Goal: Task Accomplishment & Management: Manage account settings

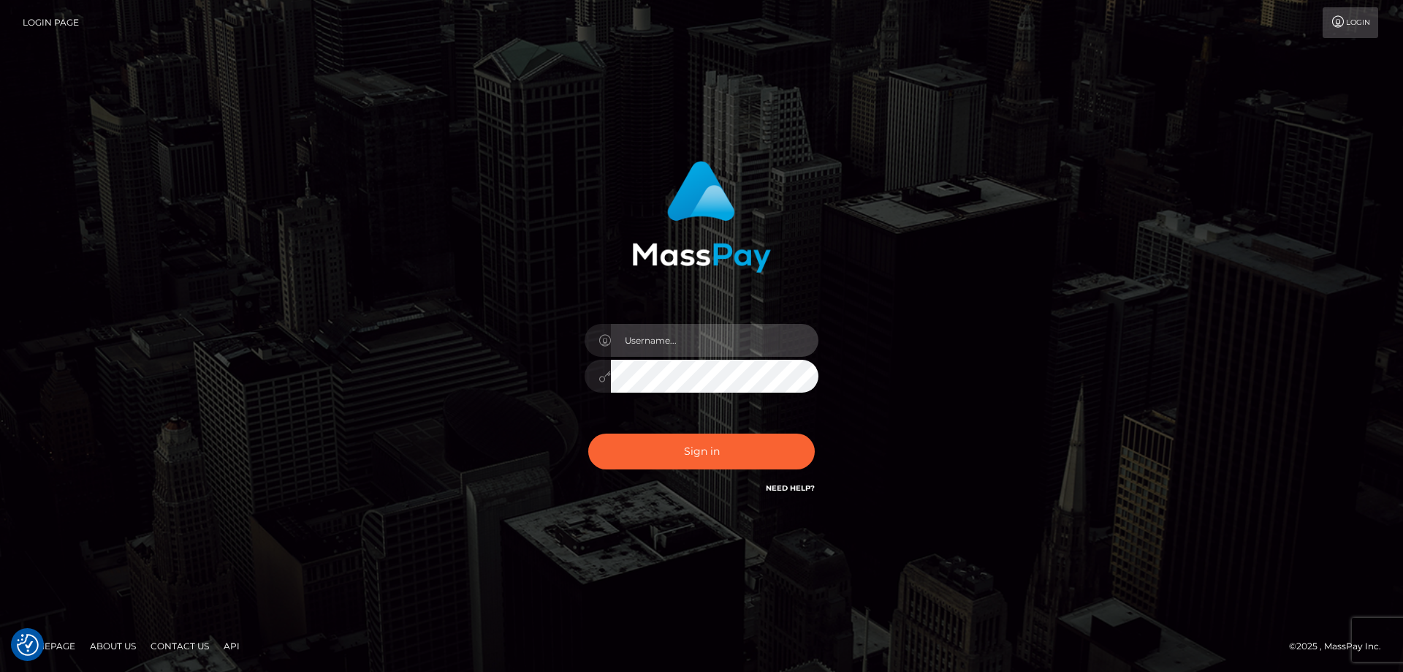
type input "Dan.Cirnat"
click at [808, 430] on div at bounding box center [684, 475] width 300 height 167
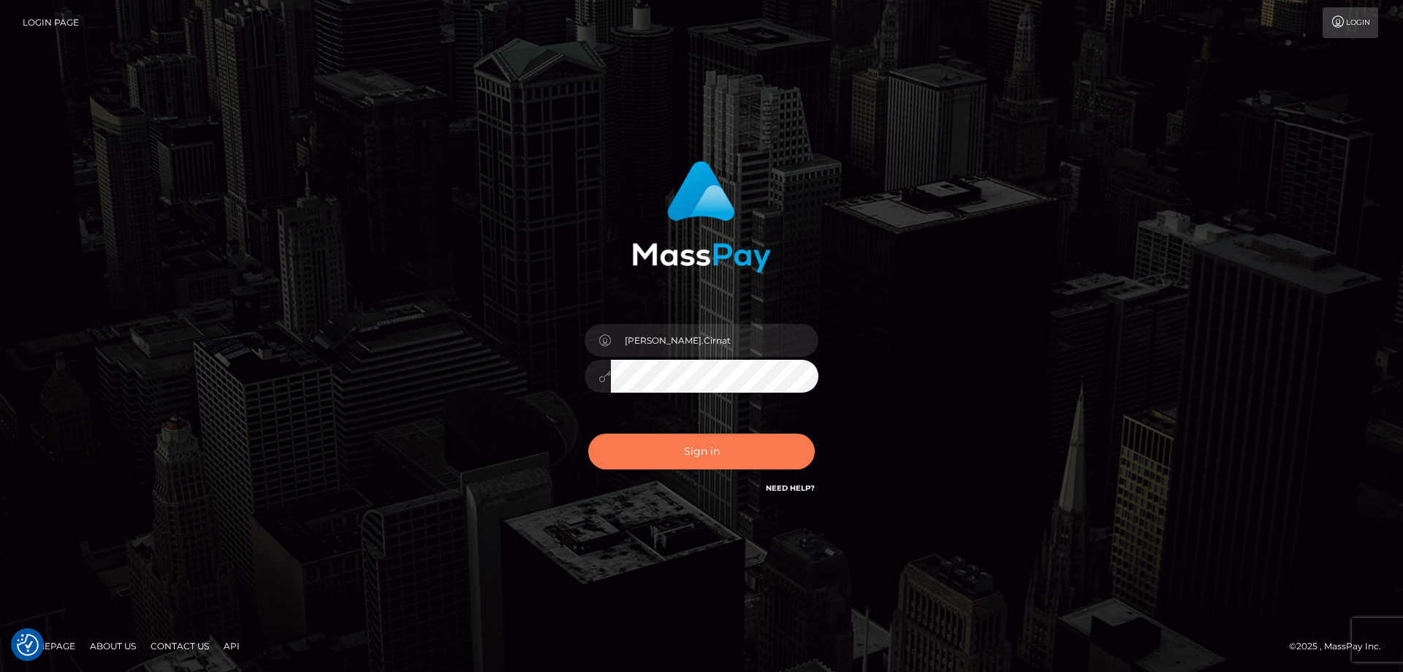
drag, startPoint x: 711, startPoint y: 441, endPoint x: 623, endPoint y: 425, distance: 90.0
click at [708, 439] on button "Sign in" at bounding box center [701, 451] width 227 height 36
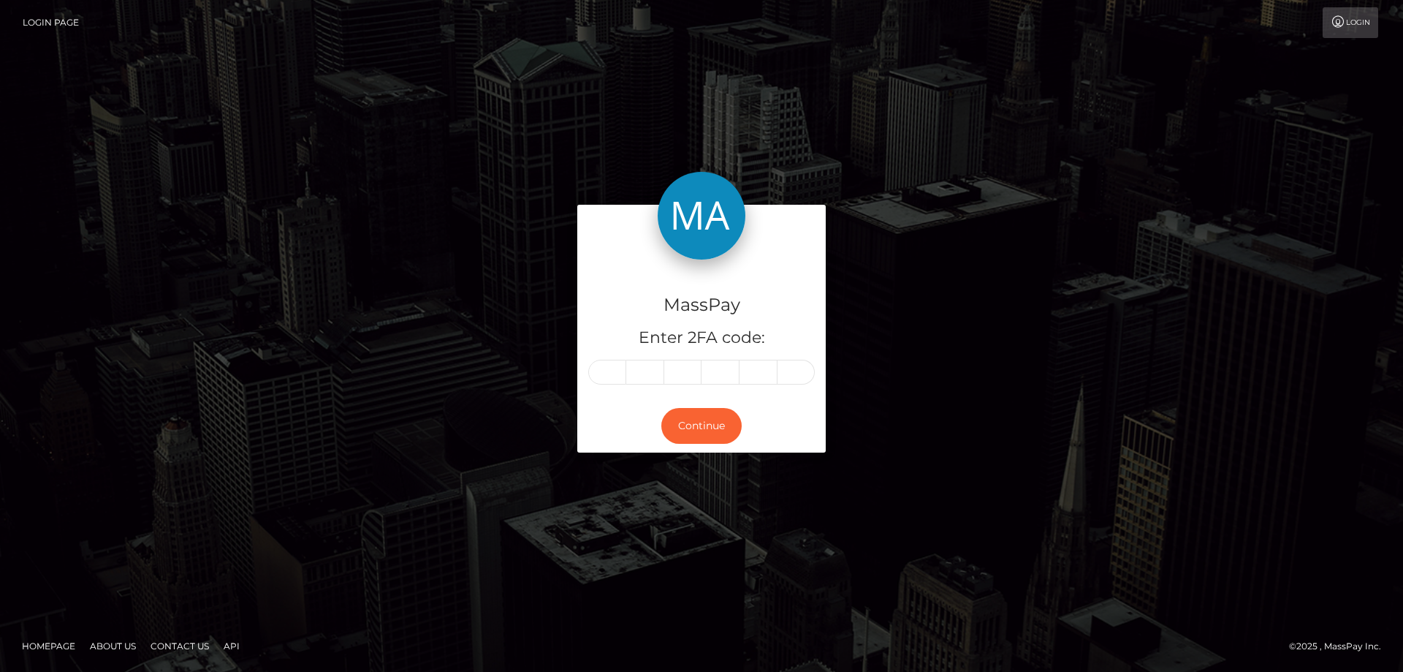
click at [99, 234] on div "MassPay Enter 2FA code: Continue" at bounding box center [701, 336] width 1403 height 482
click at [607, 379] on input "text" at bounding box center [607, 372] width 38 height 25
type input "5"
type input "3"
type input "1"
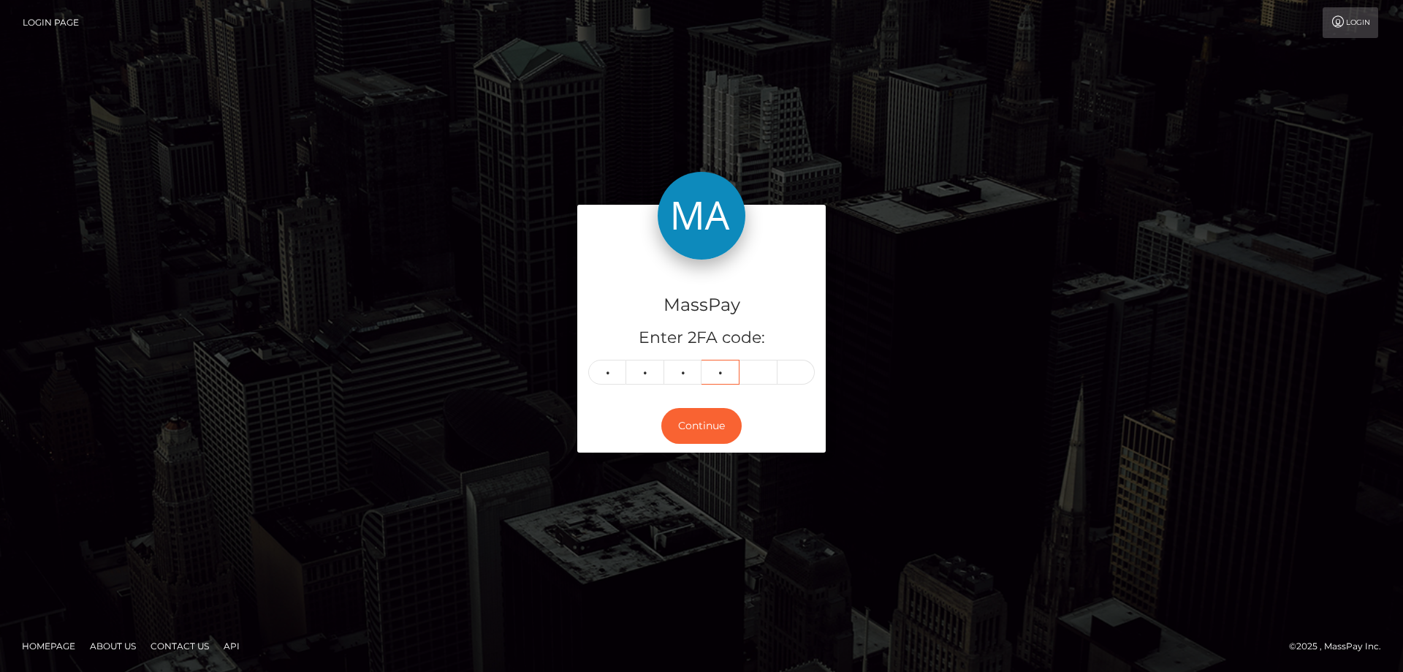
type input "1"
type input "8"
type input "0"
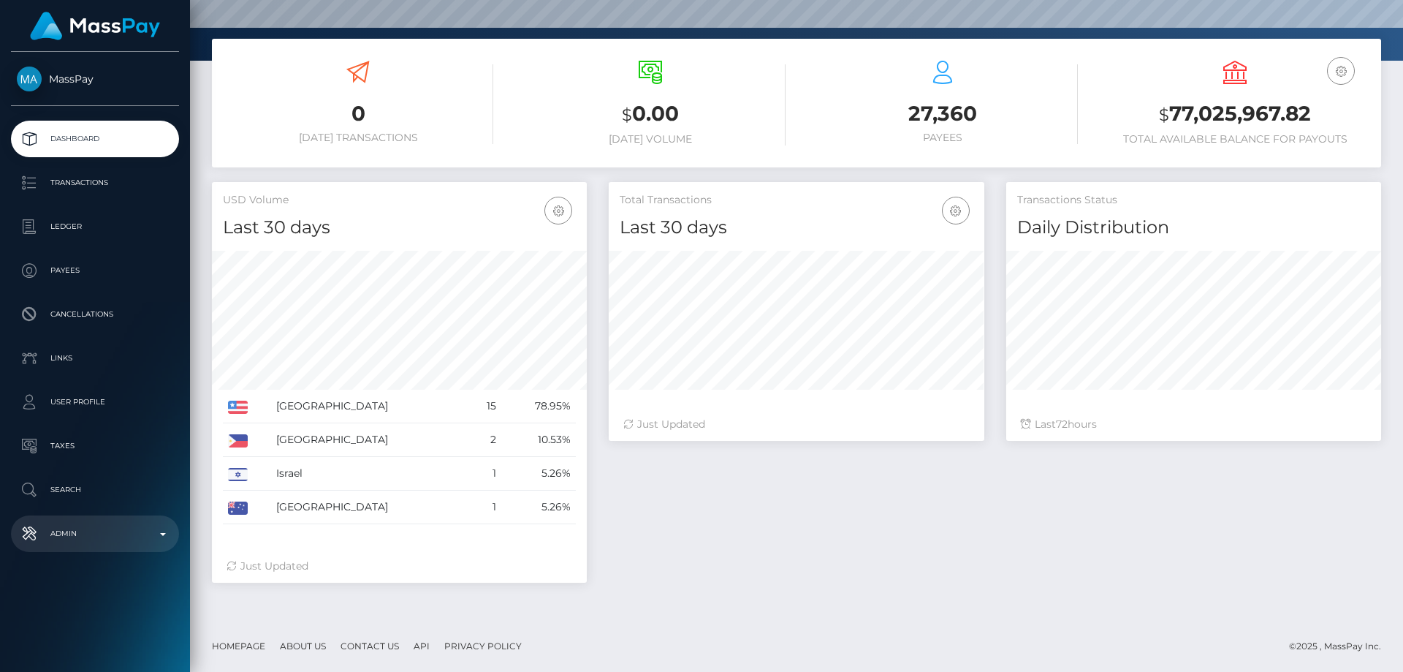
scroll to position [259, 376]
click at [75, 540] on p "Admin" at bounding box center [95, 534] width 156 height 22
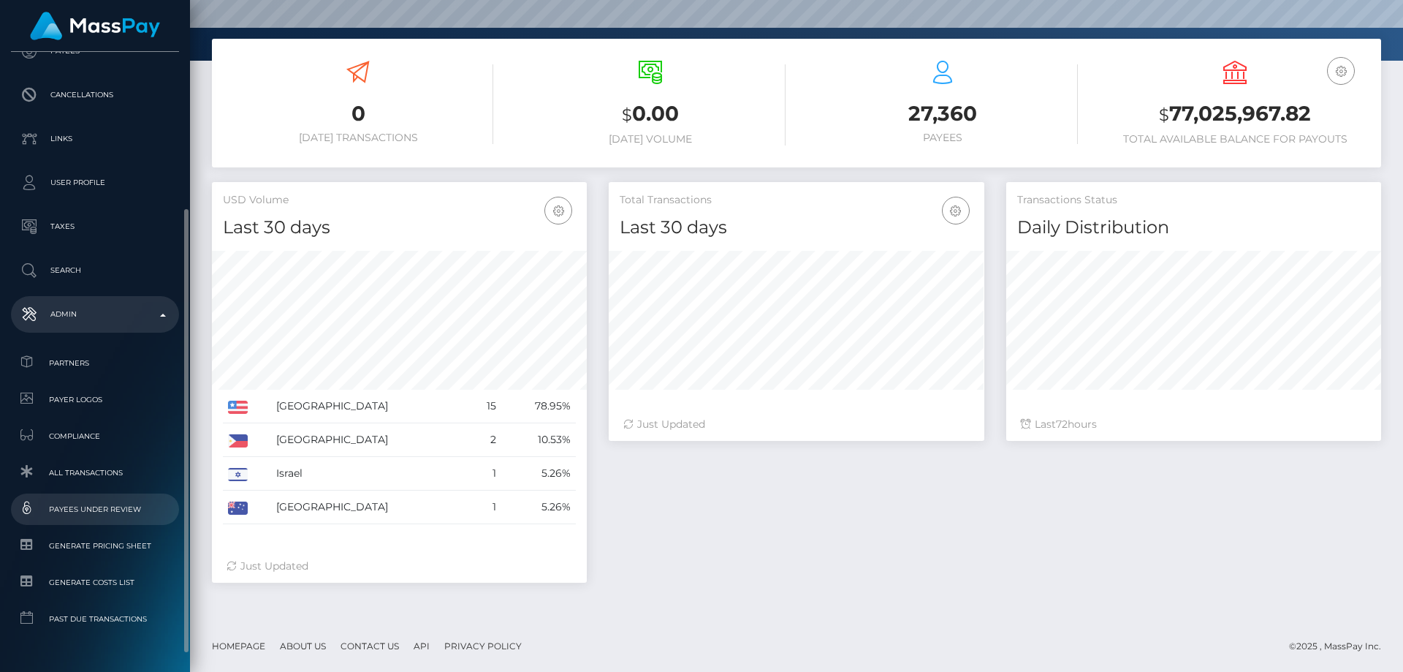
click at [126, 510] on span "Payees under Review" at bounding box center [95, 509] width 156 height 17
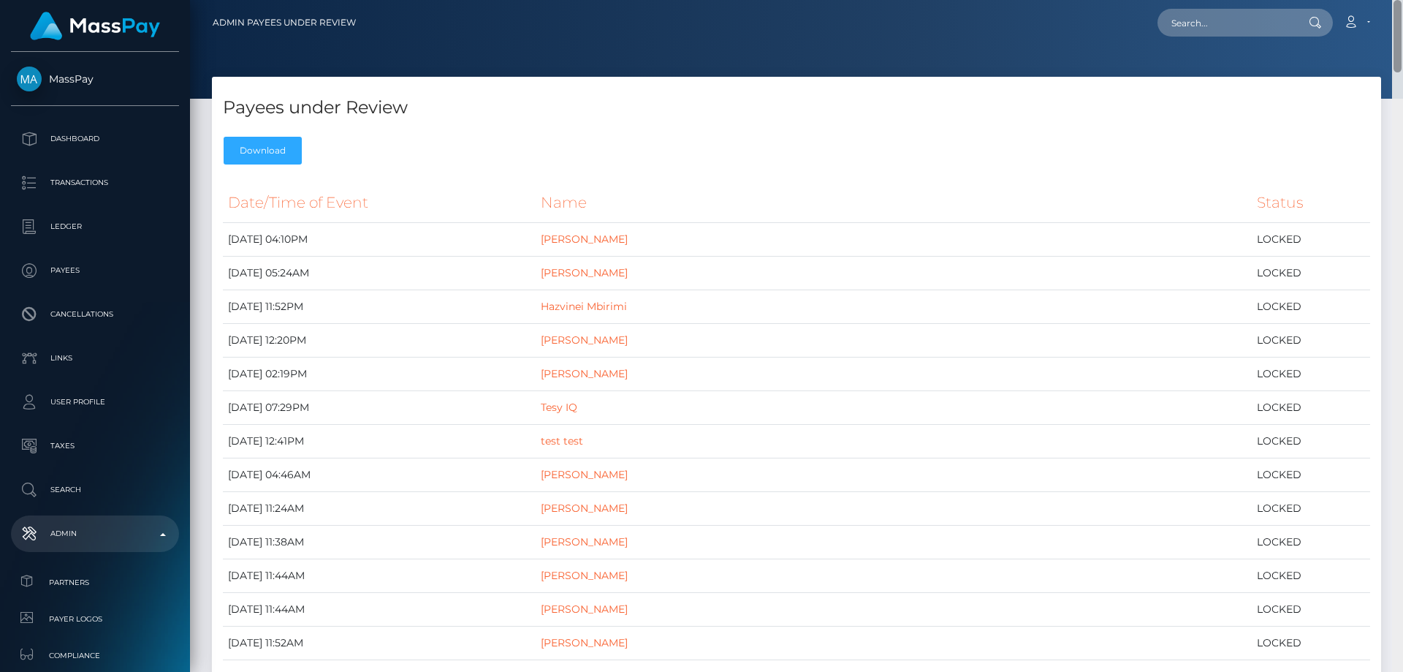
drag, startPoint x: 1396, startPoint y: 72, endPoint x: 1396, endPoint y: 36, distance: 35.8
click at [1396, 36] on div "Admin Payees under Review Loading... Loading... Account Logout" at bounding box center [796, 336] width 1213 height 672
drag, startPoint x: 1395, startPoint y: 629, endPoint x: 1403, endPoint y: 24, distance: 605.2
click at [1403, 24] on div "Admin Payees under Review Loading... Loading... Account Logout" at bounding box center [796, 336] width 1213 height 672
paste input "poact_6rpbFcyiXszU"
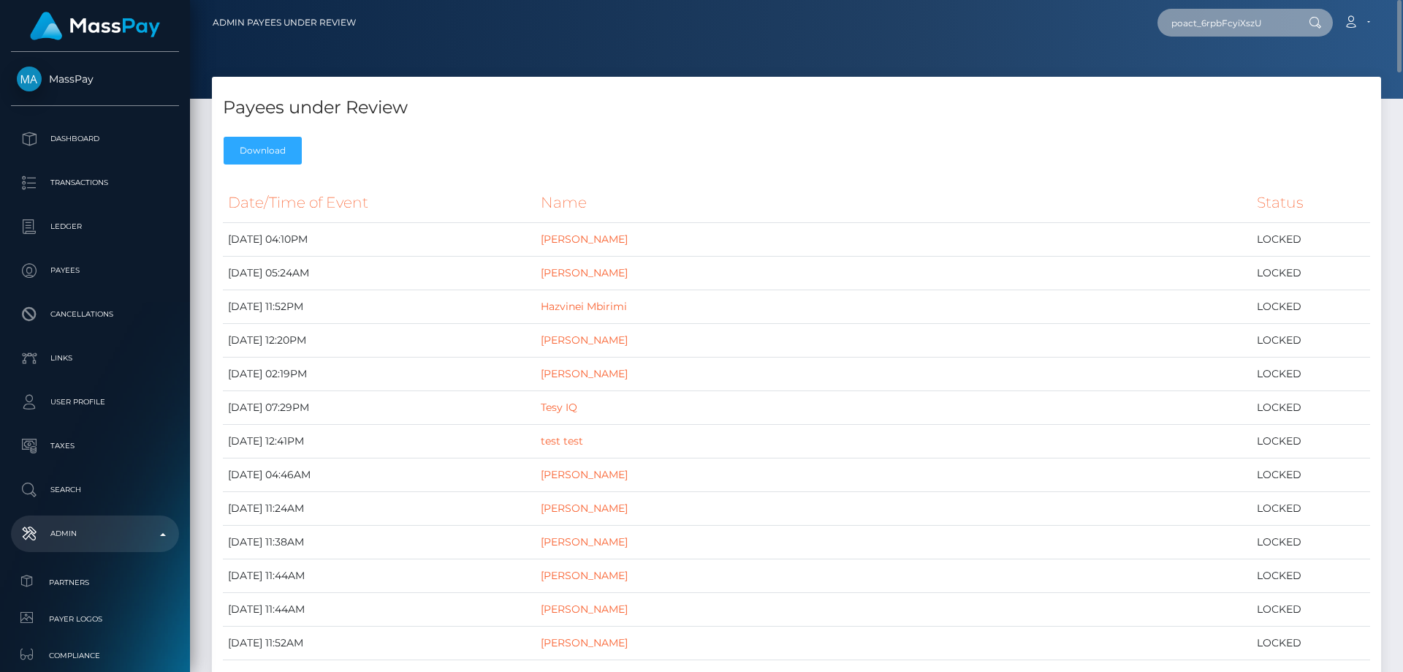
type input "poact_6rpbFcyiXszU"
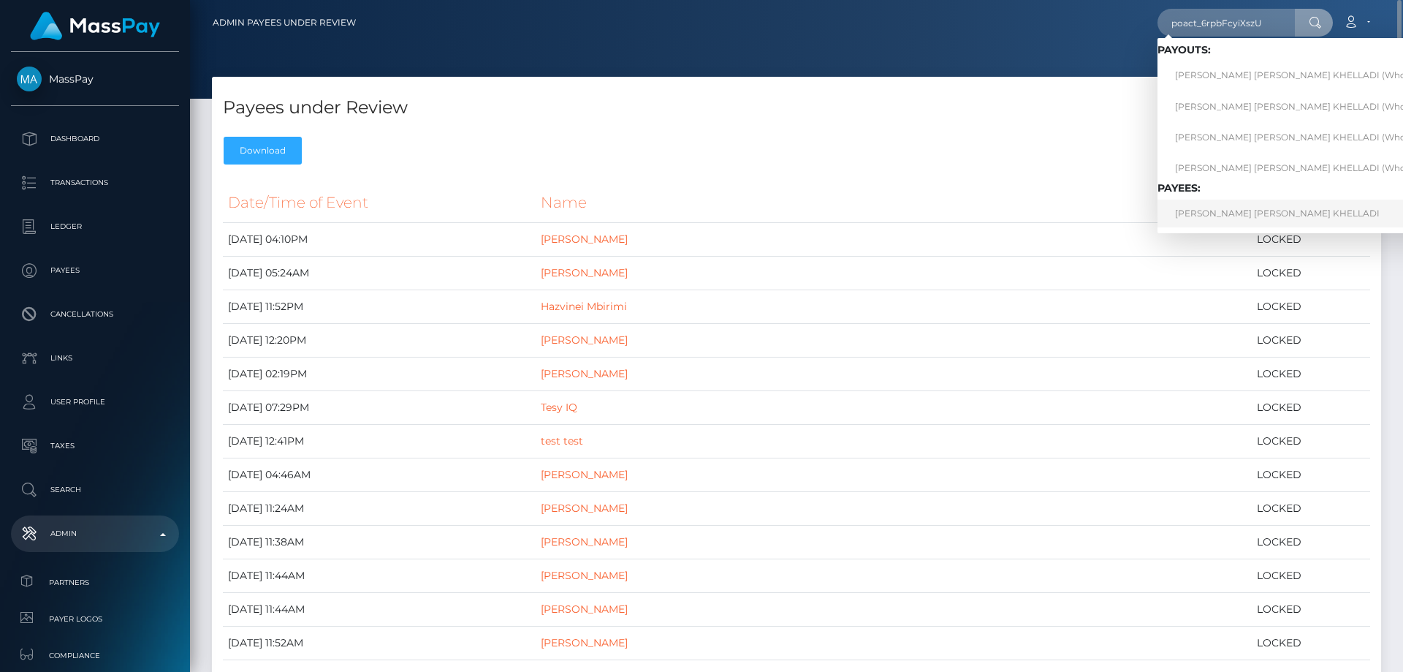
click at [1236, 219] on link "ILYAN AHMED ABDEL ILAH KHELLADI" at bounding box center [1307, 213] width 299 height 27
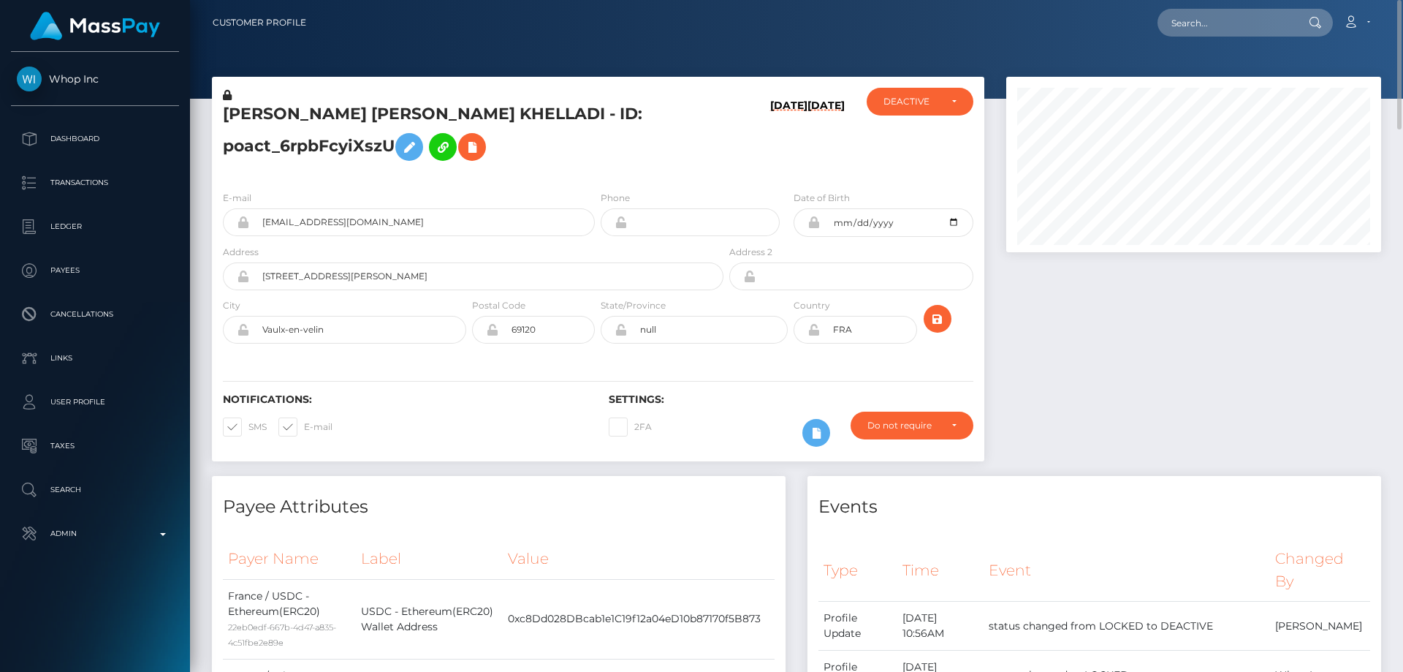
click at [565, 164] on h5 "[PERSON_NAME] [PERSON_NAME] KHELLADI - ID: poact_6rpbFcyiXszU" at bounding box center [469, 135] width 493 height 65
click at [481, 144] on icon at bounding box center [472, 147] width 18 height 18
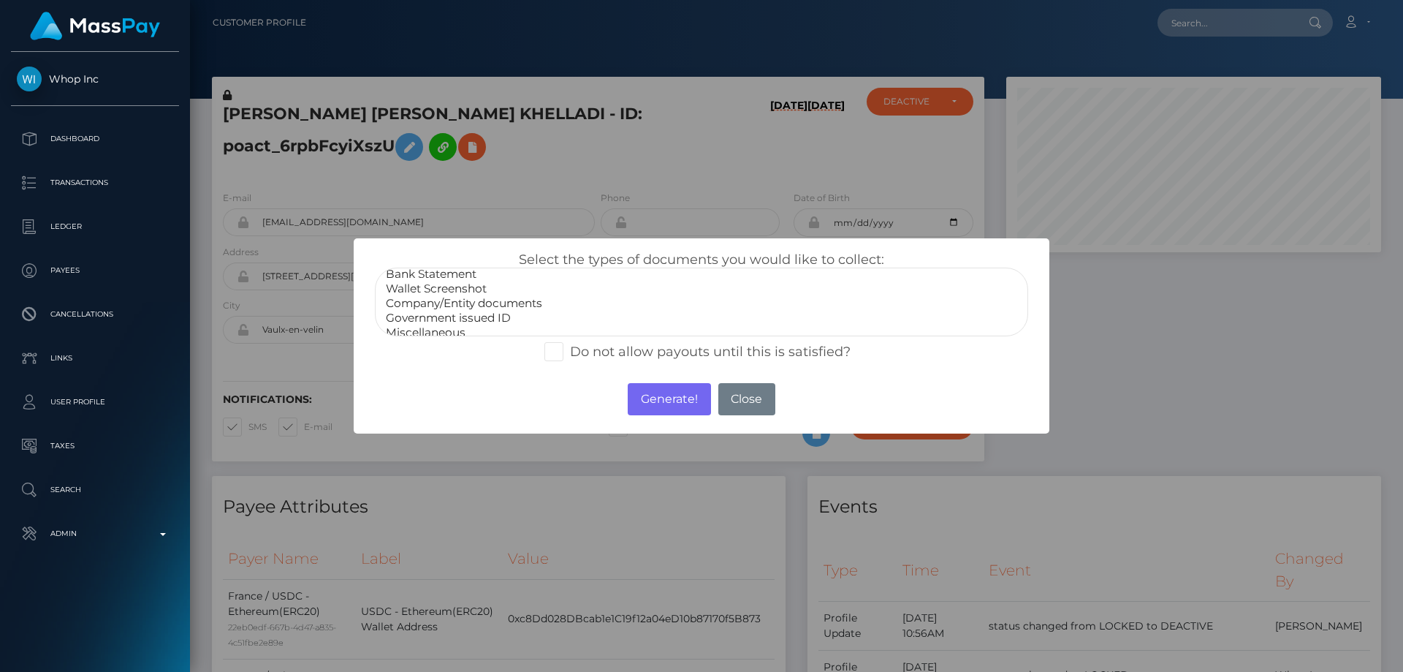
scroll to position [29, 0]
select select "Miscellaneous"
click at [433, 326] on option "Miscellaneous" at bounding box center [701, 323] width 634 height 15
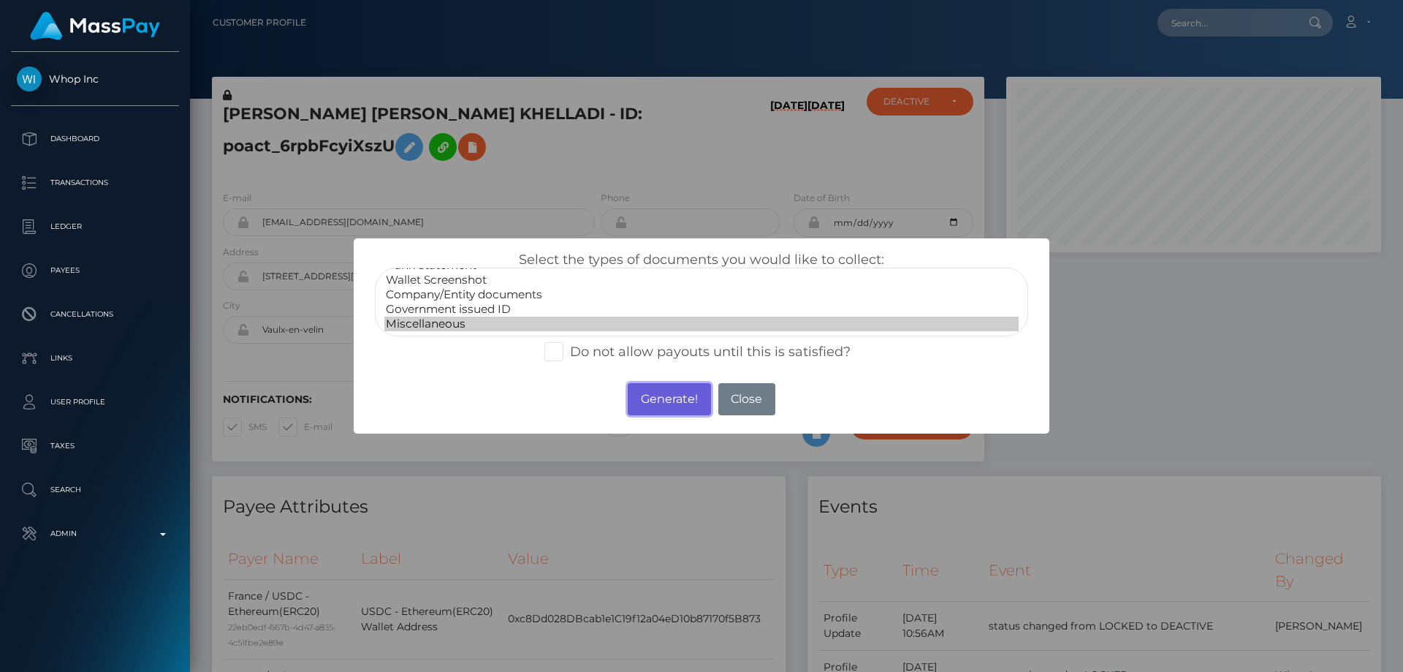
click at [670, 399] on button "Generate!" at bounding box center [669, 399] width 83 height 32
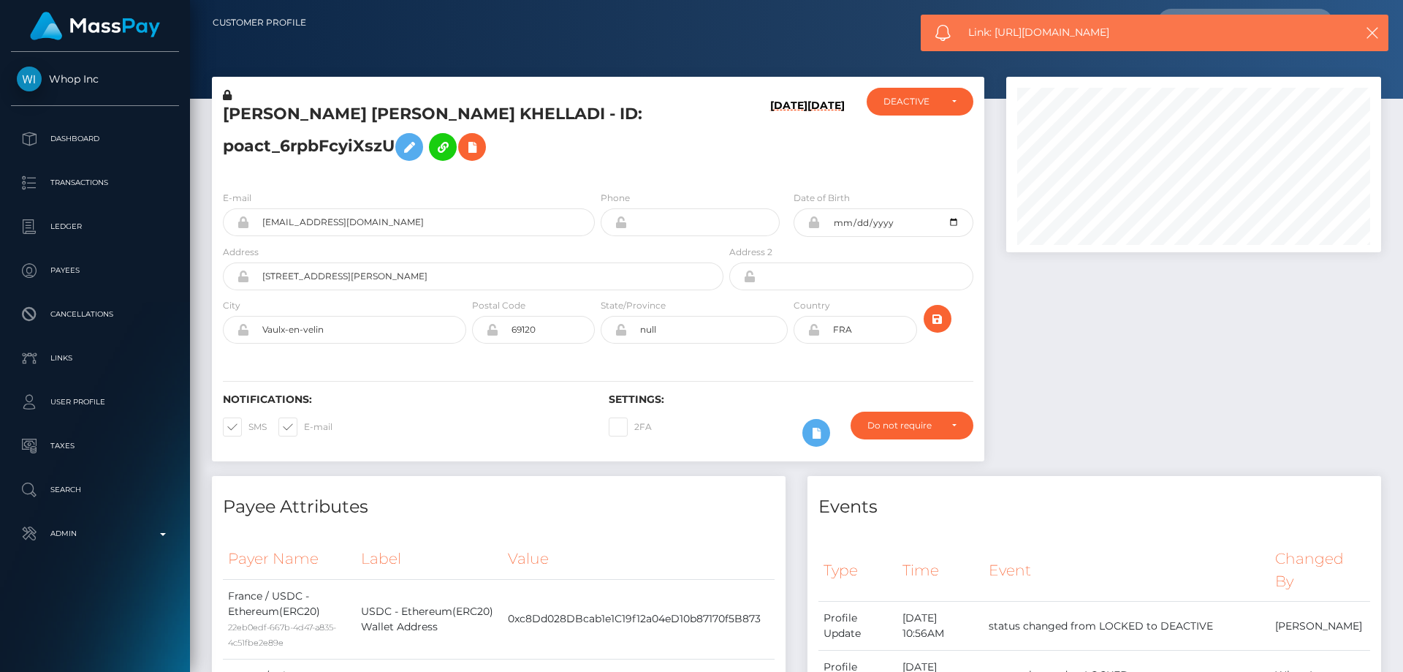
drag, startPoint x: 1088, startPoint y: 32, endPoint x: 994, endPoint y: 28, distance: 94.4
click at [994, 28] on span "Link: https://l.maspay.io/BhtRY" at bounding box center [1148, 32] width 361 height 15
copy span "https://l.maspay.io/BhtRY"
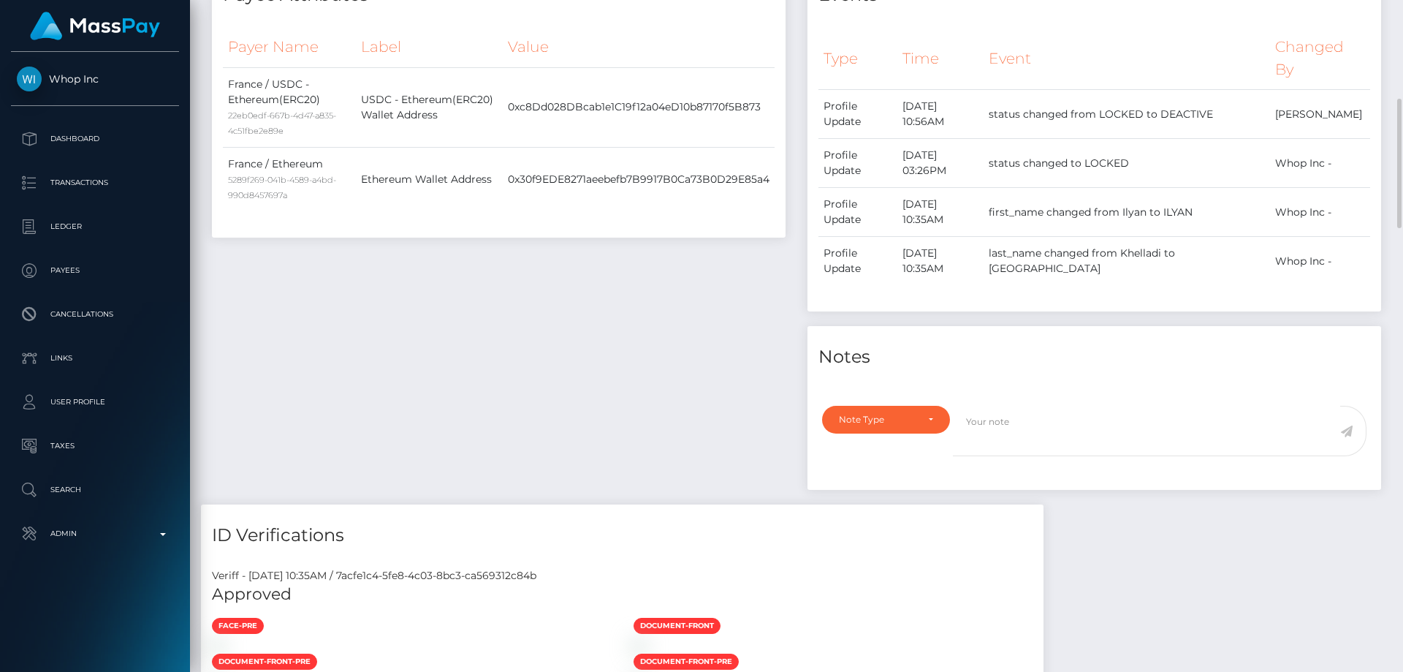
scroll to position [585, 0]
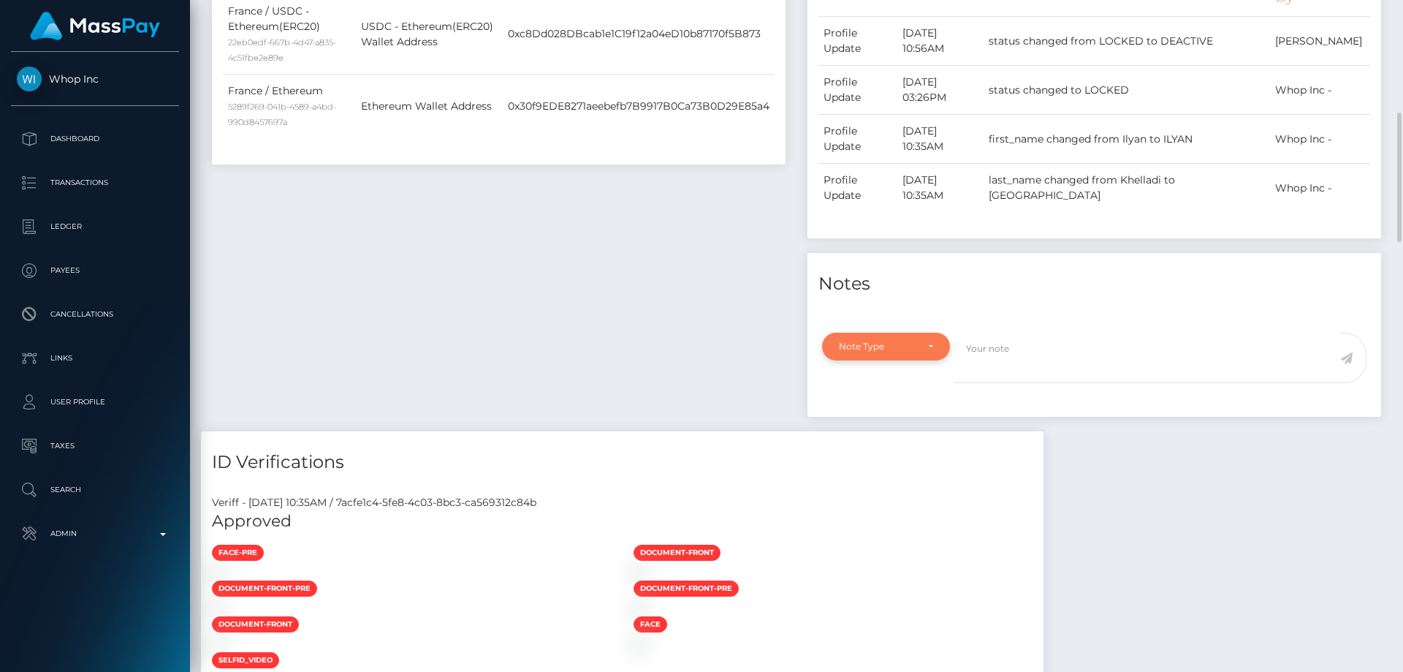
click at [918, 334] on div "Note Type" at bounding box center [886, 347] width 128 height 28
click at [895, 416] on link "Compliance" at bounding box center [886, 416] width 128 height 27
select select "COMPLIANCE"
click at [1000, 362] on textarea at bounding box center [1146, 358] width 387 height 50
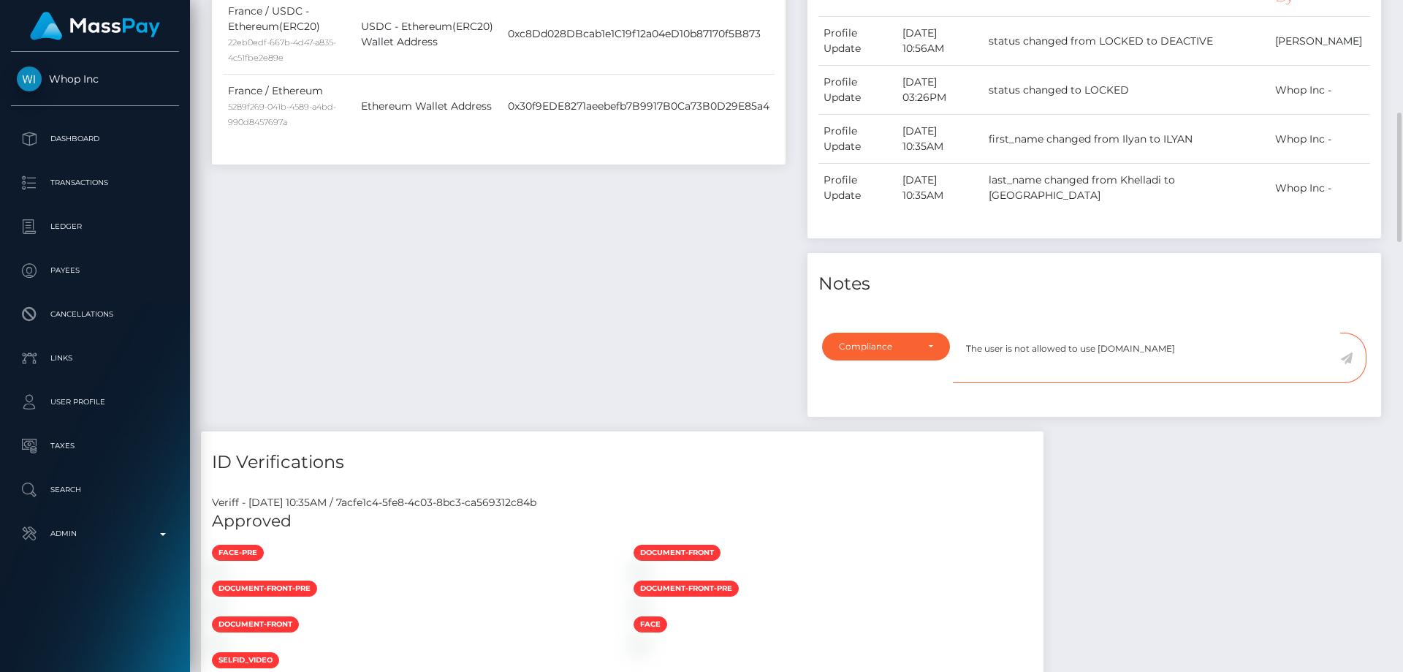
click at [1127, 347] on textarea "The user is not allowed to use Shuffle.com" at bounding box center [1146, 358] width 387 height 50
drag, startPoint x: 1161, startPoint y: 347, endPoint x: 1098, endPoint y: 345, distance: 62.9
click at [1098, 345] on textarea "The user is not allowed to use Shuffle.com" at bounding box center [1146, 358] width 387 height 50
paste textarea
type textarea "The user is not allowed to use Shuffle.com for his crypto funds. Confirmation r…"
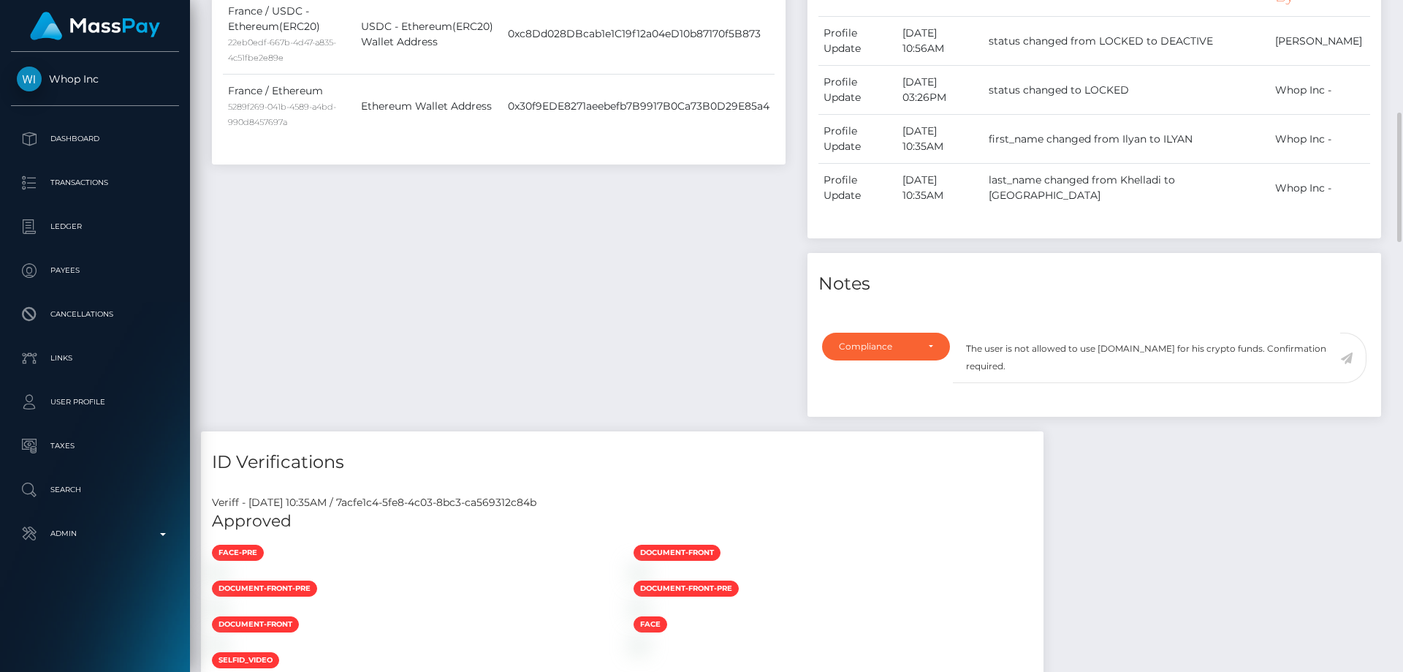
click at [1346, 360] on icon at bounding box center [1346, 358] width 12 height 12
click at [634, 304] on div "Payee Attributes Payer Name Label Value France / USDC - Ethereum(ERC20) 22eb0ed…" at bounding box center [499, 161] width 596 height 540
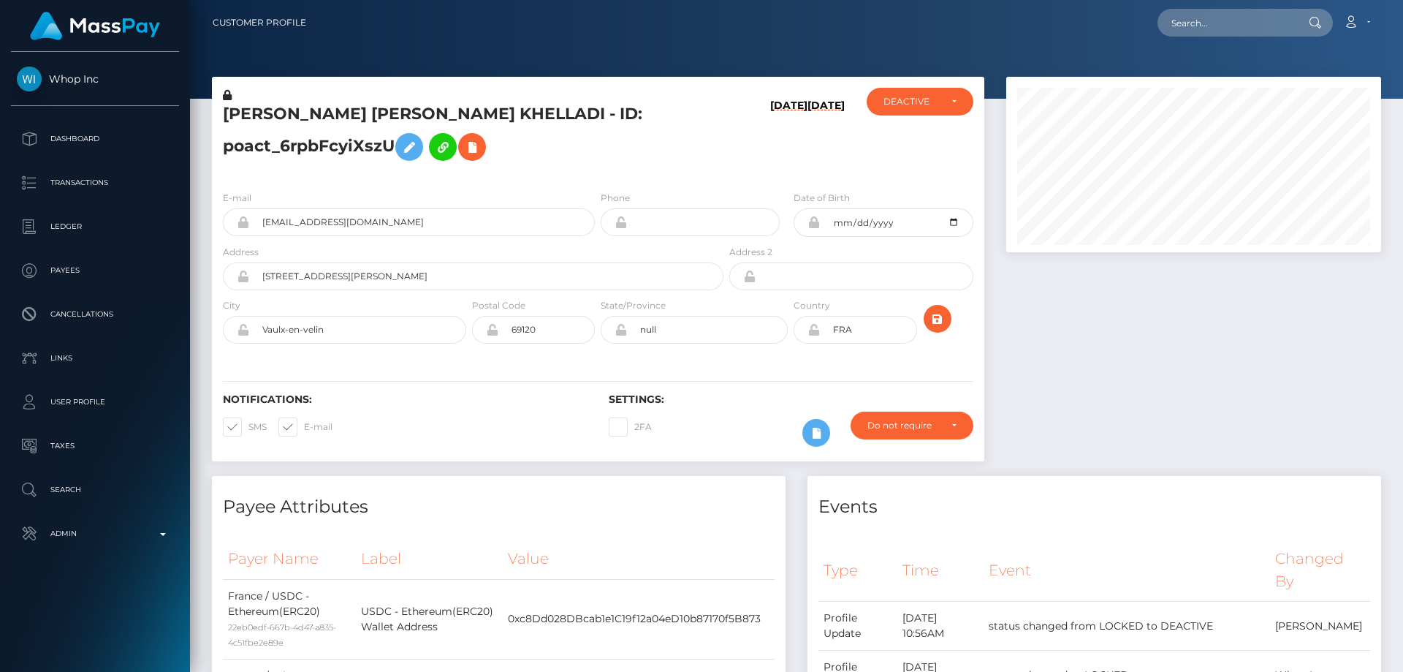
scroll to position [175, 376]
click at [324, 153] on h5 "ILYAN AHMED ABDEL ILAH KHELLADI - ID: poact_6rpbFcyiXszU" at bounding box center [469, 135] width 493 height 65
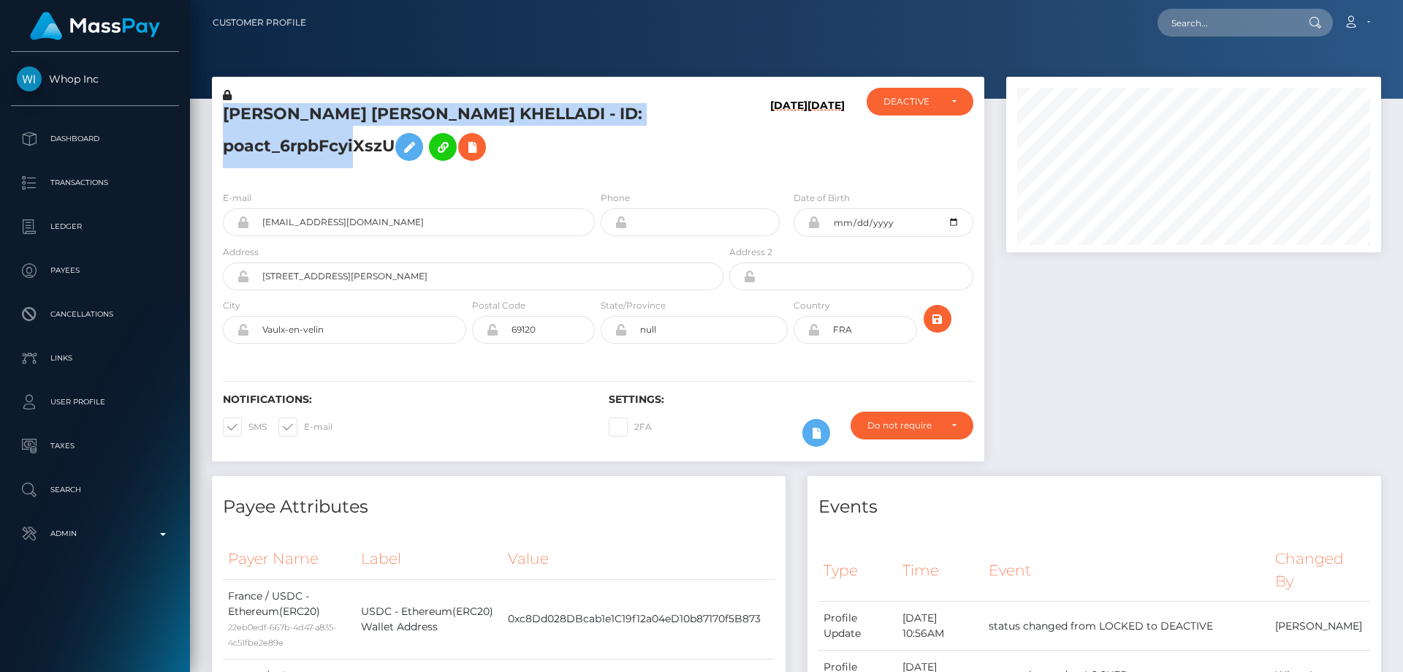
click at [324, 153] on h5 "ILYAN AHMED ABDEL ILAH KHELLADI - ID: poact_6rpbFcyiXszU" at bounding box center [469, 135] width 493 height 65
copy h5 "ILYAN AHMED ABDEL ILAH KHELLADI - ID: poact_6rpbFcyiXszU"
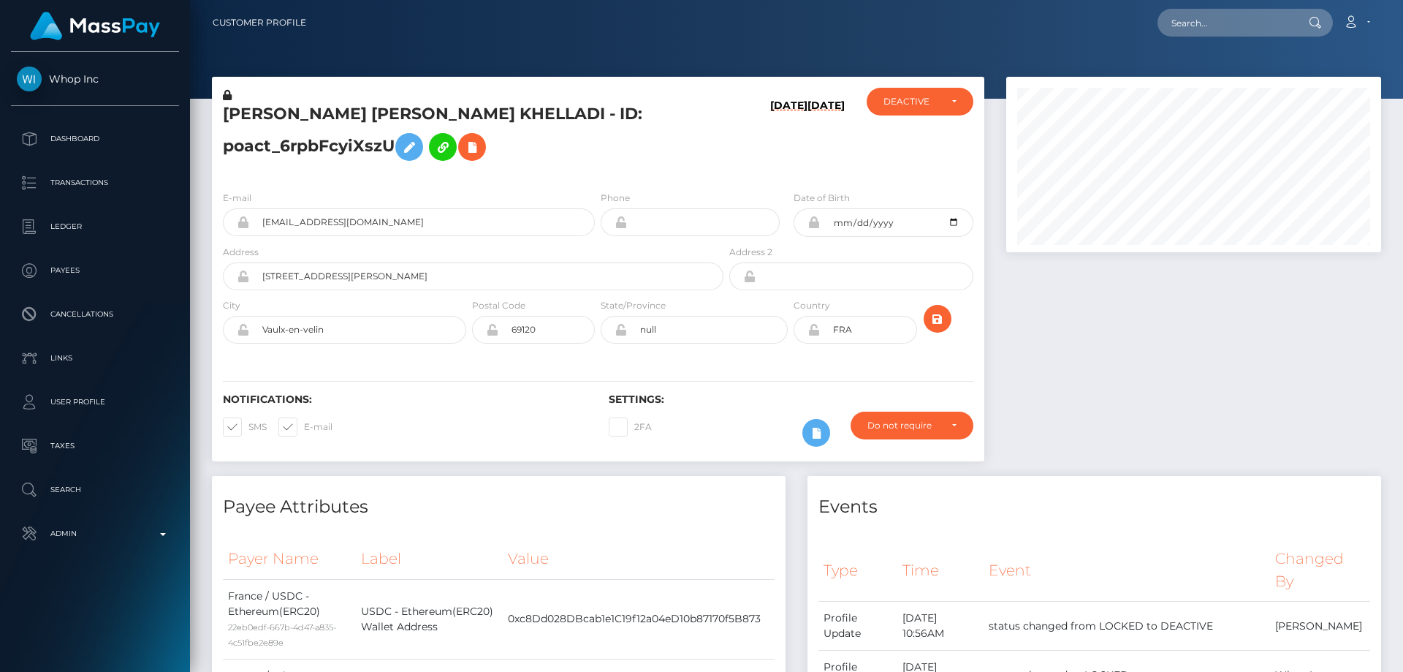
drag, startPoint x: 1217, startPoint y: 444, endPoint x: 1164, endPoint y: 433, distance: 53.8
click at [1215, 444] on div at bounding box center [1193, 276] width 397 height 399
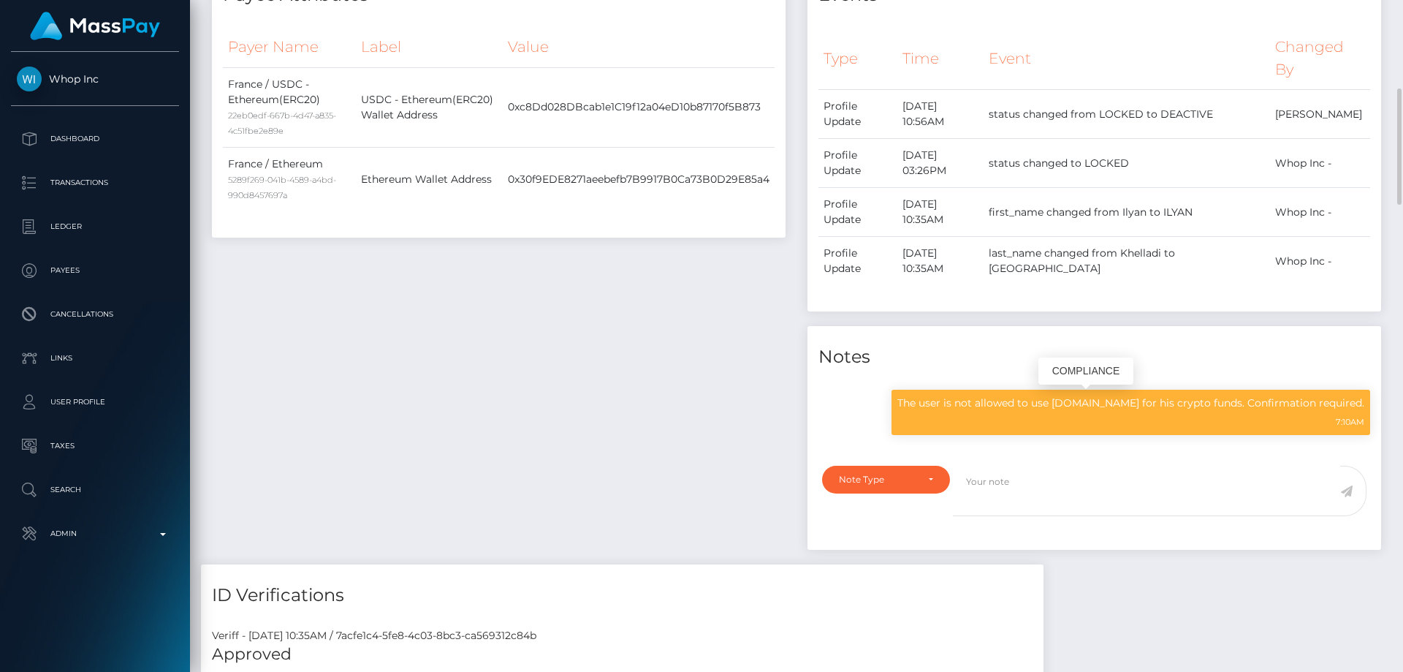
click at [1079, 403] on p "The user is not allowed to use Shuffle.com for his crypto funds. Confirmation r…" at bounding box center [1130, 402] width 467 height 15
copy div "The user is not allowed to use Shuffle.com for his crypto funds. Confirmation r…"
click at [509, 382] on div "Payee Attributes Payer Name Label Value France / USDC - Ethereum(ERC20) 22eb0ed…" at bounding box center [499, 264] width 596 height 600
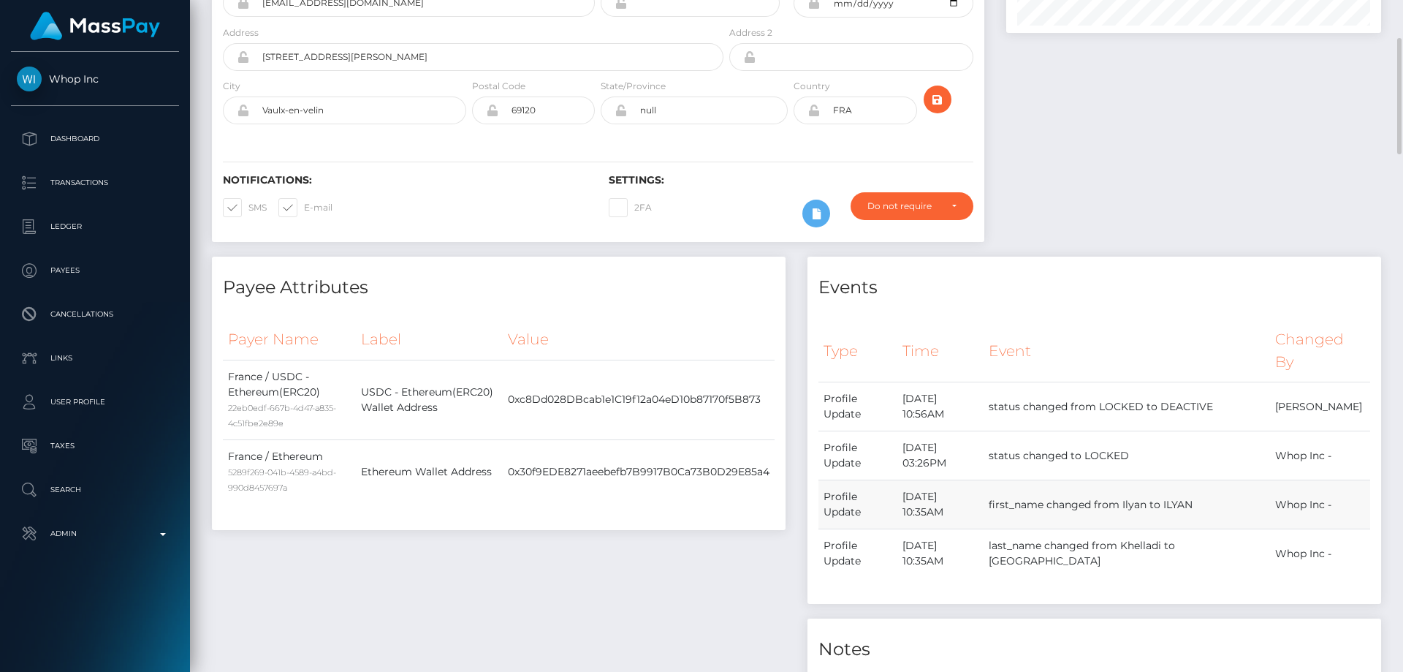
scroll to position [0, 0]
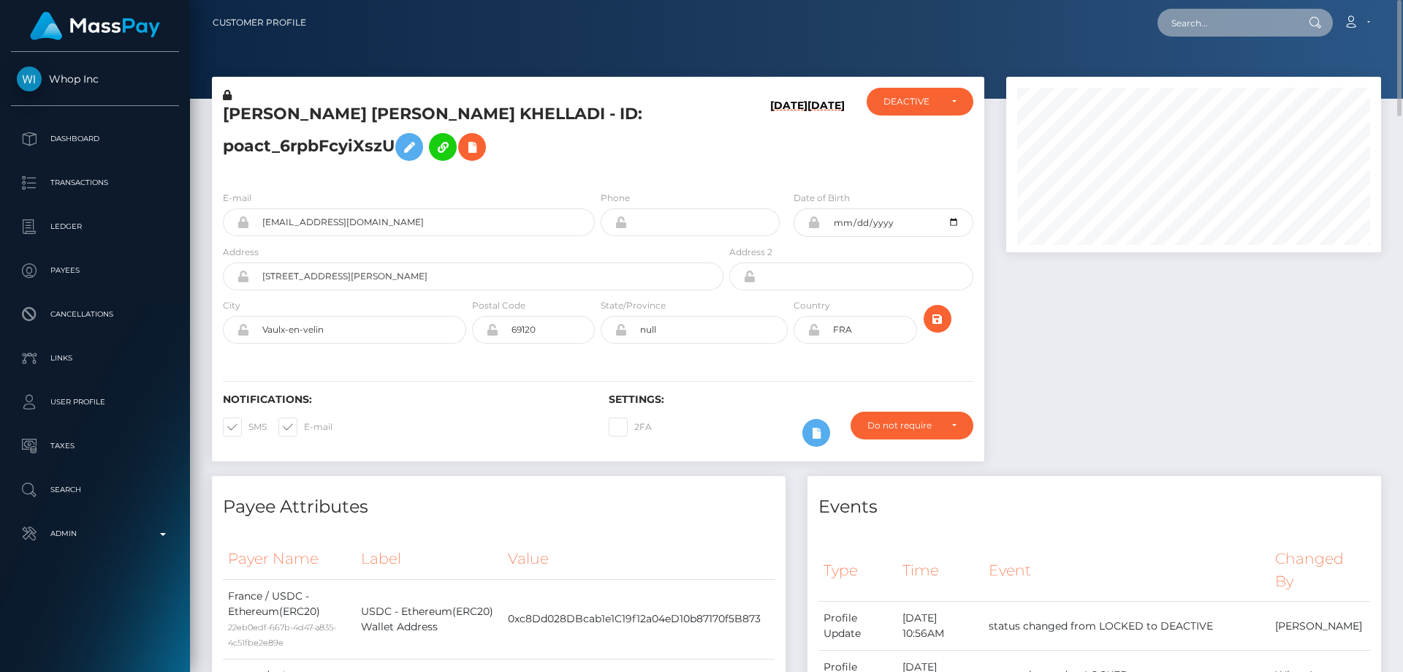
paste input "764210349086879744"
type input "764210349086879744"
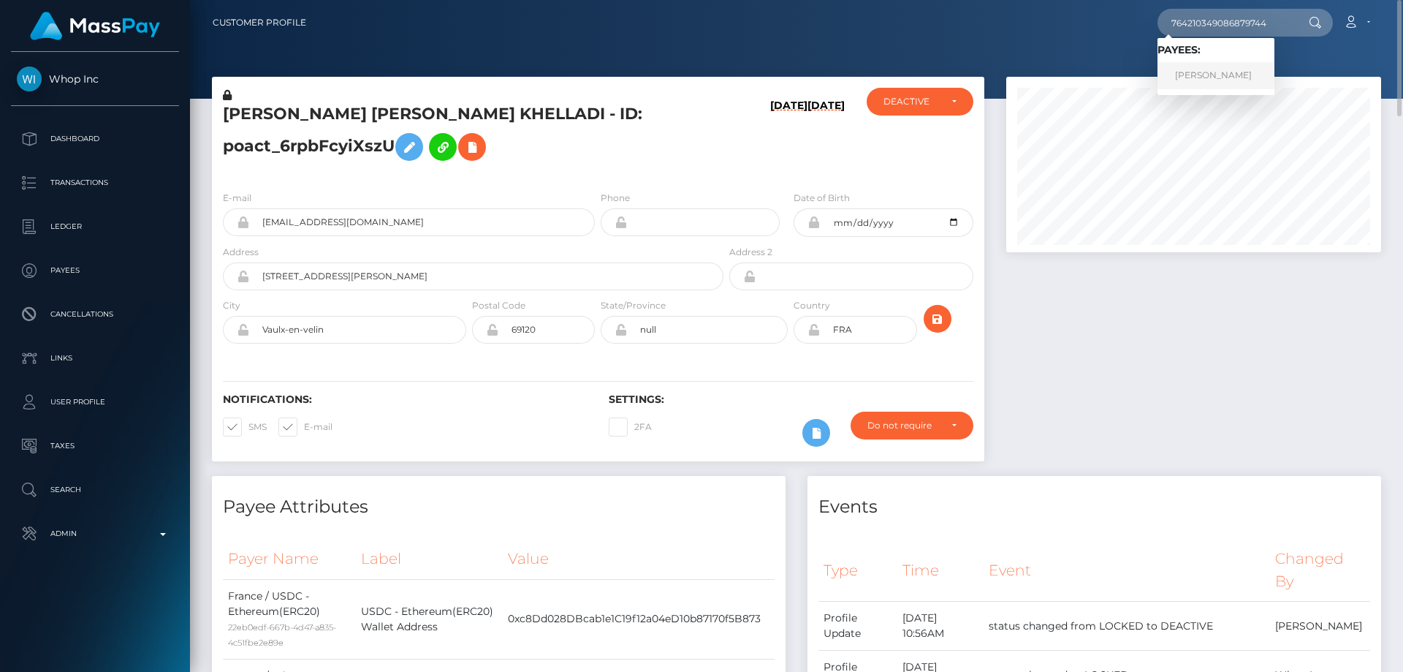
click at [1244, 69] on link "Matvei ALEKSANDROVICH Marchenkov" at bounding box center [1216, 75] width 117 height 27
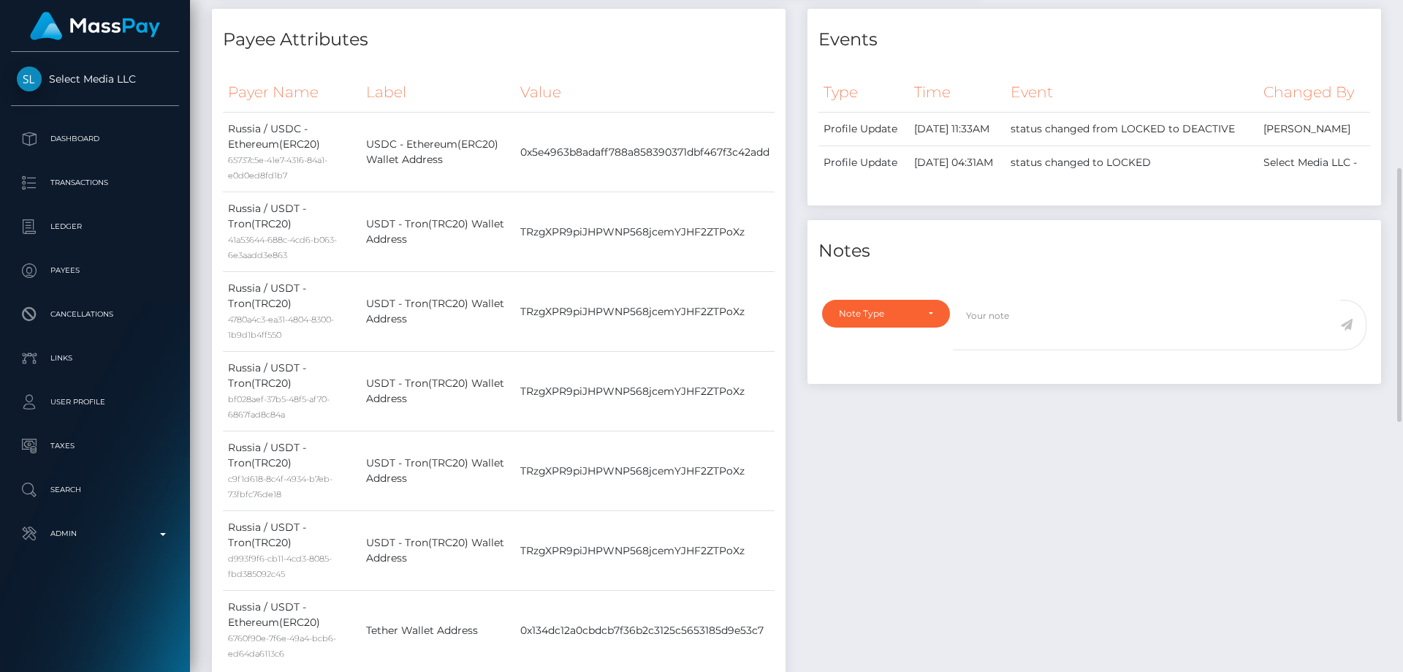
scroll to position [152, 0]
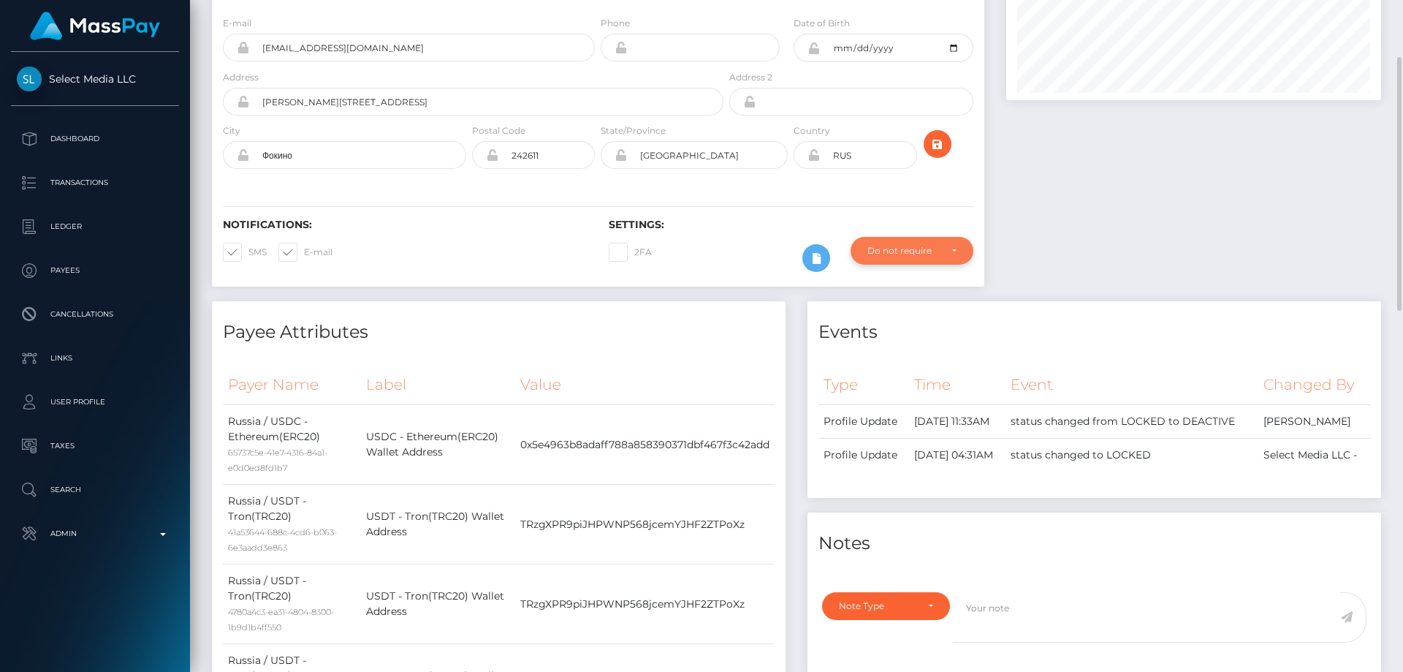
click at [909, 257] on div "Do not require" at bounding box center [904, 251] width 72 height 12
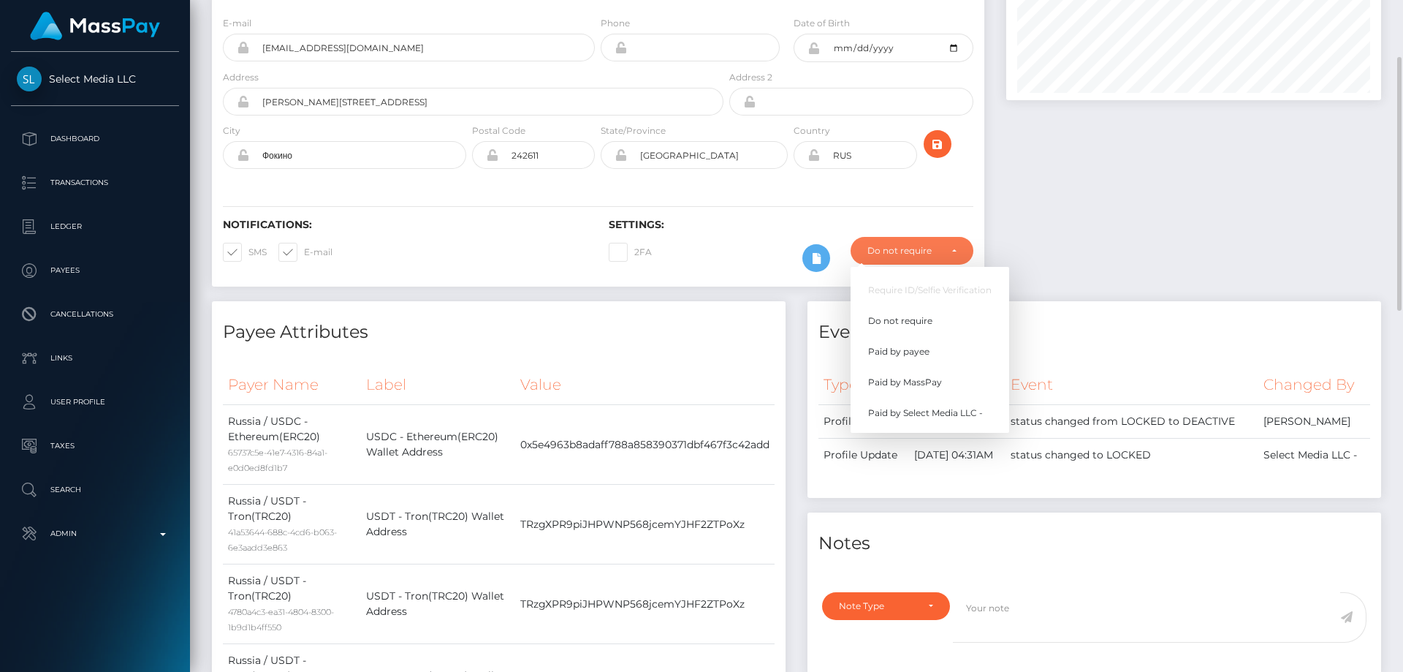
scroll to position [175, 376]
click at [940, 389] on span "Paid by MassPay" at bounding box center [905, 382] width 74 height 13
select select "2"
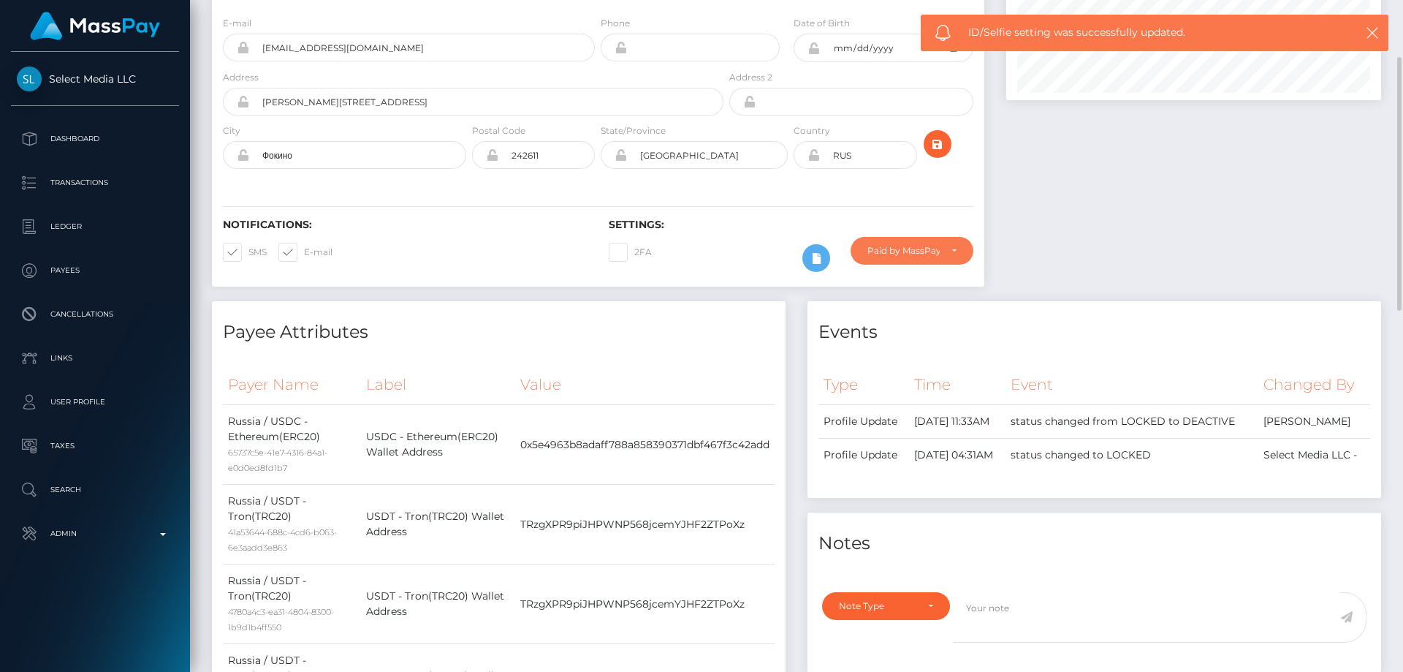
scroll to position [0, 0]
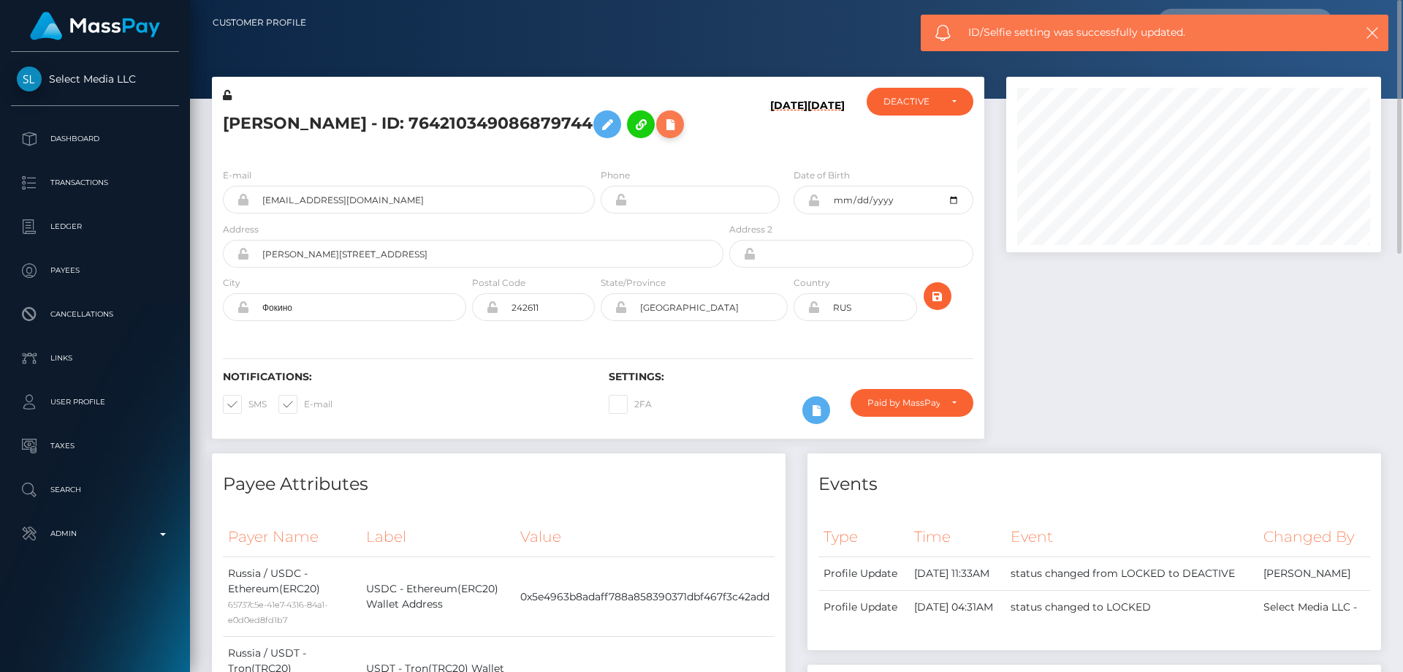
click at [661, 134] on icon at bounding box center [670, 124] width 18 height 18
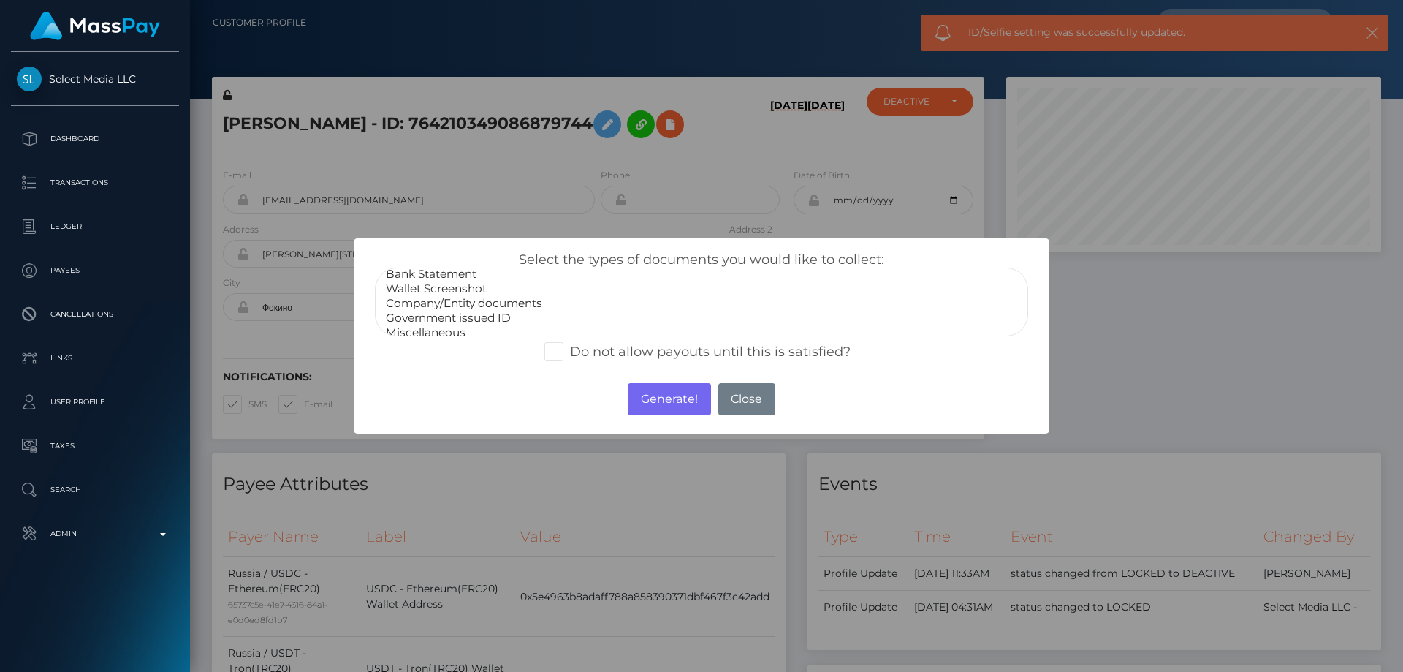
scroll to position [29, 0]
select select "Miscellaneous"
click at [444, 323] on option "Miscellaneous" at bounding box center [701, 323] width 634 height 15
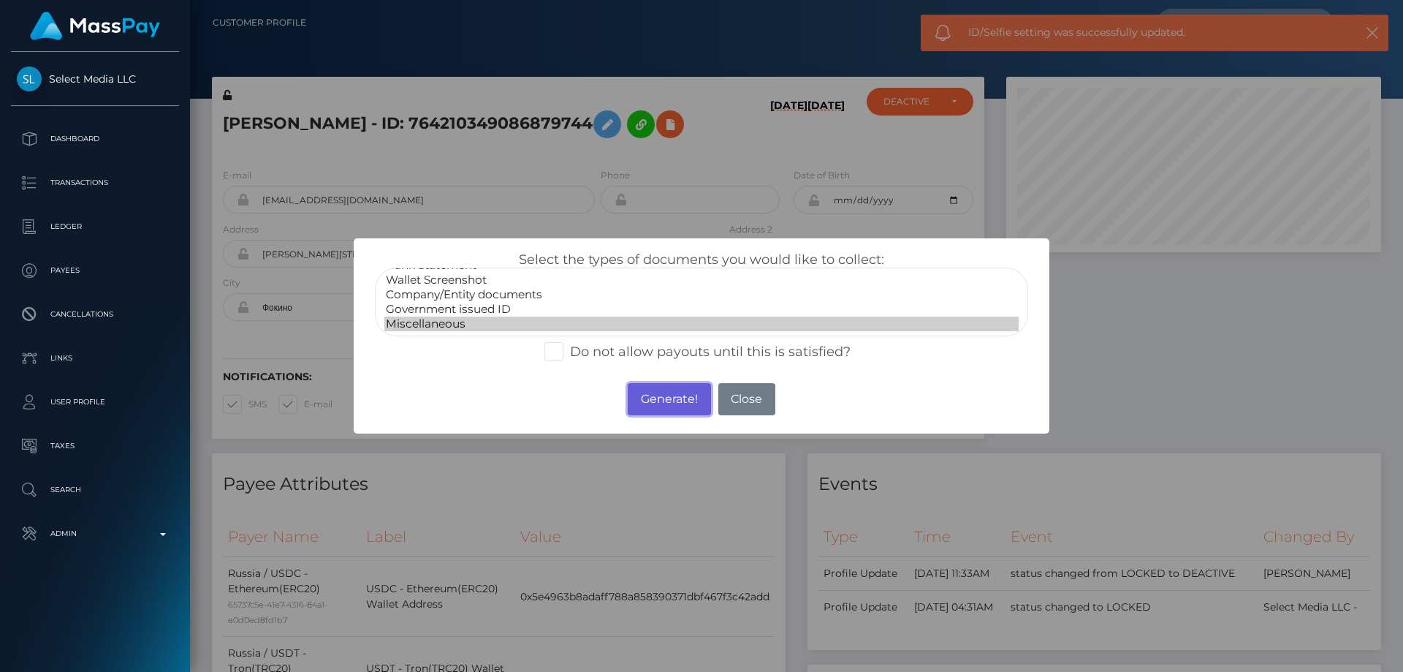
click at [683, 396] on button "Generate!" at bounding box center [669, 399] width 83 height 32
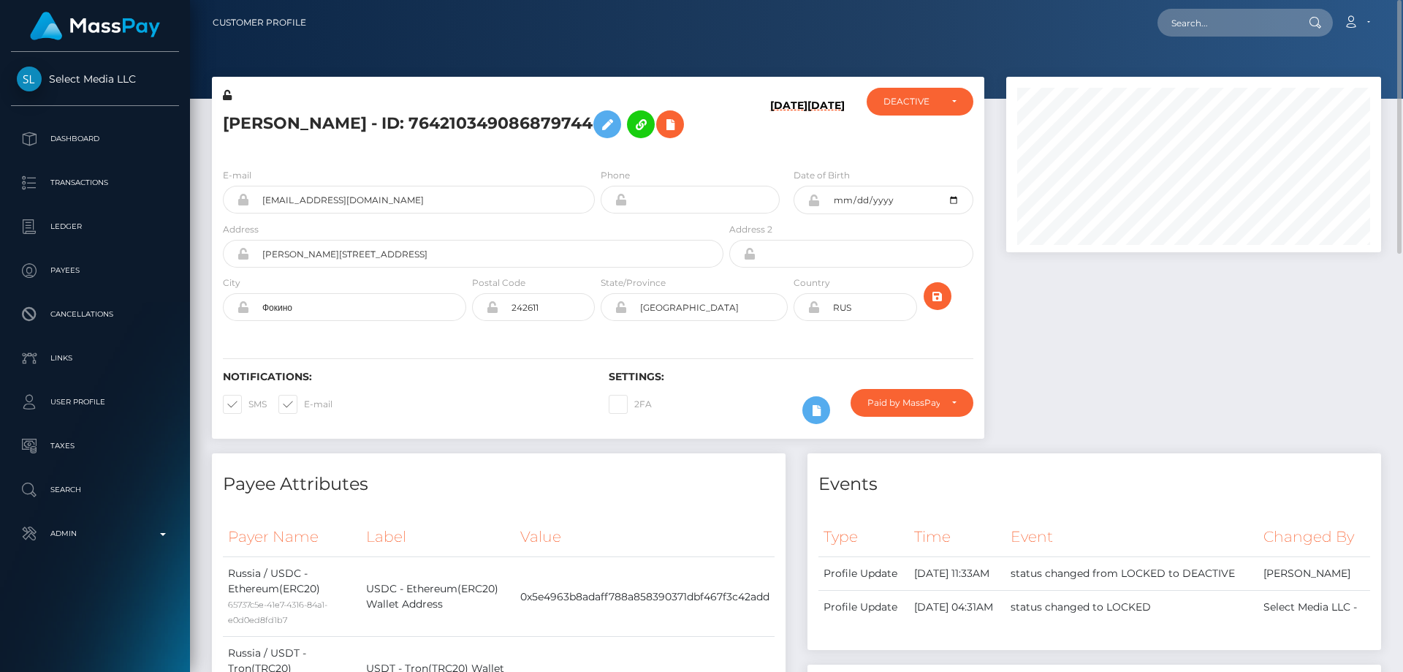
click at [482, 127] on h5 "[PERSON_NAME] - ID: 764210349086879744" at bounding box center [469, 124] width 493 height 42
click at [661, 134] on icon at bounding box center [670, 124] width 18 height 18
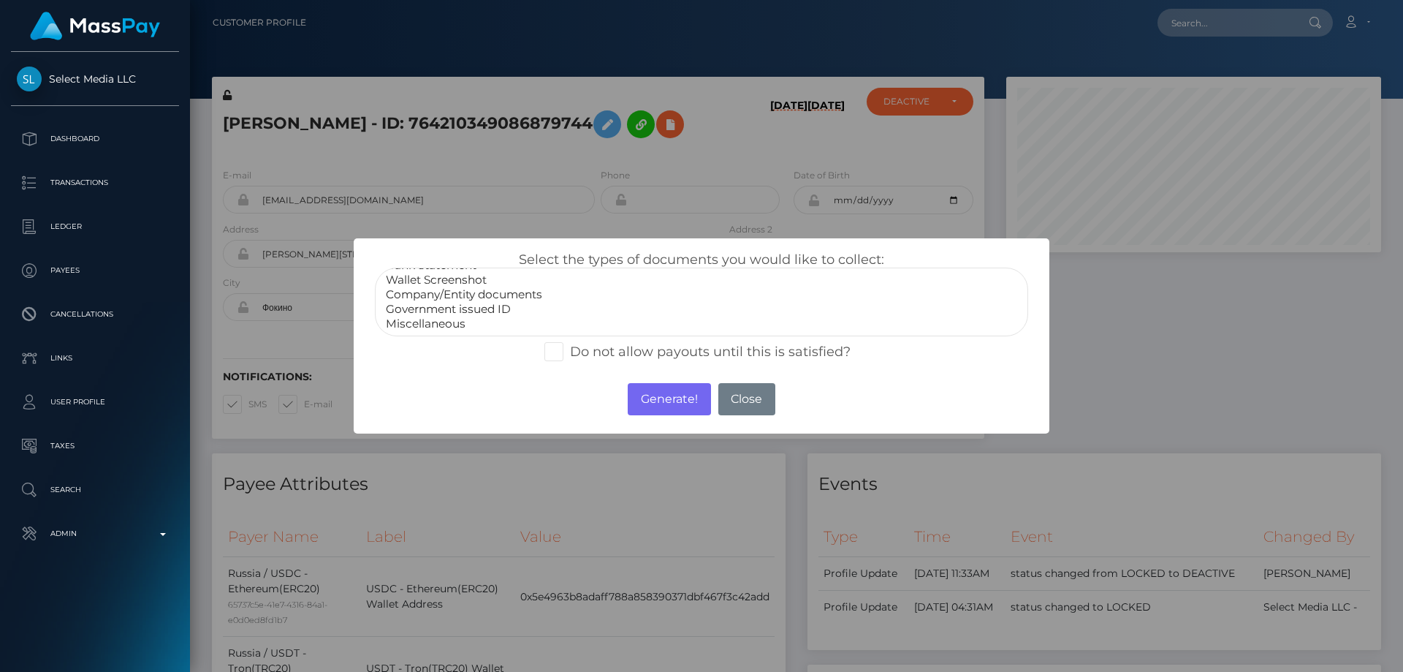
select select "Miscellaneous"
click at [451, 322] on option "Miscellaneous" at bounding box center [701, 323] width 634 height 15
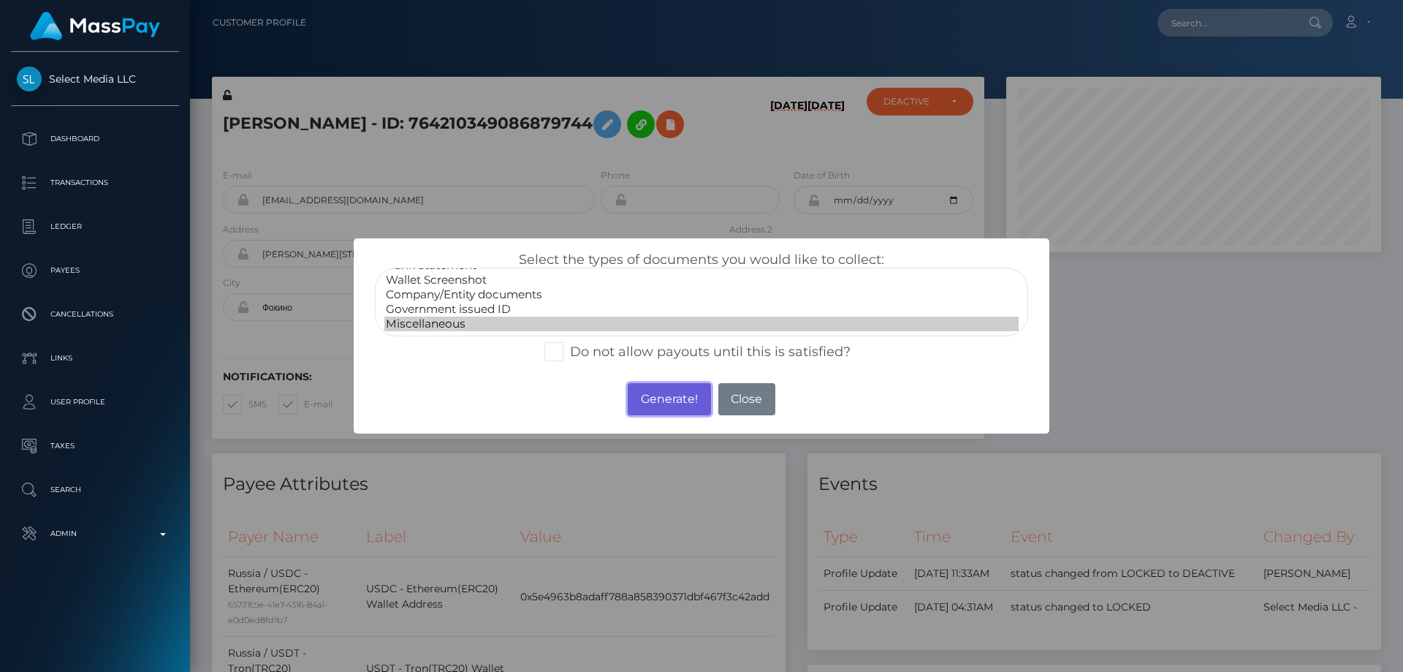
click at [682, 402] on button "Generate!" at bounding box center [669, 399] width 83 height 32
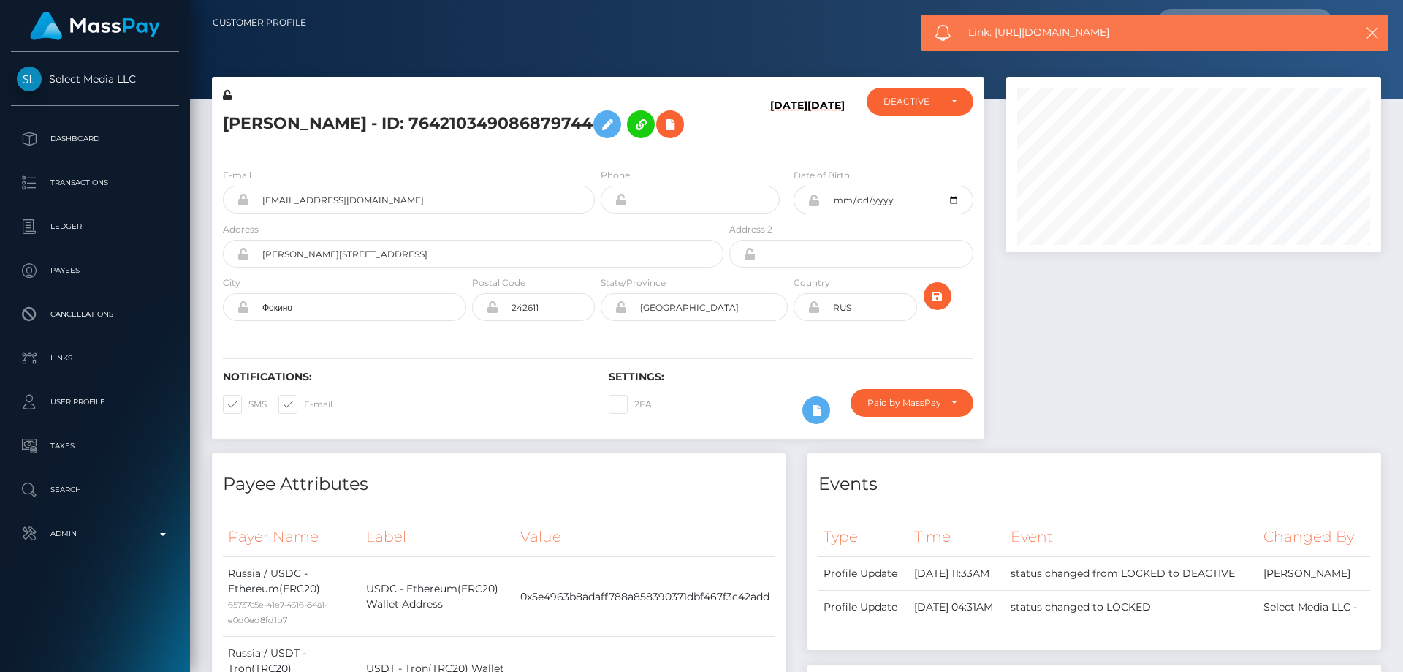
drag, startPoint x: 1091, startPoint y: 34, endPoint x: 995, endPoint y: 34, distance: 95.7
click at [995, 34] on span "Link: [URL][DOMAIN_NAME]" at bounding box center [1148, 32] width 361 height 15
copy span "[URL][DOMAIN_NAME]"
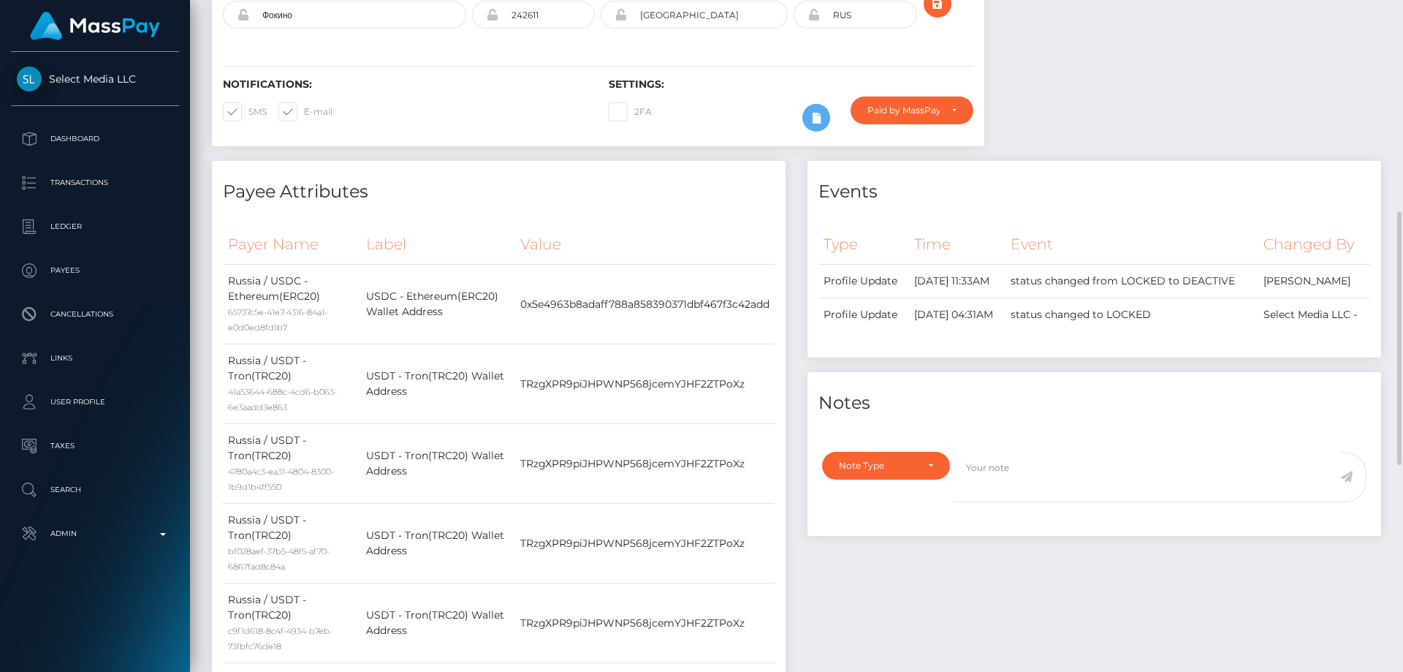
scroll to position [365, 0]
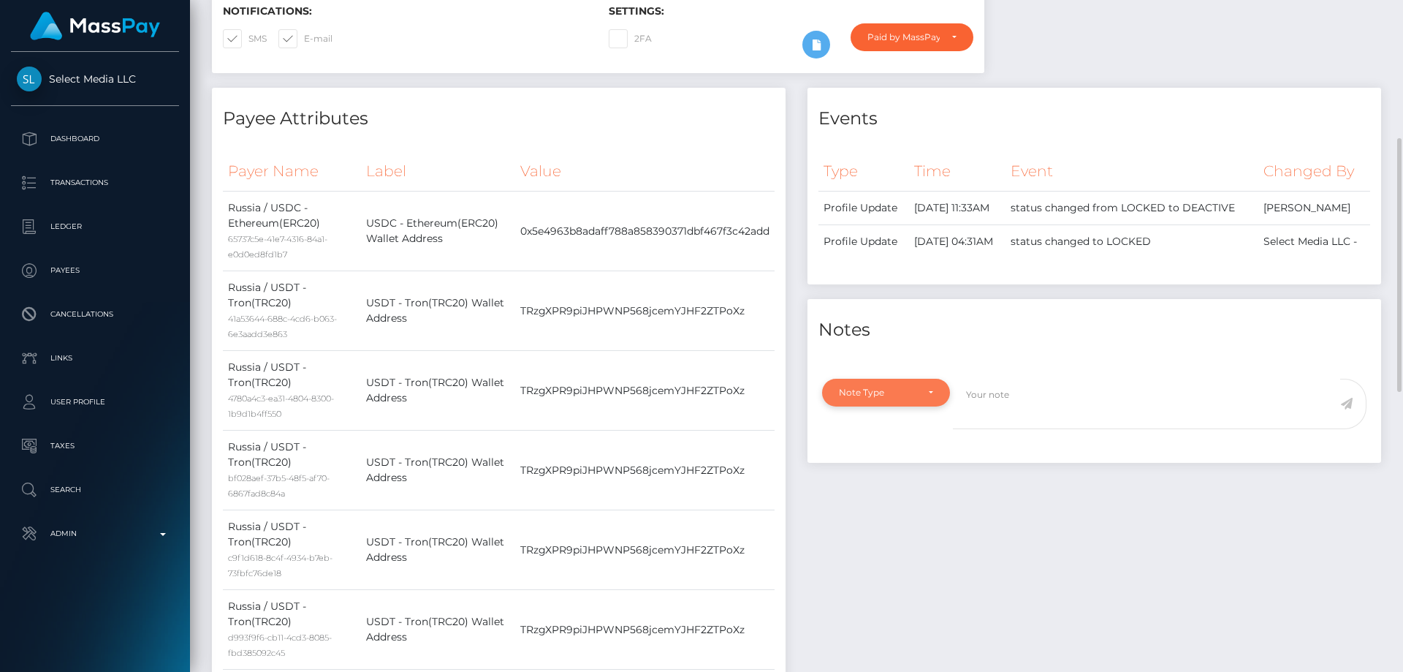
click at [894, 406] on div "Note Type" at bounding box center [886, 393] width 128 height 28
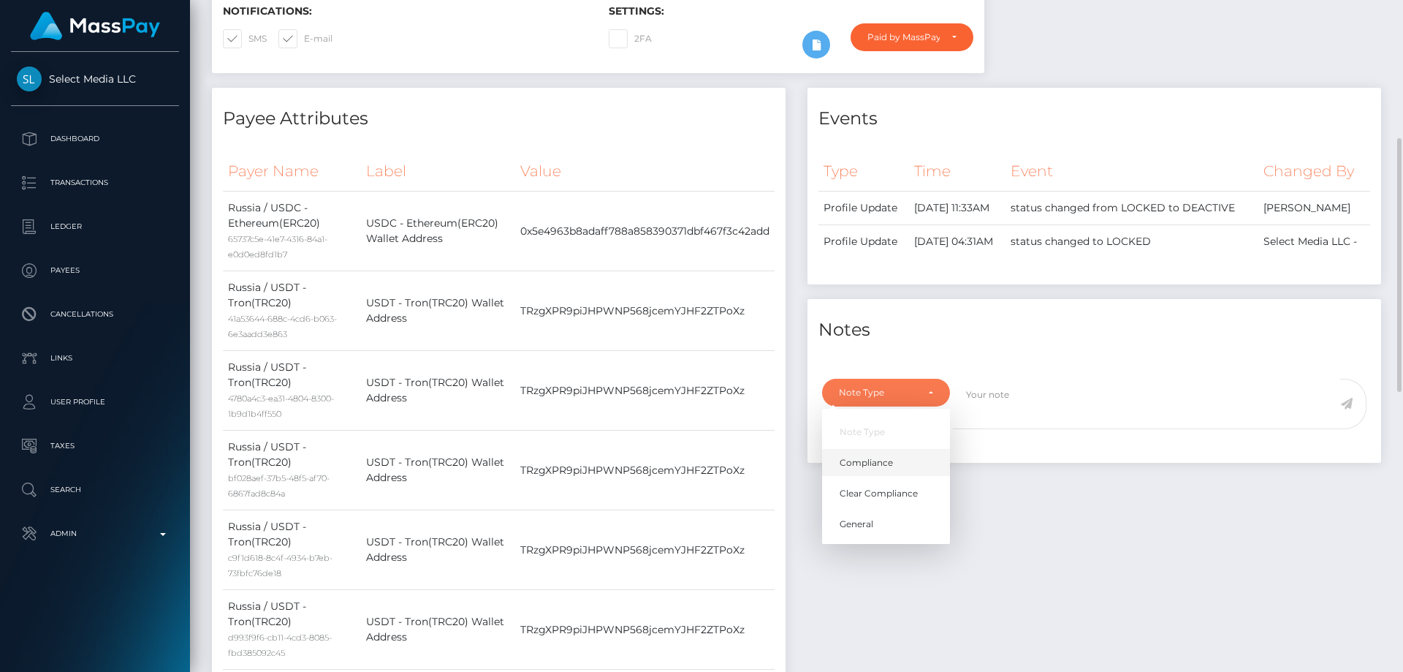
click at [897, 476] on link "Compliance" at bounding box center [886, 462] width 128 height 27
select select "COMPLIANCE"
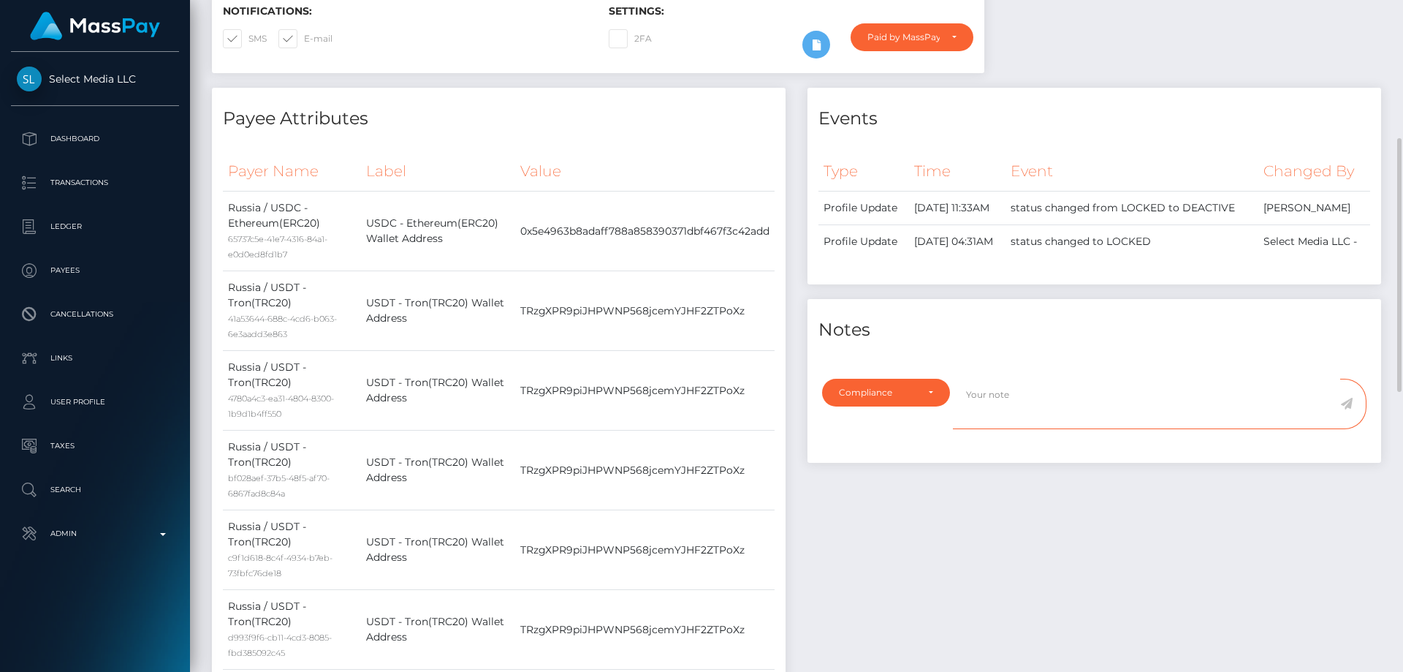
click at [1042, 429] on textarea at bounding box center [1146, 404] width 387 height 50
type textarea "t"
paste textarea "BITPAPA IC FZC LLC (a.k.a. BITPAPA PAY; a.k.a. PAPA HOLDING LTD) - OFAC SDN - 2…"
type textarea "The user is not allowed to use: BITPAPA IC FZC LLC (a.k.a. BITPAPA PAY; a.k.a. …"
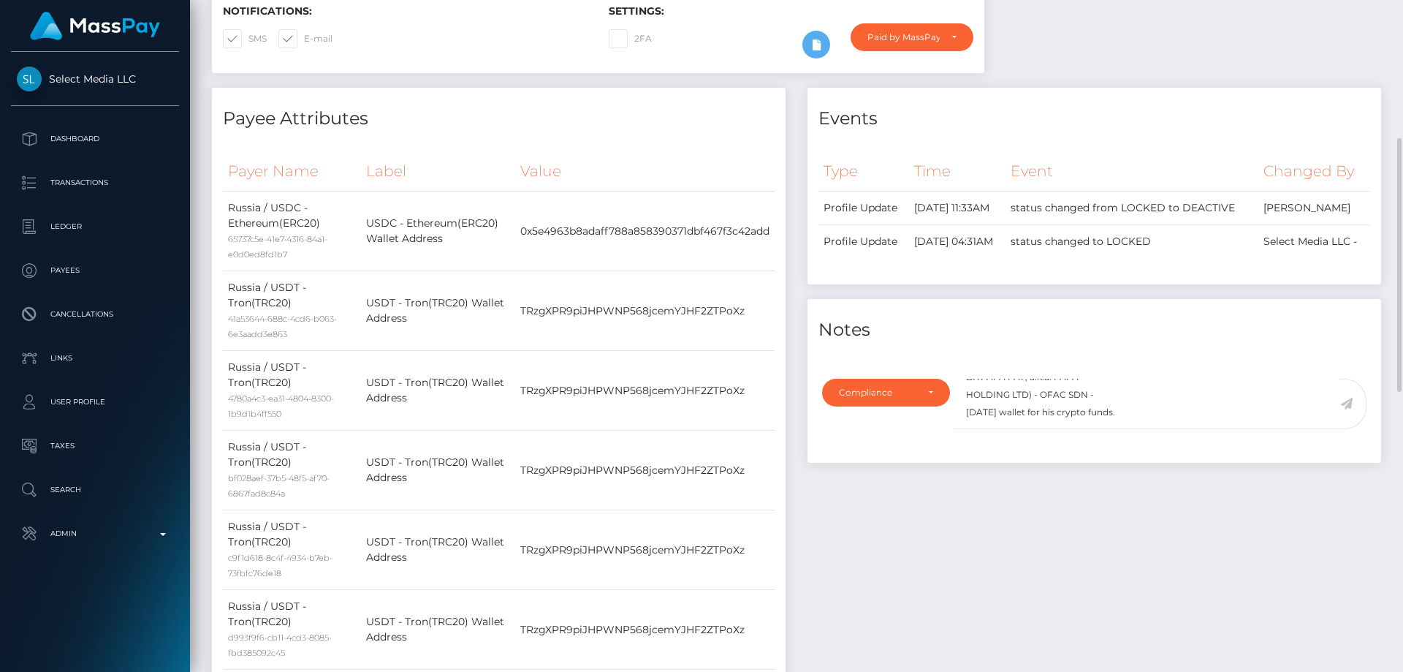
click at [1348, 409] on icon at bounding box center [1346, 404] width 12 height 12
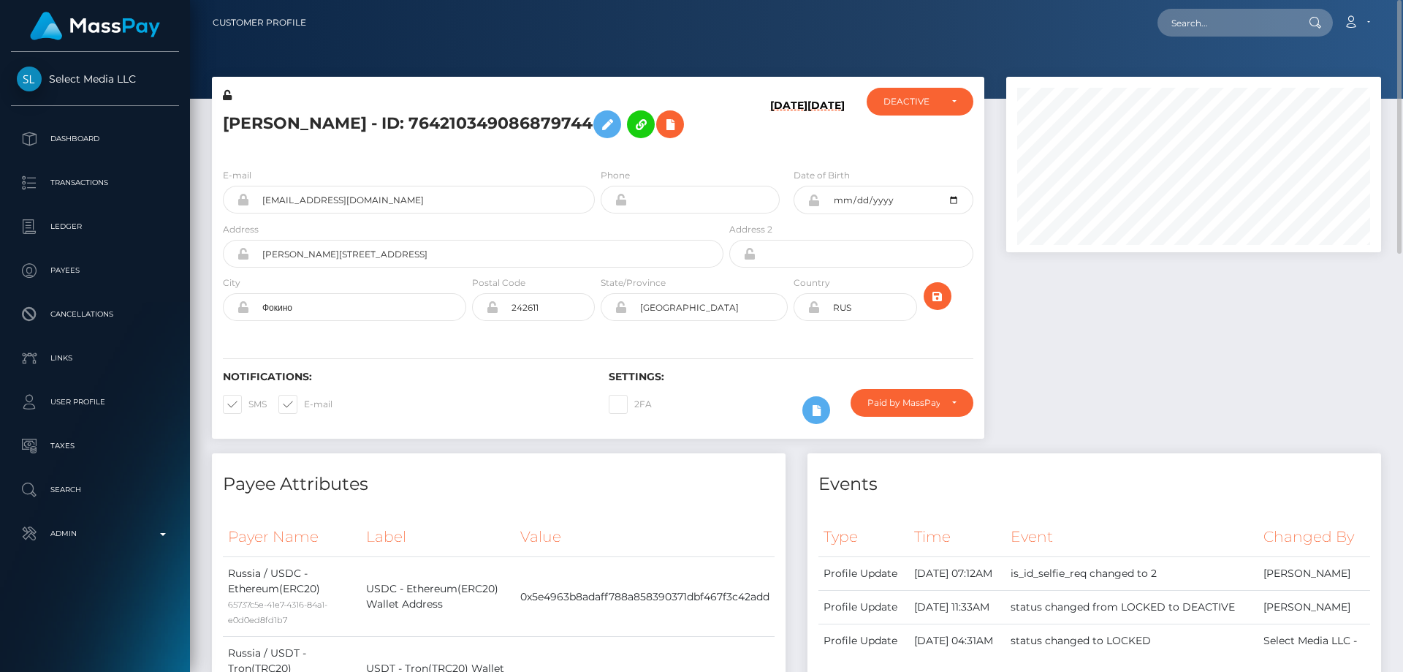
click at [600, 131] on h5 "[PERSON_NAME] - ID: 764210349086879744" at bounding box center [469, 124] width 493 height 42
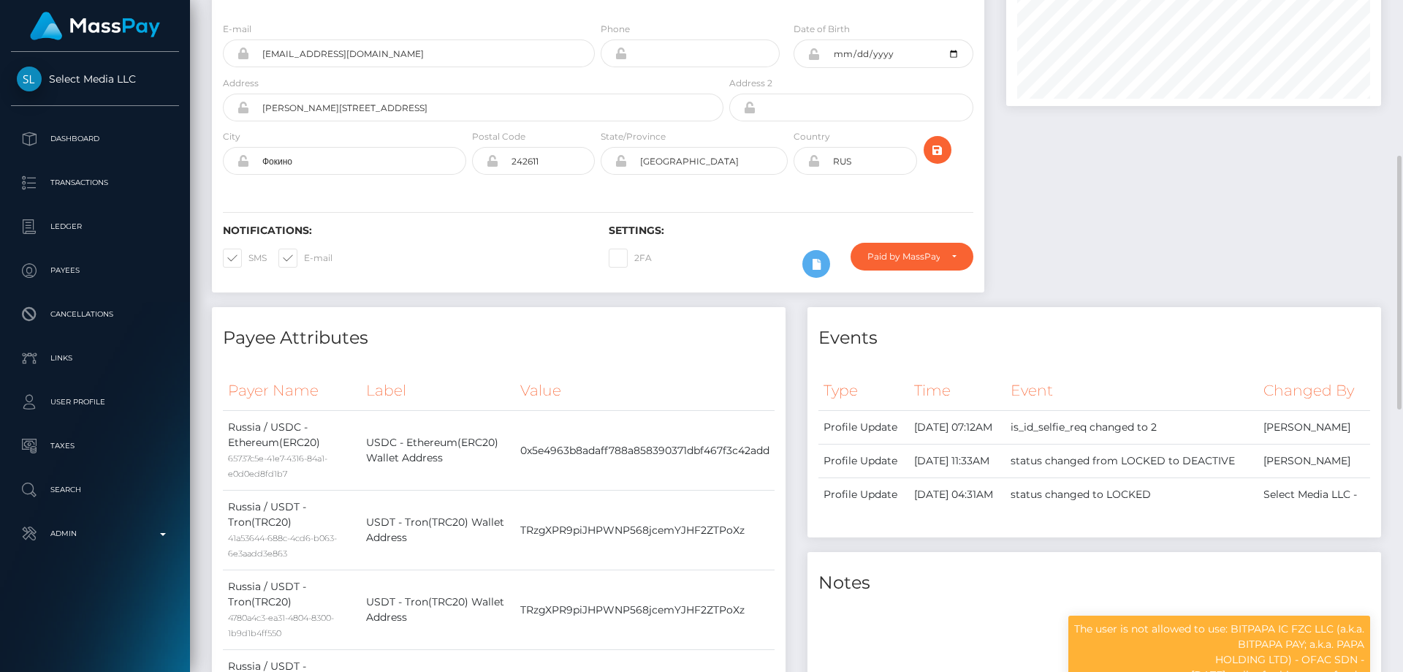
scroll to position [73, 0]
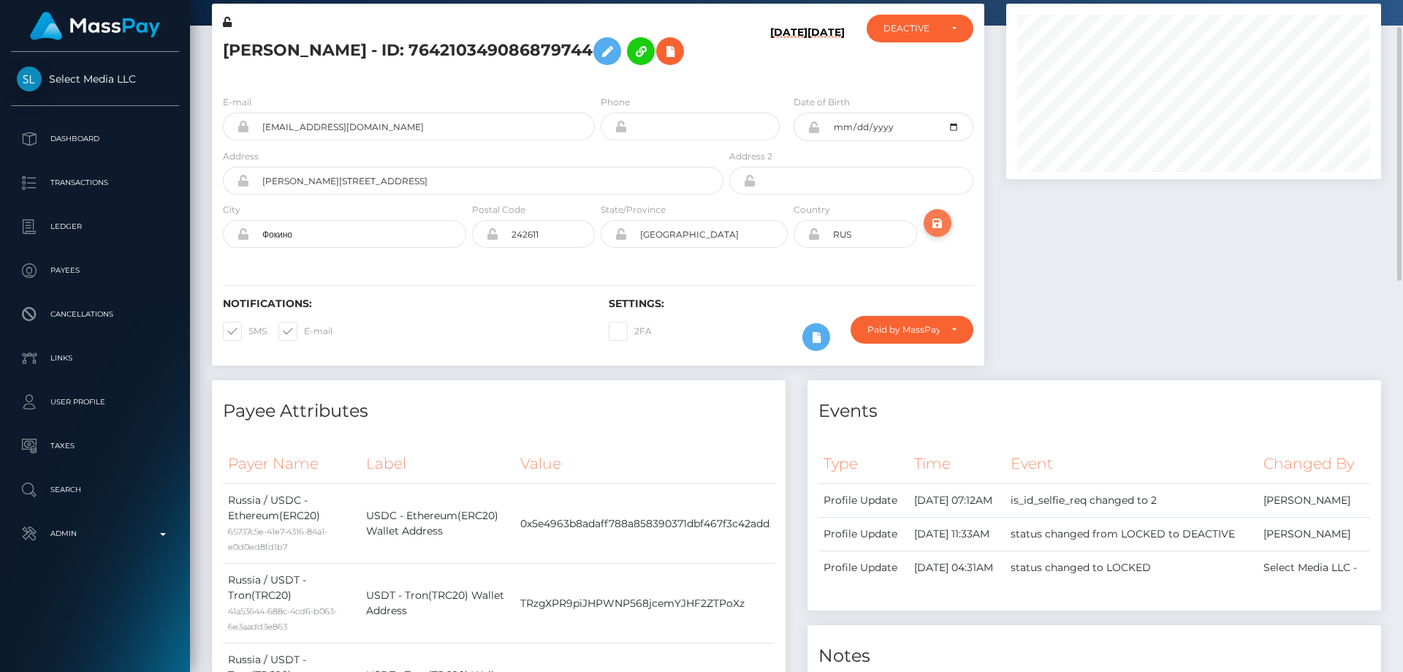
click at [938, 232] on icon "submit" at bounding box center [938, 223] width 18 height 18
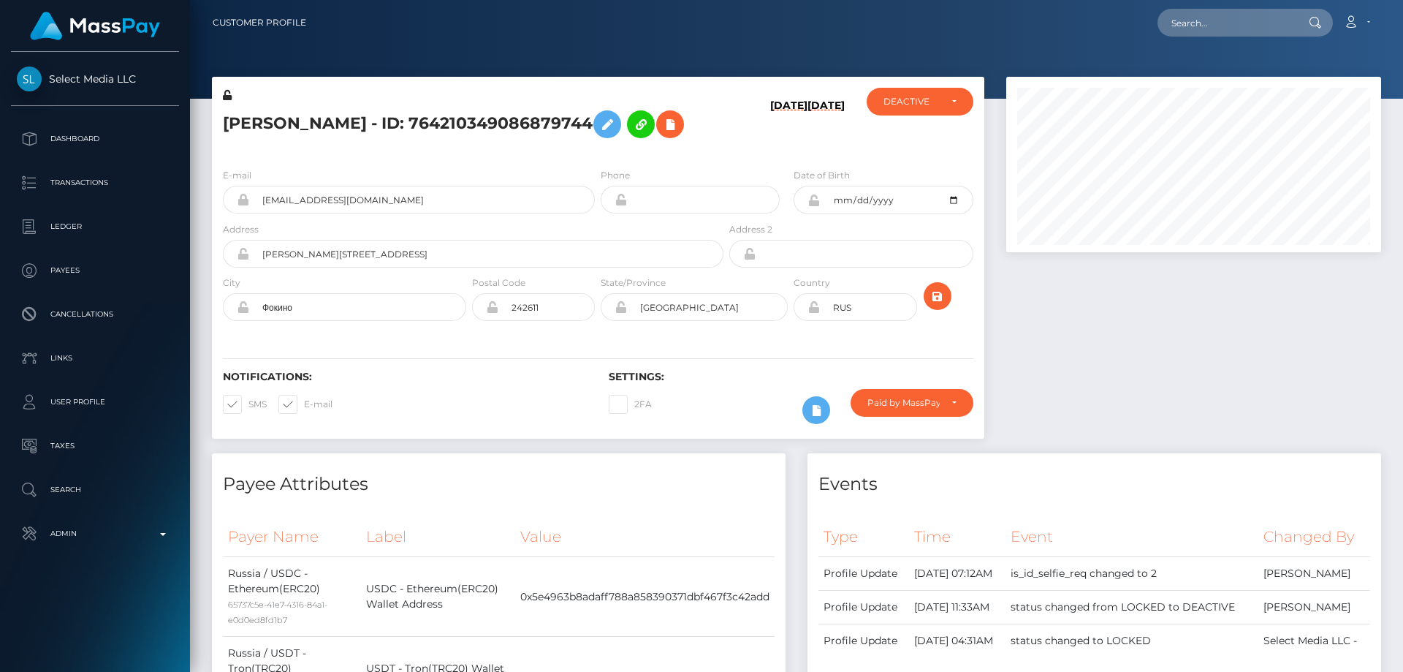
scroll to position [175, 376]
click at [1240, 418] on div at bounding box center [1193, 265] width 397 height 376
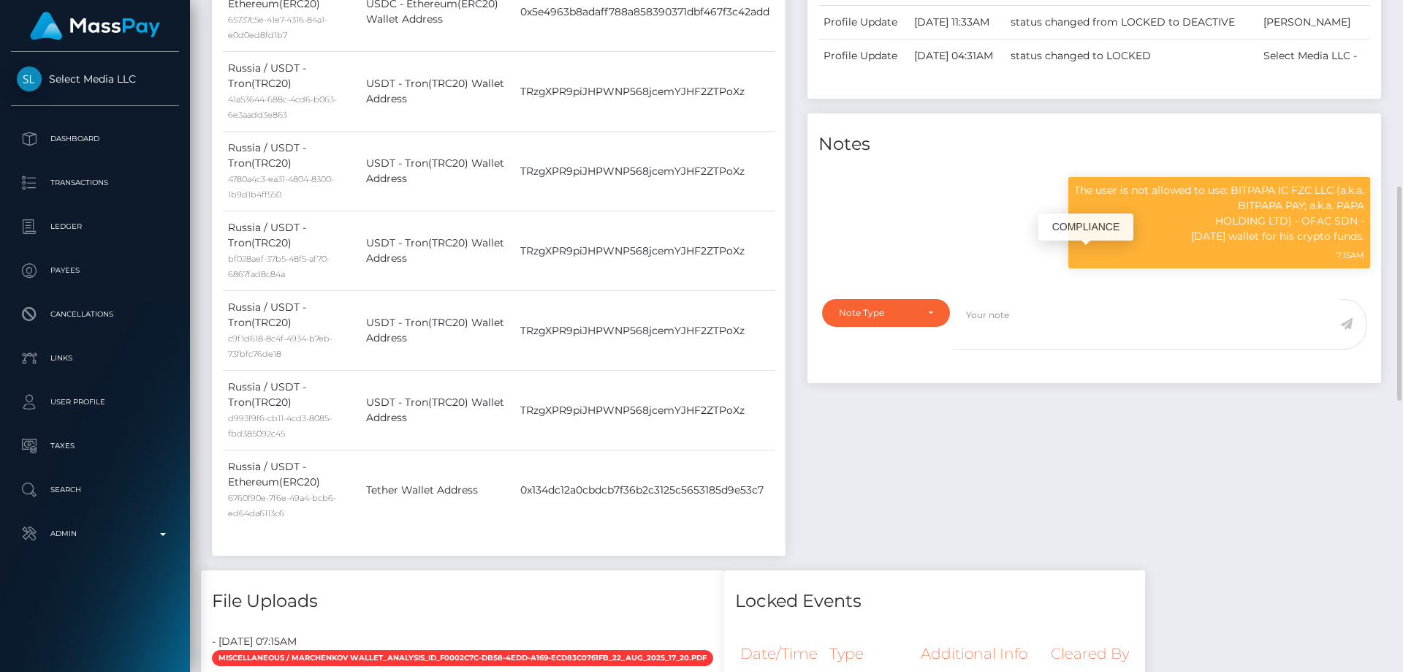
click at [1164, 244] on p "The user is not allowed to use: BITPAPA IC FZC LLC (a.k.a. BITPAPA PAY; a.k.a. …" at bounding box center [1219, 213] width 290 height 61
click at [1176, 244] on p "The user is not allowed to use: BITPAPA IC FZC LLC (a.k.a. BITPAPA PAY; a.k.a. …" at bounding box center [1219, 213] width 290 height 61
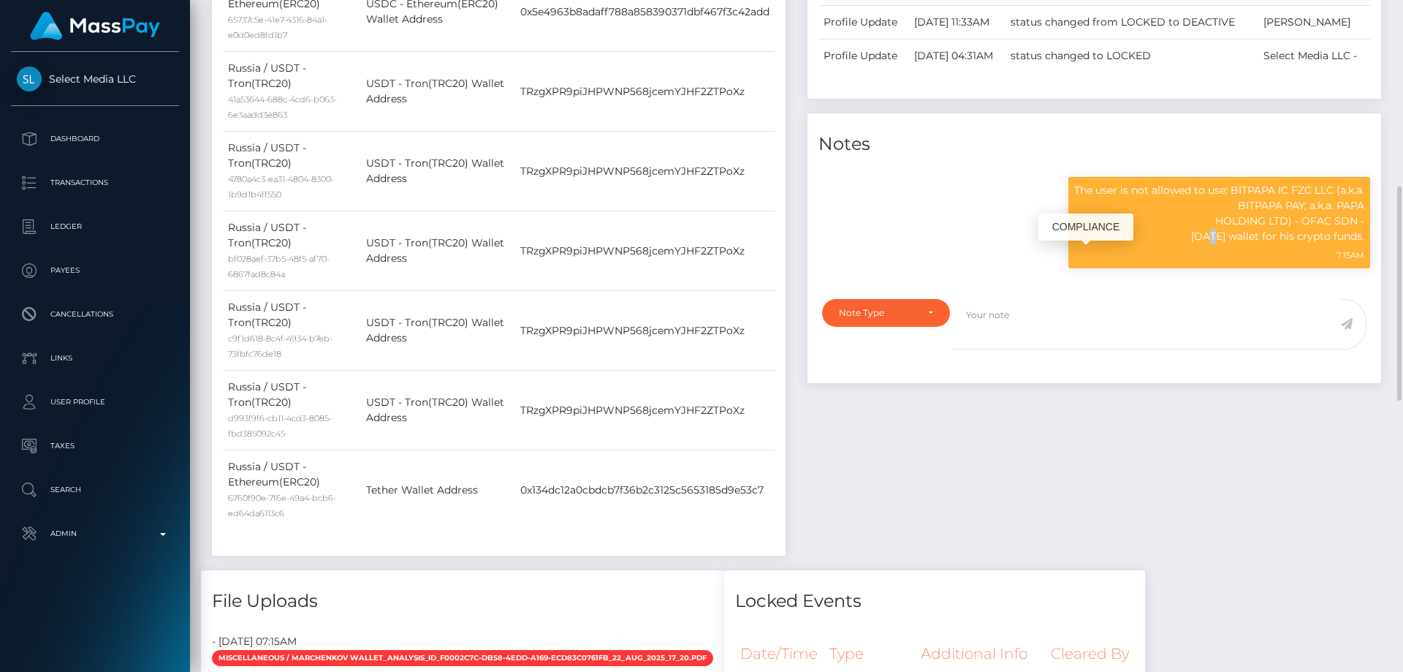
click at [1176, 244] on p "The user is not allowed to use: BITPAPA IC FZC LLC (a.k.a. BITPAPA PAY; a.k.a. …" at bounding box center [1219, 213] width 290 height 61
drag, startPoint x: 1079, startPoint y: 253, endPoint x: 1362, endPoint y: 302, distance: 287.0
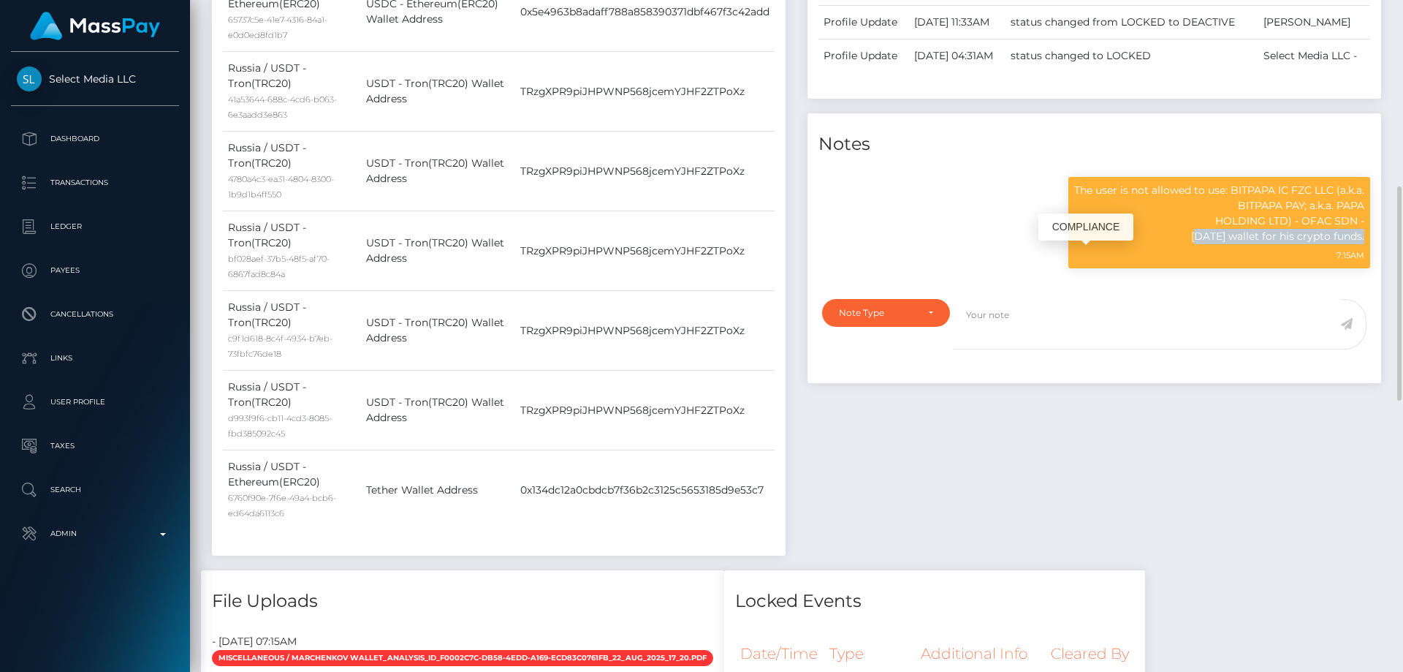
click at [1362, 244] on p "The user is not allowed to use: BITPAPA IC FZC LLC (a.k.a. BITPAPA PAY; a.k.a. …" at bounding box center [1219, 213] width 290 height 61
copy p "he user is not allowed to use: BITPAPA IC FZC LLC (a.k.a. BITPAPA PAY; a.k.a. P…"
click at [967, 536] on div "Events Type Time Event Changed By" at bounding box center [1095, 219] width 596 height 702
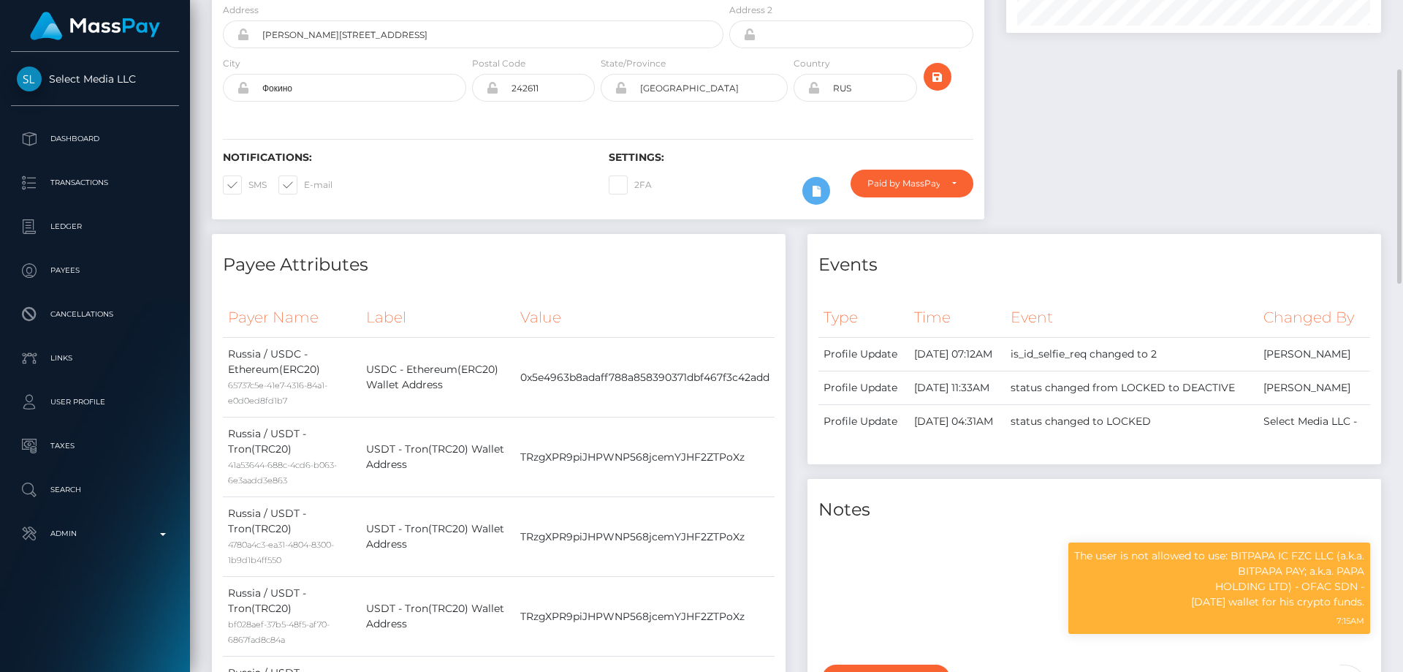
scroll to position [0, 0]
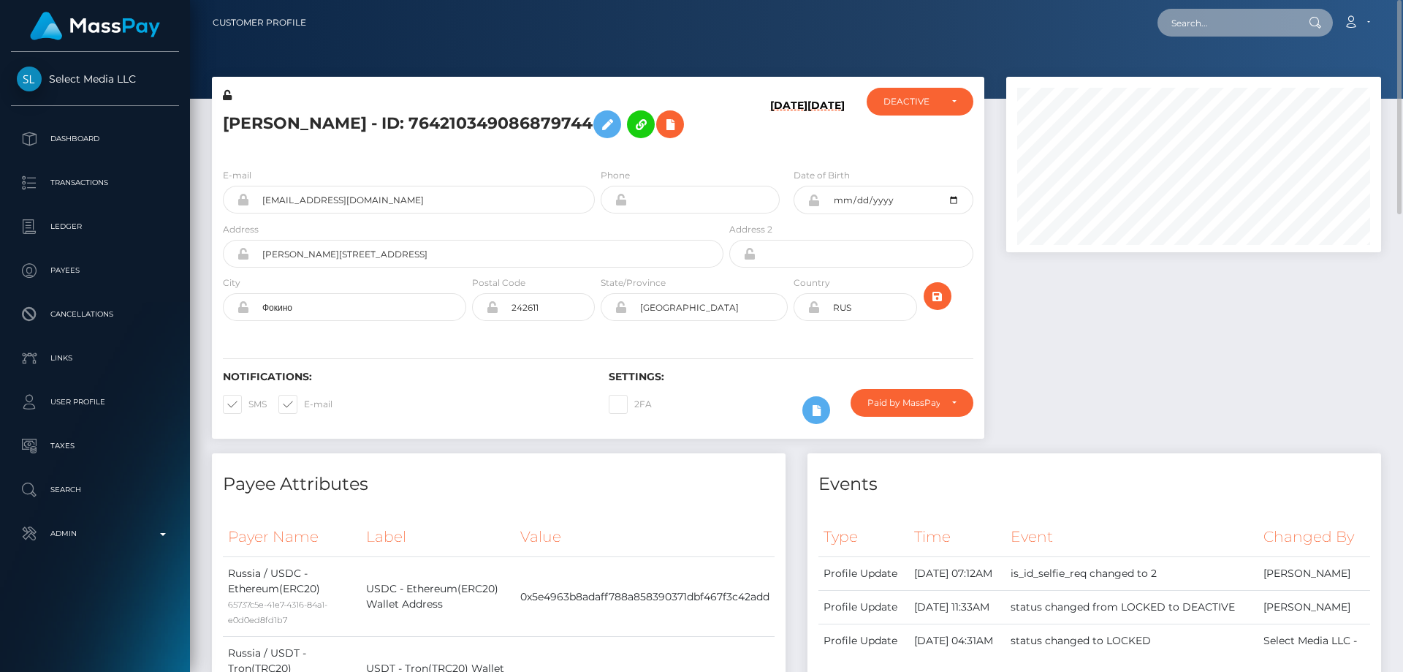
paste input "poact_a8GQjvF9zwdw"
type input "poact_a8GQjvF9zwdw"
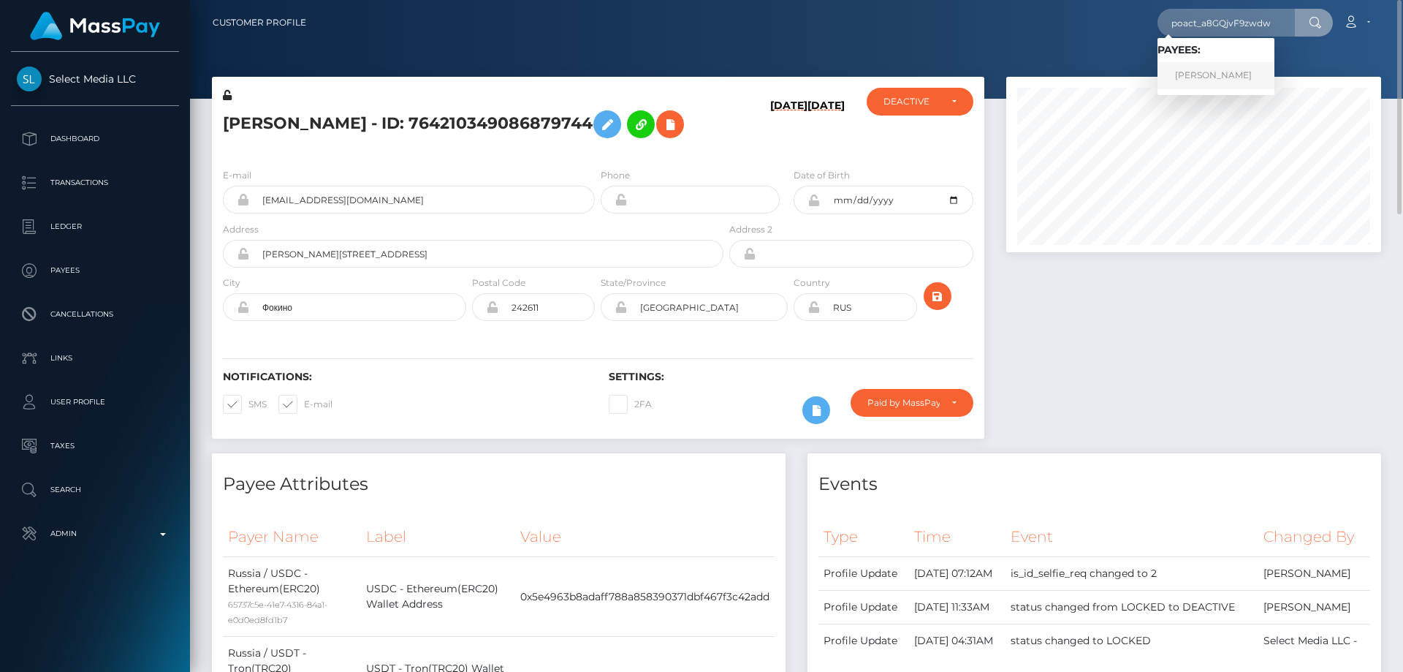
click at [1215, 79] on link "Jelle Dupont" at bounding box center [1216, 75] width 117 height 27
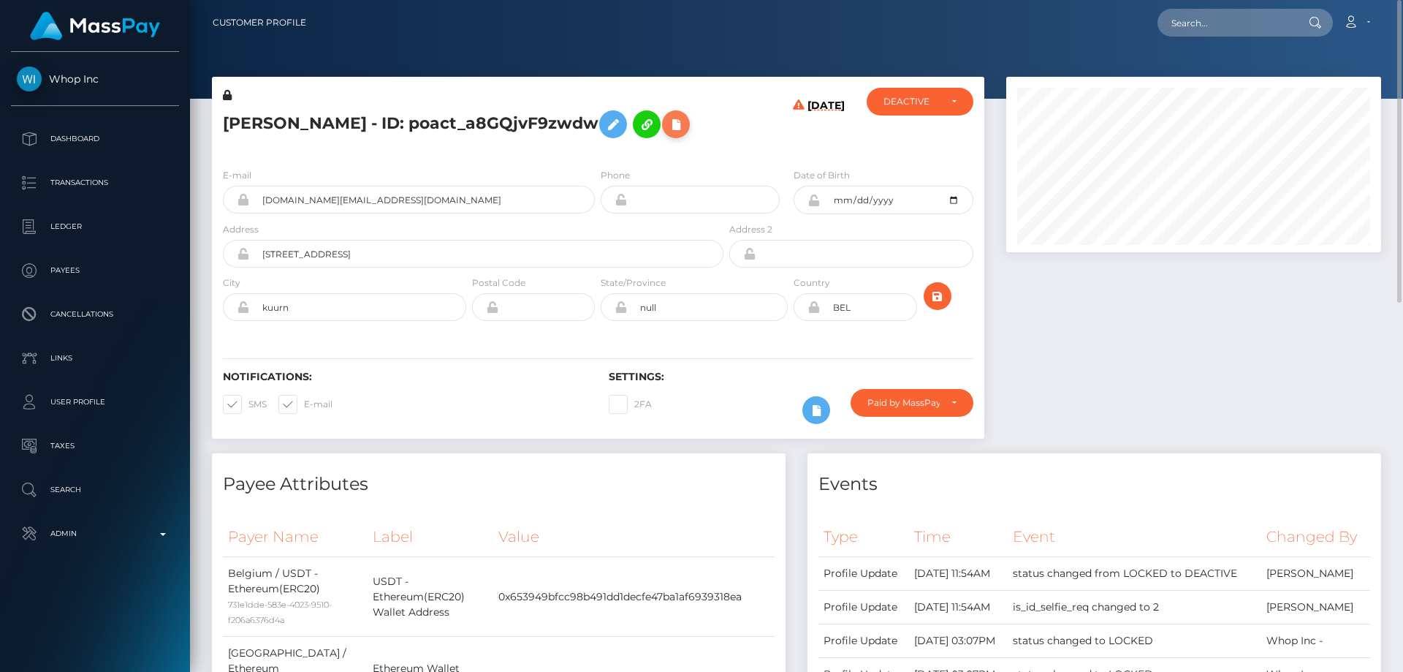
click at [667, 121] on icon at bounding box center [676, 124] width 18 height 18
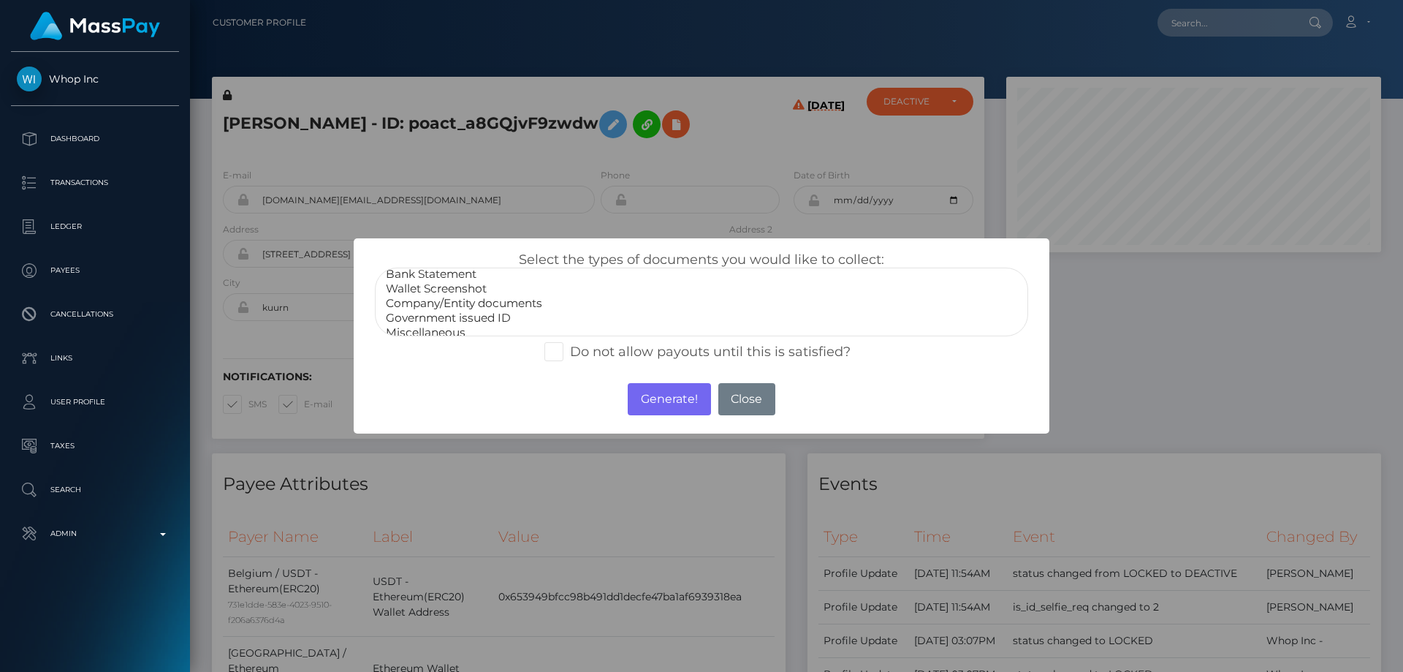
scroll to position [29, 0]
select select "Miscellaneous"
click at [432, 325] on option "Miscellaneous" at bounding box center [701, 323] width 634 height 15
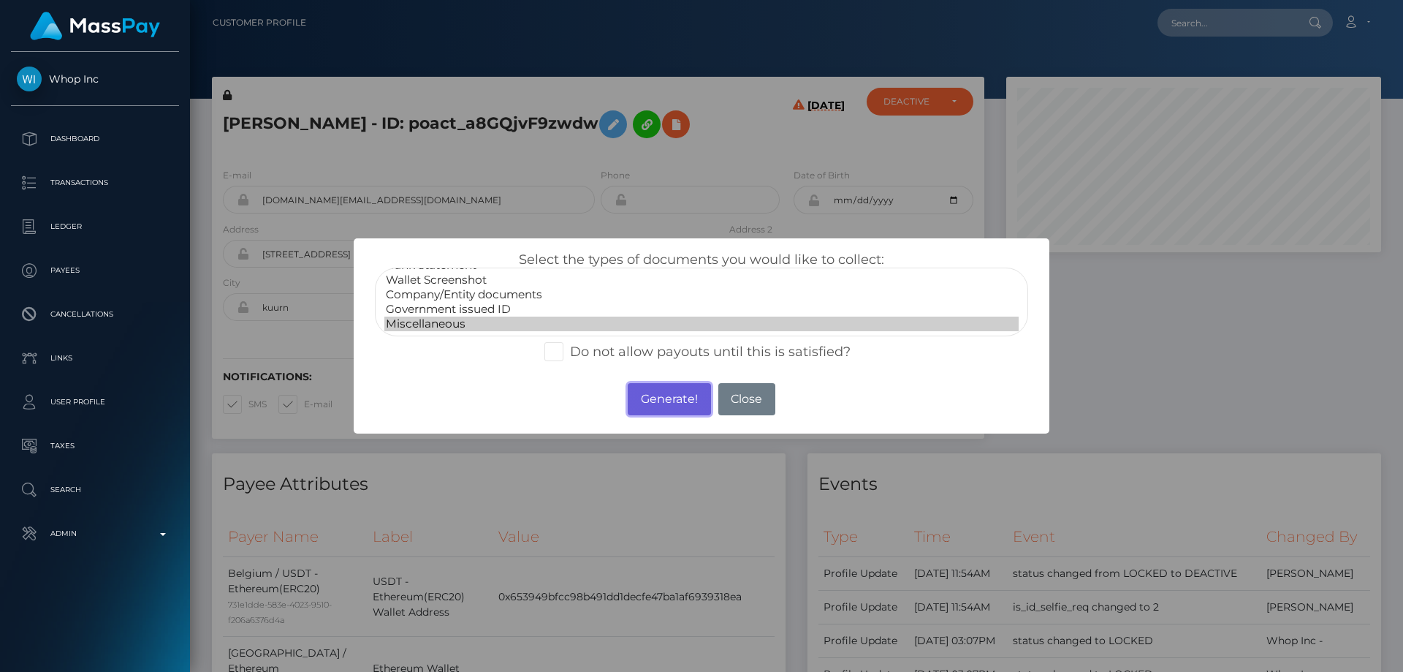
click at [689, 398] on button "Generate!" at bounding box center [669, 399] width 83 height 32
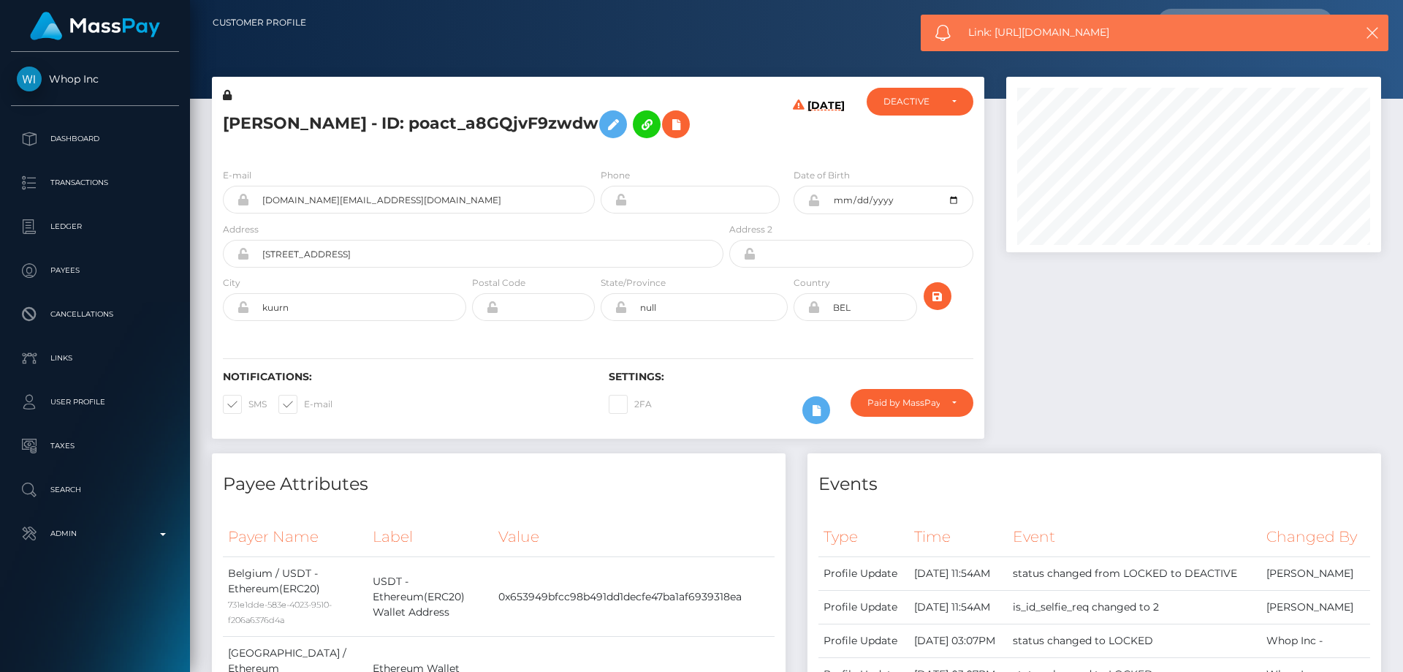
drag, startPoint x: 1136, startPoint y: 30, endPoint x: 1001, endPoint y: 33, distance: 134.5
click at [994, 33] on span "Link: https://l.maspay.io/ThtUH" at bounding box center [1148, 32] width 361 height 15
copy span "https://l.maspay.io/ThtUH"
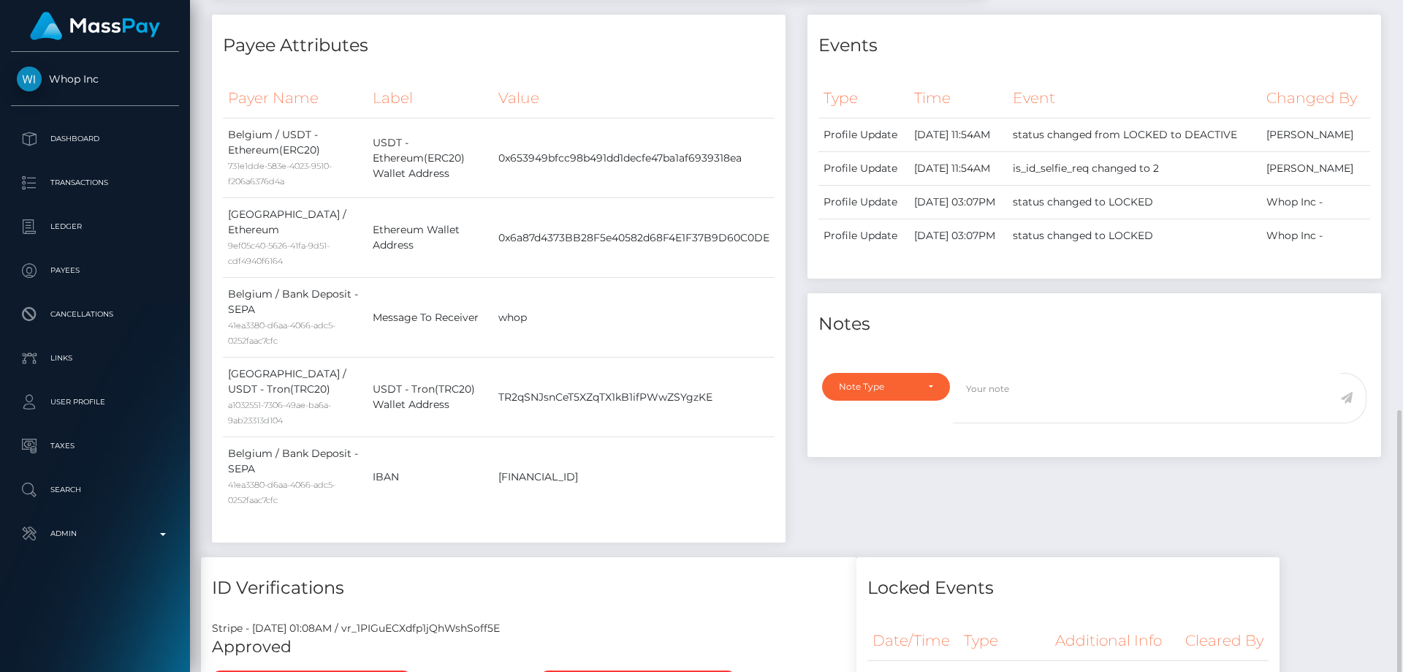
scroll to position [585, 0]
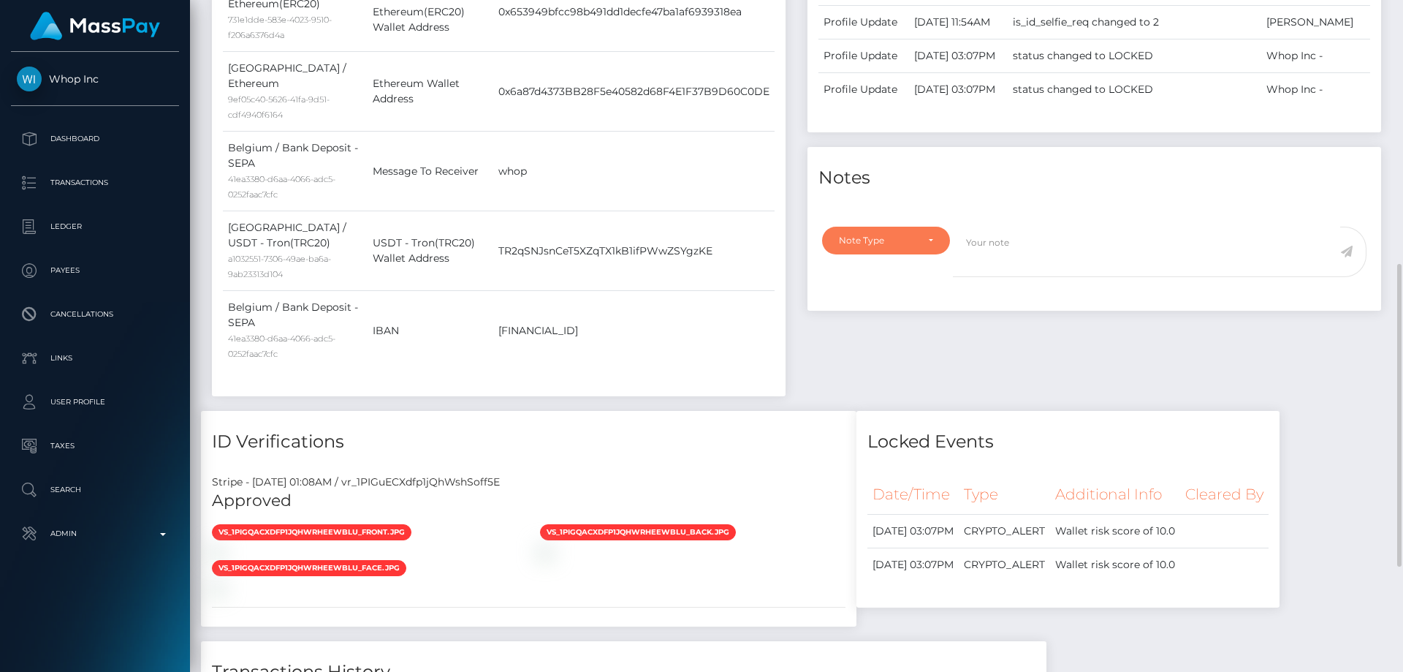
drag, startPoint x: 874, startPoint y: 242, endPoint x: 868, endPoint y: 254, distance: 13.1
click at [875, 240] on div "Note Type" at bounding box center [877, 241] width 77 height 12
click at [882, 303] on link "Compliance" at bounding box center [886, 310] width 128 height 27
select select "COMPLIANCE"
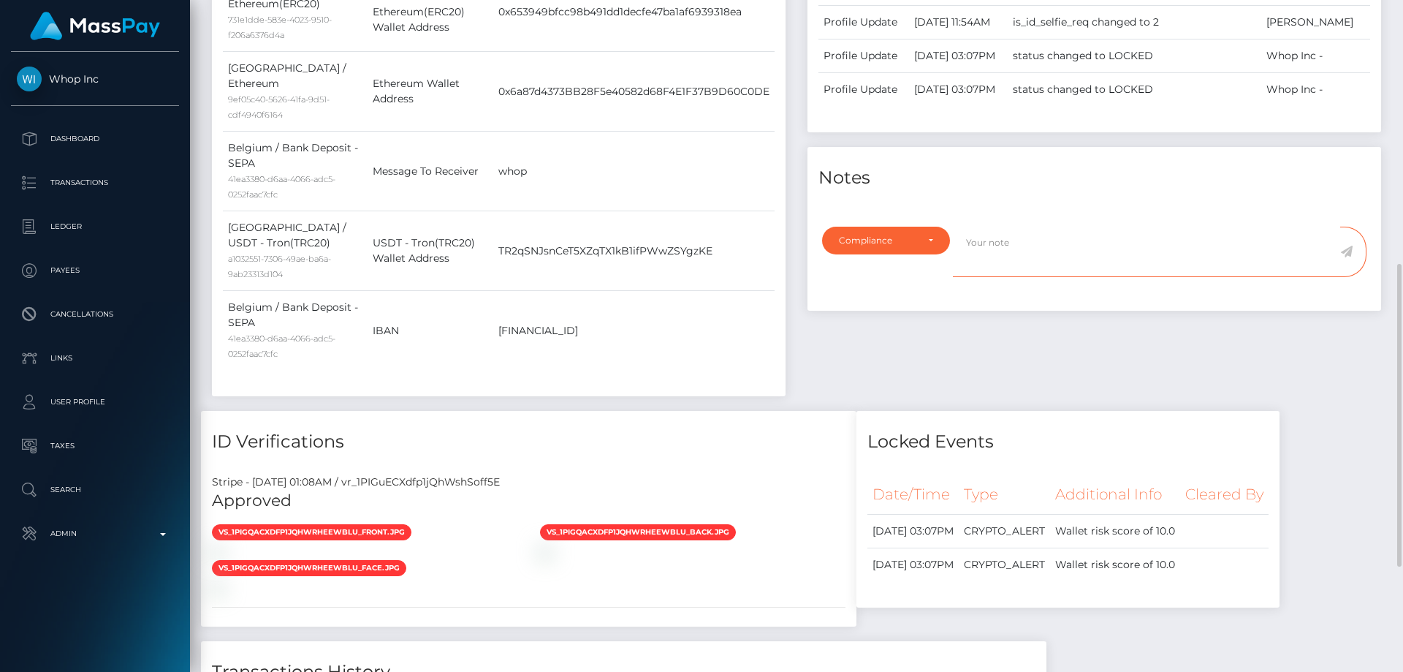
click at [1031, 251] on textarea at bounding box center [1146, 252] width 387 height 50
type textarea "The user is not allowed to use Roobet for his crypto funds. Confirmation requir…"
click at [1348, 251] on icon at bounding box center [1346, 252] width 12 height 12
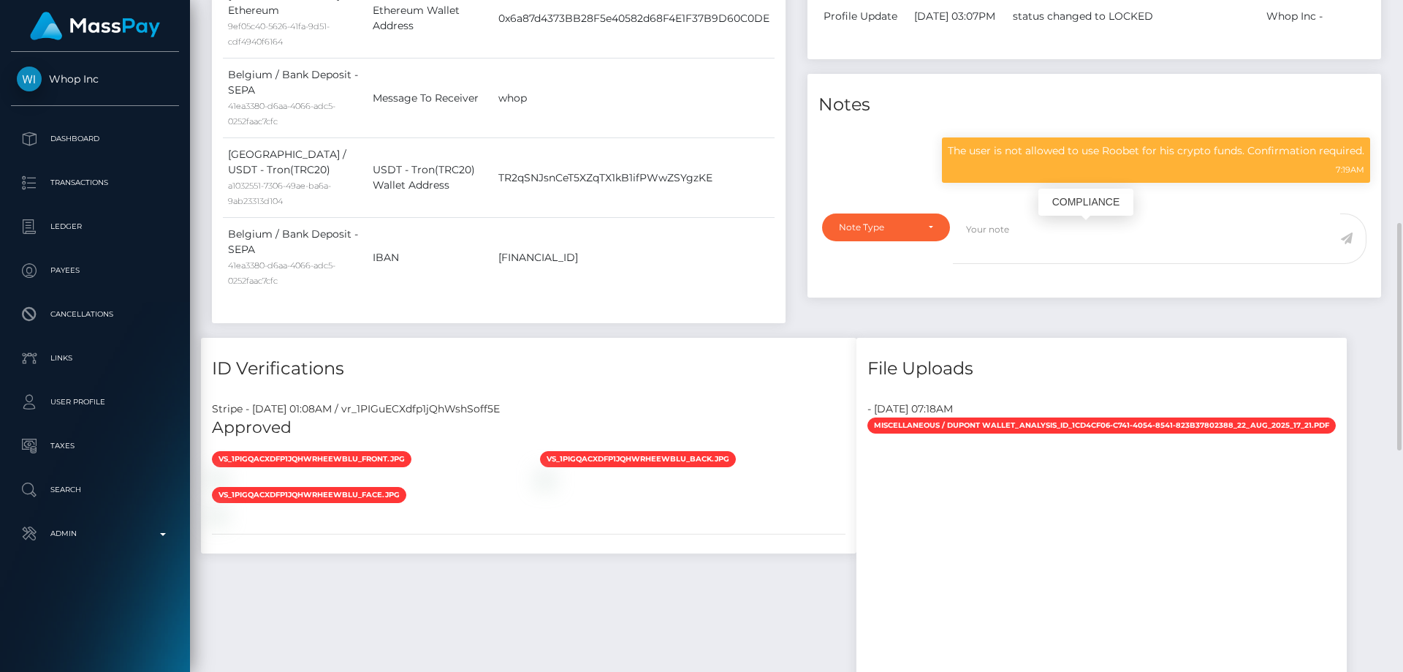
scroll to position [175, 376]
click at [1106, 145] on p "The user is not allowed to use Roobet for his crypto funds. Confirmation requir…" at bounding box center [1156, 150] width 417 height 15
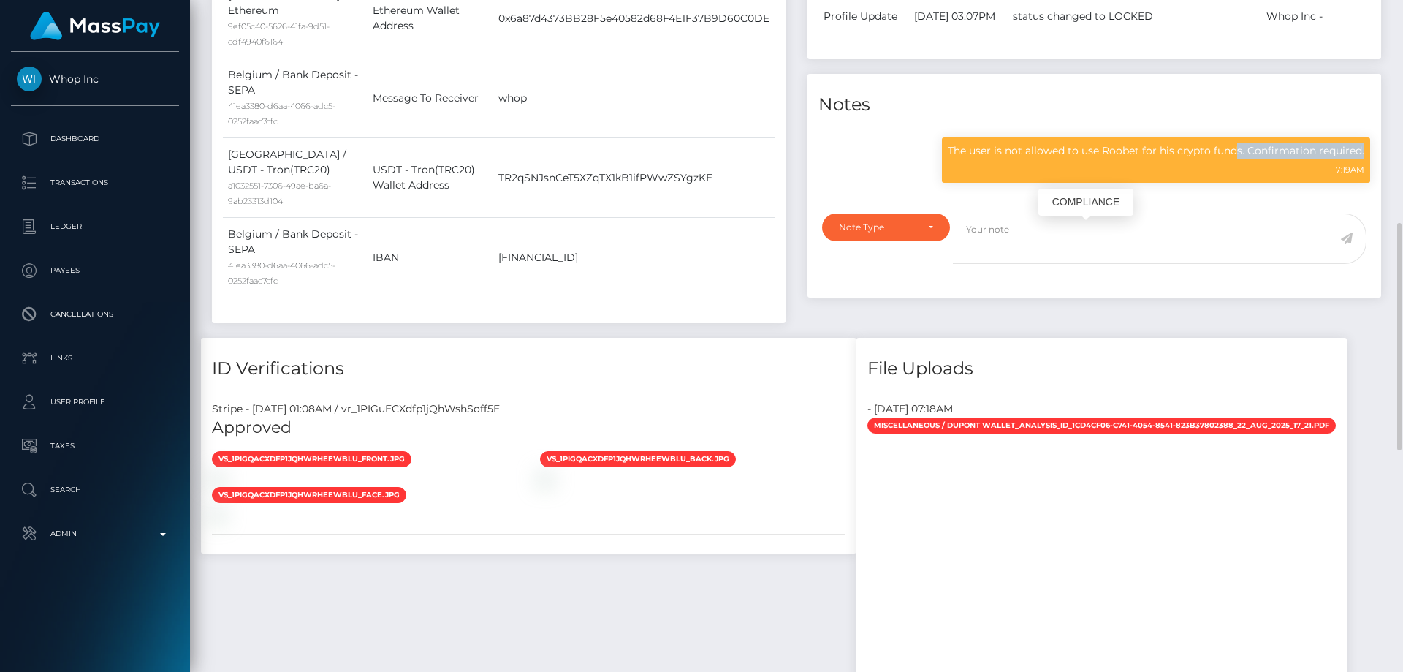
copy div "The user is not allowed to use Roobet for his crypto funds. Confirmation requir…"
click at [908, 229] on div "Note Type" at bounding box center [877, 227] width 77 height 12
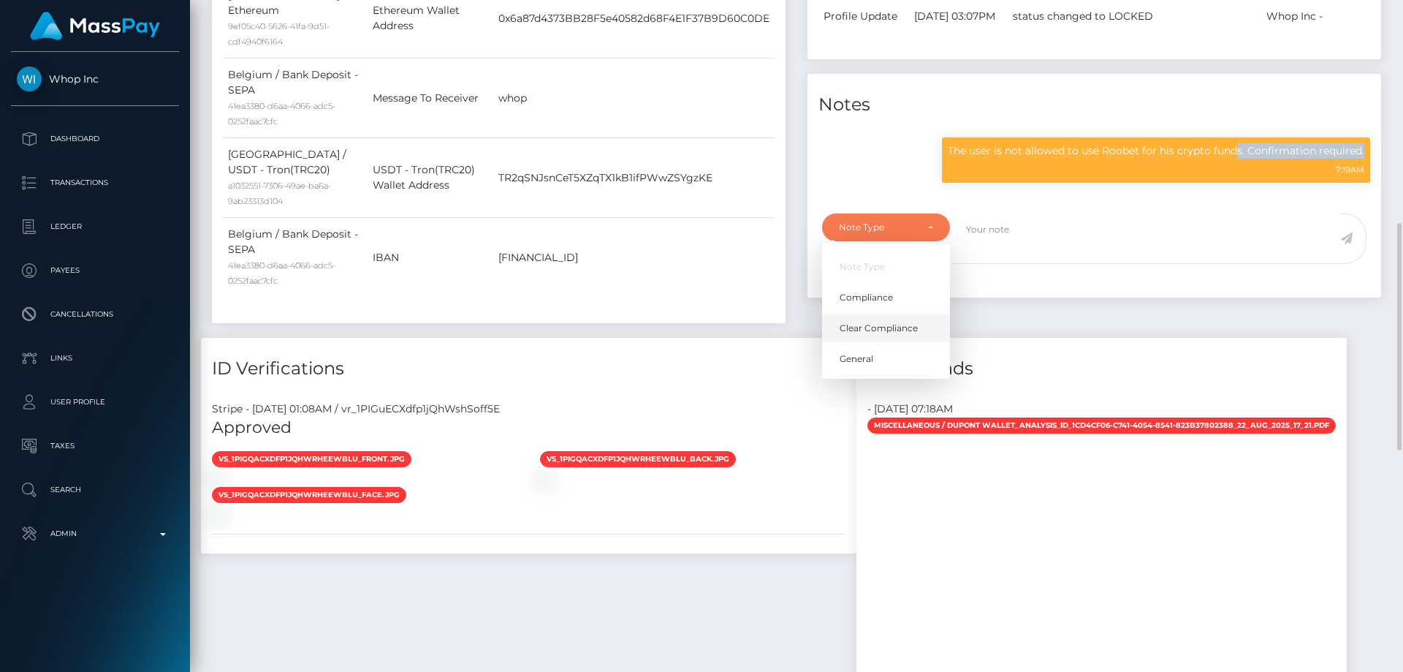
click at [901, 335] on link "Clear Compliance" at bounding box center [886, 327] width 128 height 27
select select "CLEAR_COMPLIANCE"
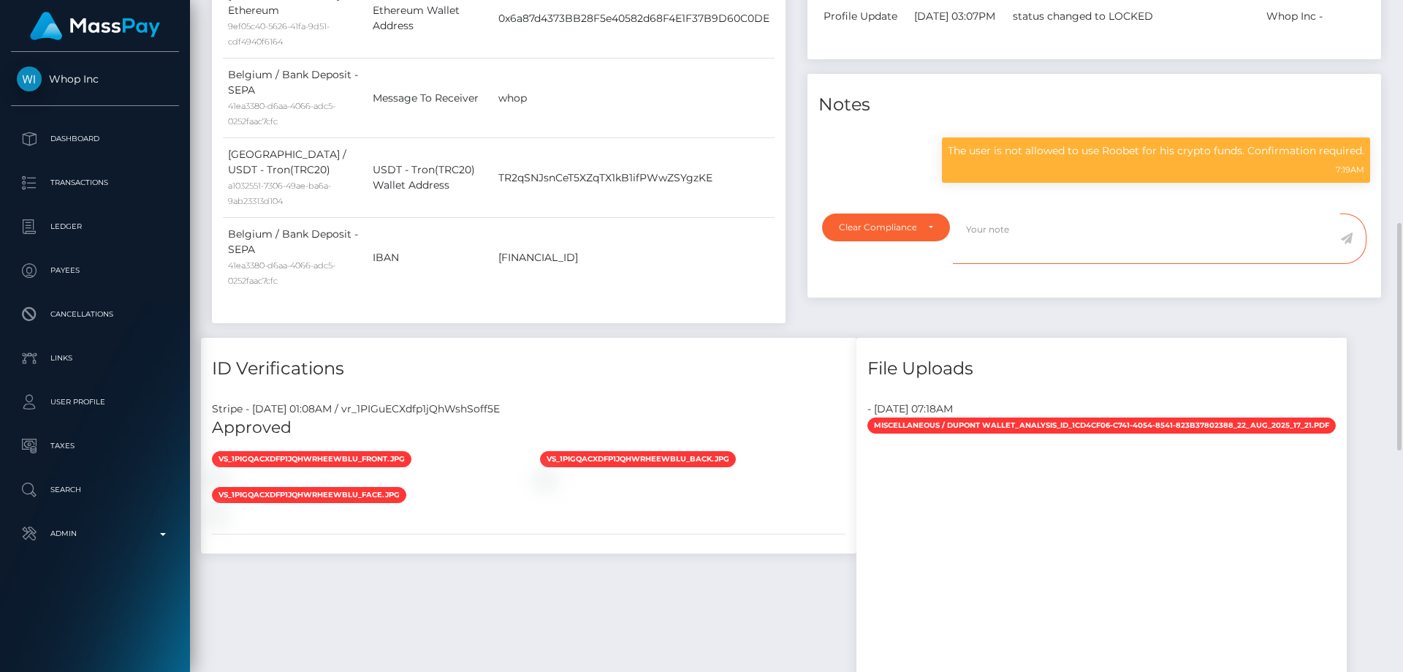
paste textarea "The user is not allowed to use Roobet for his crypto funds. Confirmation requir…"
type textarea "The user is not allowed to use Roobet for his crypto funds. Confirmation requir…"
click at [1348, 236] on icon at bounding box center [1346, 238] width 12 height 12
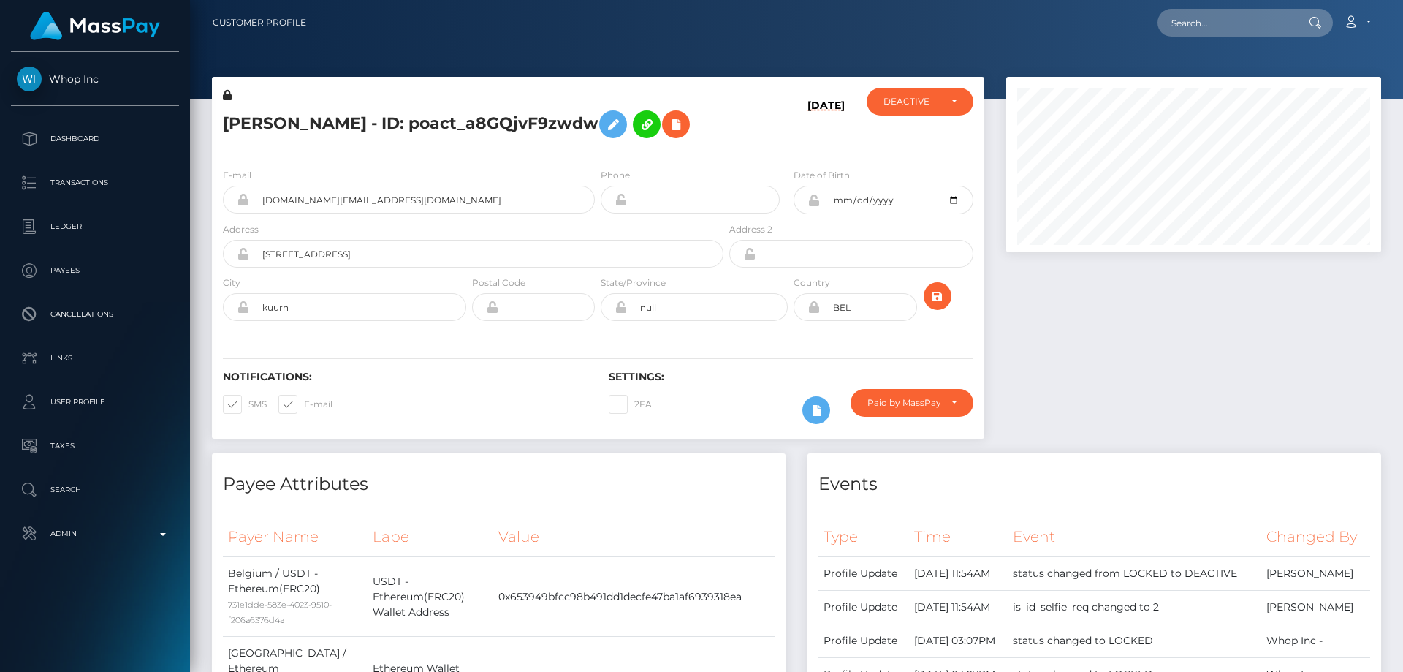
scroll to position [175, 376]
drag, startPoint x: 1169, startPoint y: 327, endPoint x: 1155, endPoint y: 320, distance: 15.7
click at [1168, 328] on div at bounding box center [1193, 265] width 397 height 376
click at [295, 118] on h5 "[PERSON_NAME] - ID: poact_a8GQjvF9zwdw" at bounding box center [469, 124] width 493 height 42
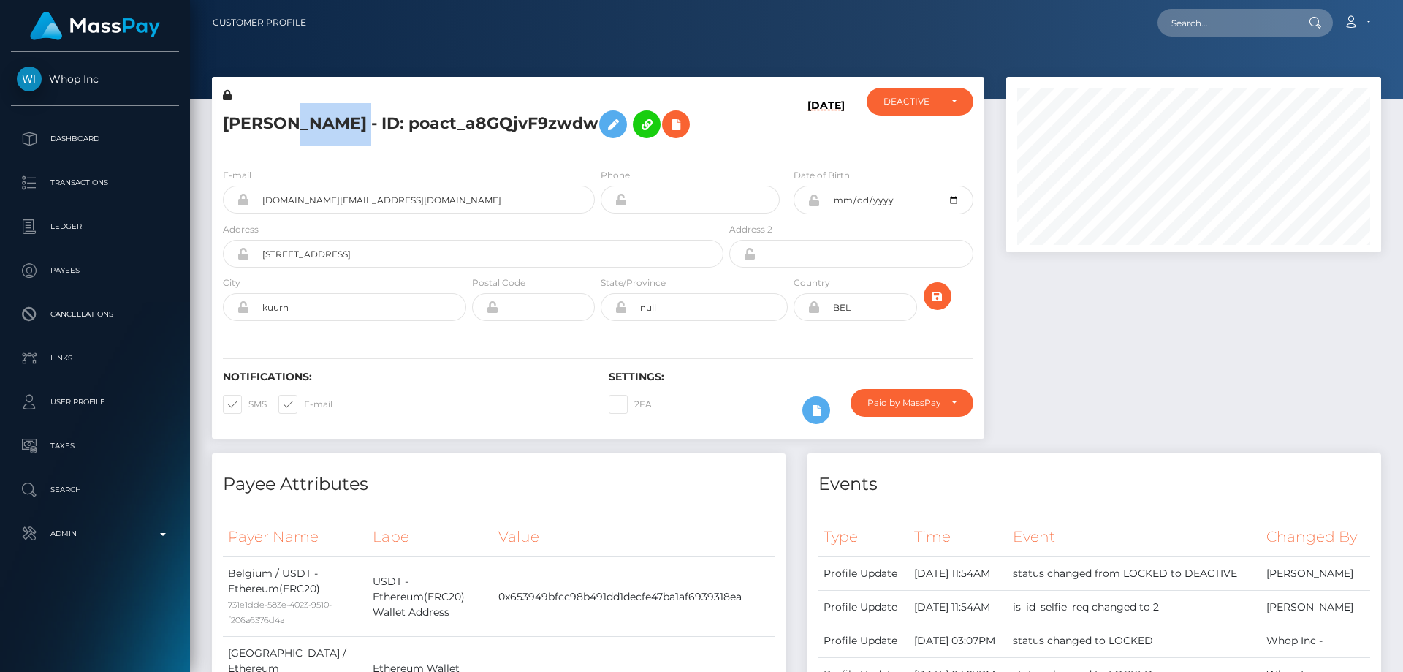
click at [295, 118] on h5 "[PERSON_NAME] - ID: poact_a8GQjvF9zwdw" at bounding box center [469, 124] width 493 height 42
copy h5 "[PERSON_NAME] - ID: poact_a8GQjvF9zwdw"
click at [1138, 434] on div at bounding box center [1193, 265] width 397 height 376
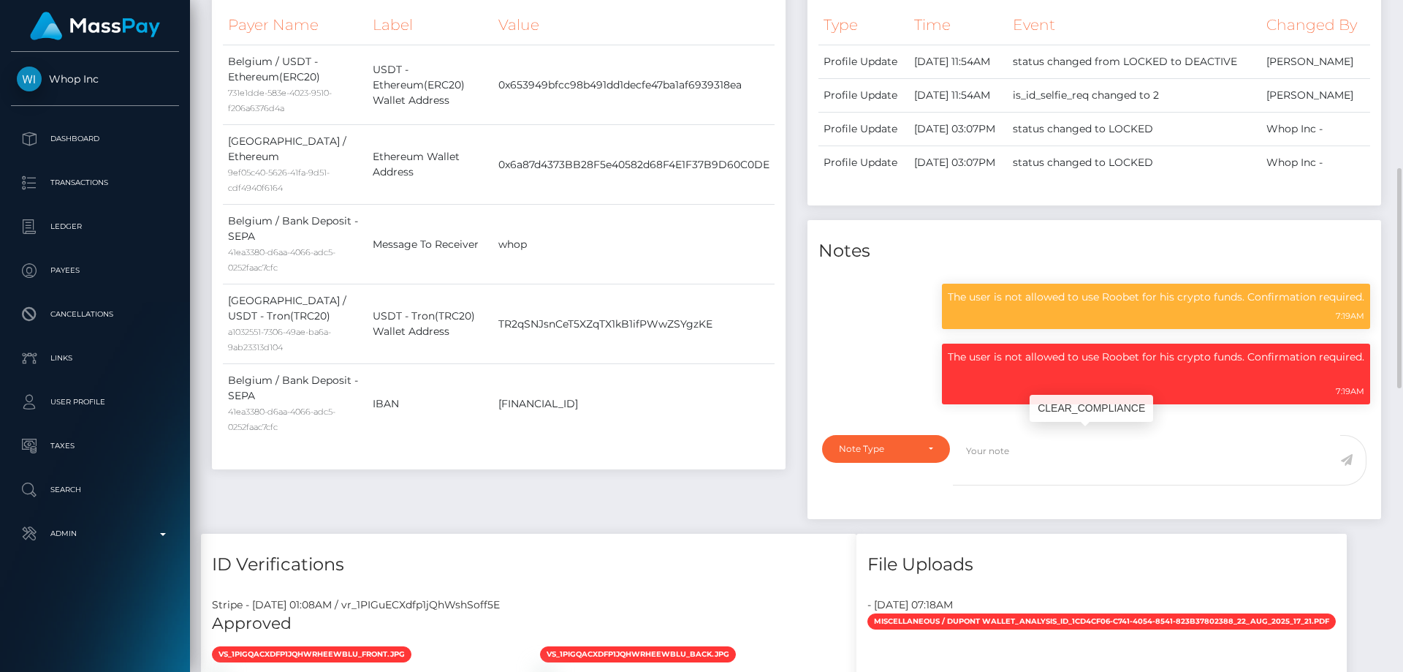
click at [1020, 356] on p "The user is not allowed to use Roobet for his crypto funds. Confirmation requir…" at bounding box center [1156, 364] width 417 height 31
copy p "The user is not allowed to use Roobet for his crypto funds. Confirmation requir…"
drag, startPoint x: 534, startPoint y: 482, endPoint x: 484, endPoint y: 537, distance: 75.0
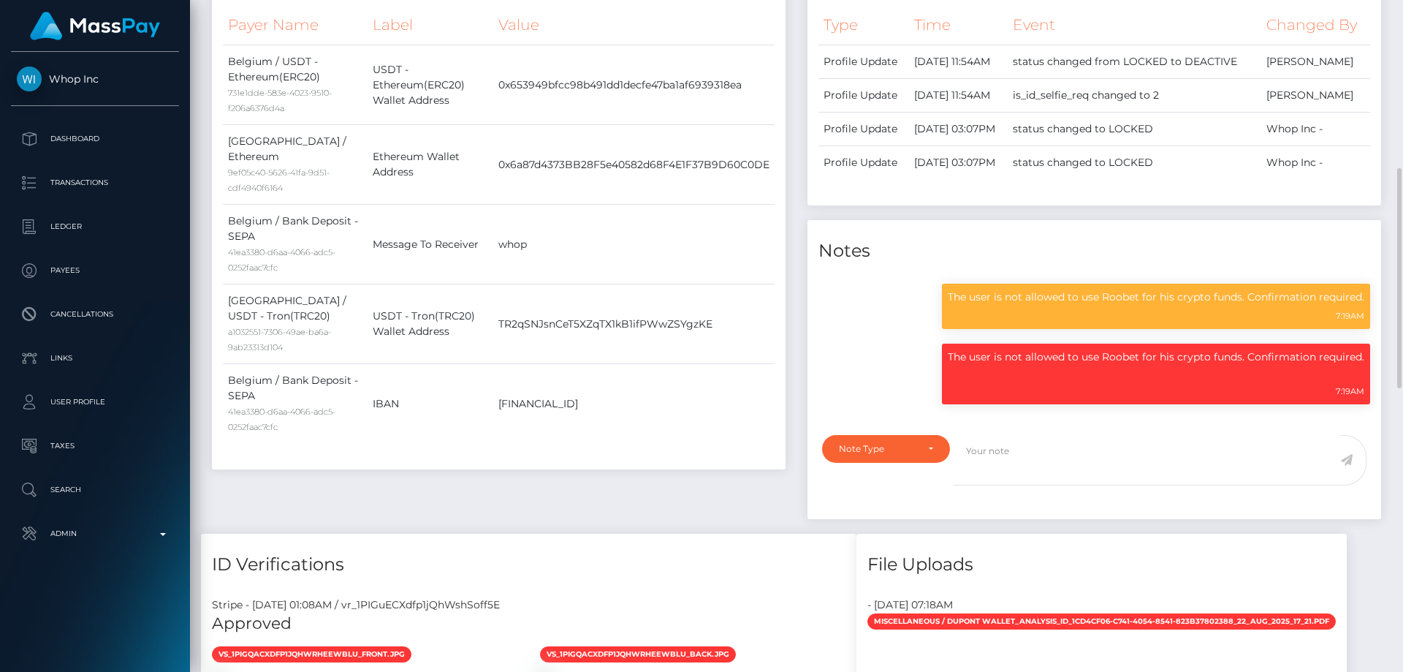
click at [534, 482] on div "Payee Attributes Payer Name Label Value Belgium / USDT - Ethereum(ERC20) 731e1d…" at bounding box center [499, 238] width 596 height 592
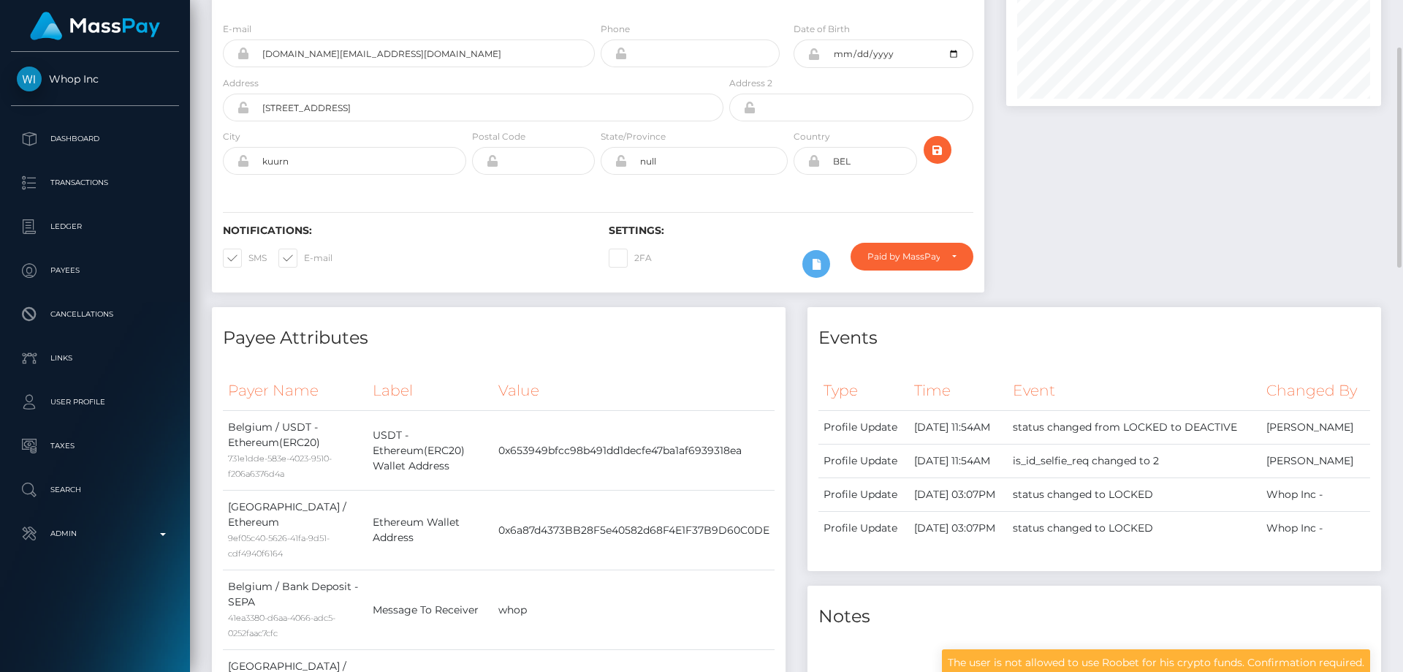
scroll to position [0, 0]
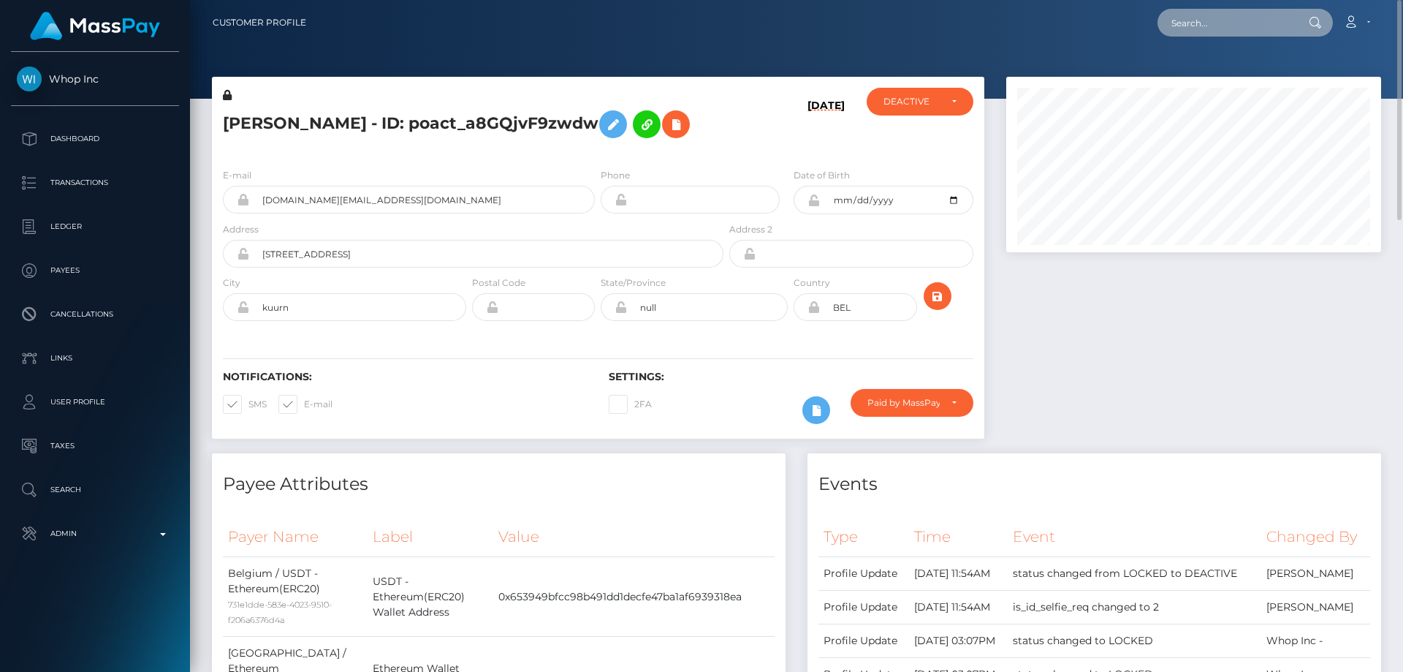
paste input "poact_7gL3kDcjyDcX"
type input "poact_7gL3kDcjyDcX"
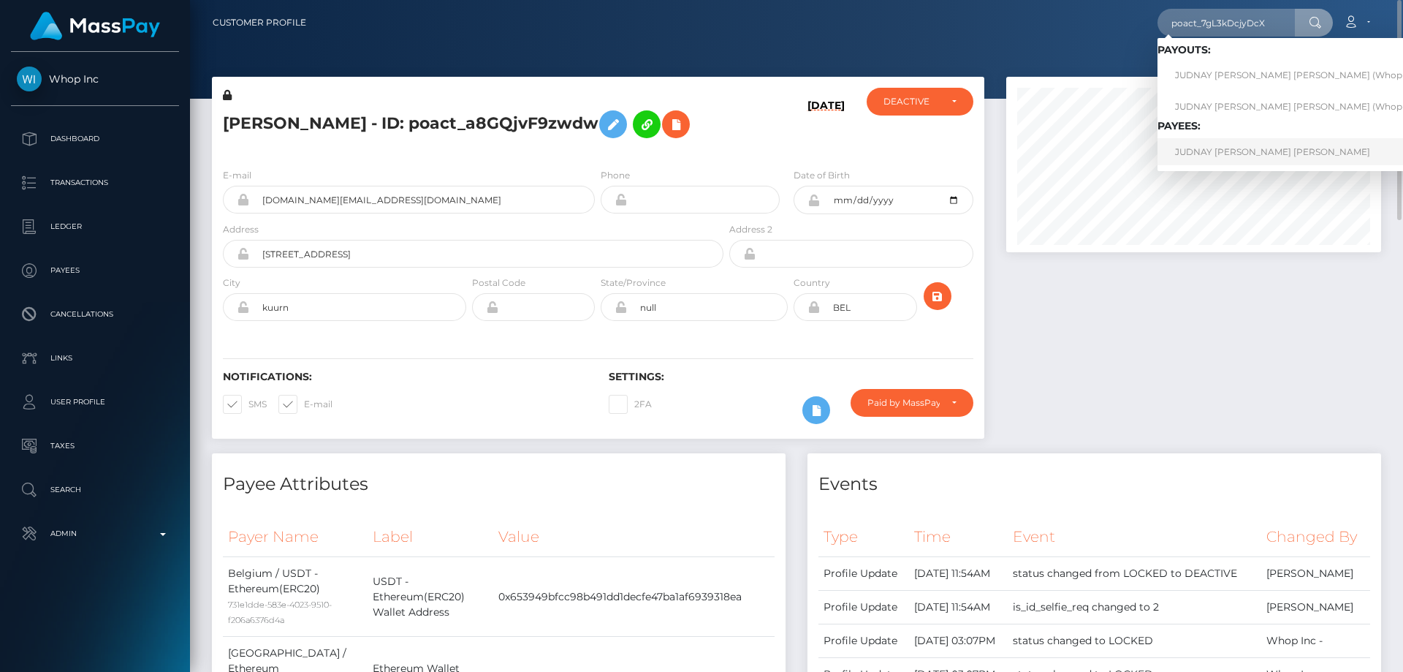
click at [1219, 153] on link "JUDNAY JOSE DUARTE BARBOSA NETO" at bounding box center [1302, 151] width 289 height 27
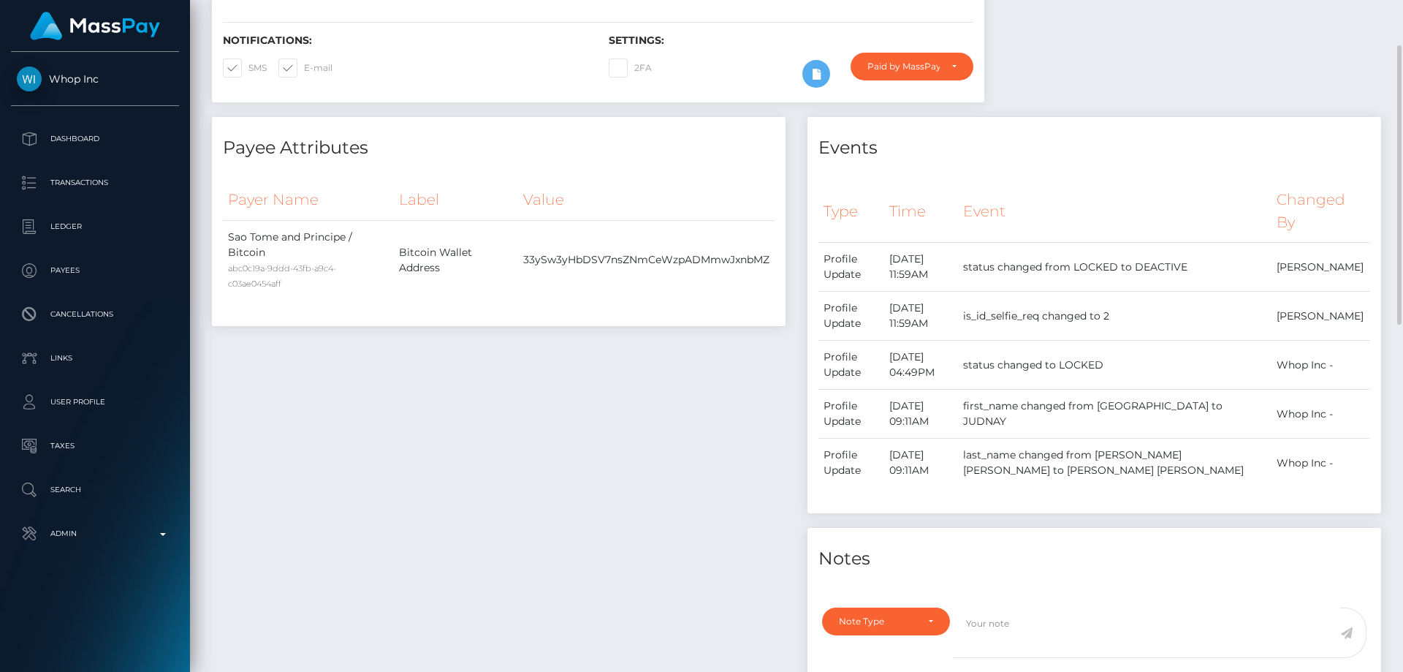
scroll to position [67, 0]
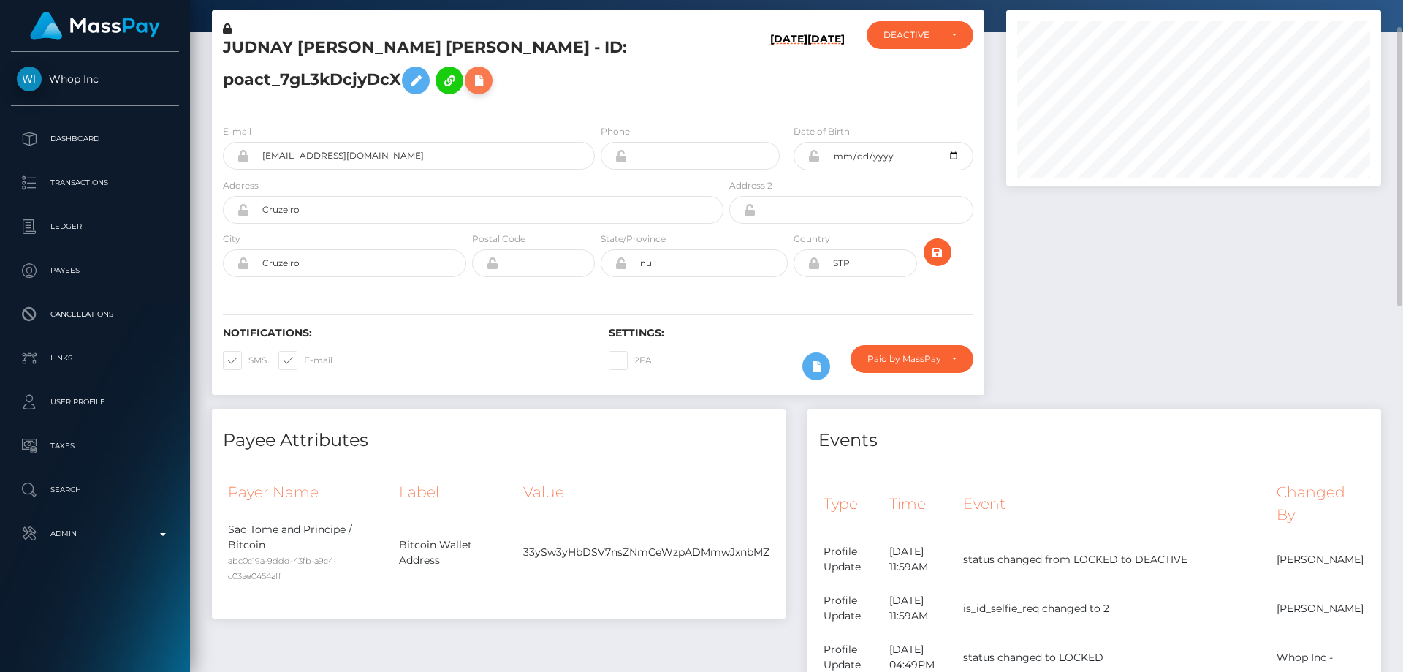
click at [482, 79] on icon at bounding box center [479, 81] width 18 height 18
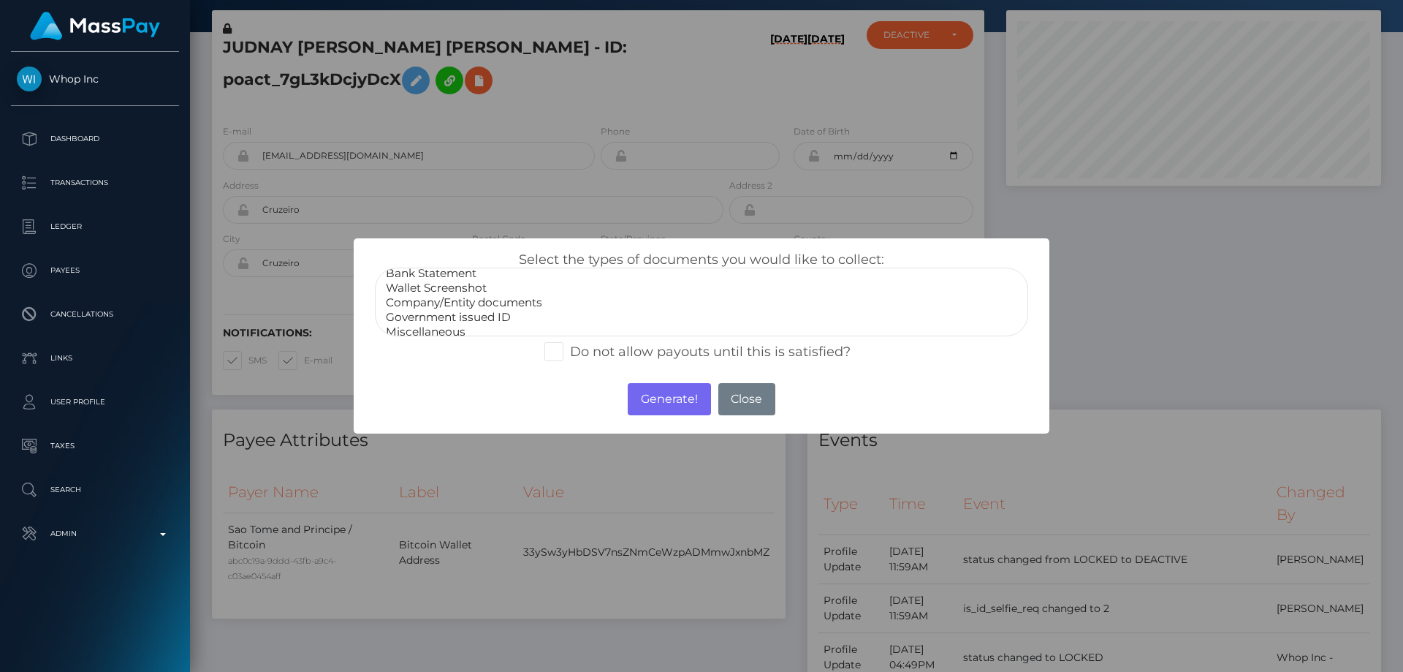
scroll to position [29, 0]
select select "Miscellaneous"
click at [455, 324] on option "Miscellaneous" at bounding box center [701, 323] width 634 height 15
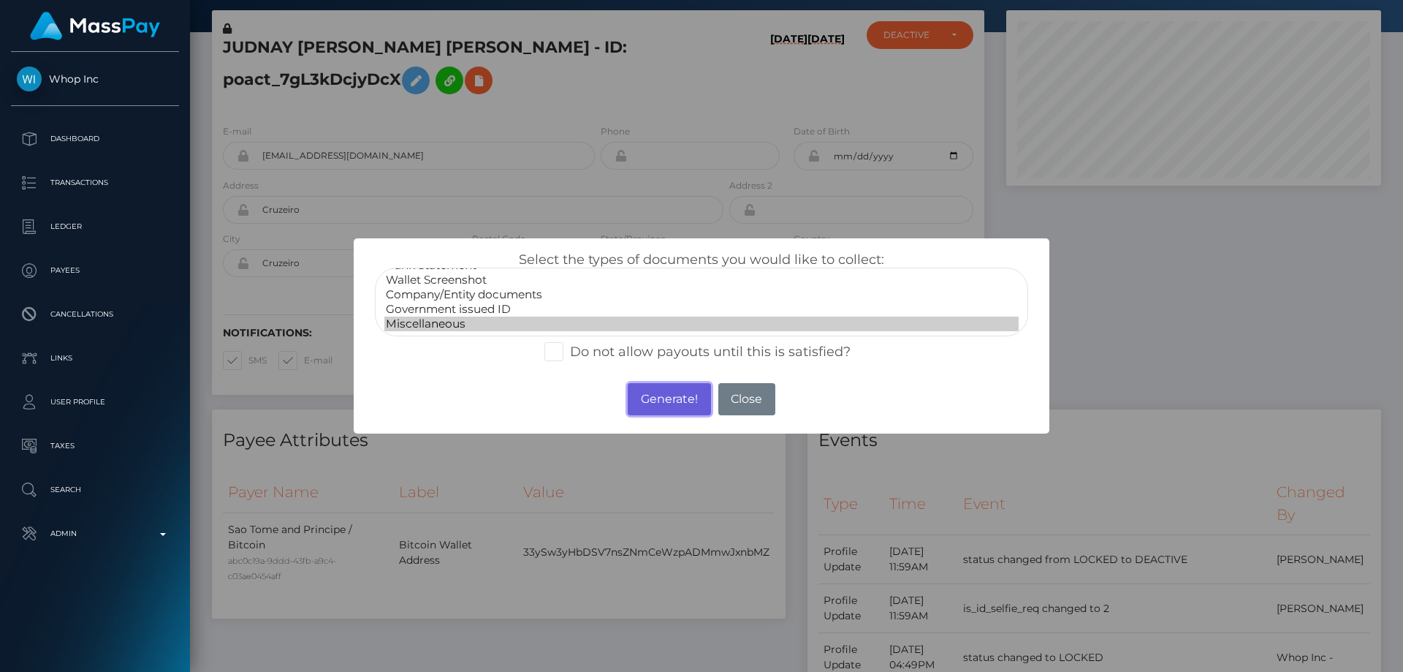
click at [672, 405] on button "Generate!" at bounding box center [669, 399] width 83 height 32
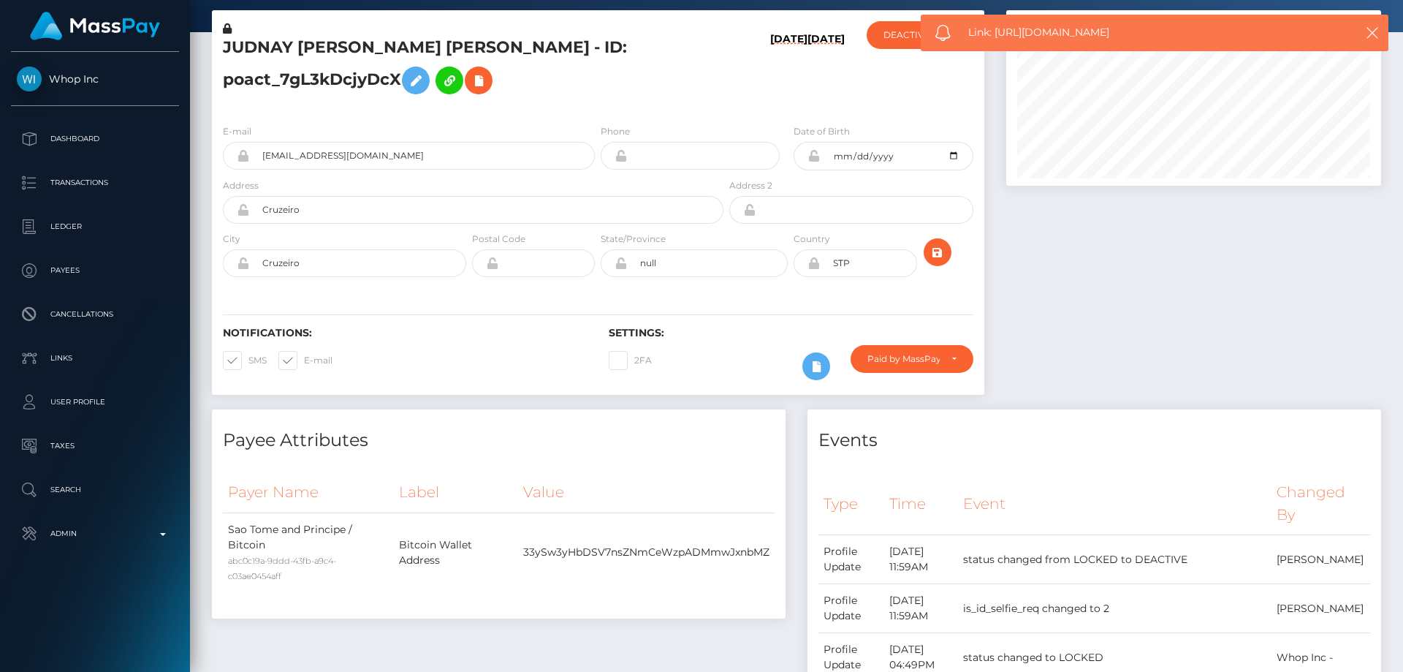
drag, startPoint x: 1109, startPoint y: 33, endPoint x: 998, endPoint y: 38, distance: 111.2
click at [998, 38] on span "Link: https://l.maspay.io/nhtII" at bounding box center [1148, 32] width 361 height 15
copy span "https://l.maspay.io/nhtII"
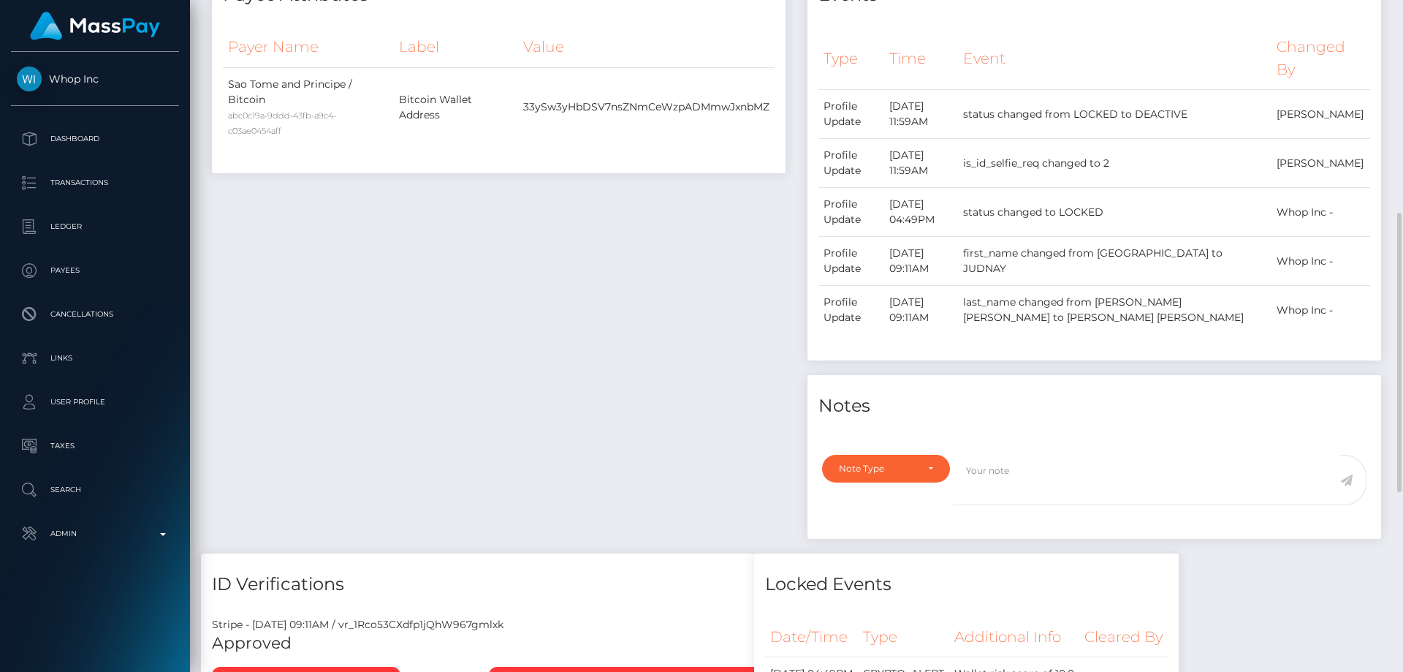
scroll to position [658, 0]
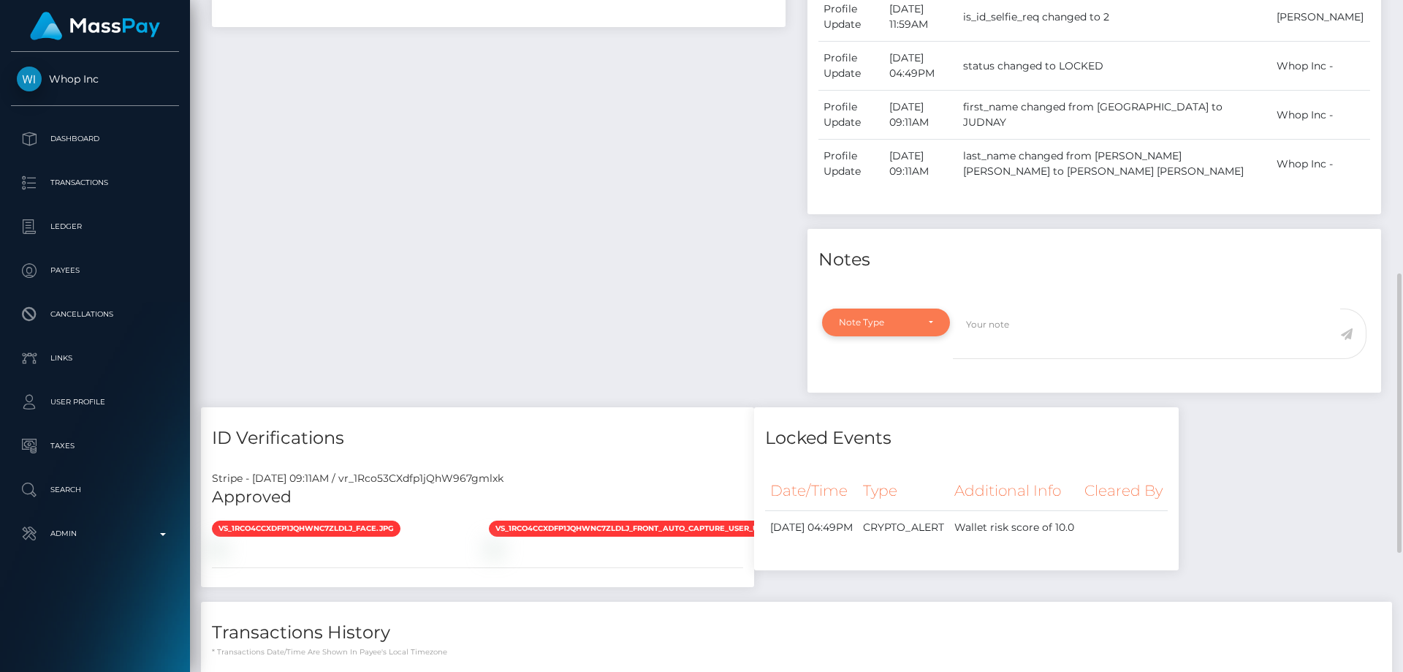
click at [913, 316] on div "Note Type" at bounding box center [886, 322] width 128 height 28
click at [896, 392] on link "Compliance" at bounding box center [886, 392] width 128 height 27
select select "COMPLIANCE"
drag, startPoint x: 1052, startPoint y: 330, endPoint x: 1050, endPoint y: 338, distance: 8.6
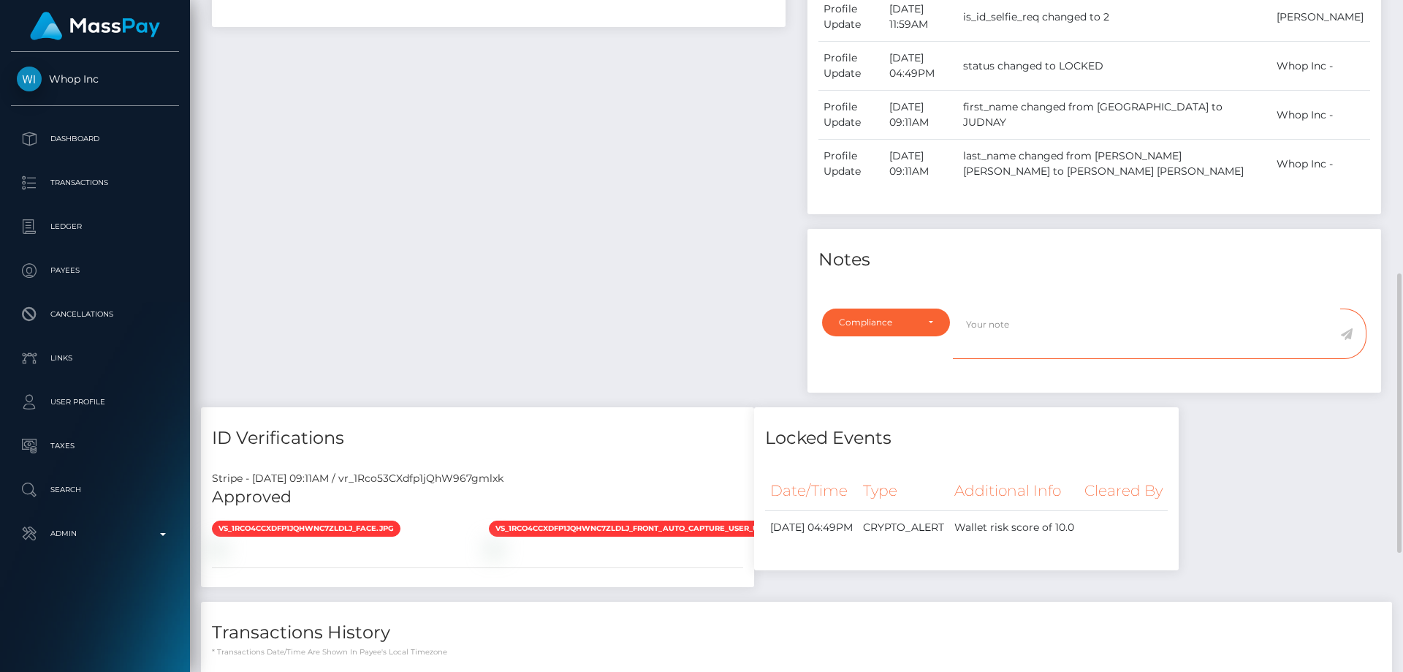
click at [1052, 330] on textarea at bounding box center [1146, 333] width 387 height 50
paste textarea "Wasabi Wallet Users"
type textarea "The user is not allowed to use: Wasabi Wallet Users for his crypto funds. Confi…"
click at [1346, 334] on icon at bounding box center [1346, 334] width 12 height 12
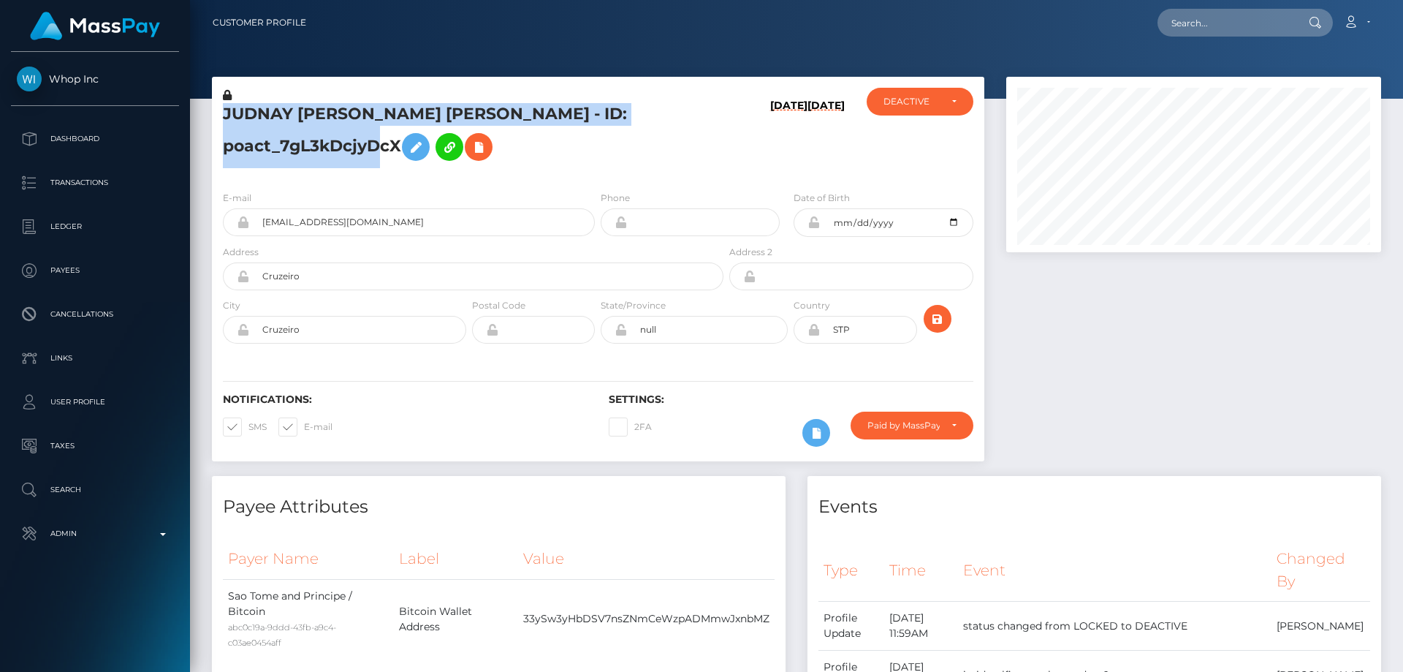
scroll to position [175, 376]
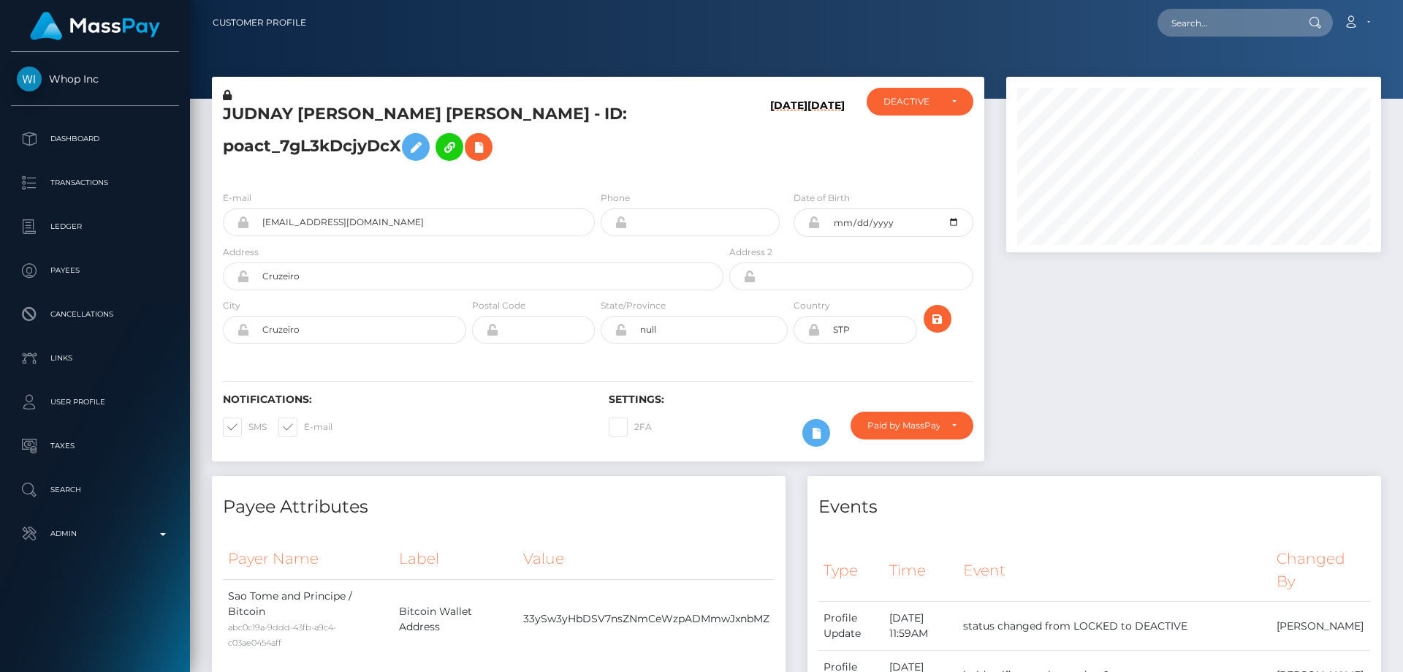
click at [1130, 430] on div at bounding box center [1193, 276] width 397 height 399
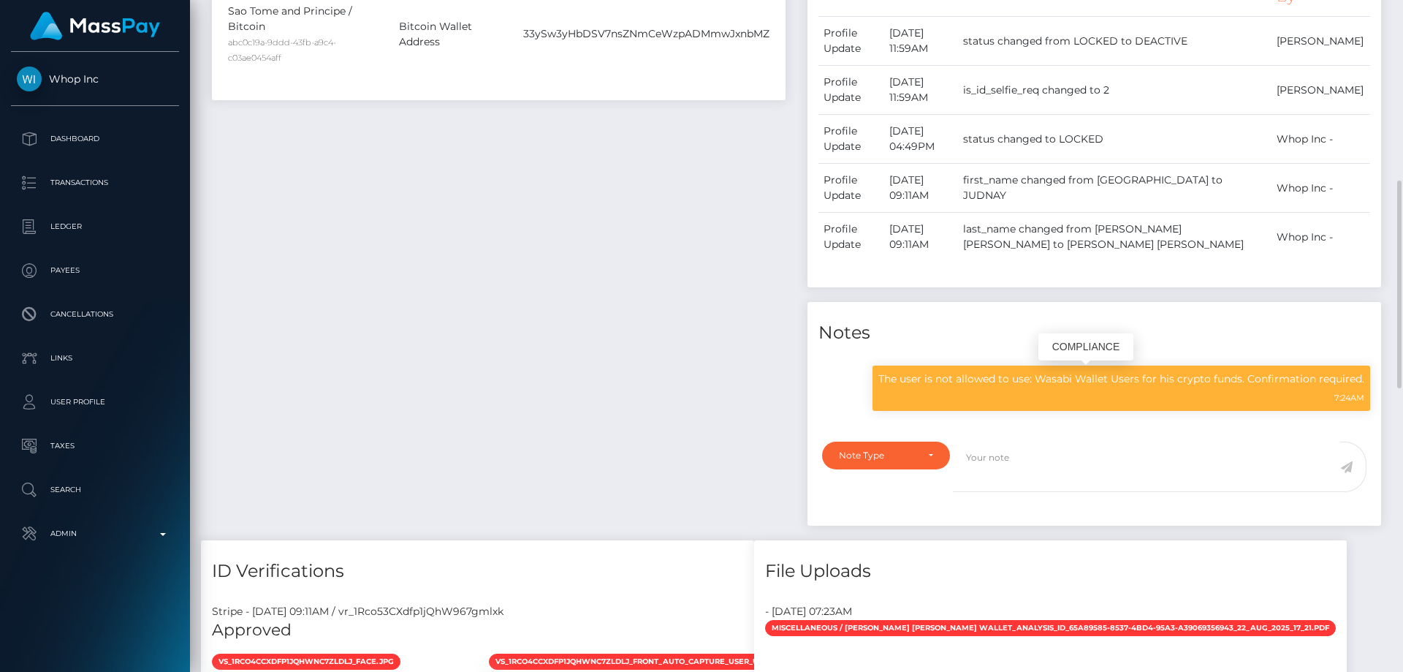
click at [1047, 381] on p "The user is not allowed to use: Wasabi Wallet Users for his crypto funds. Confi…" at bounding box center [1121, 378] width 486 height 15
copy div "The user is not allowed to use: Wasabi Wallet Users for his crypto funds. Confi…"
click at [482, 290] on div "Payee Attributes Payer Name Label Value Sao Tome and Principe / Bitcoin abc0c19…" at bounding box center [499, 215] width 596 height 649
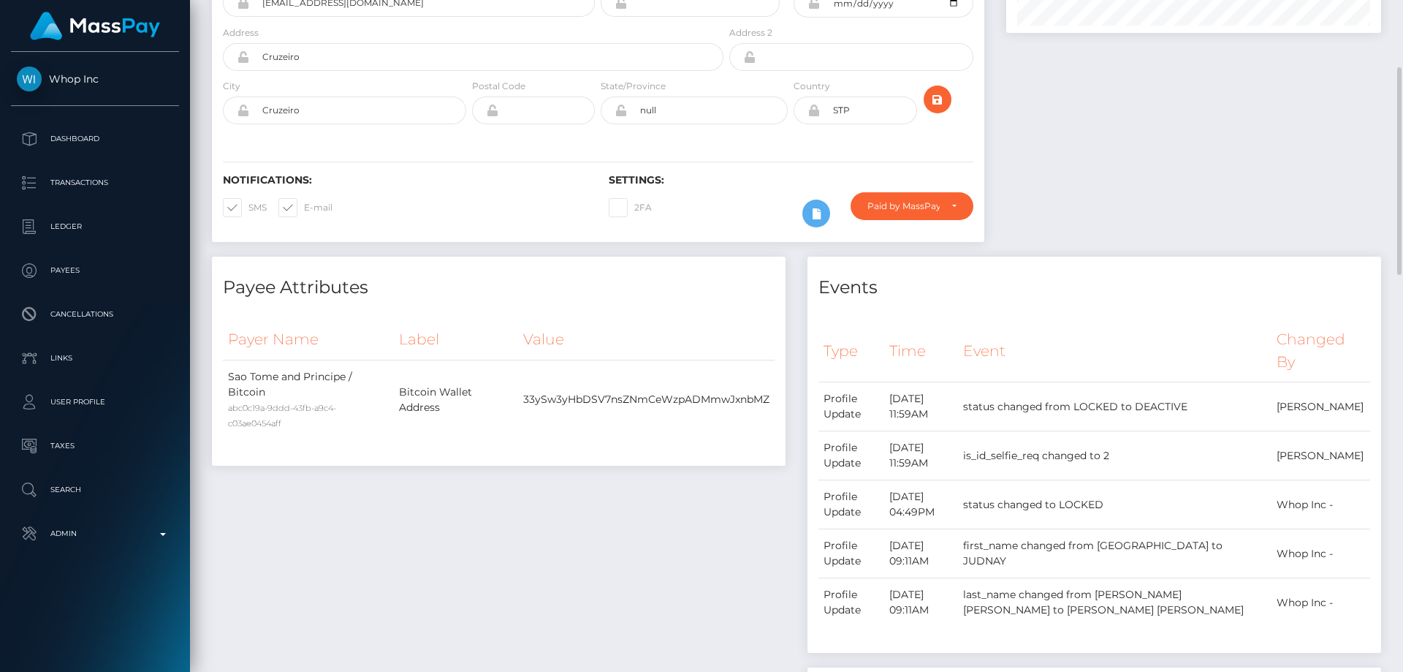
scroll to position [0, 0]
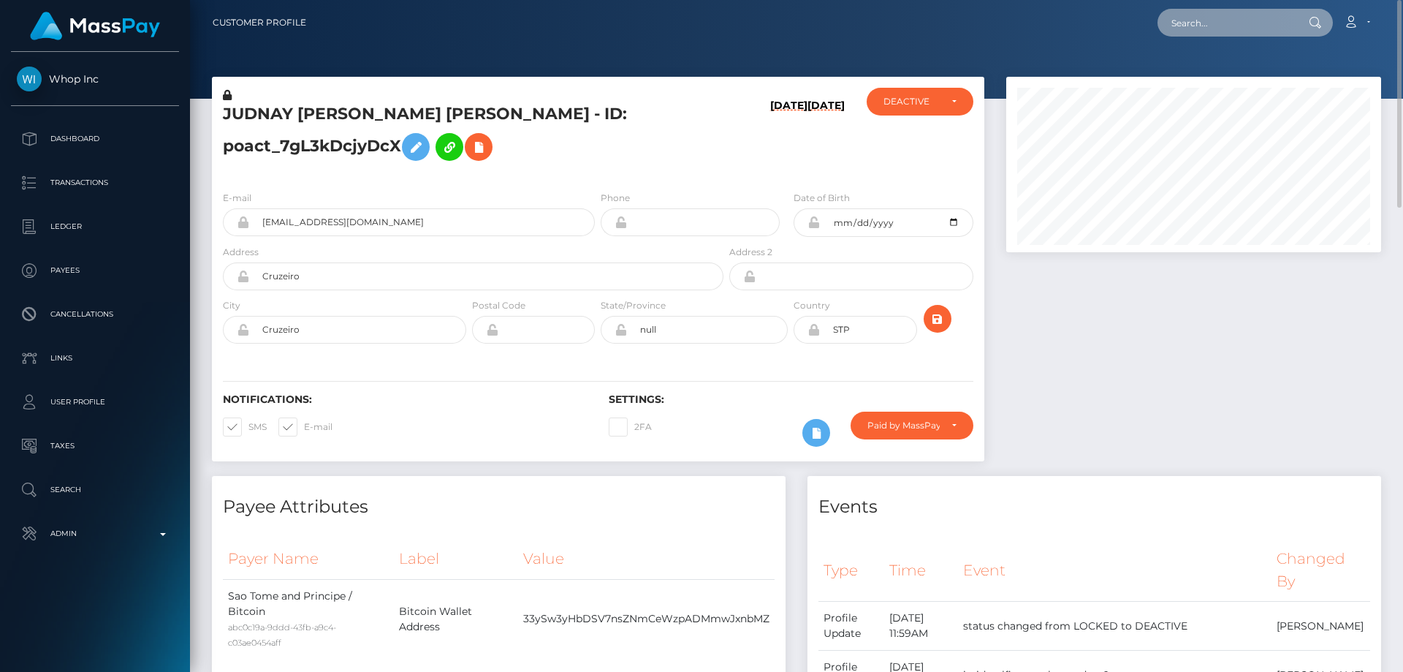
paste input "poact_RncGwfeF3C0o"
type input "poact_RncGwfeF3C0o"
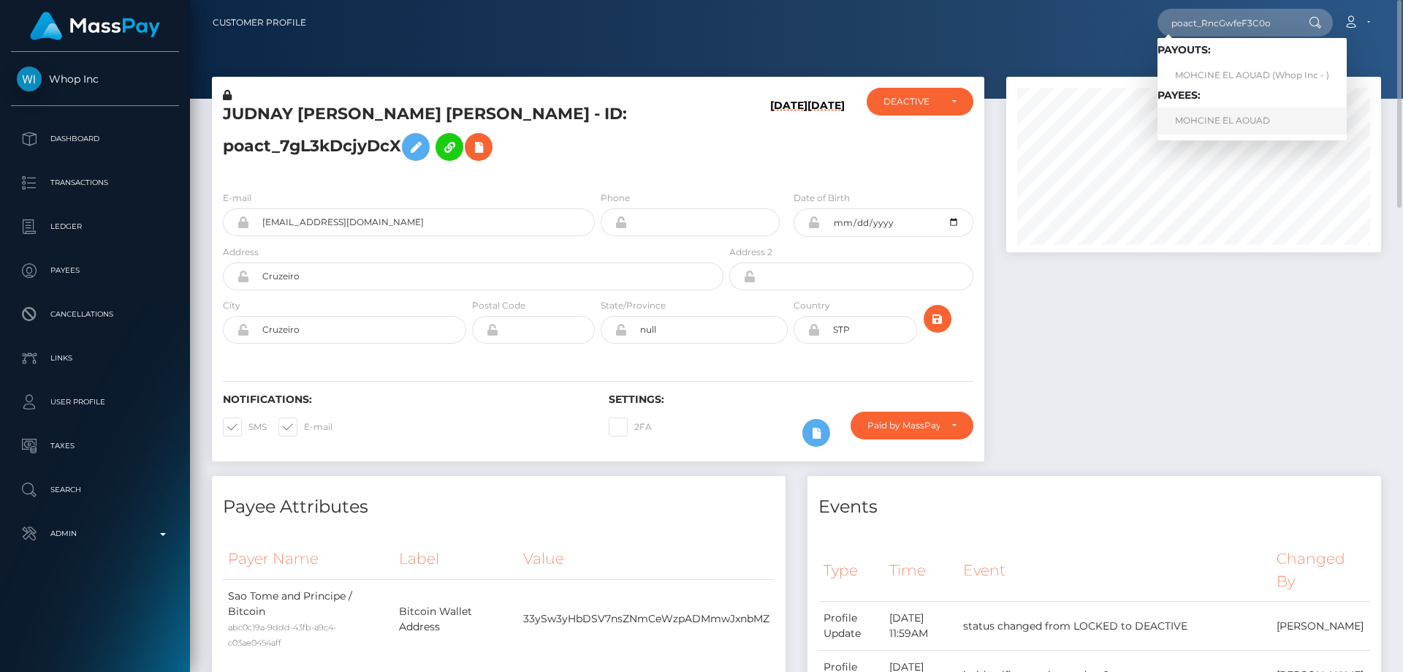
click at [1211, 107] on link "MOHCINE EL AOUAD" at bounding box center [1252, 120] width 189 height 27
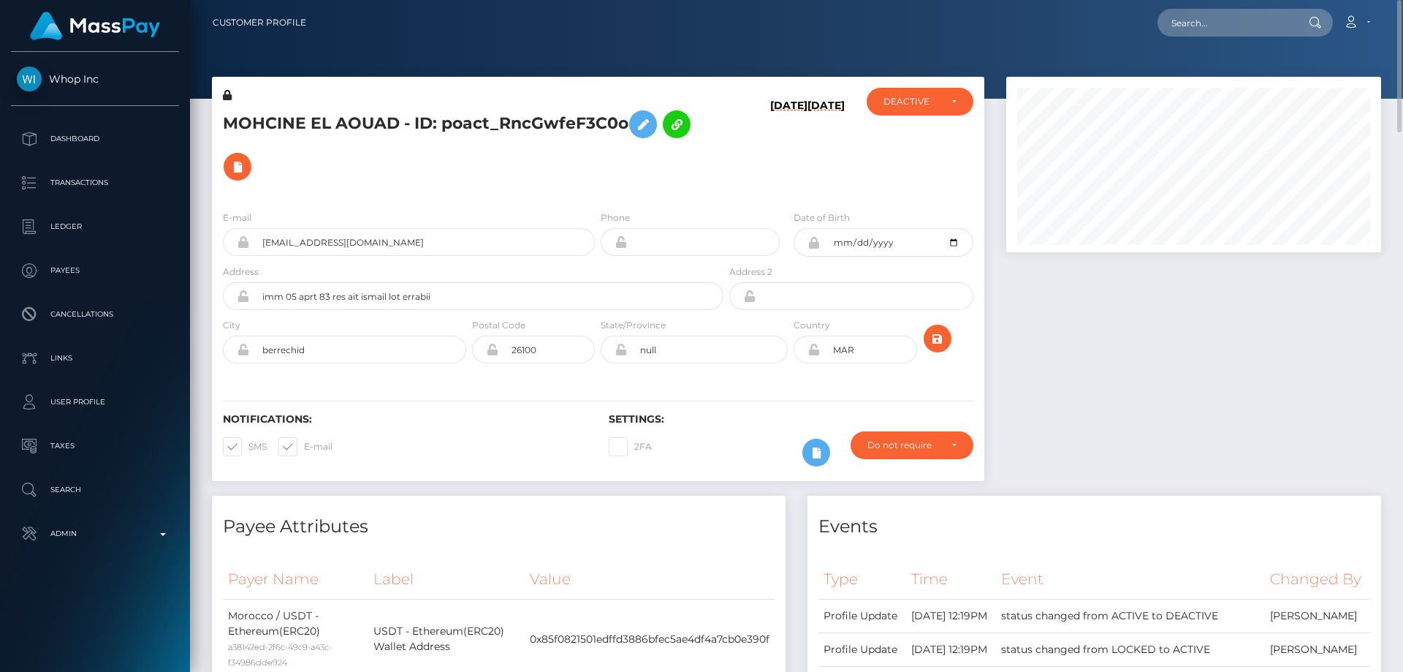
click at [484, 197] on div "MOHCINE EL AOUAD - ID: poact_RncGwfeF3C0o [DATE] [DATE] DEACTIVE CLOSED DEACTIVE" at bounding box center [598, 279] width 773 height 404
click at [560, 187] on h5 "MOHCINE EL AOUAD - ID: poact_RncGwfeF3C0o" at bounding box center [469, 145] width 493 height 85
click at [236, 165] on icon at bounding box center [238, 167] width 18 height 18
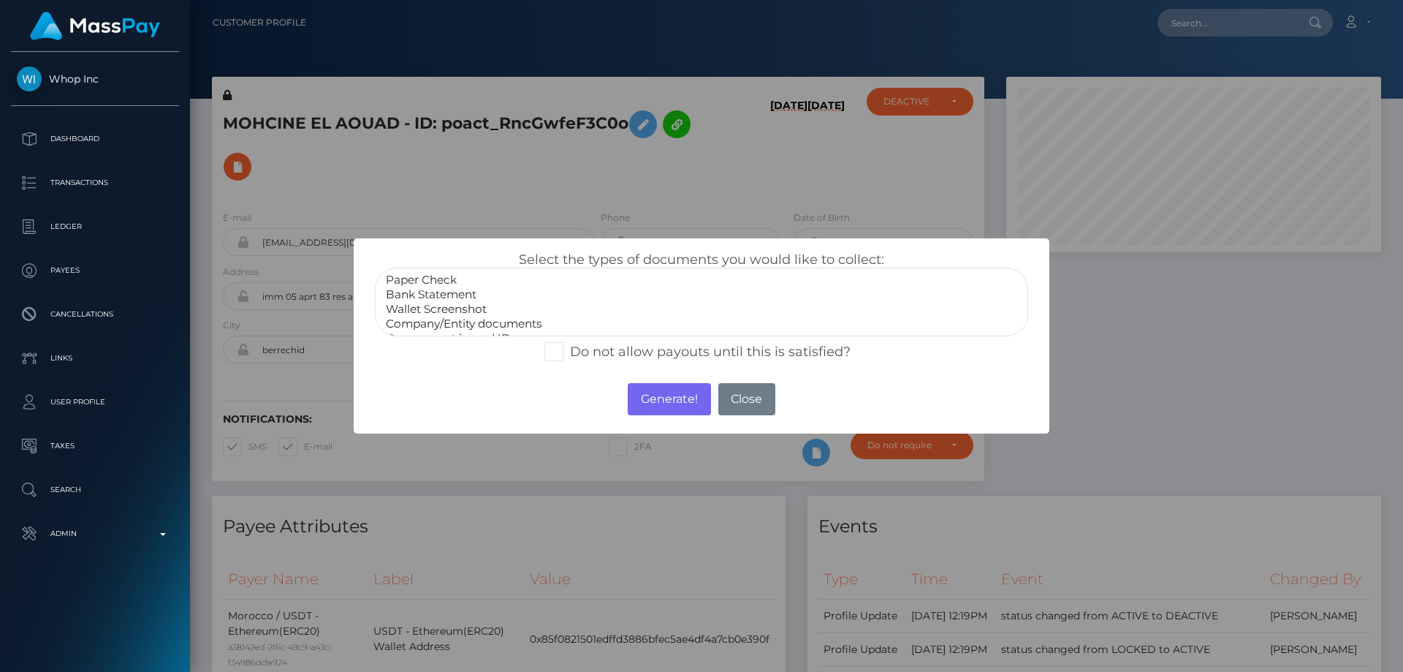
scroll to position [29, 0]
select select "Miscellaneous"
click at [446, 323] on option "Miscellaneous" at bounding box center [701, 323] width 634 height 15
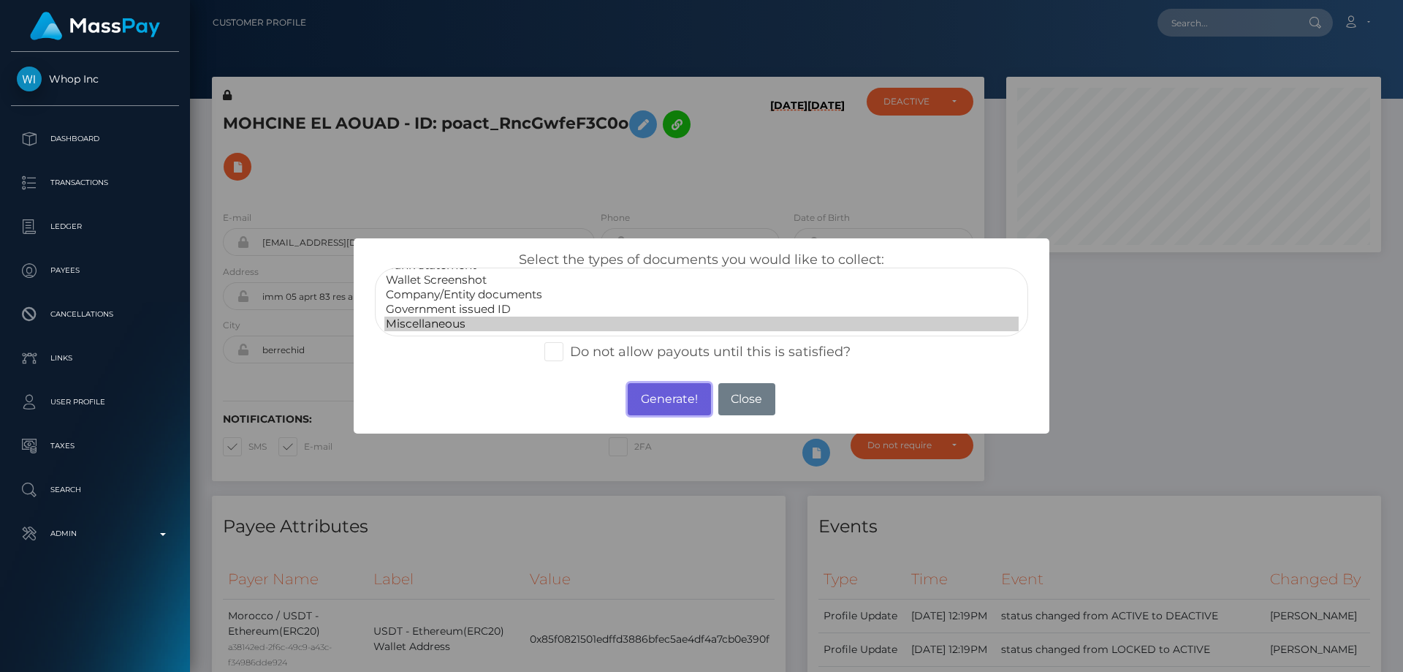
click at [675, 399] on button "Generate!" at bounding box center [669, 399] width 83 height 32
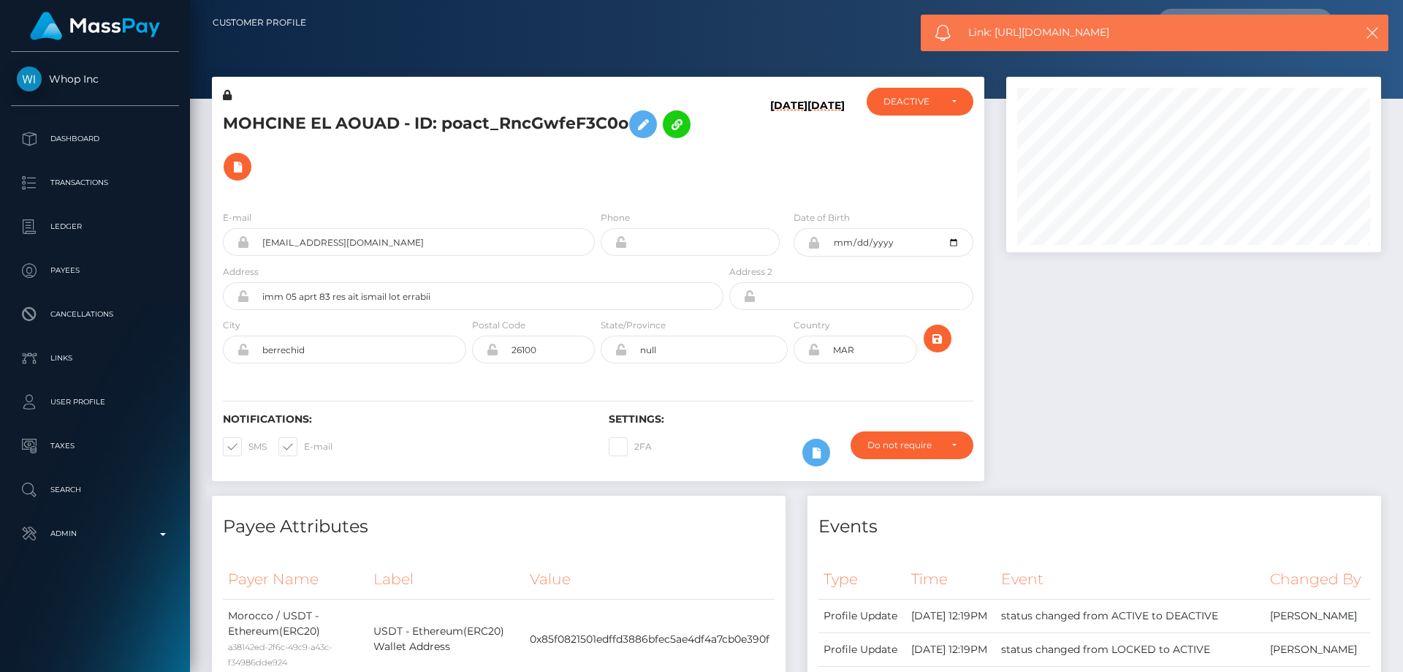
drag, startPoint x: 1127, startPoint y: 32, endPoint x: 995, endPoint y: 42, distance: 132.0
click at [995, 42] on div "Link: [URL][DOMAIN_NAME]" at bounding box center [1155, 33] width 468 height 37
copy span "[URL][DOMAIN_NAME]"
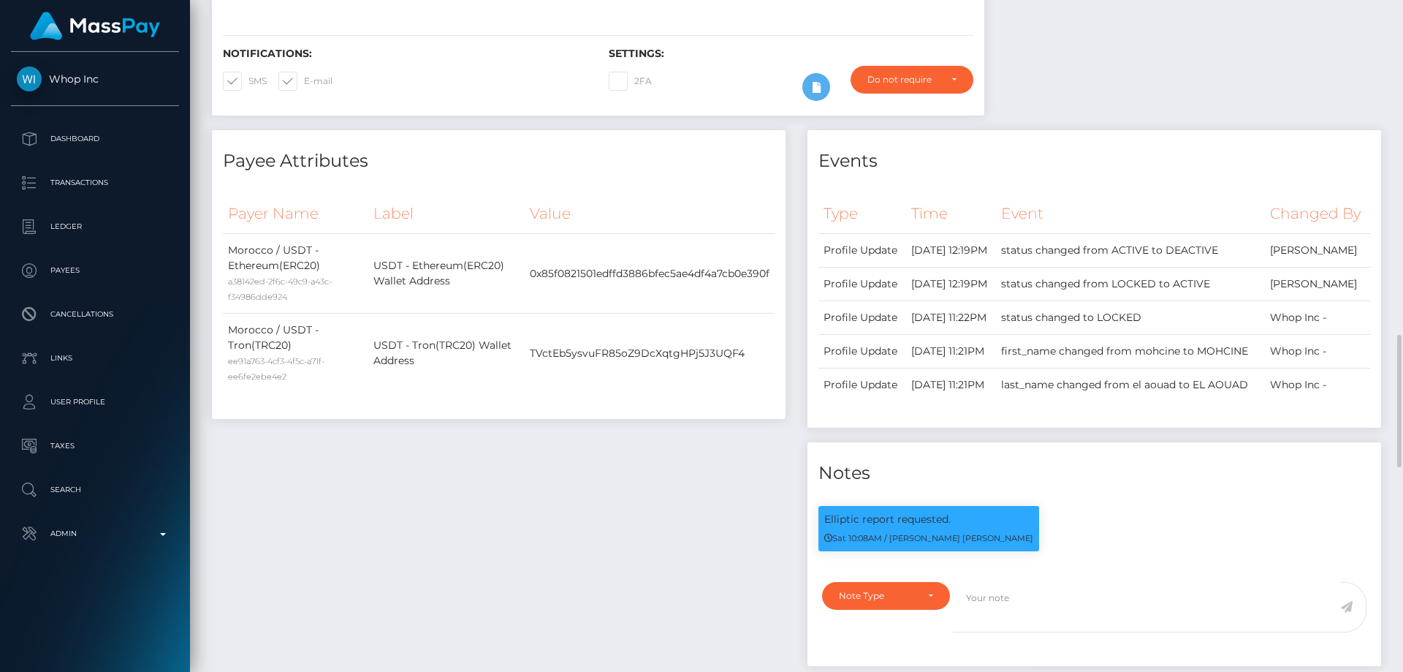
scroll to position [658, 0]
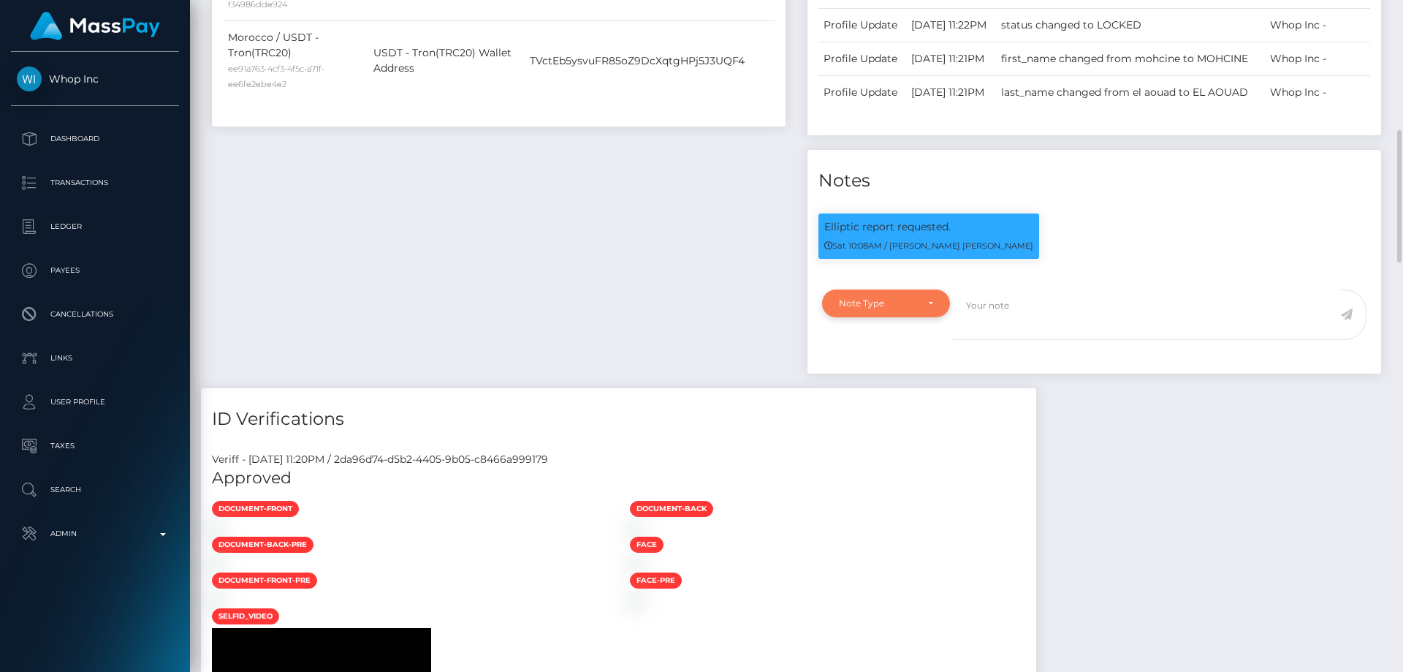
click at [873, 309] on div "Note Type" at bounding box center [877, 303] width 77 height 12
click at [891, 380] on span "Compliance" at bounding box center [866, 373] width 53 height 13
select select "COMPLIANCE"
click at [1014, 340] on textarea at bounding box center [1146, 314] width 387 height 50
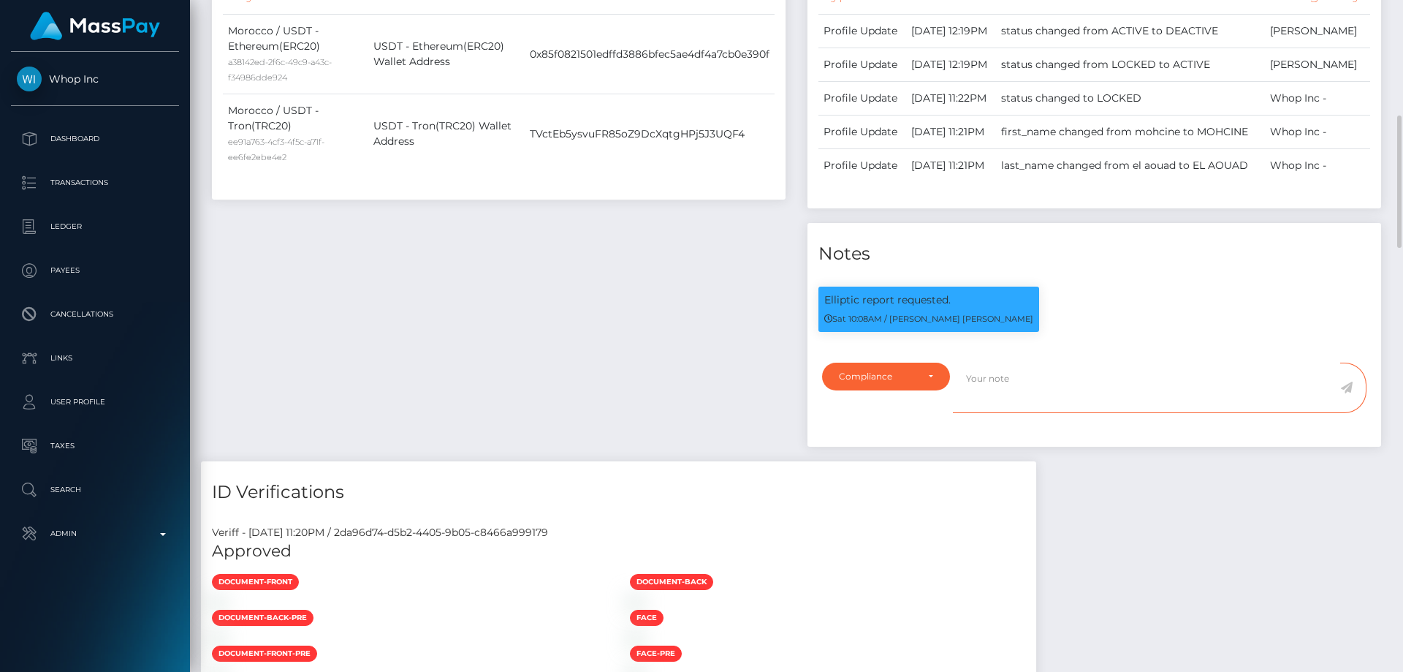
click at [985, 413] on textarea at bounding box center [1146, 388] width 387 height 50
type textarea "The user is not allowed to use his crypto funds to Stake Casino. Confirmation r…"
click at [1348, 393] on icon at bounding box center [1346, 388] width 12 height 12
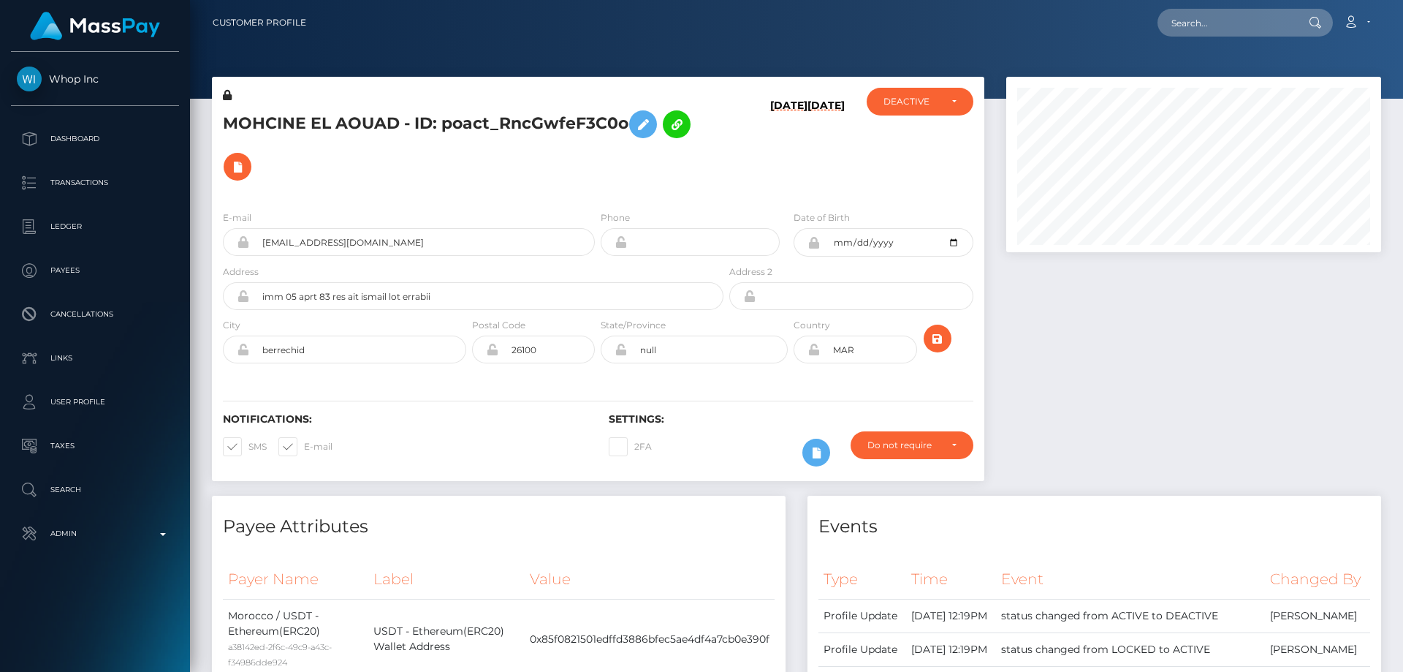
scroll to position [175, 376]
click at [392, 124] on h5 "MOHCINE EL AOUAD - ID: poact_RncGwfeF3C0o" at bounding box center [469, 145] width 493 height 85
copy h5 "MOHCINE EL AOUAD - ID: poact_RncGwfeF3C0o"
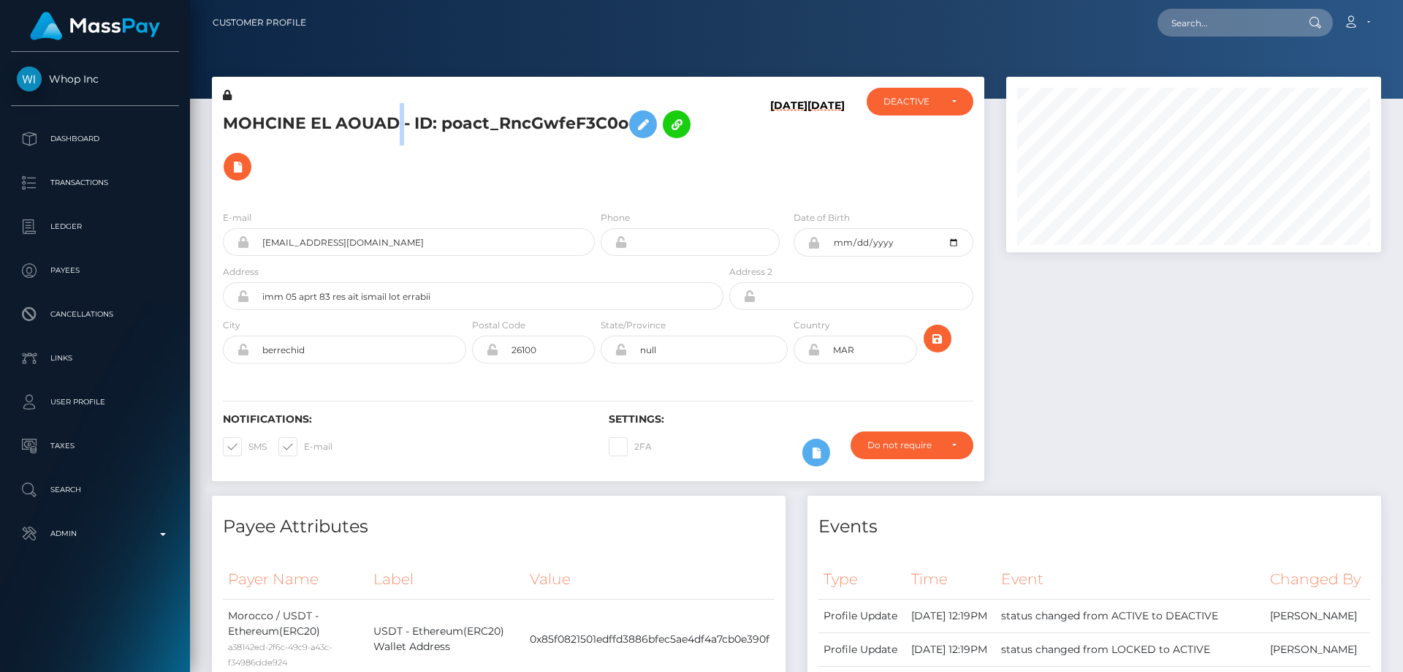
click at [1098, 418] on div at bounding box center [1193, 286] width 397 height 419
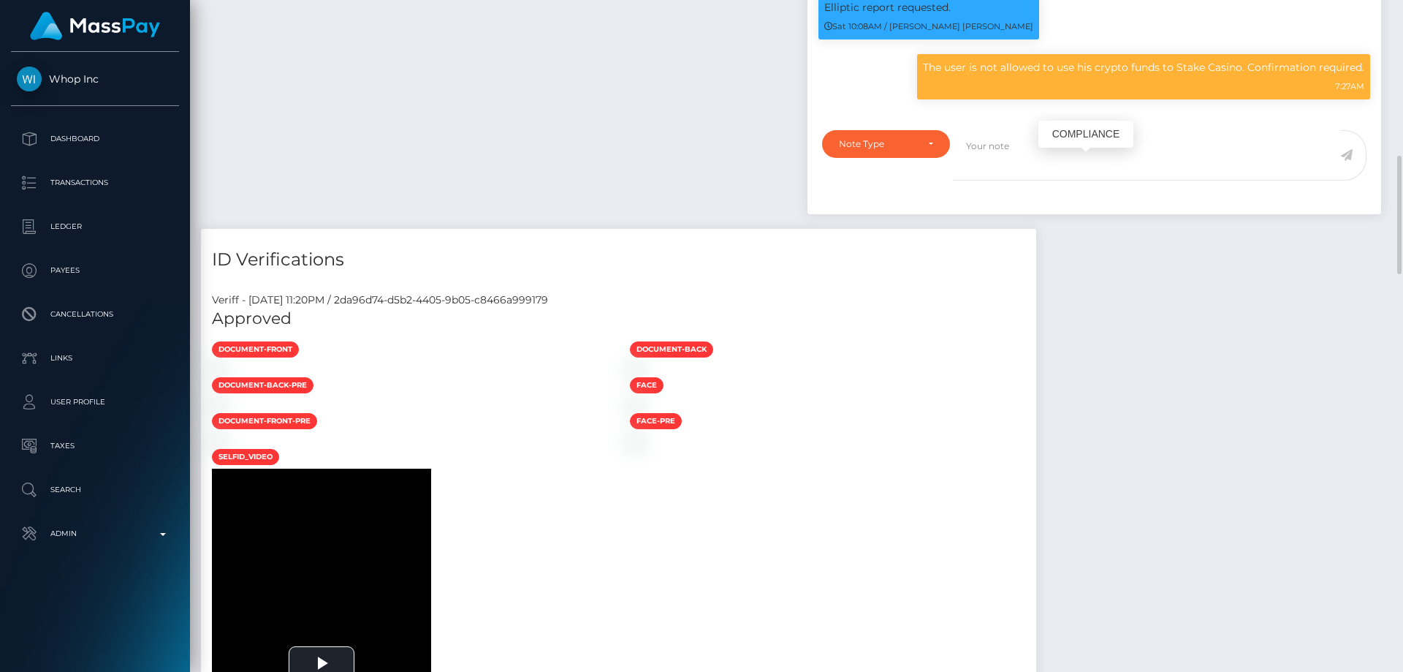
click at [1017, 75] on p "The user is not allowed to use his crypto funds to Stake Casino. Confirmation r…" at bounding box center [1143, 67] width 441 height 15
copy div "The user is not allowed to use his crypto funds to Stake Casino. Confirmation r…"
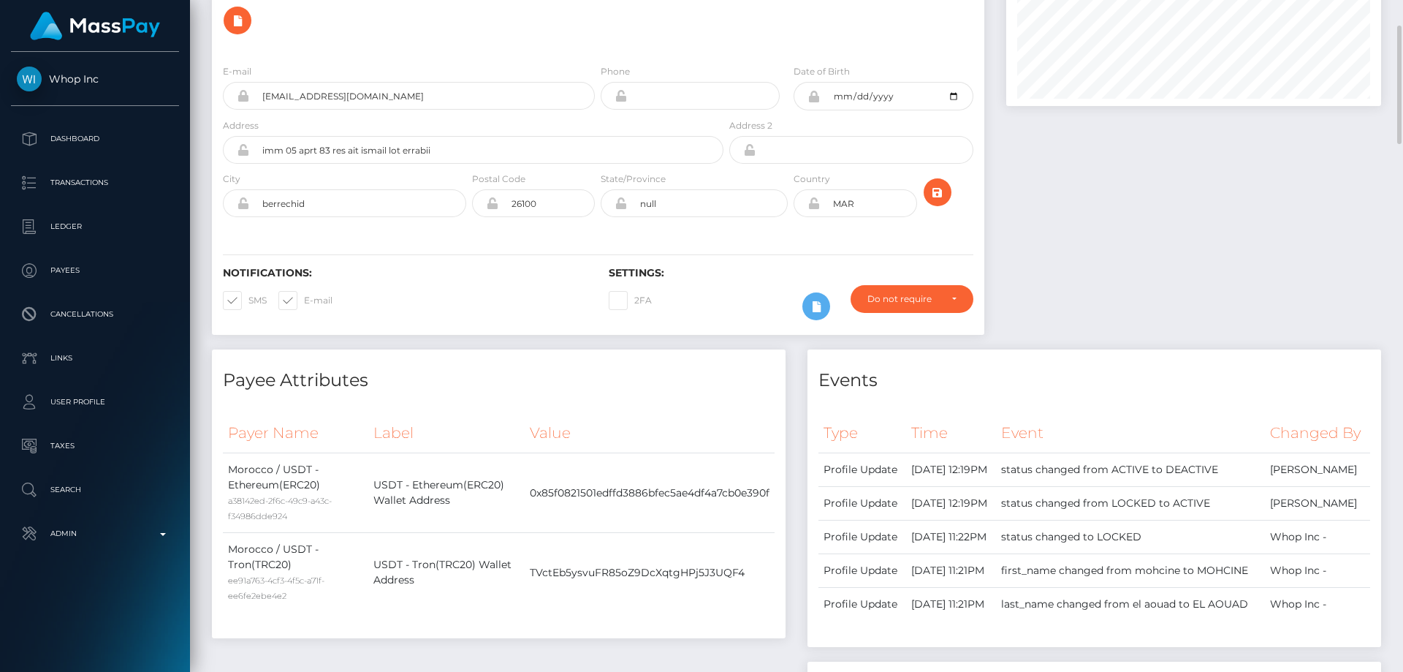
scroll to position [0, 0]
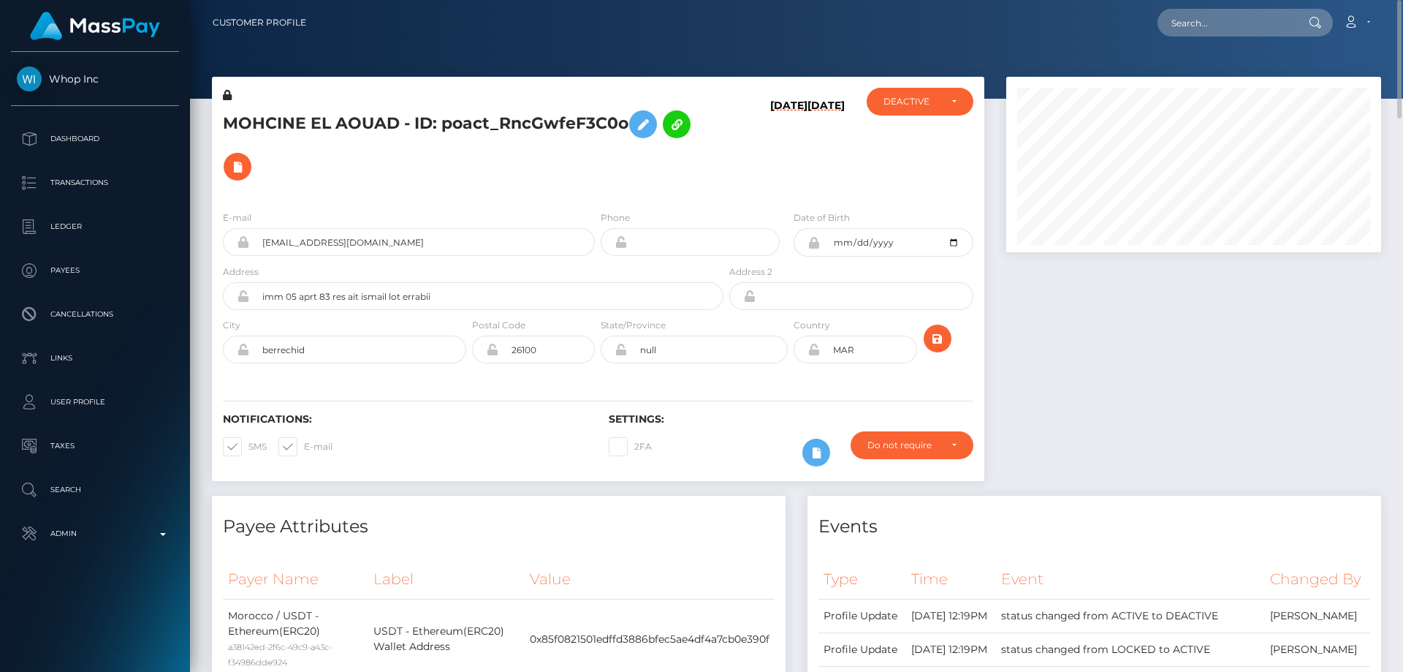
click at [351, 193] on div "MOHCINE EL AOUAD - ID: poact_RncGwfeF3C0o" at bounding box center [469, 143] width 515 height 111
click at [471, 198] on div "MOHCINE EL AOUAD - ID: poact_RncGwfeF3C0o" at bounding box center [469, 143] width 515 height 111
paste input "[CREDIT_CARD_NUMBER]"
type input "[CREDIT_CARD_NUMBER]"
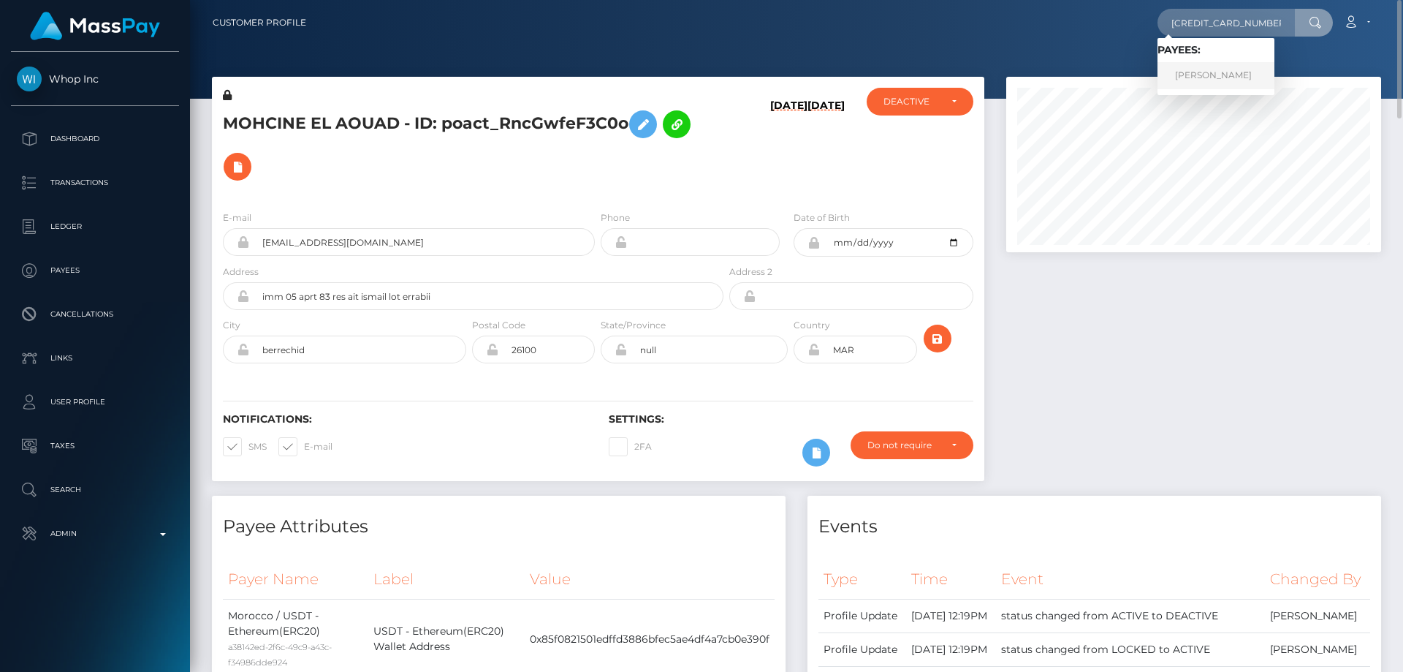
click at [1208, 78] on link "[PERSON_NAME]" at bounding box center [1216, 75] width 117 height 27
drag, startPoint x: 1124, startPoint y: 447, endPoint x: 1039, endPoint y: 427, distance: 87.2
click at [1124, 447] on div at bounding box center [1193, 286] width 397 height 419
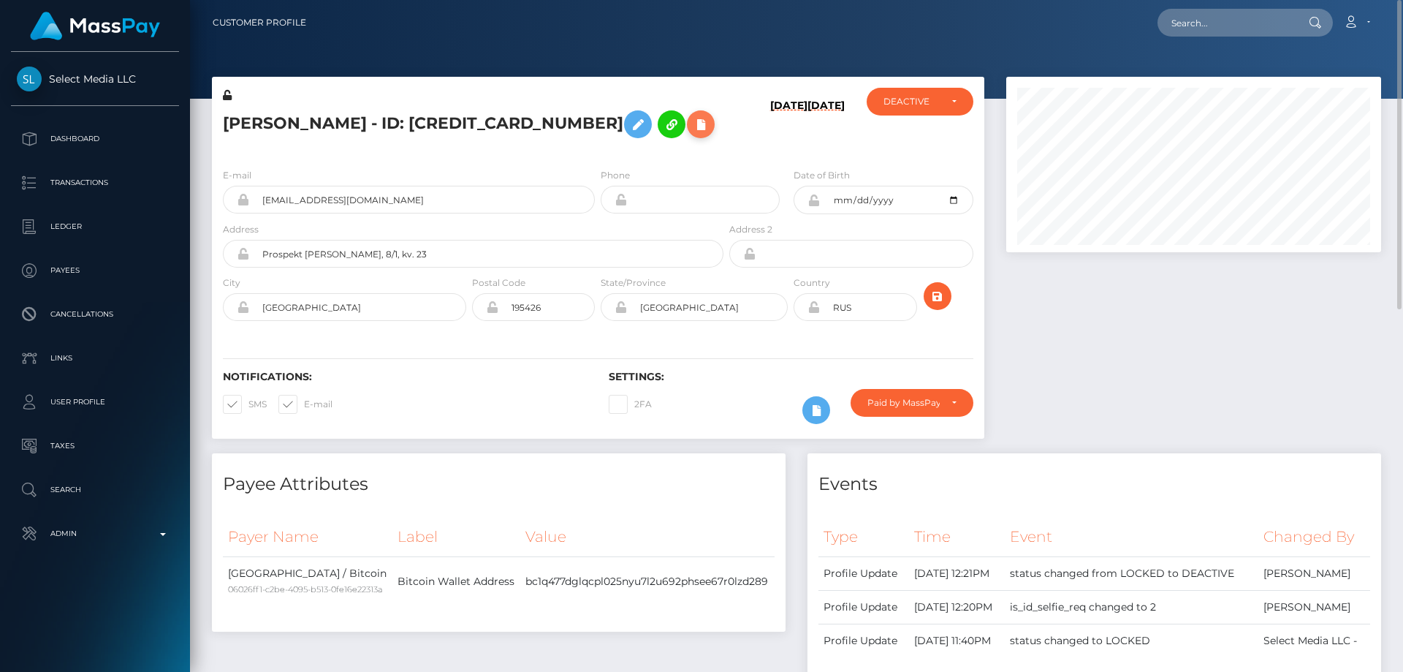
click at [692, 118] on icon at bounding box center [701, 124] width 18 height 18
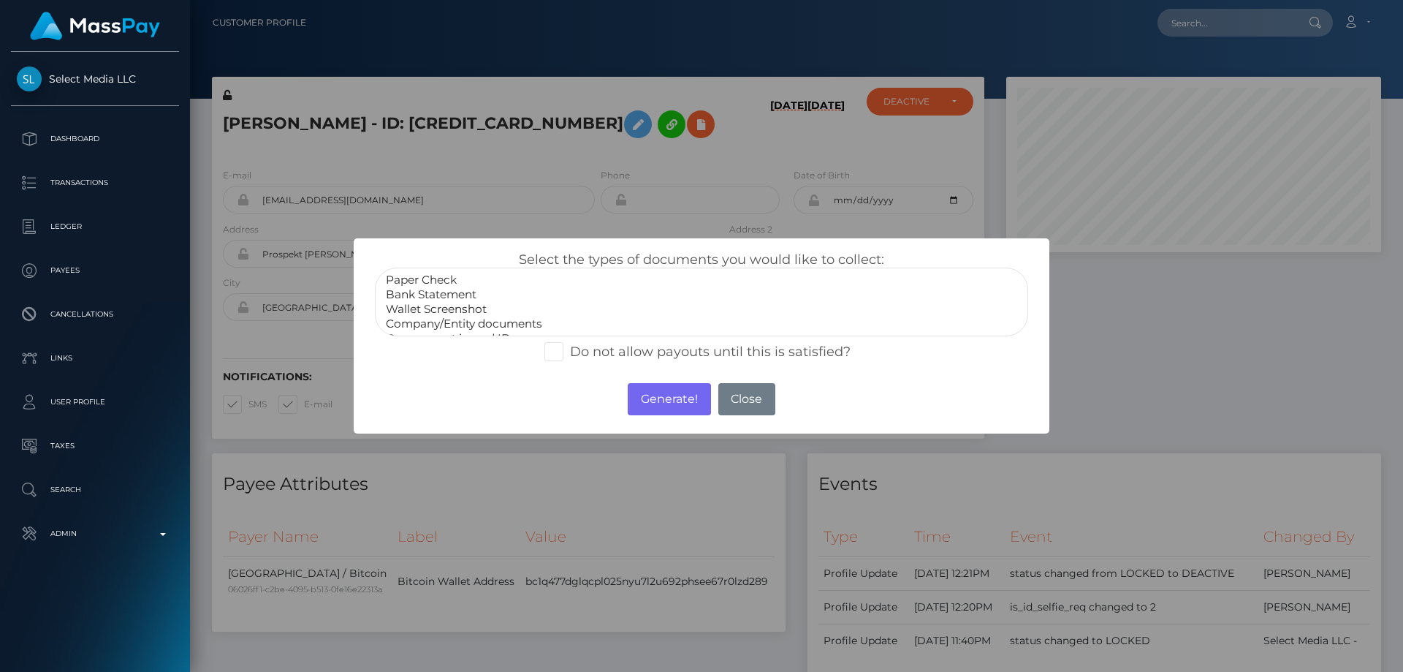
scroll to position [29, 0]
select select "Miscellaneous"
click at [414, 326] on option "Miscellaneous" at bounding box center [701, 323] width 634 height 15
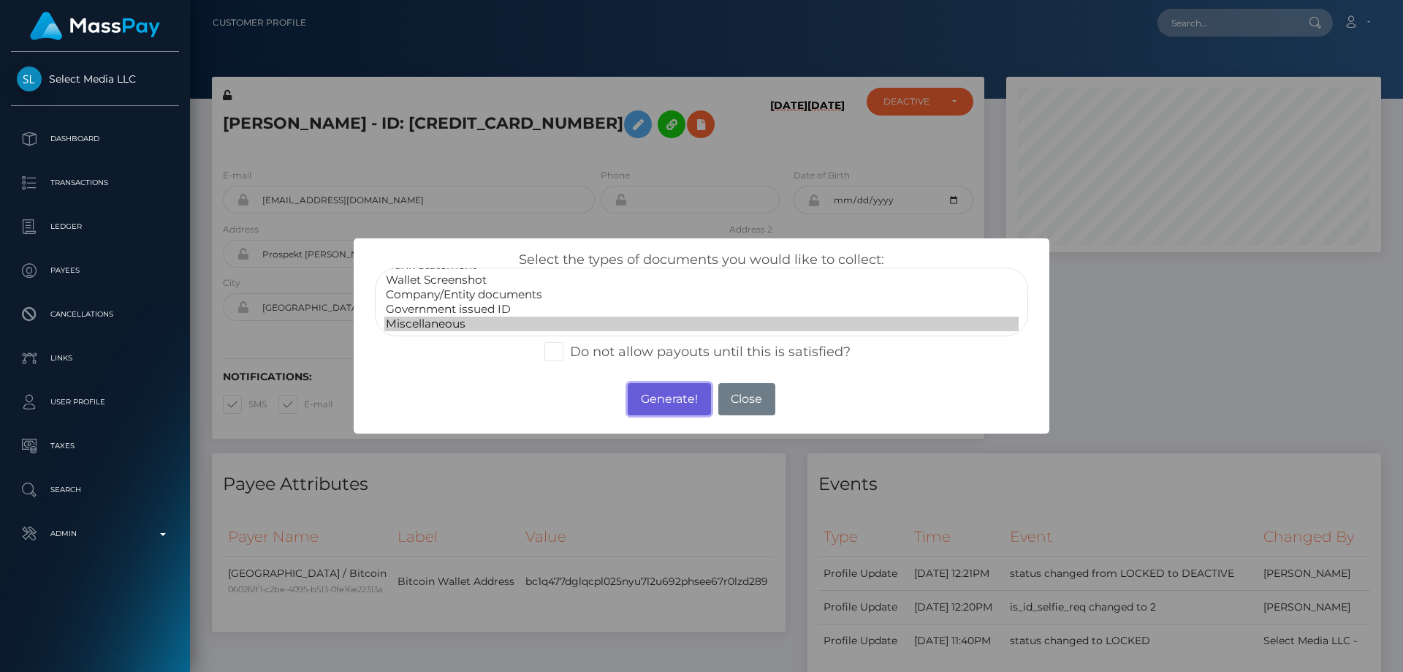
click at [661, 393] on button "Generate!" at bounding box center [669, 399] width 83 height 32
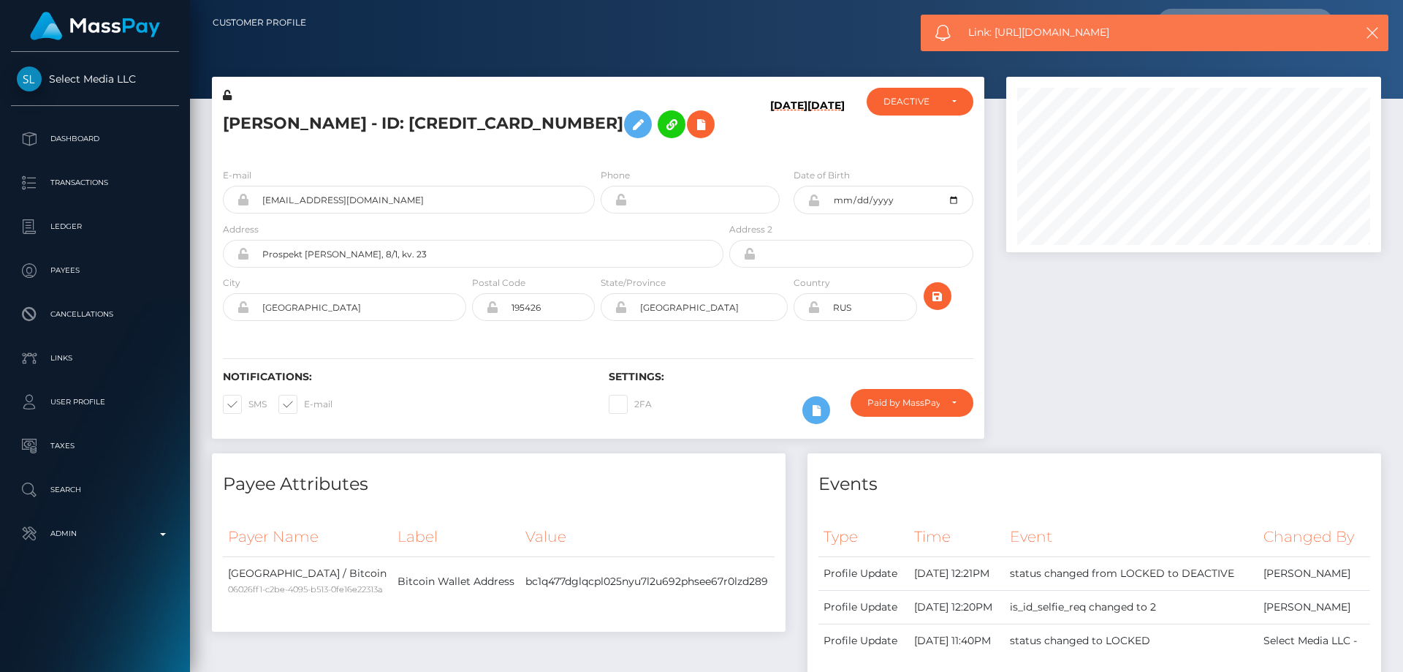
drag, startPoint x: 1115, startPoint y: 32, endPoint x: 996, endPoint y: 34, distance: 118.4
click at [996, 34] on span "Link: https://l.maspay.io/rhtA2" at bounding box center [1148, 32] width 361 height 15
copy span "https://l.maspay.io/rhtA2"
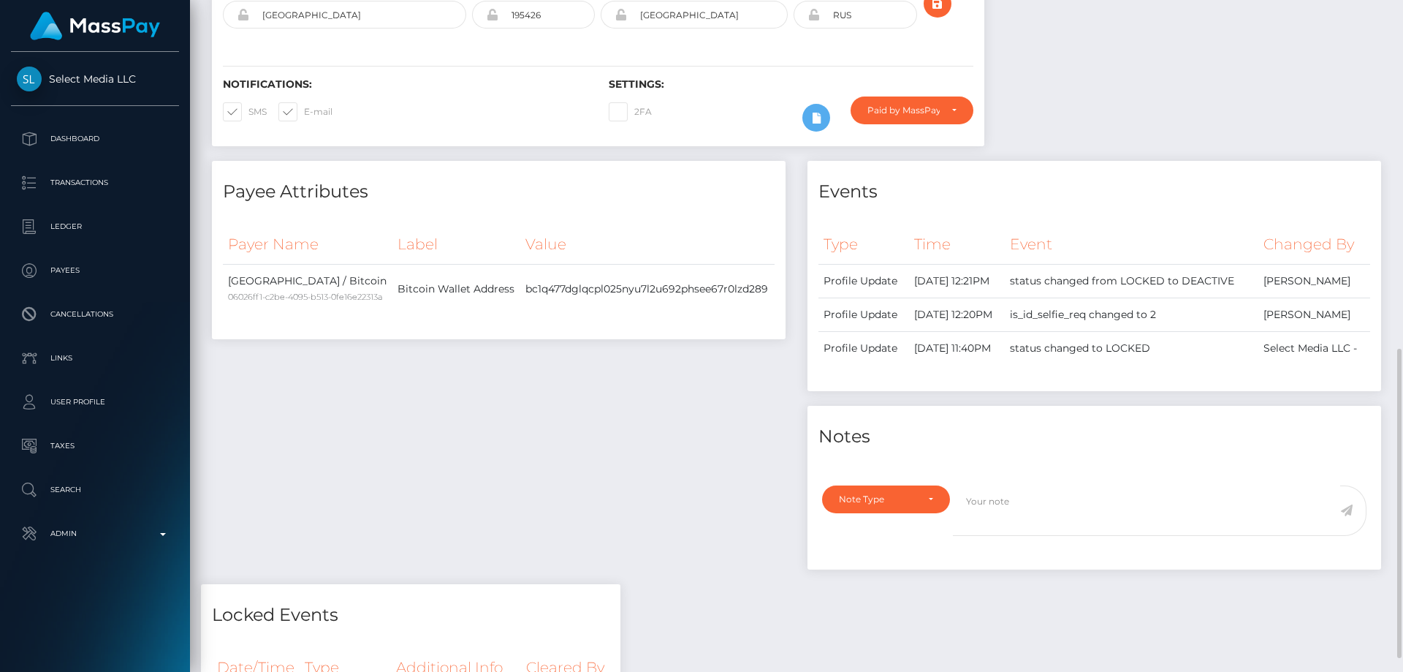
scroll to position [439, 0]
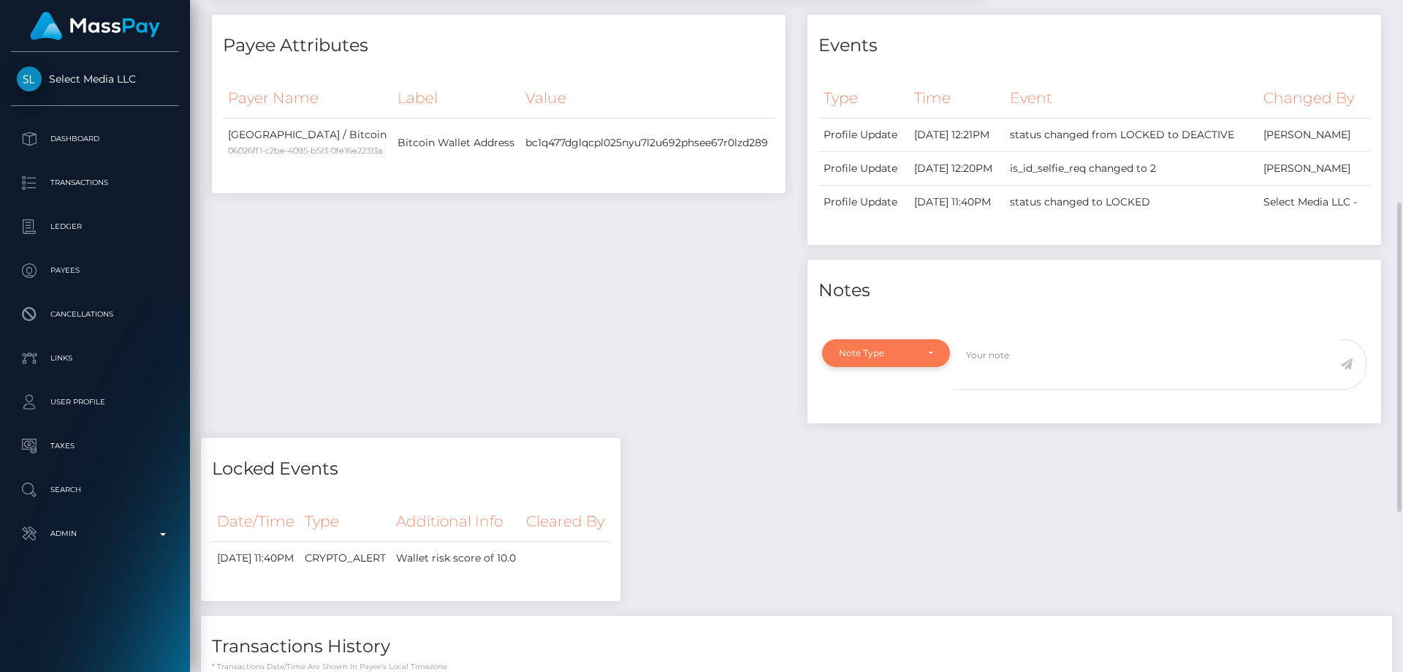
drag, startPoint x: 913, startPoint y: 390, endPoint x: 911, endPoint y: 413, distance: 23.5
click at [913, 367] on div "Note Type" at bounding box center [886, 353] width 128 height 28
click at [908, 436] on link "Compliance" at bounding box center [886, 422] width 128 height 27
select select "COMPLIANCE"
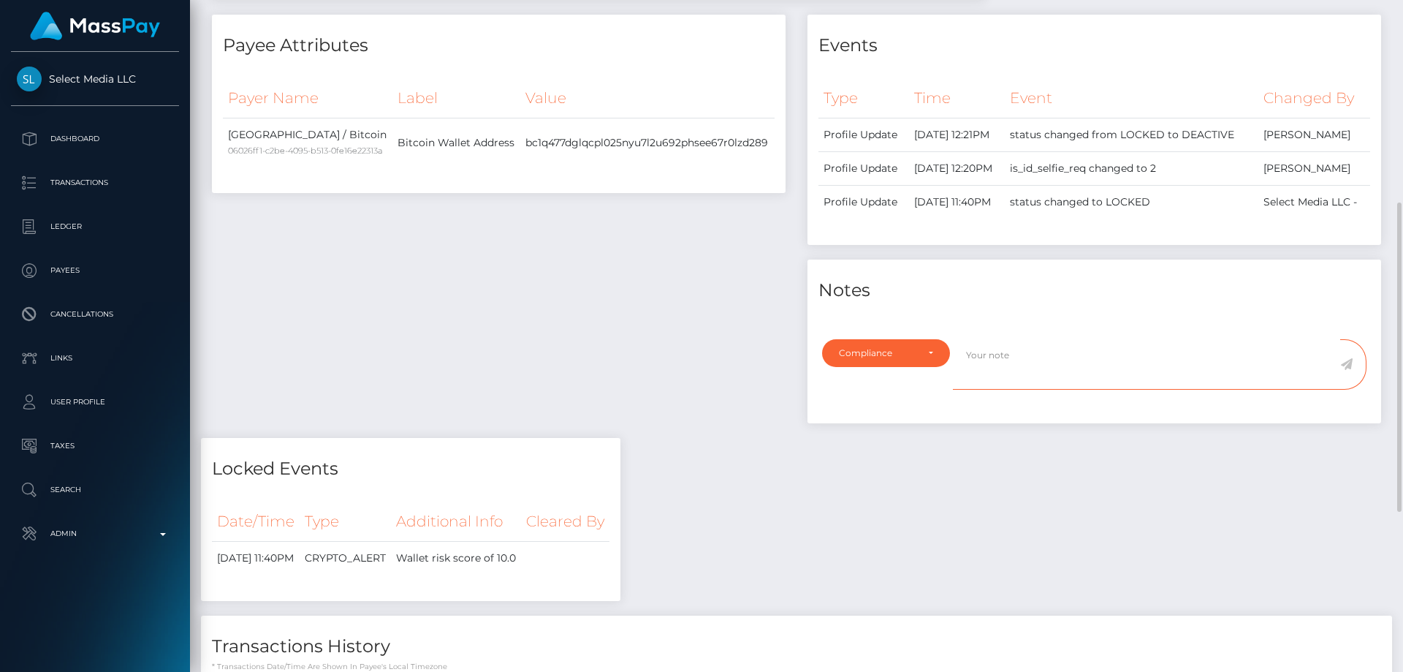
click at [997, 390] on textarea at bounding box center [1146, 364] width 387 height 50
drag, startPoint x: 1221, startPoint y: 403, endPoint x: 1182, endPoint y: 403, distance: 38.7
click at [1182, 390] on textarea "The user is not allowed to use his crypto funds to Gorrila" at bounding box center [1146, 364] width 387 height 50
paste textarea "arilla Casino"
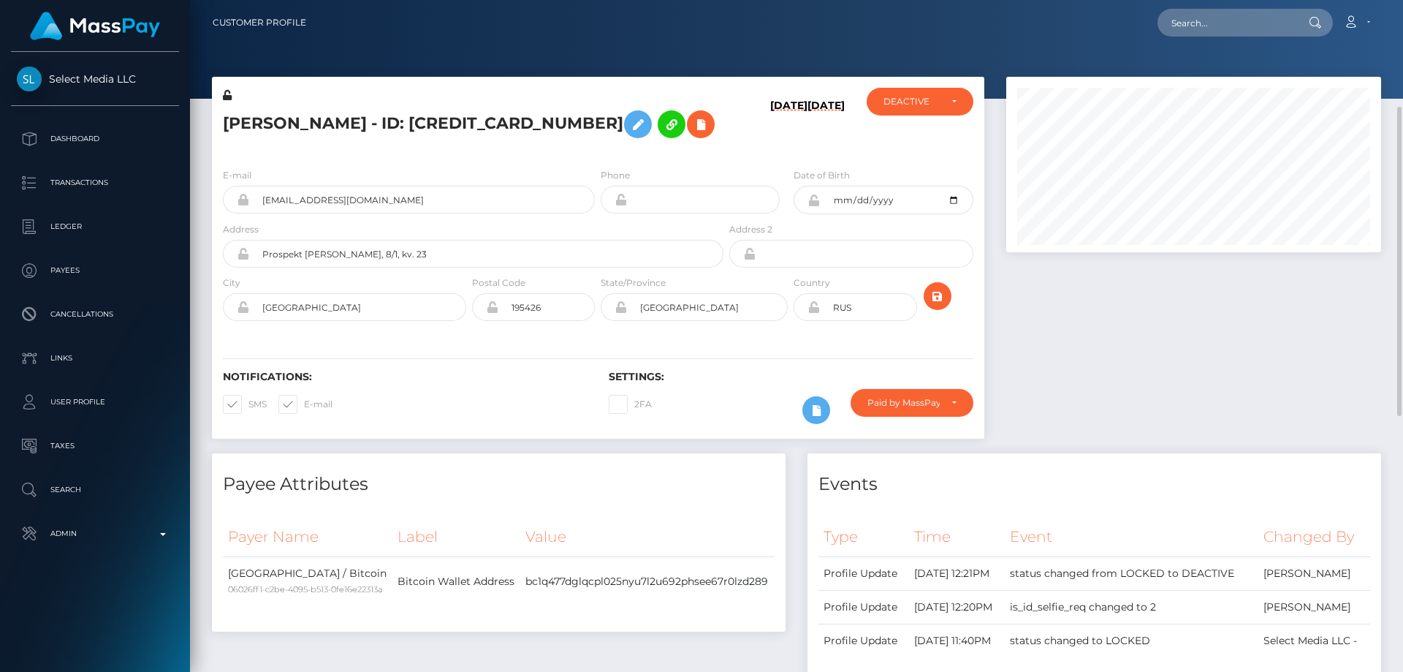
scroll to position [439, 0]
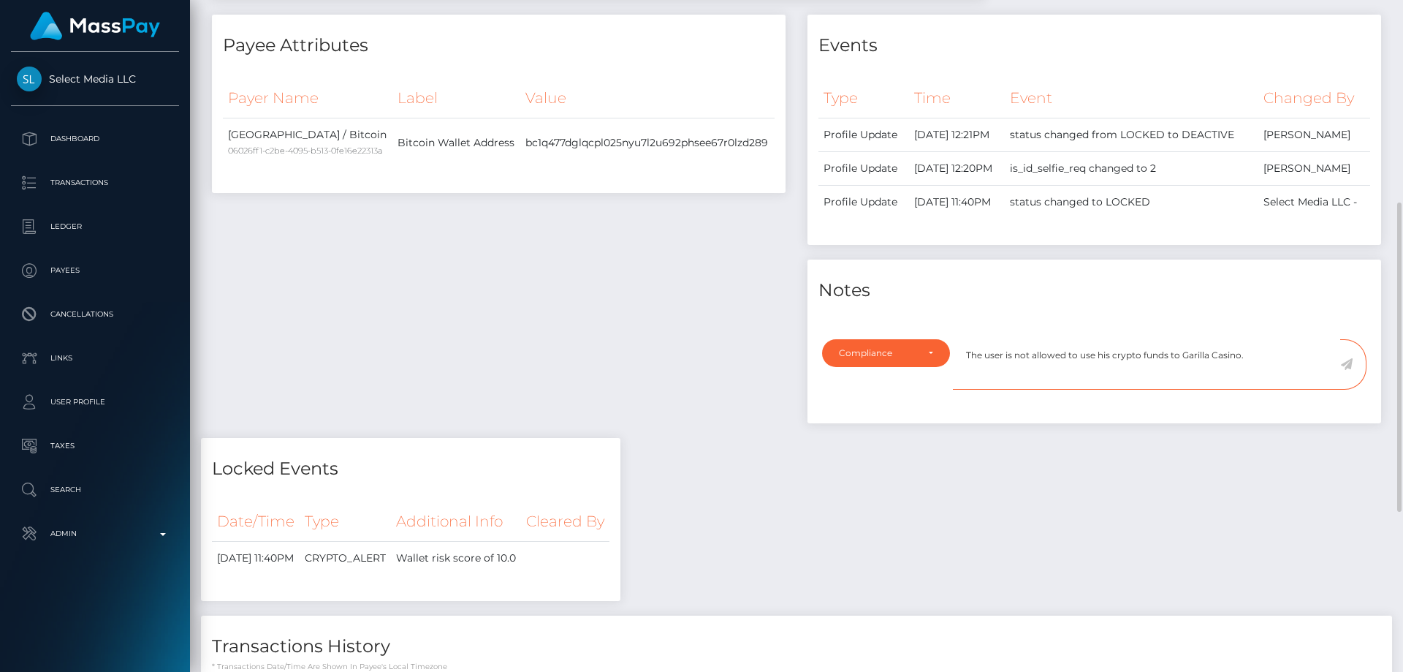
type textarea "The user is not allowed to use his crypto funds to Garilla Casino."
click at [1348, 370] on icon at bounding box center [1346, 364] width 12 height 12
click at [705, 370] on div "Payee Attributes Payer Name Label Value [GEOGRAPHIC_DATA] / Bitcoin 06026ff1-c2…" at bounding box center [499, 226] width 596 height 423
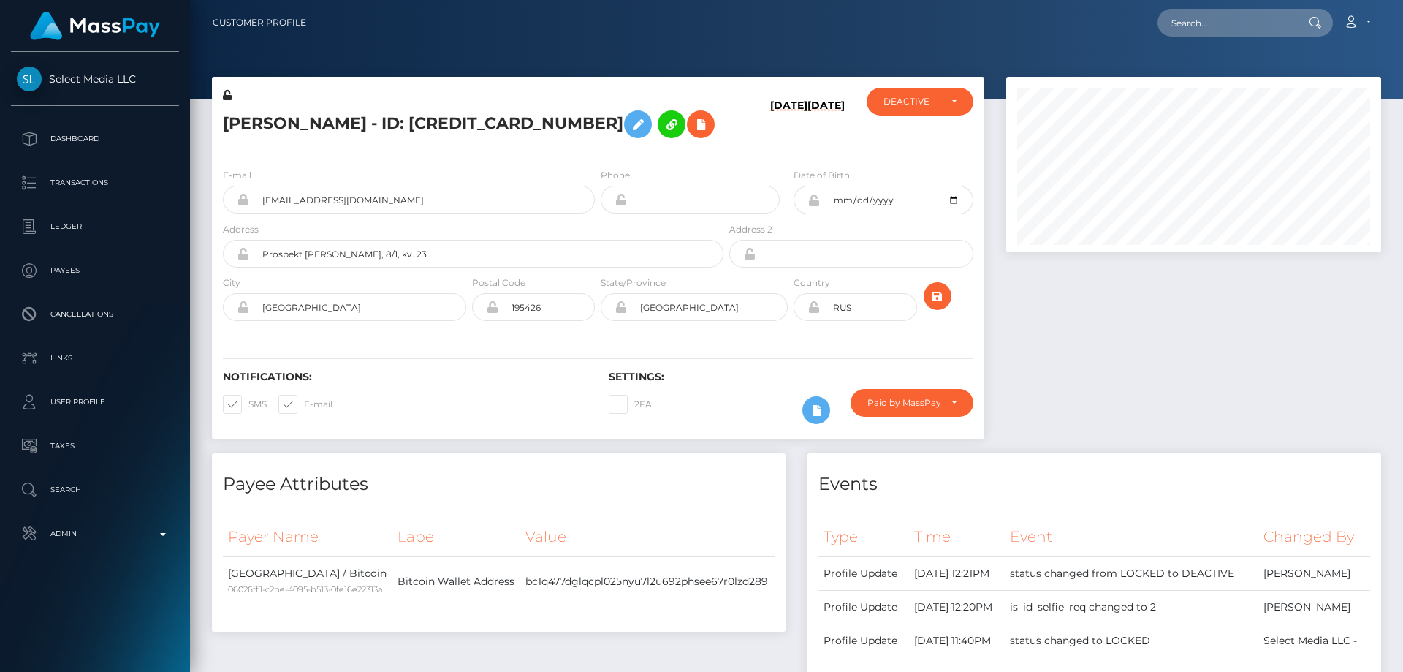
scroll to position [175, 376]
click at [383, 124] on h5 "[PERSON_NAME] - ID: [CREDIT_CARD_NUMBER]" at bounding box center [469, 124] width 493 height 42
copy h5 "[PERSON_NAME] - ID: [CREDIT_CARD_NUMBER]"
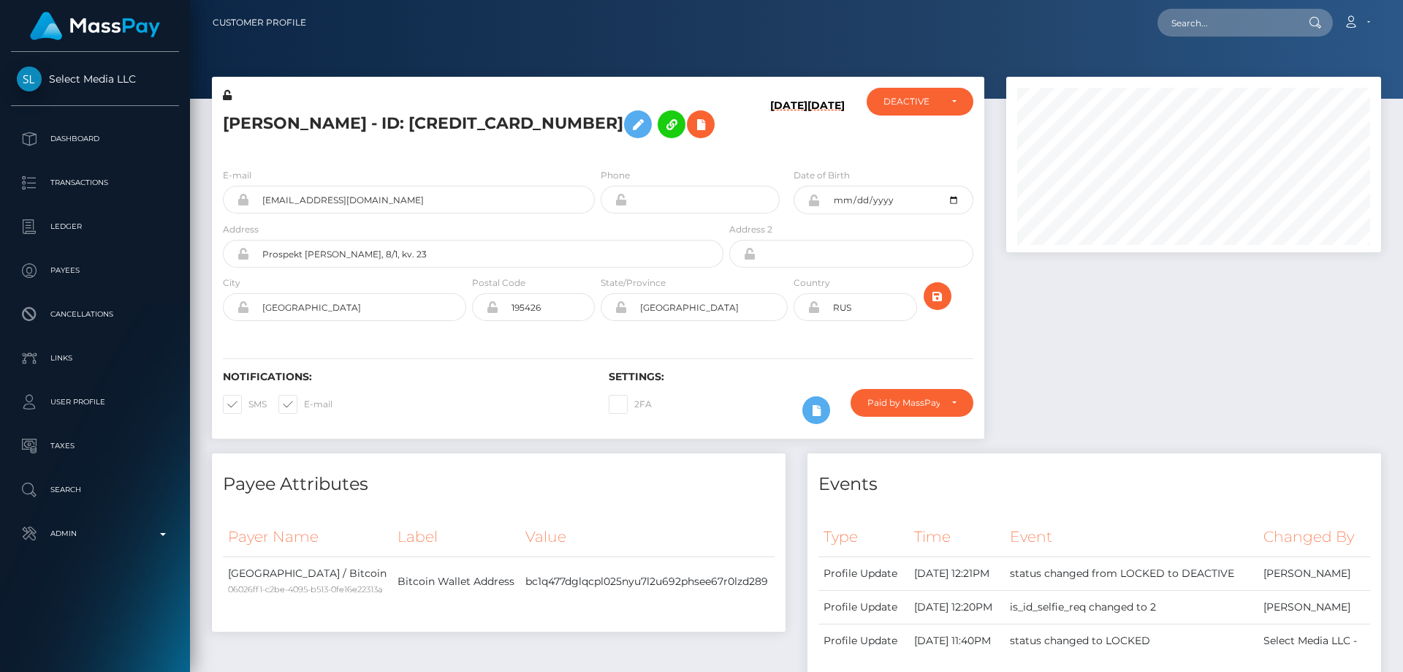
drag, startPoint x: 1222, startPoint y: 387, endPoint x: 1210, endPoint y: 382, distance: 13.4
click at [1214, 384] on div at bounding box center [1193, 265] width 397 height 376
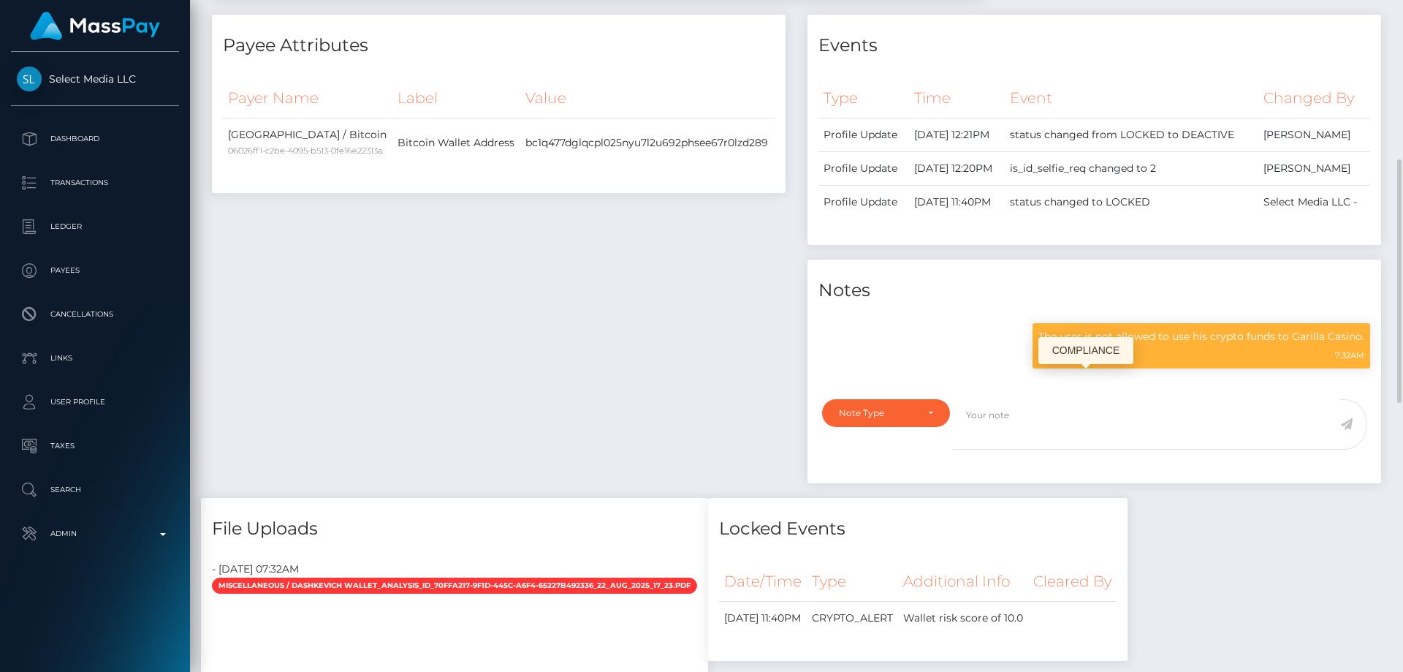
click at [1112, 344] on p "The user is not allowed to use his crypto funds to Garilla Casino." at bounding box center [1202, 336] width 326 height 15
copy div "The user is not allowed to use his crypto funds to Garilla Casino."
click at [530, 254] on div "Payee Attributes Payer Name Label Value [GEOGRAPHIC_DATA] / Bitcoin 06026ff1-c2…" at bounding box center [499, 256] width 596 height 483
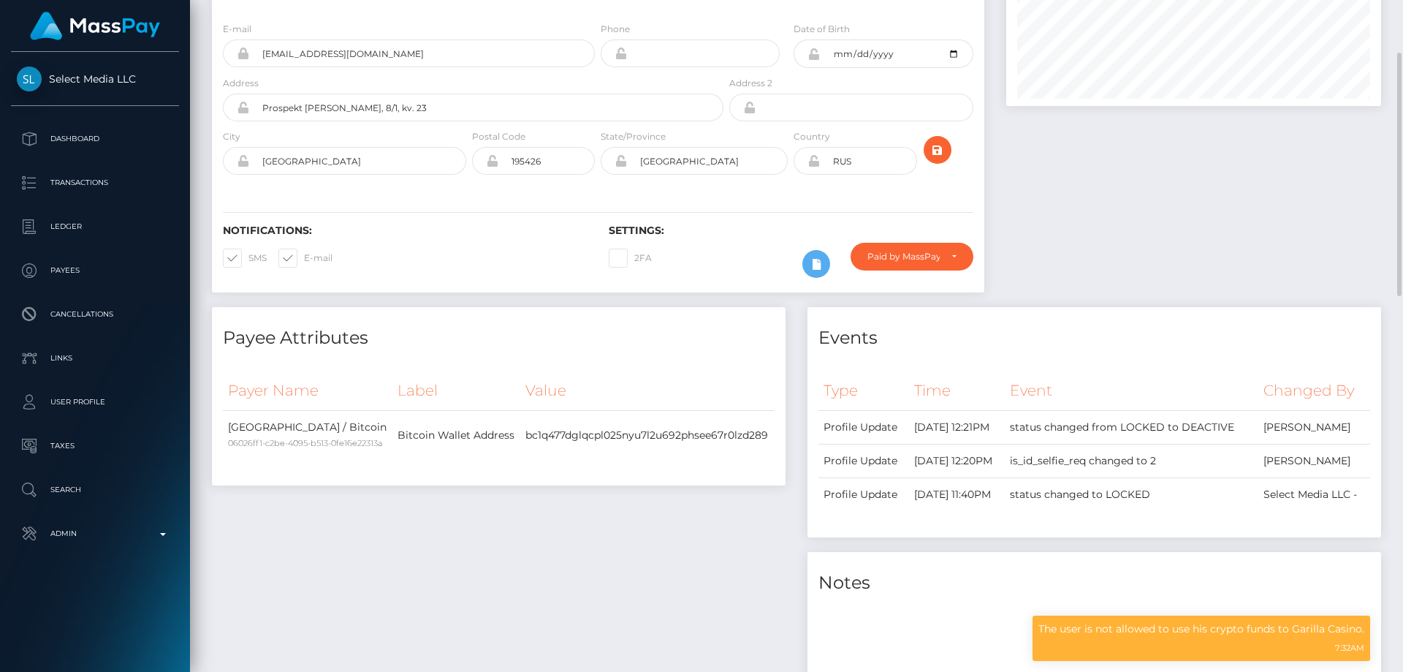
scroll to position [0, 0]
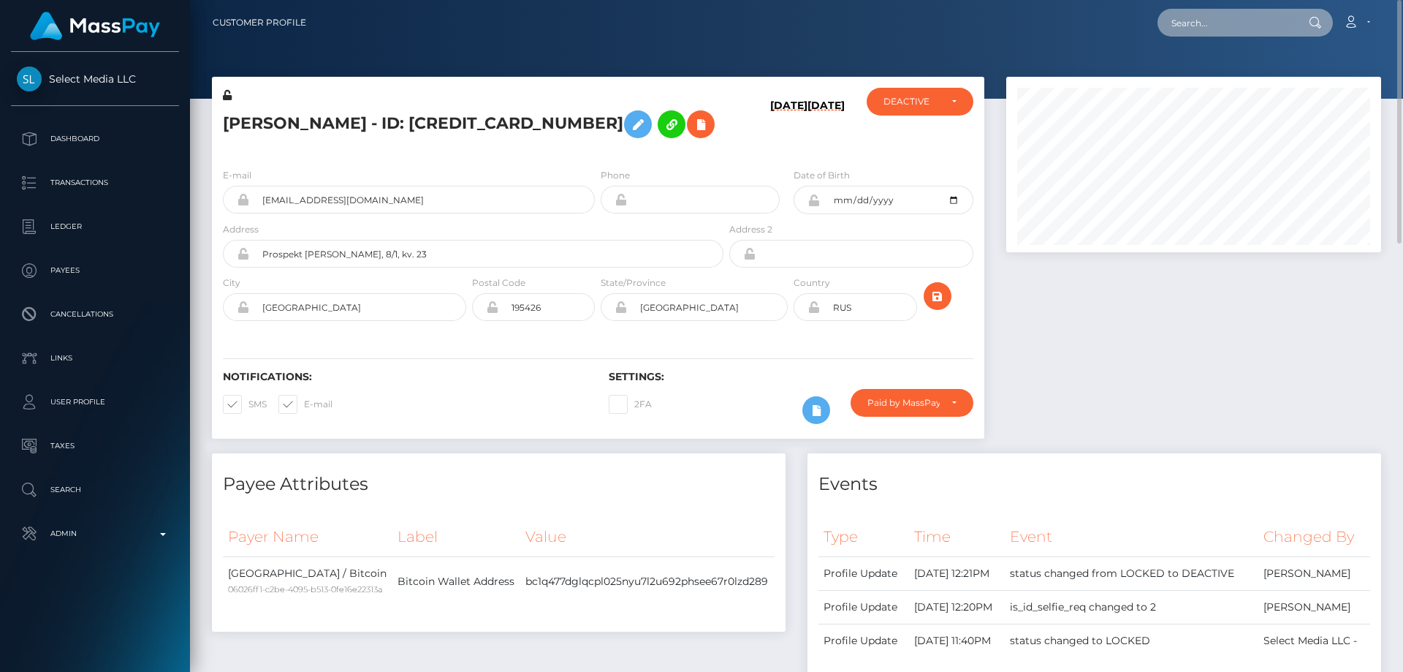
paste input "poact_GZBtBGxiYc3u"
type input "poact_GZBtBGxiYc3u"
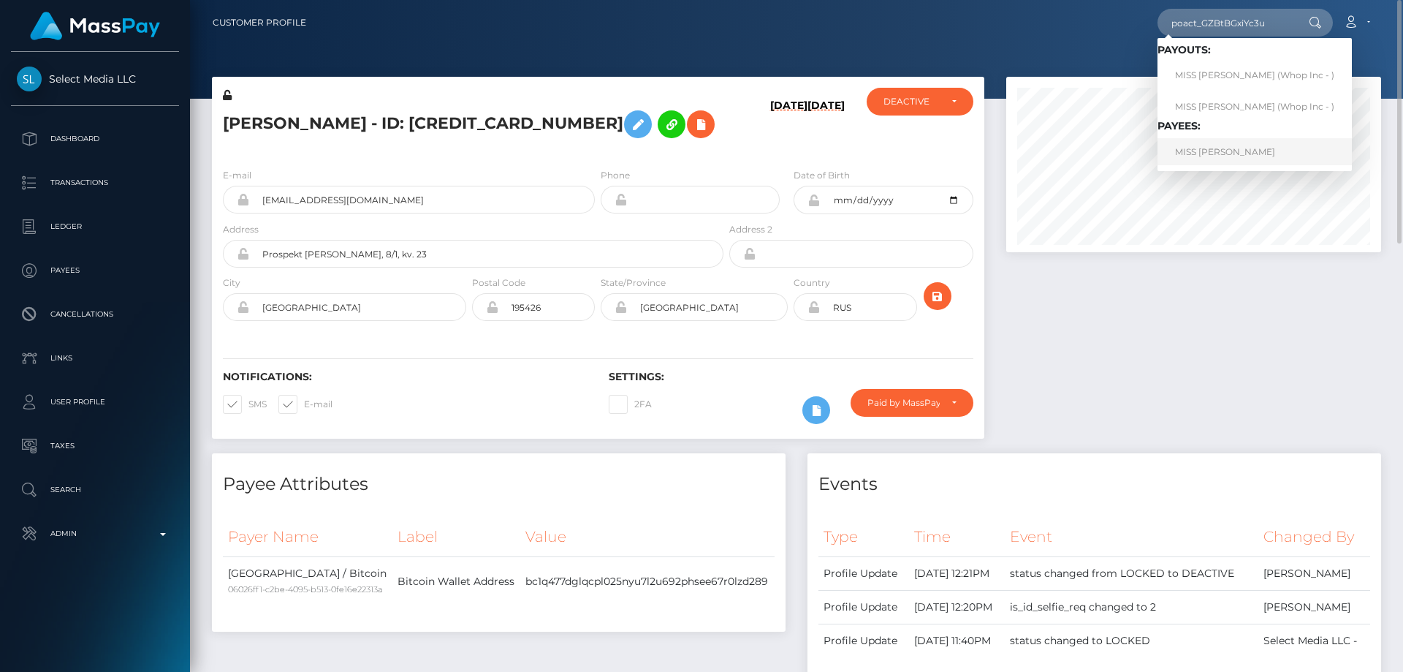
click at [1229, 154] on link "MISS [PERSON_NAME]" at bounding box center [1255, 151] width 194 height 27
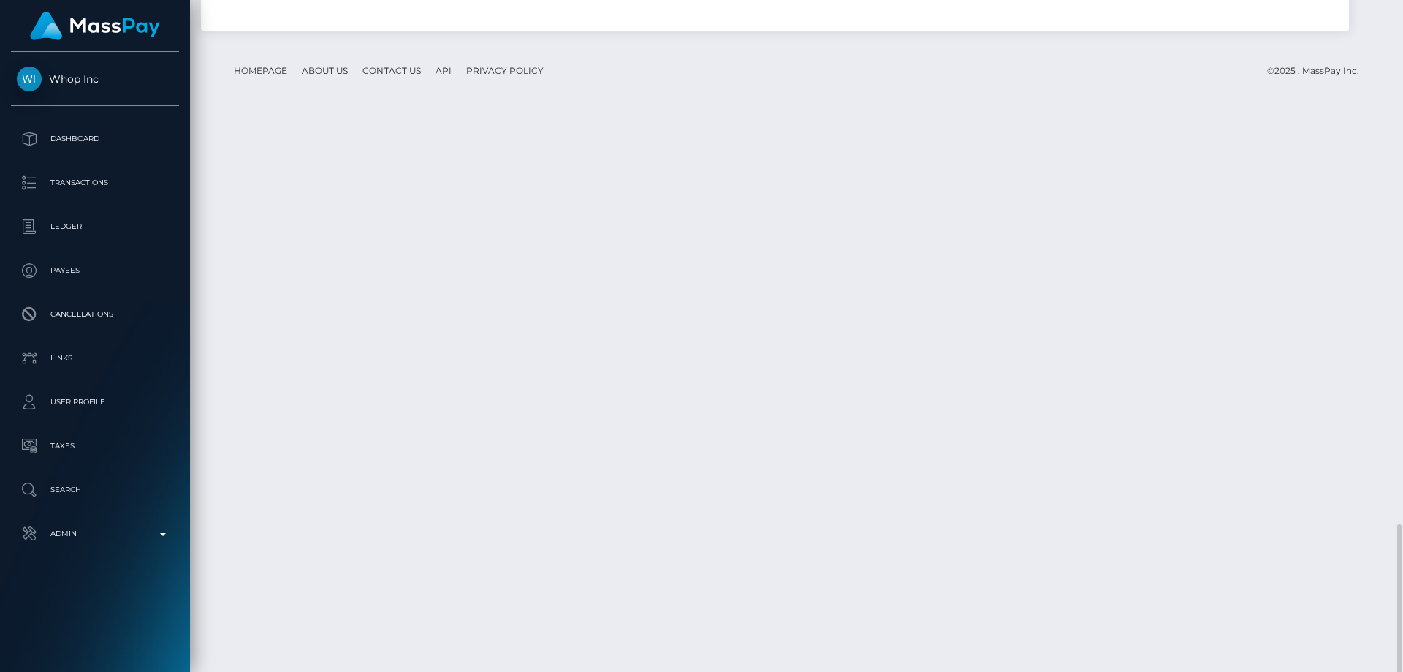
scroll to position [1827, 0]
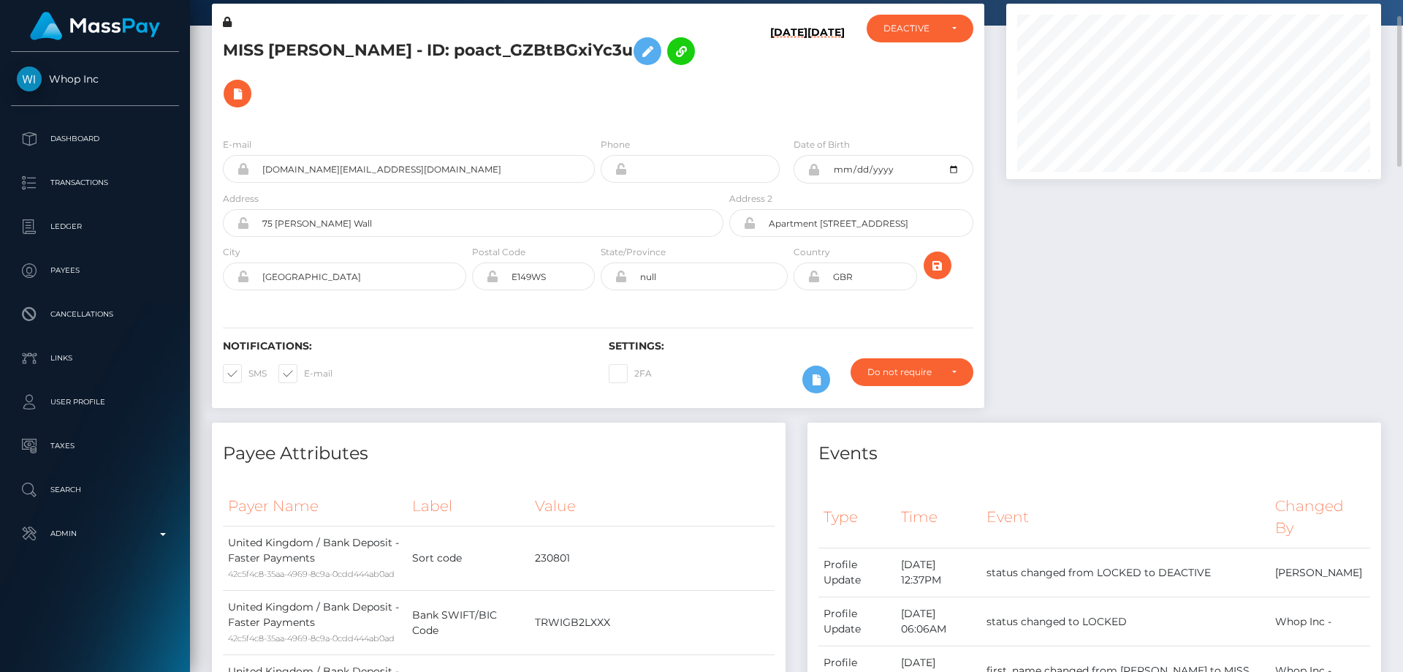
scroll to position [0, 0]
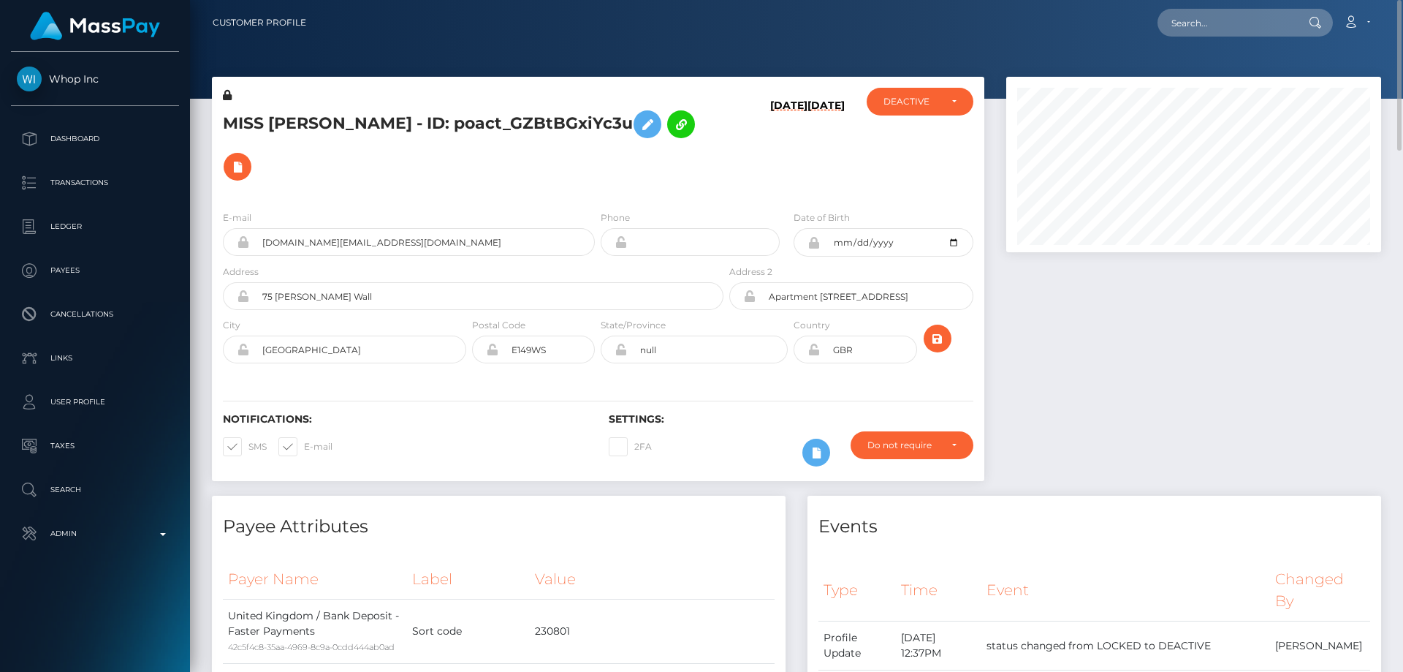
click at [420, 199] on div "E-mail jockerai.yt+70a83ec578@gmail.com Phone GBR" at bounding box center [598, 288] width 773 height 179
click at [379, 199] on div "E-mail jockerai.yt+70a83ec578@gmail.com Phone GBR" at bounding box center [598, 288] width 773 height 179
click at [229, 93] on icon at bounding box center [227, 95] width 9 height 10
click at [314, 141] on h5 "MISS EMMA MOORE - ID: poact_GZBtBGxiYc3u" at bounding box center [469, 145] width 493 height 85
click at [639, 121] on icon at bounding box center [648, 124] width 18 height 18
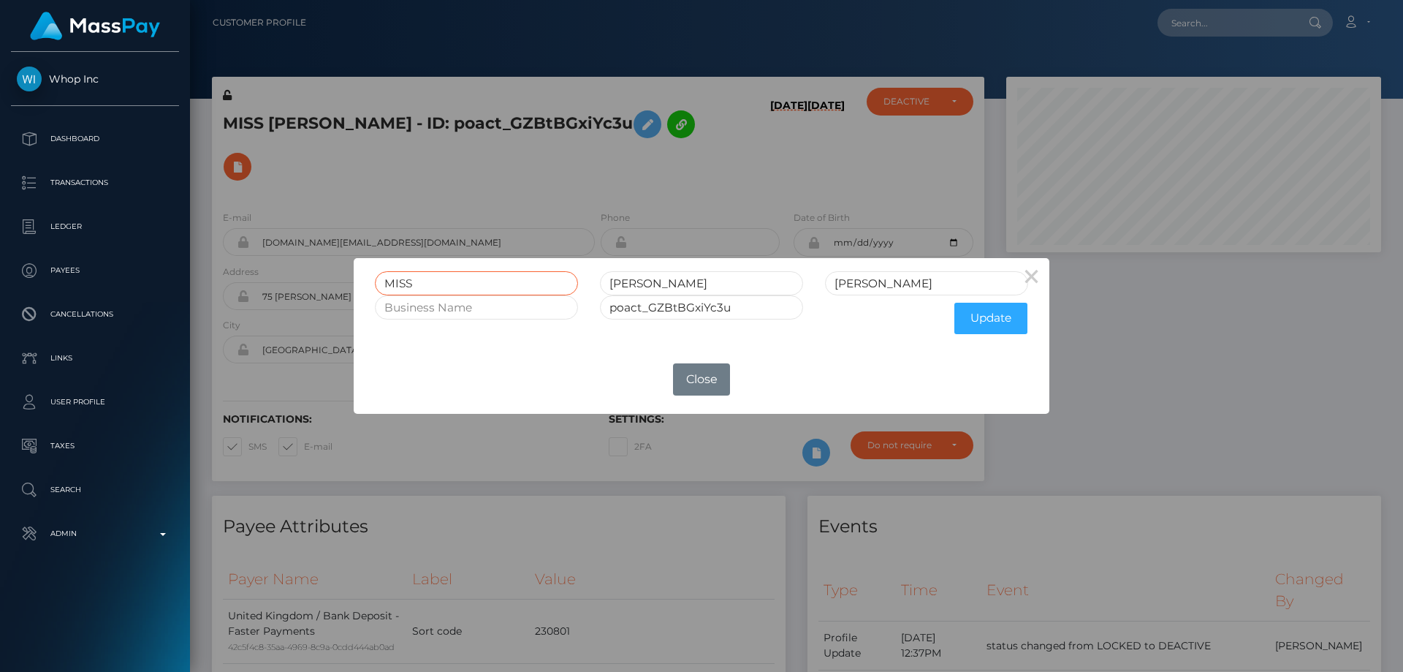
drag, startPoint x: 421, startPoint y: 288, endPoint x: 316, endPoint y: 304, distance: 106.5
click at [316, 303] on div "× MISS EMMA MOORE poact_GZBtBGxiYc3u Update OK No Close" at bounding box center [701, 336] width 1403 height 672
drag, startPoint x: 653, startPoint y: 284, endPoint x: 599, endPoint y: 284, distance: 53.4
click at [599, 284] on div "EMMA" at bounding box center [701, 283] width 225 height 24
click at [494, 284] on input "text" at bounding box center [476, 283] width 203 height 24
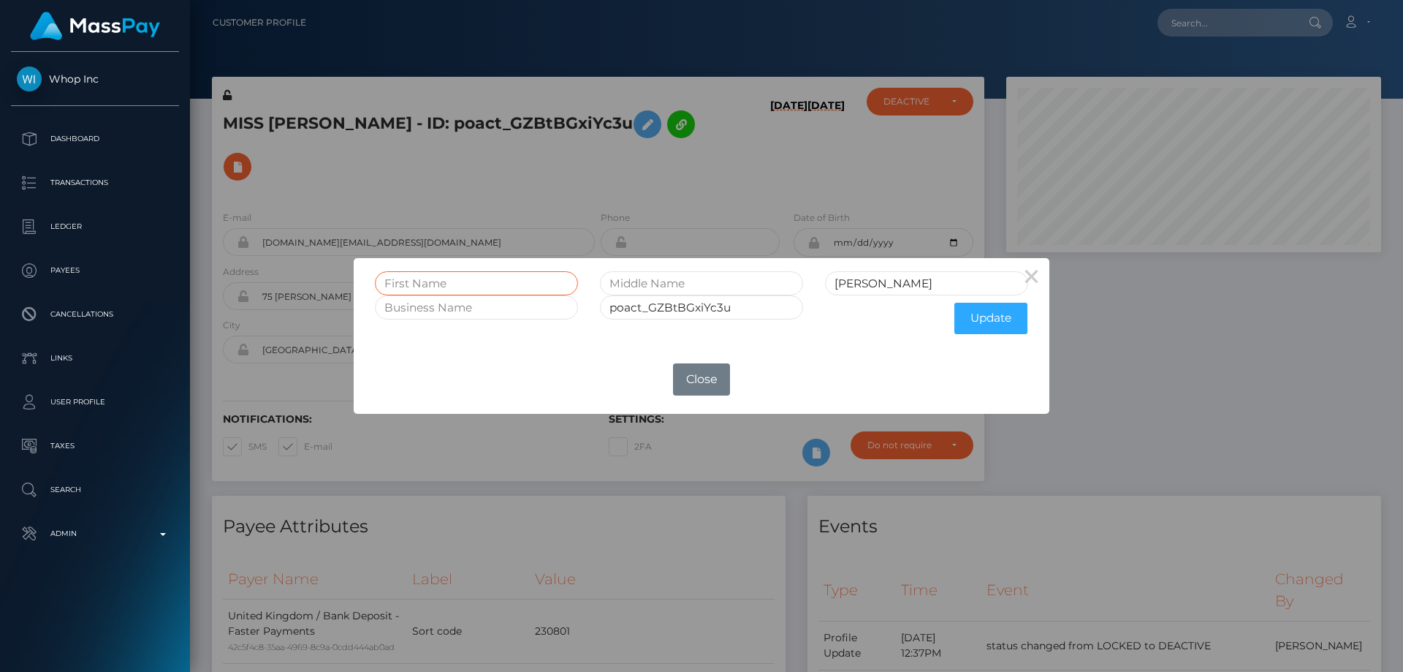
paste input "EMMA"
type input "EMMA"
click at [982, 314] on button "Update" at bounding box center [991, 318] width 73 height 31
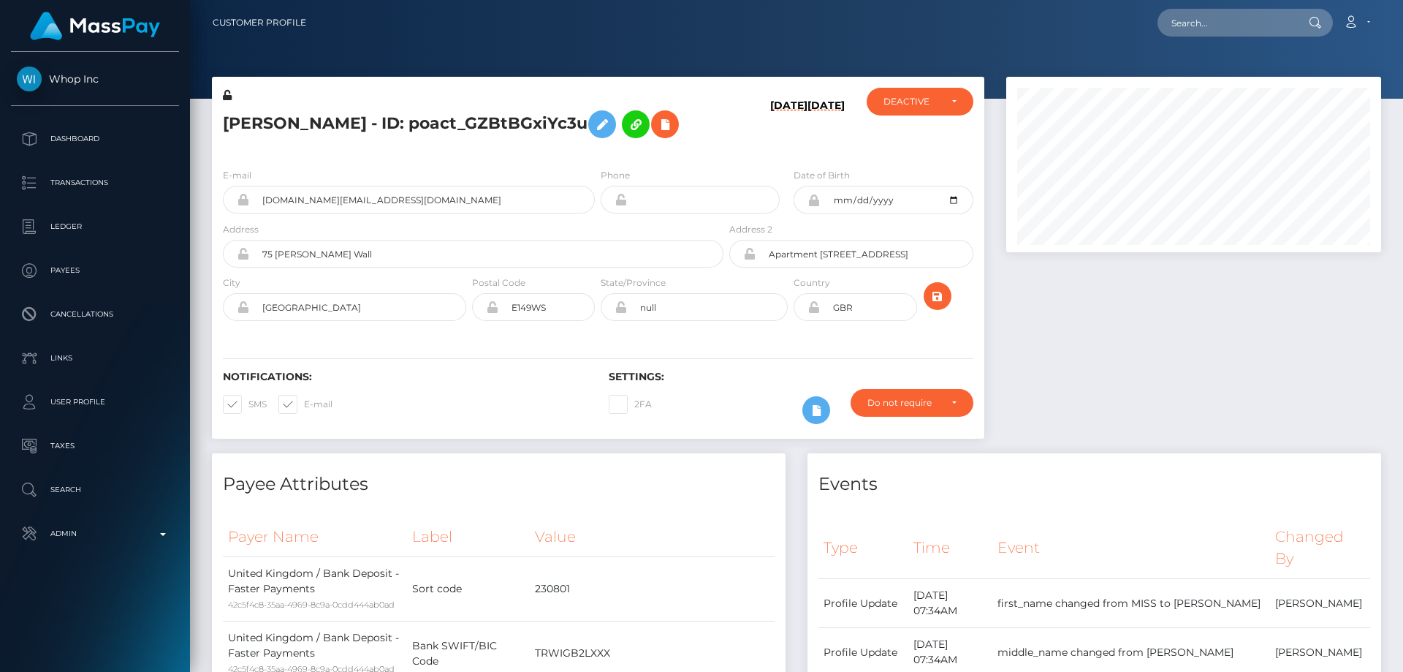
scroll to position [175, 376]
click at [227, 96] on icon at bounding box center [227, 95] width 9 height 10
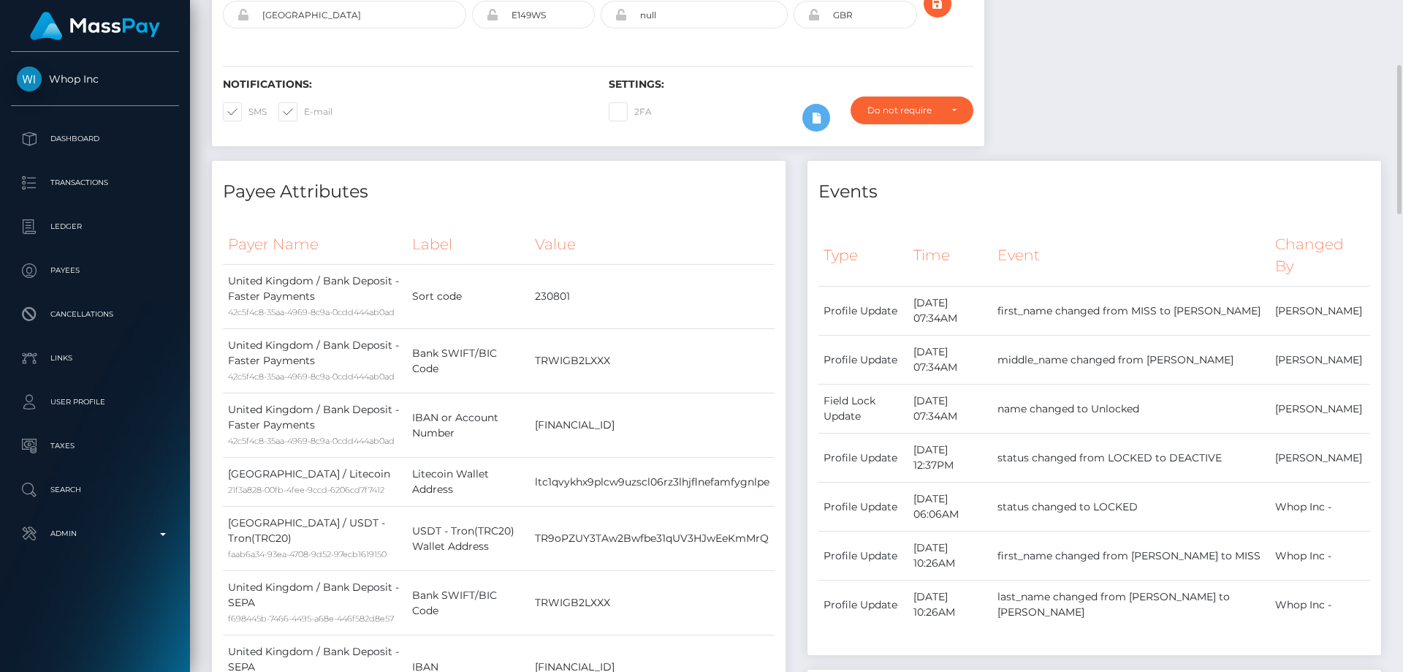
scroll to position [73, 0]
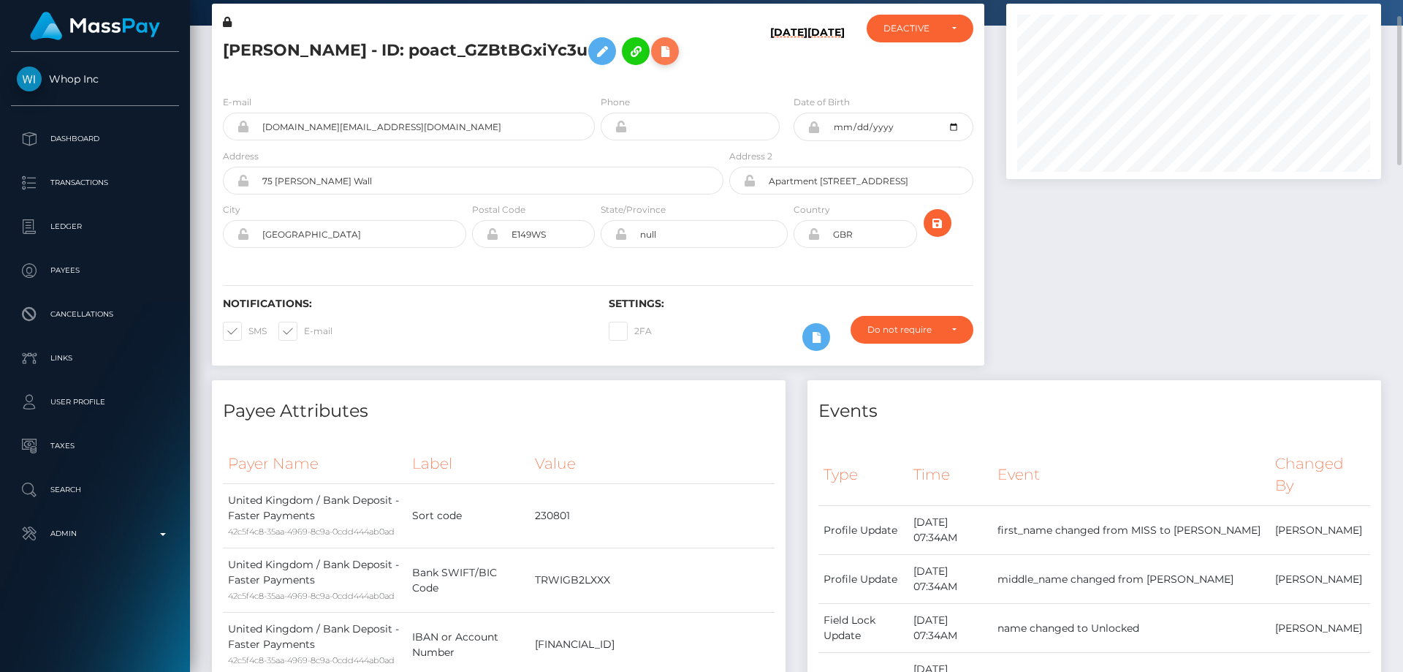
click at [656, 47] on icon at bounding box center [665, 51] width 18 height 18
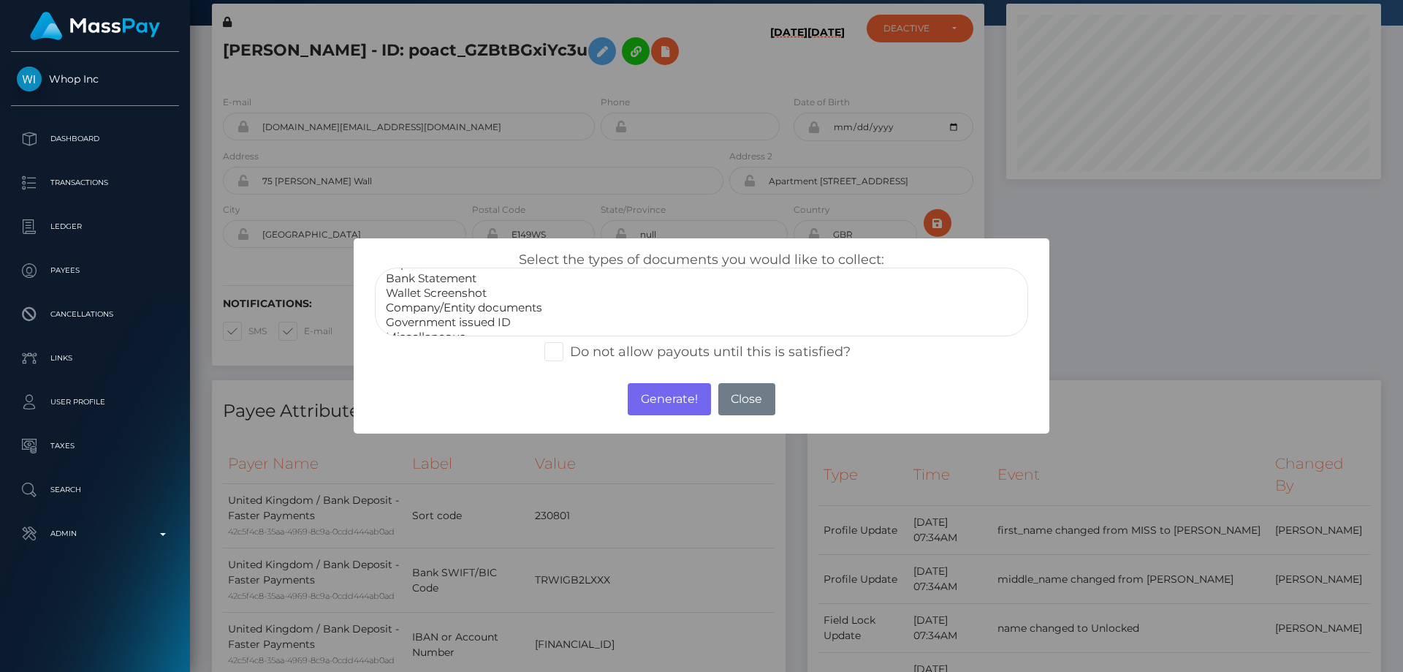
scroll to position [29, 0]
select select "Miscellaneous"
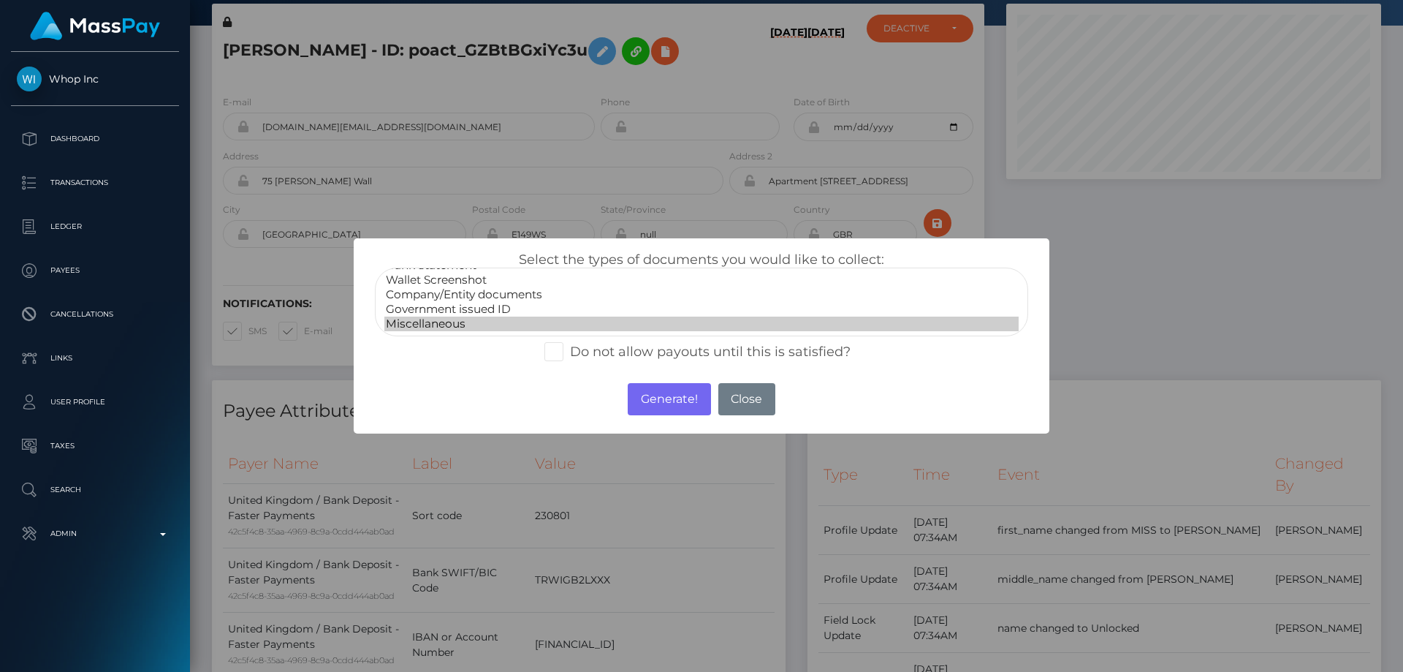
click at [448, 316] on option "Miscellaneous" at bounding box center [701, 323] width 634 height 15
click at [683, 397] on button "Generate!" at bounding box center [669, 399] width 83 height 32
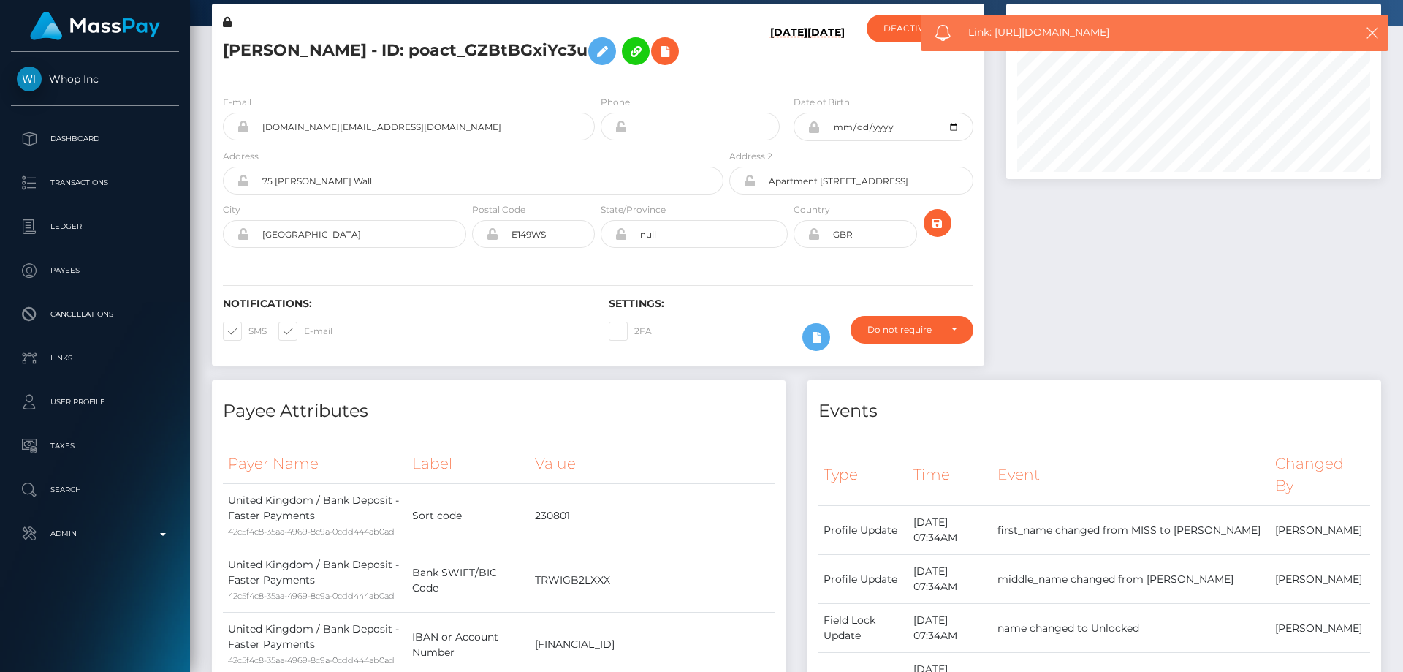
drag, startPoint x: 1134, startPoint y: 34, endPoint x: 1006, endPoint y: 33, distance: 127.2
click at [998, 35] on span "Link: [URL][DOMAIN_NAME]" at bounding box center [1148, 32] width 361 height 15
copy span "[URL][DOMAIN_NAME]"
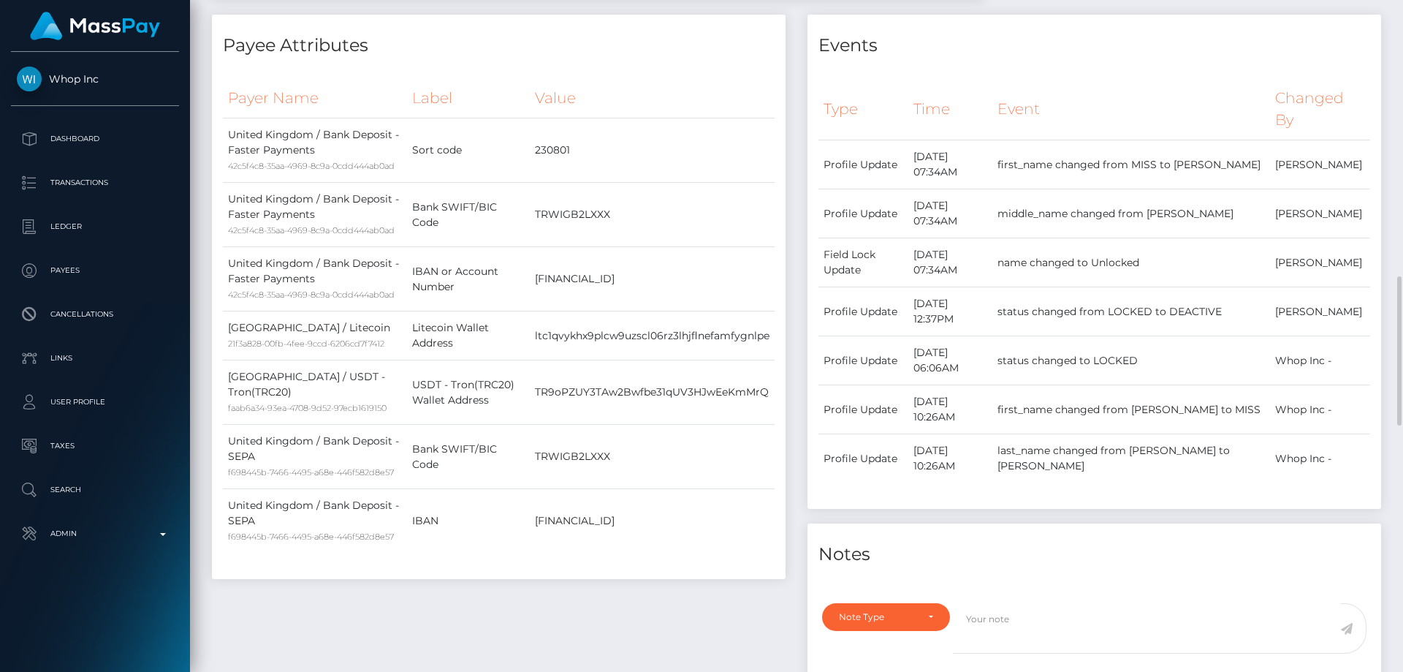
scroll to position [731, 0]
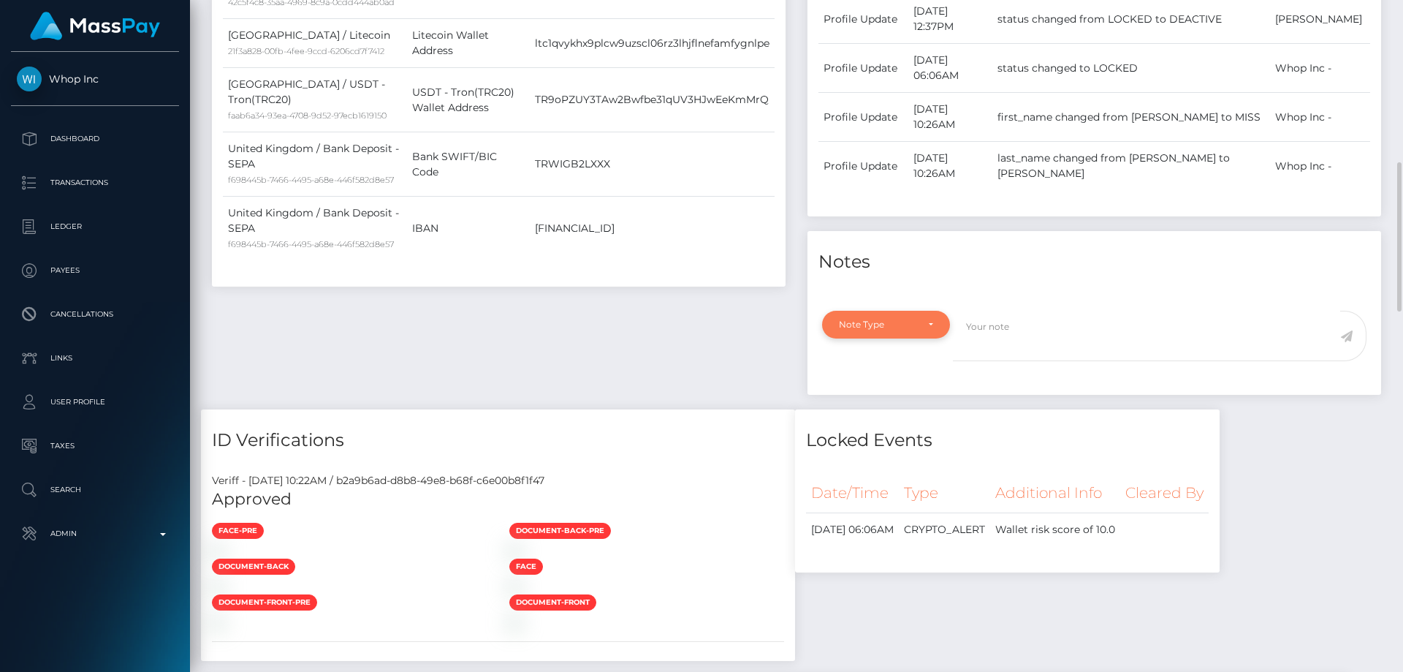
click at [895, 333] on div "Note Type" at bounding box center [886, 325] width 128 height 28
click at [897, 390] on link "Compliance" at bounding box center [886, 395] width 128 height 27
select select "COMPLIANCE"
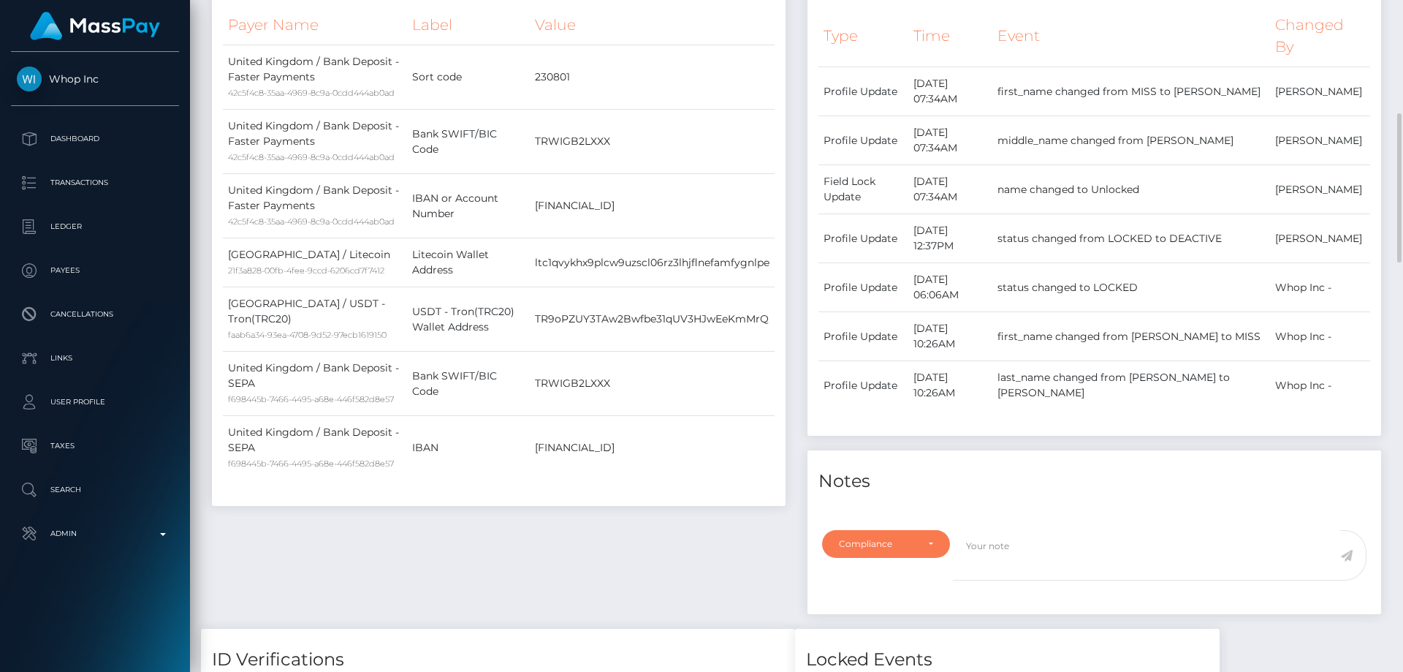
scroll to position [731, 0]
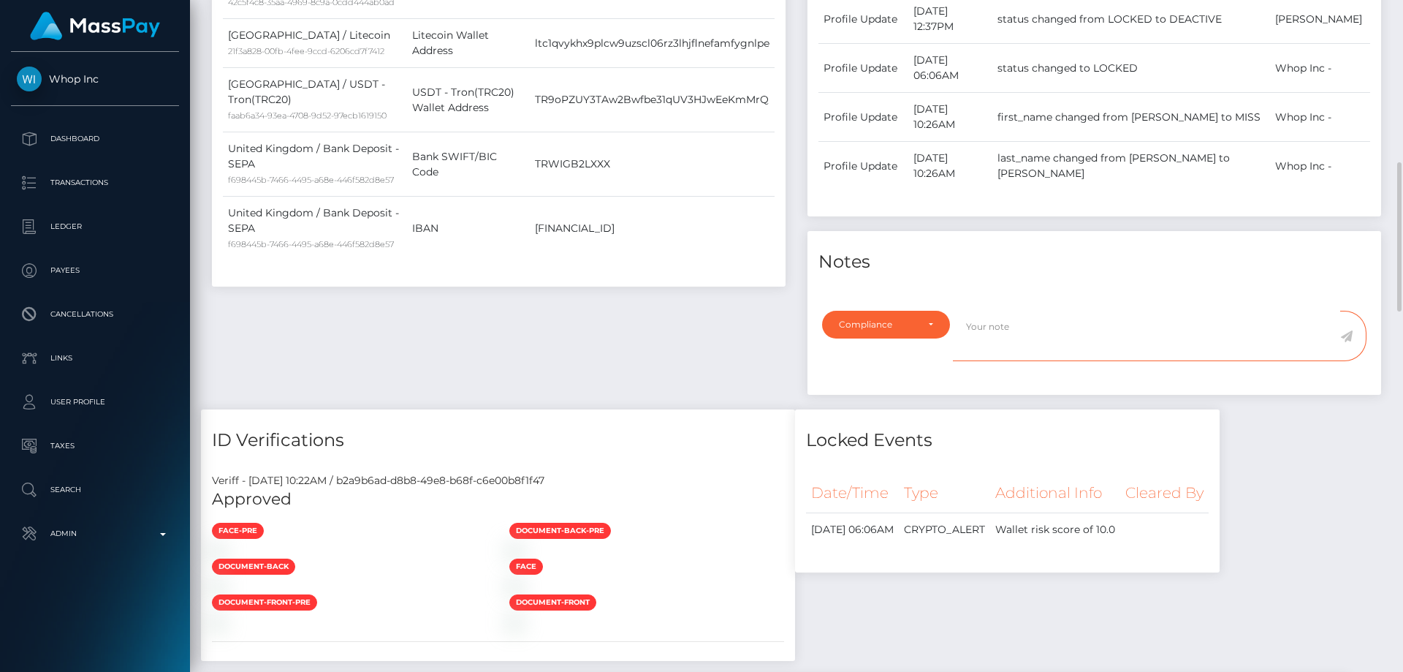
click at [1009, 346] on textarea at bounding box center [1146, 336] width 387 height 50
type textarea "t"
paste textarea "Nobitex"
type textarea "The user is not allowed to use his crypto funds to: Nobitex. Confirmation requi…"
click at [1348, 335] on icon at bounding box center [1346, 336] width 12 height 12
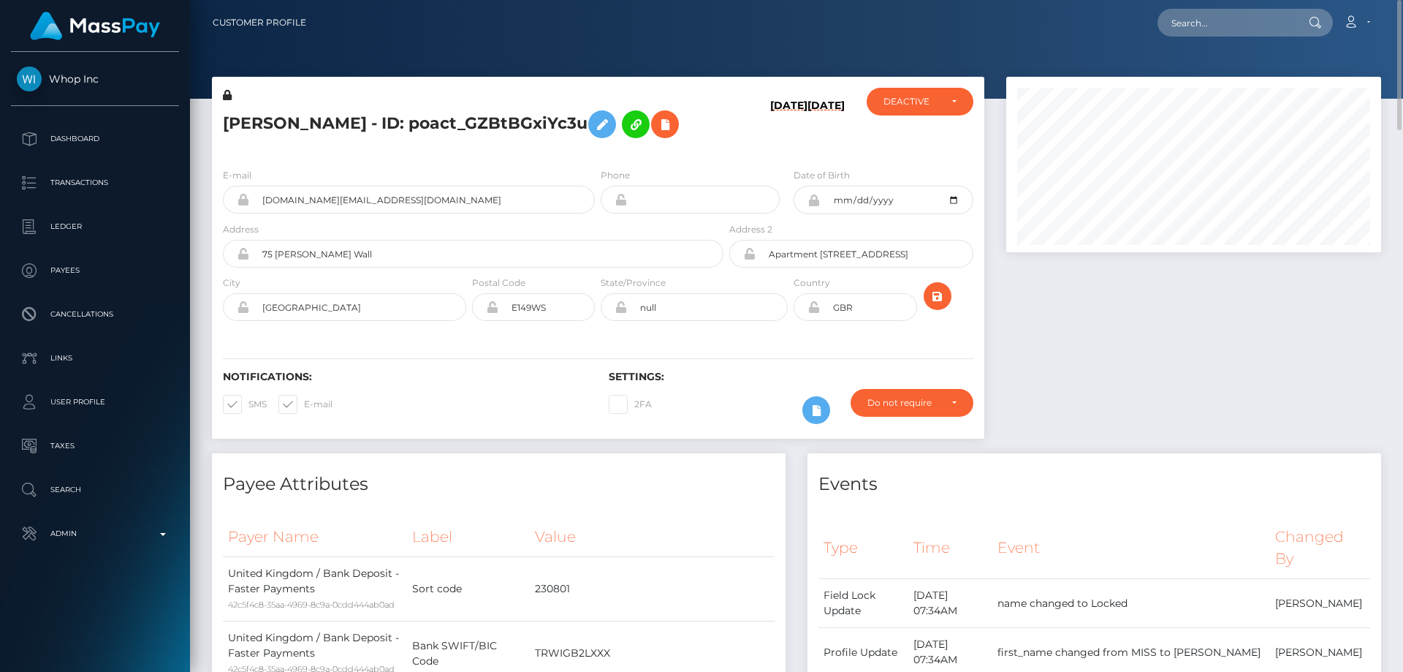
click at [298, 117] on h5 "[PERSON_NAME] - ID: poact_GZBtBGxiYc3u" at bounding box center [469, 124] width 493 height 42
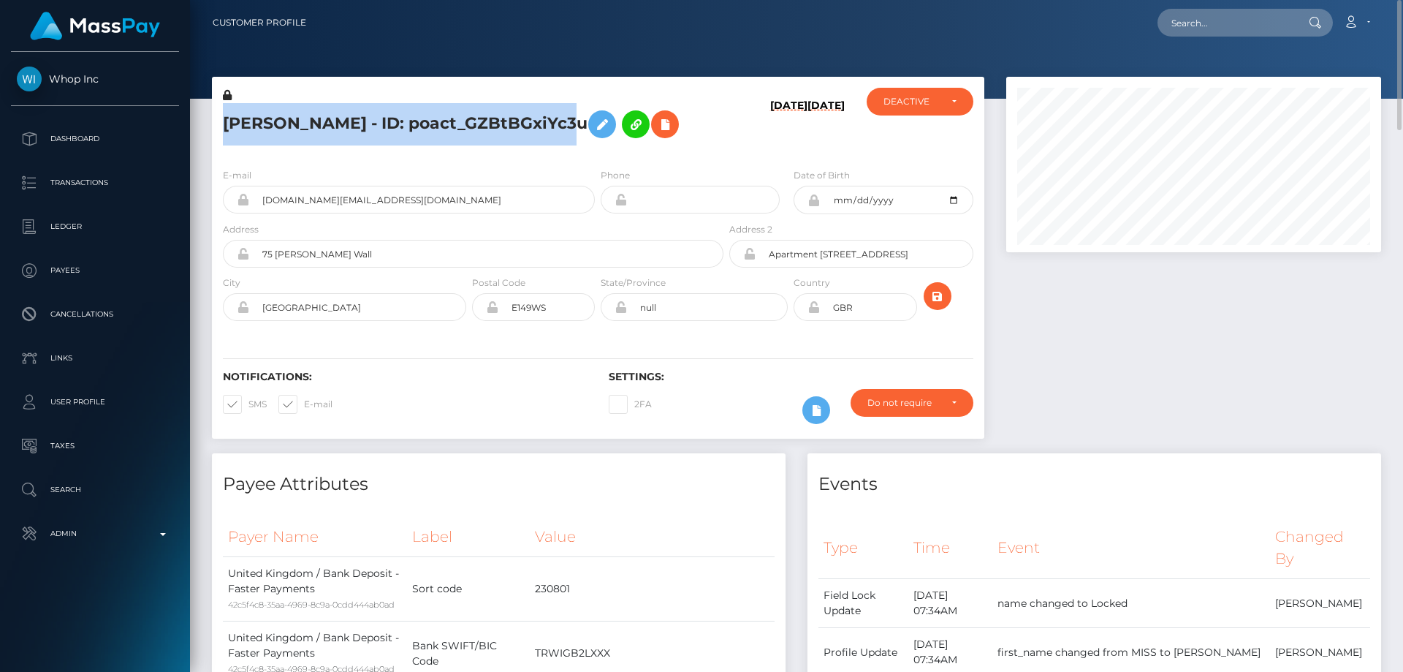
click at [298, 117] on h5 "[PERSON_NAME] - ID: poact_GZBtBGxiYc3u" at bounding box center [469, 124] width 493 height 42
copy h5 "EMMA MOORE - ID: poact_GZBtBGxiYc3u"
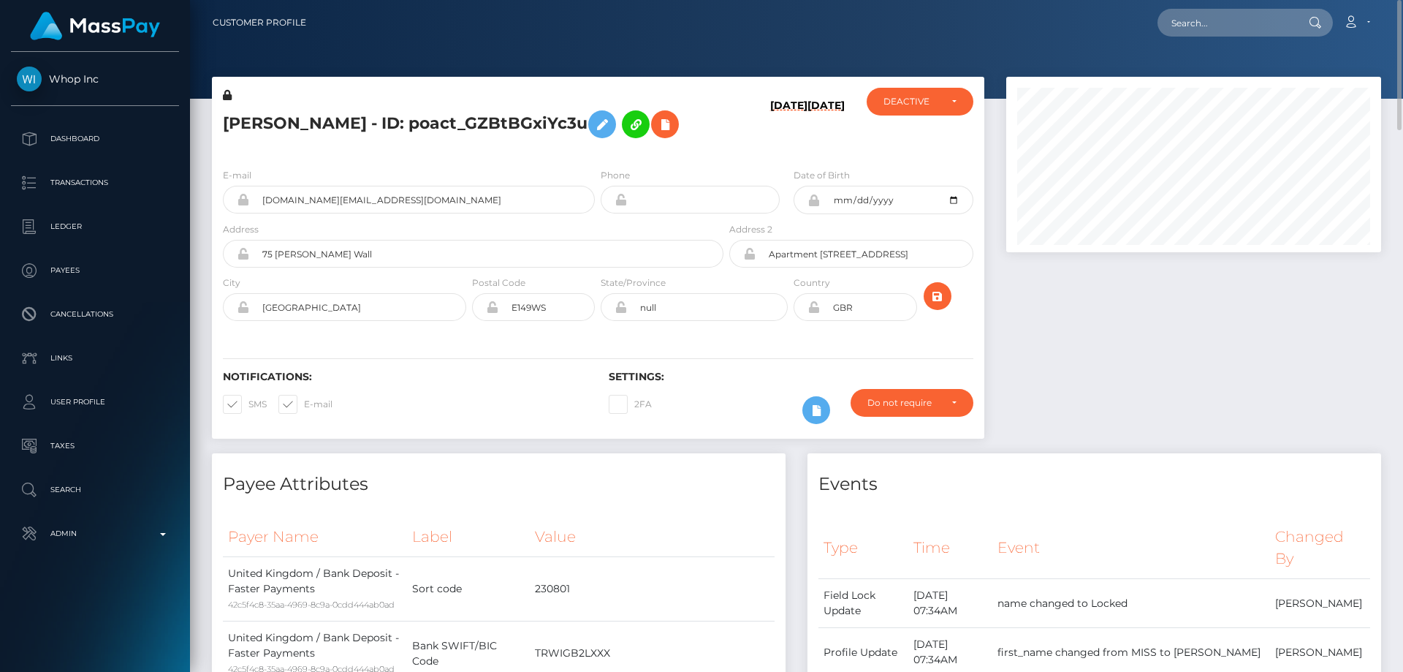
click at [1219, 420] on div at bounding box center [1193, 265] width 397 height 376
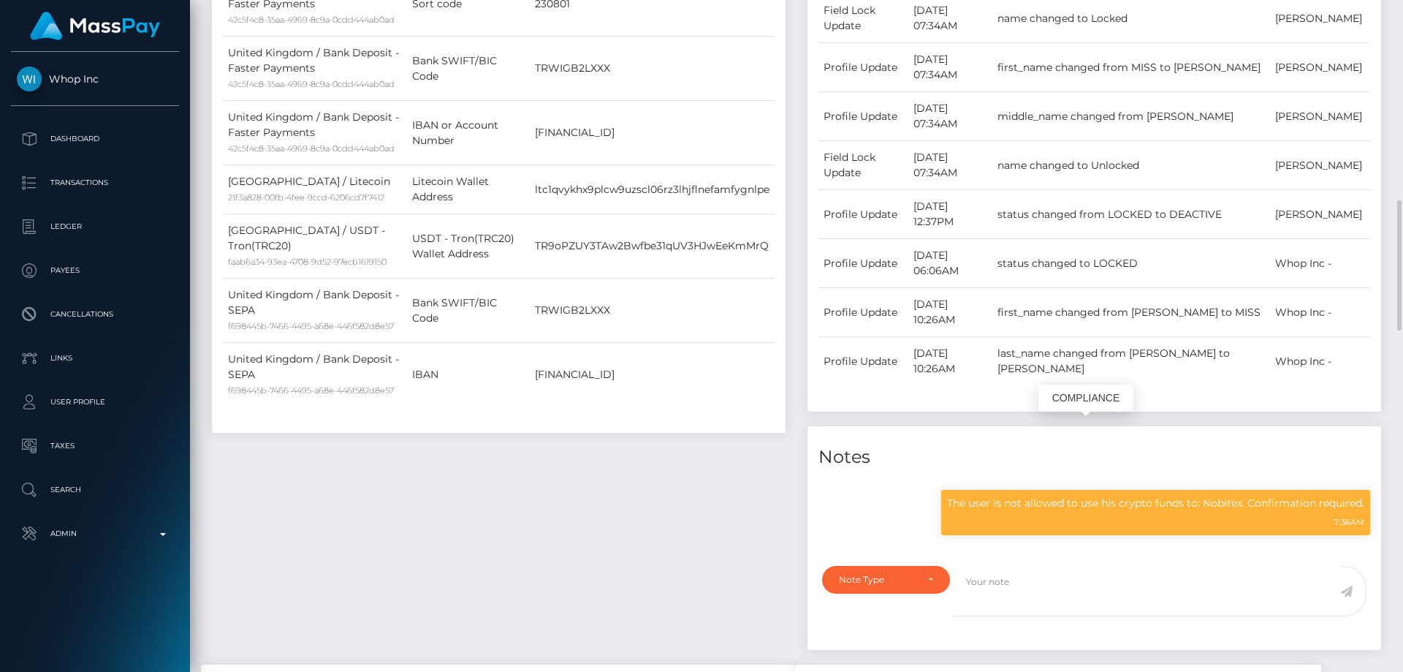
scroll to position [175, 376]
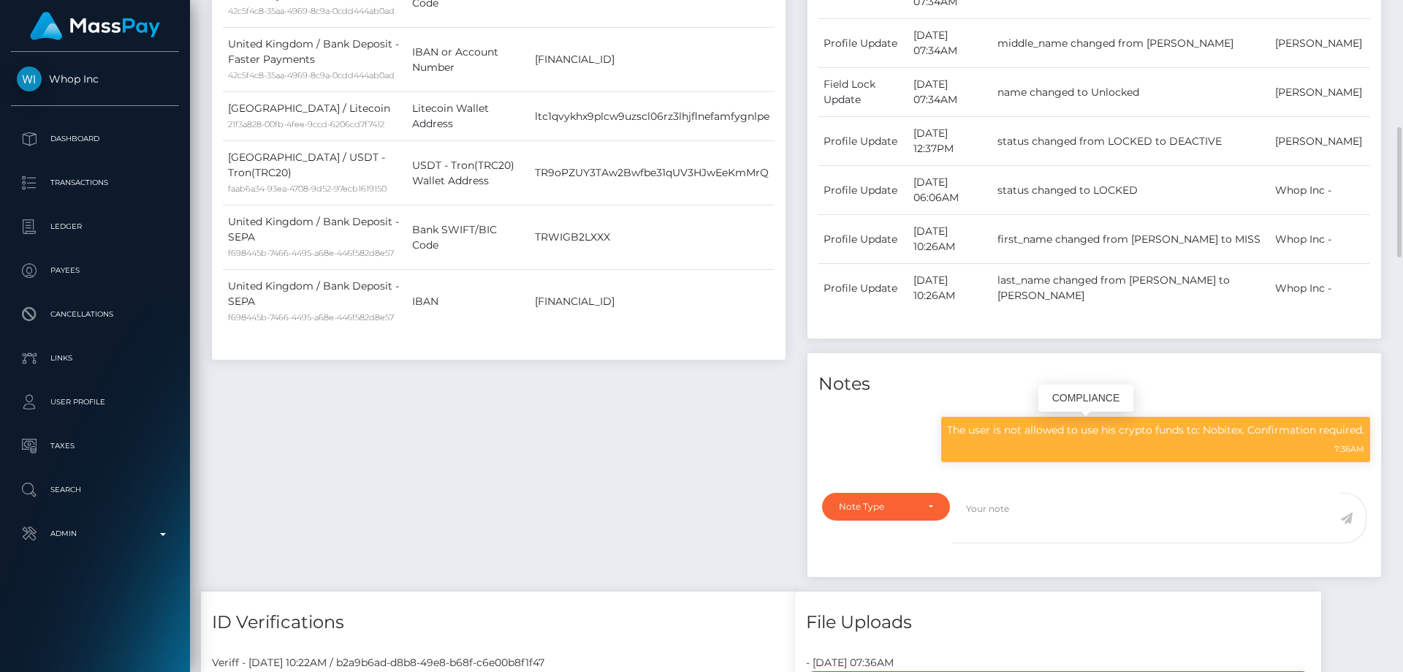
click at [1131, 432] on p "The user is not allowed to use his crypto funds to: Nobitex. Confirmation requi…" at bounding box center [1155, 429] width 417 height 15
copy div "The user is not allowed to use his crypto funds to: Nobitex. Confirmation requi…"
click at [528, 493] on div "Payee Attributes Payer Name Label Value United Kingdom / Bank Deposit - Faster …" at bounding box center [499, 193] width 596 height 796
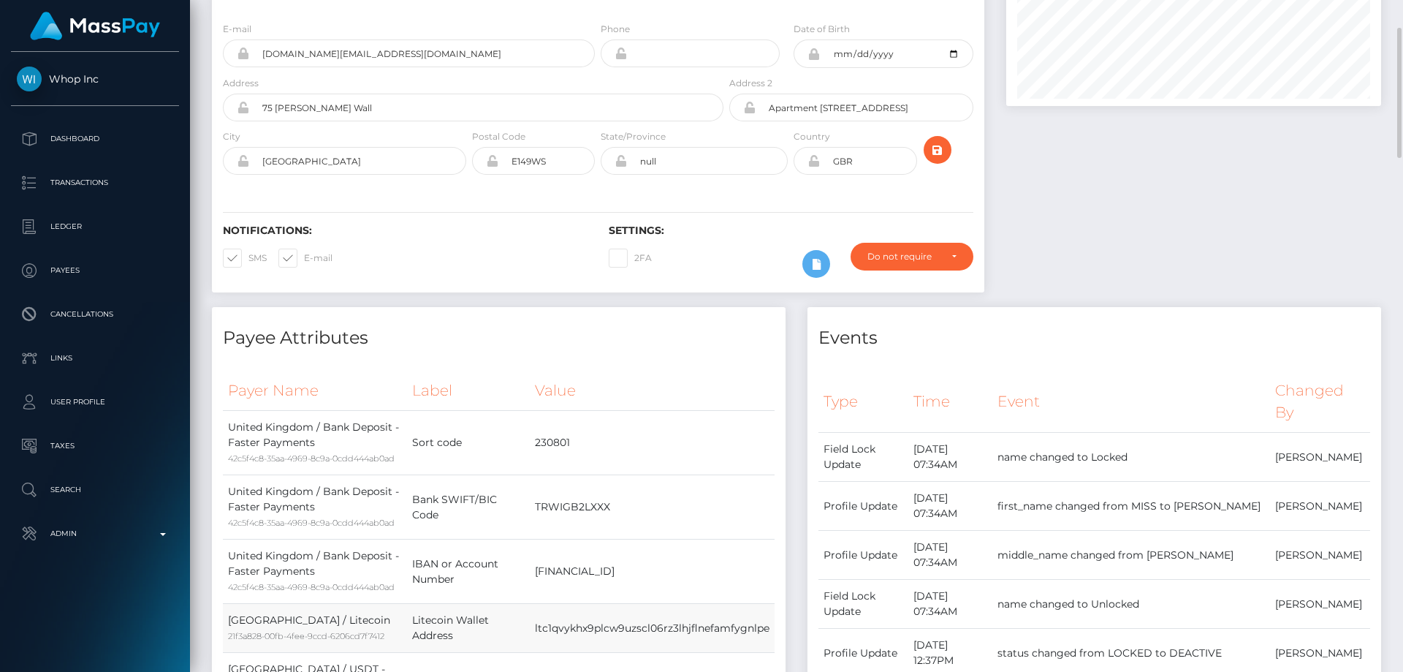
scroll to position [0, 0]
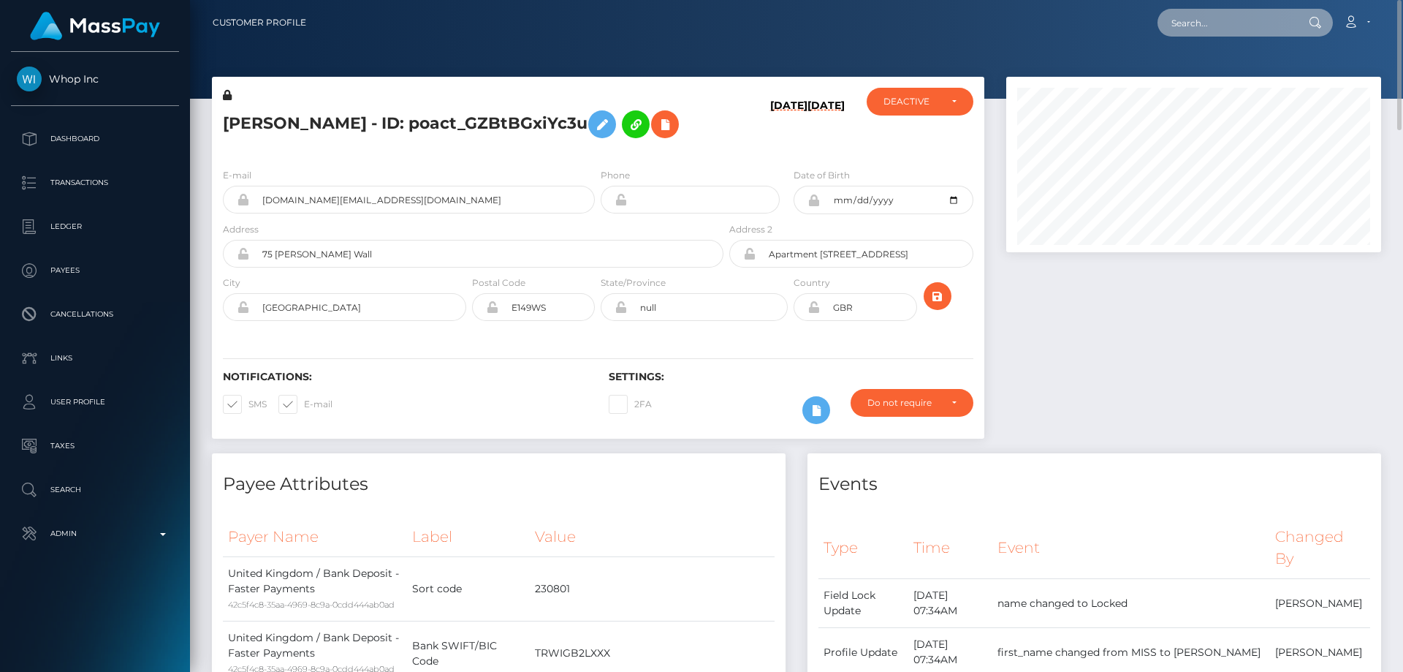
paste input "807161586509688832"
type input "807161586509688832"
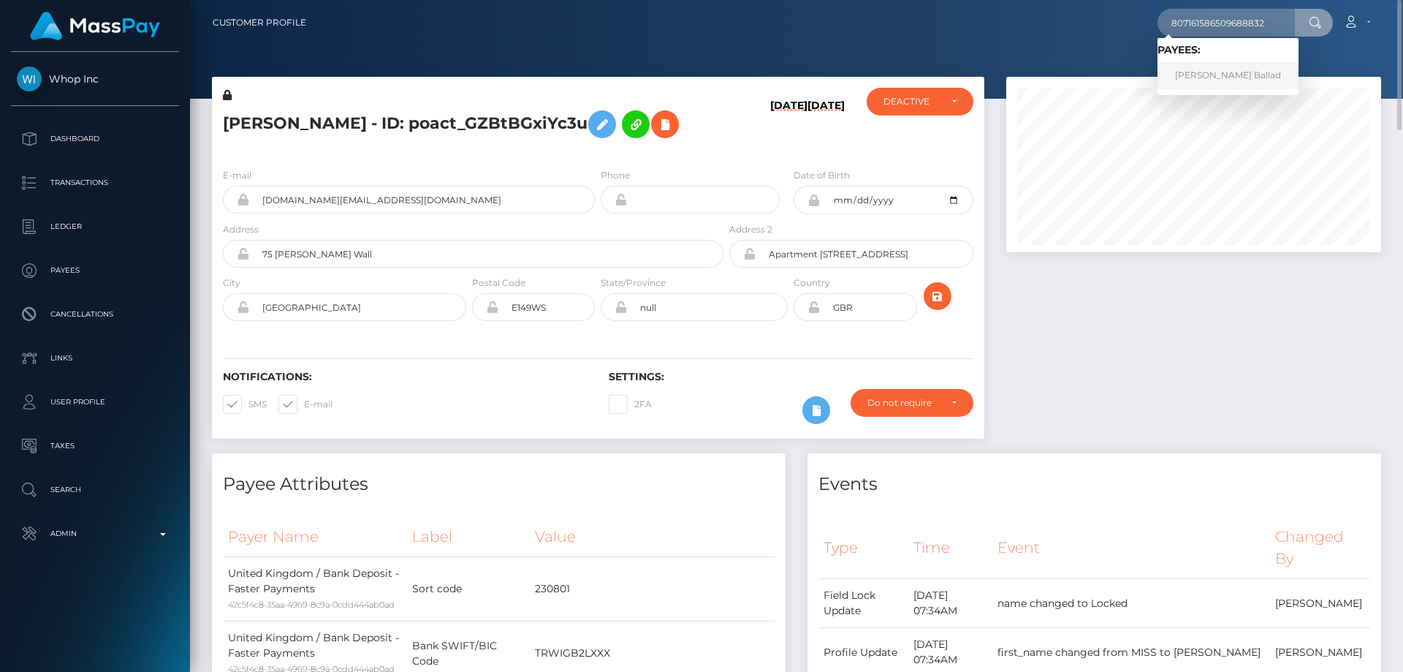
click at [1226, 75] on link "KRISTINE GRACE REMOJO Ballad" at bounding box center [1228, 75] width 141 height 27
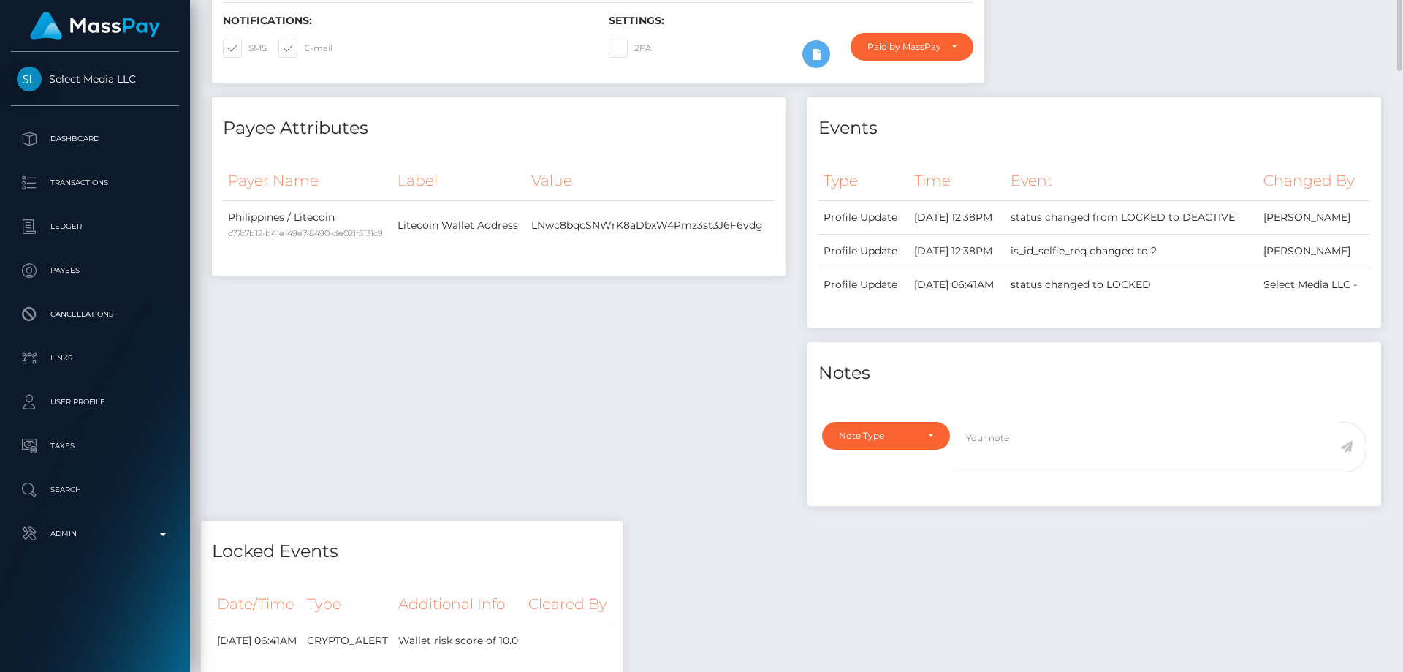
scroll to position [33, 0]
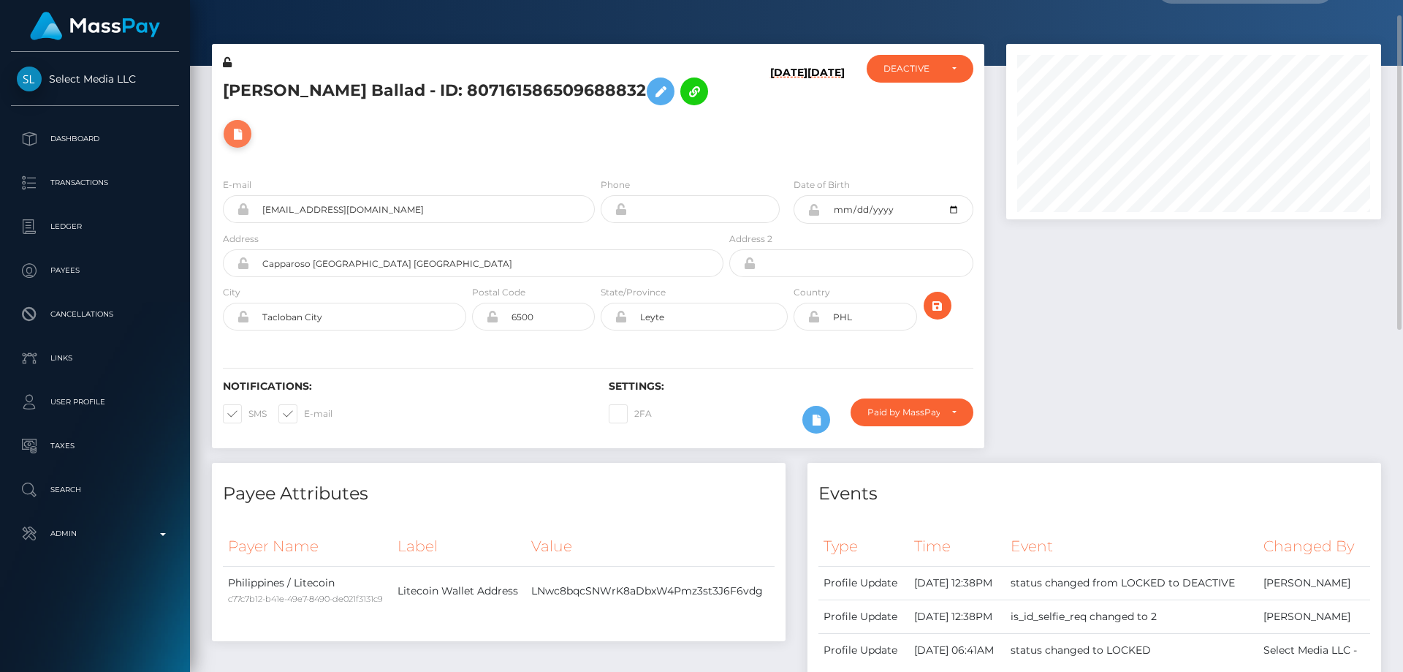
click at [246, 125] on icon at bounding box center [238, 134] width 18 height 18
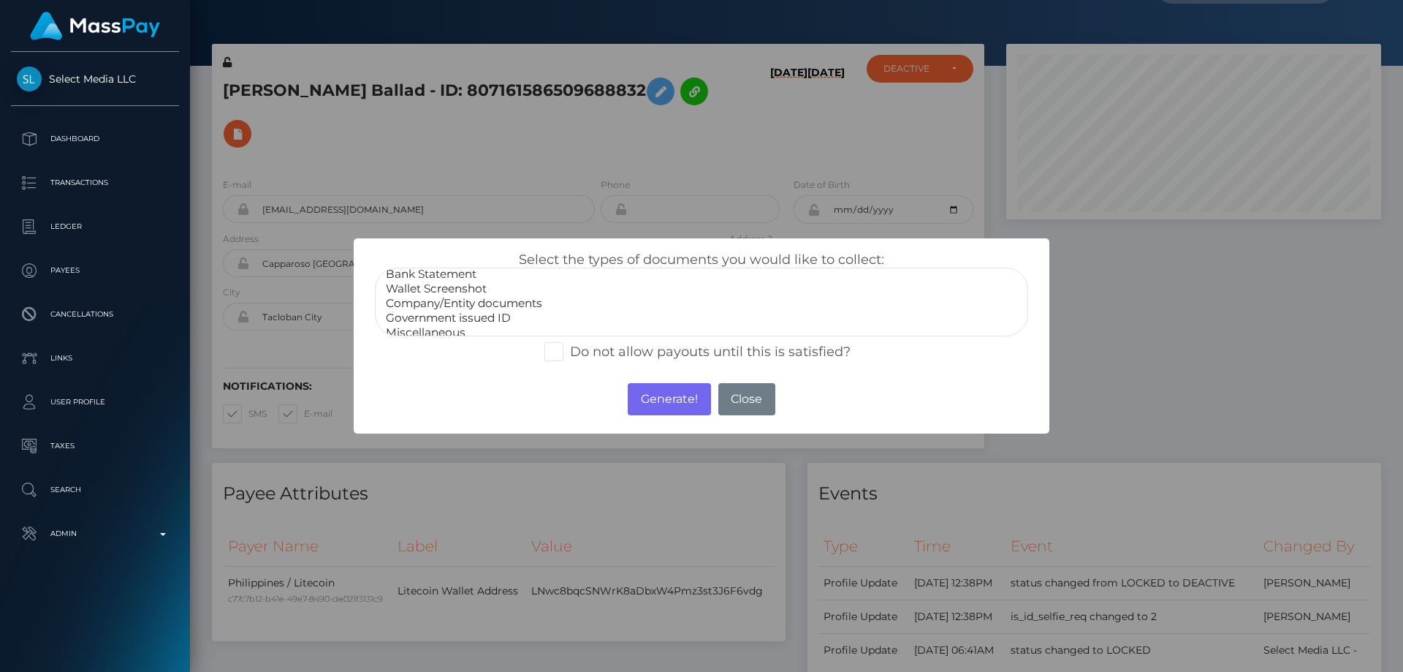
scroll to position [29, 0]
select select "Miscellaneous"
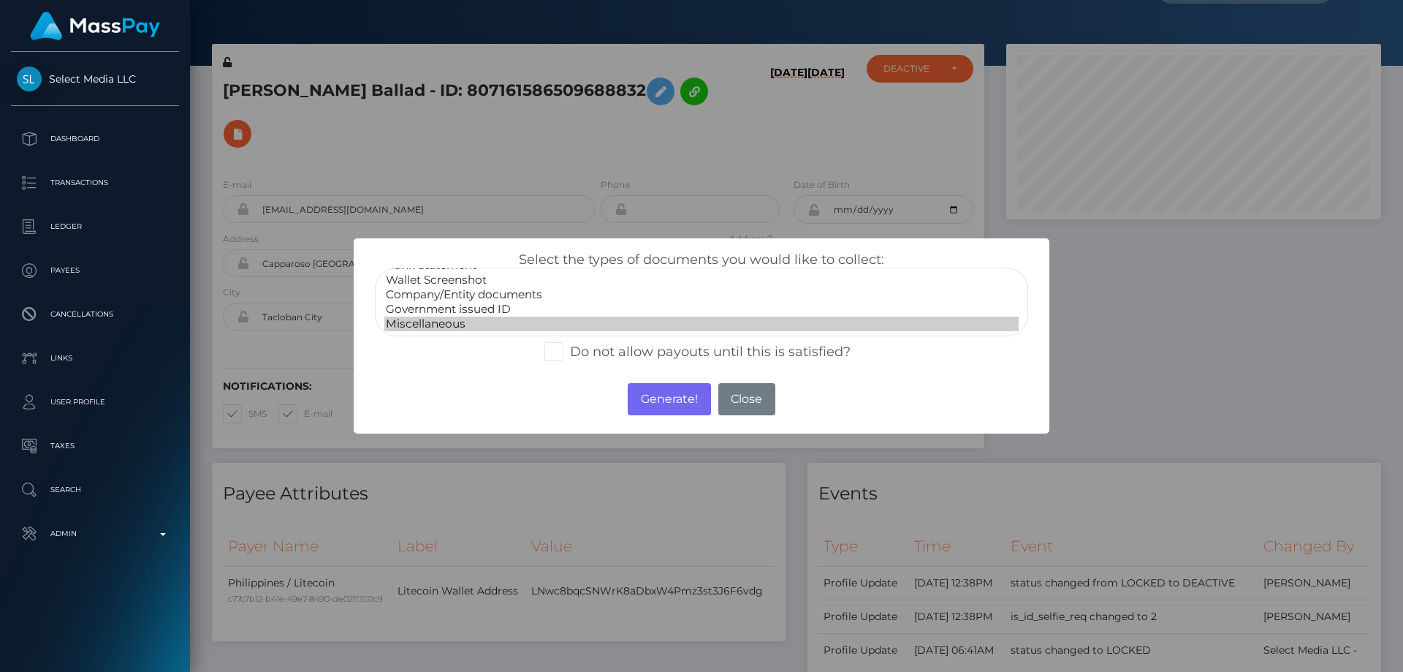
click at [430, 324] on option "Miscellaneous" at bounding box center [701, 323] width 634 height 15
click at [697, 401] on button "Generate!" at bounding box center [669, 399] width 83 height 32
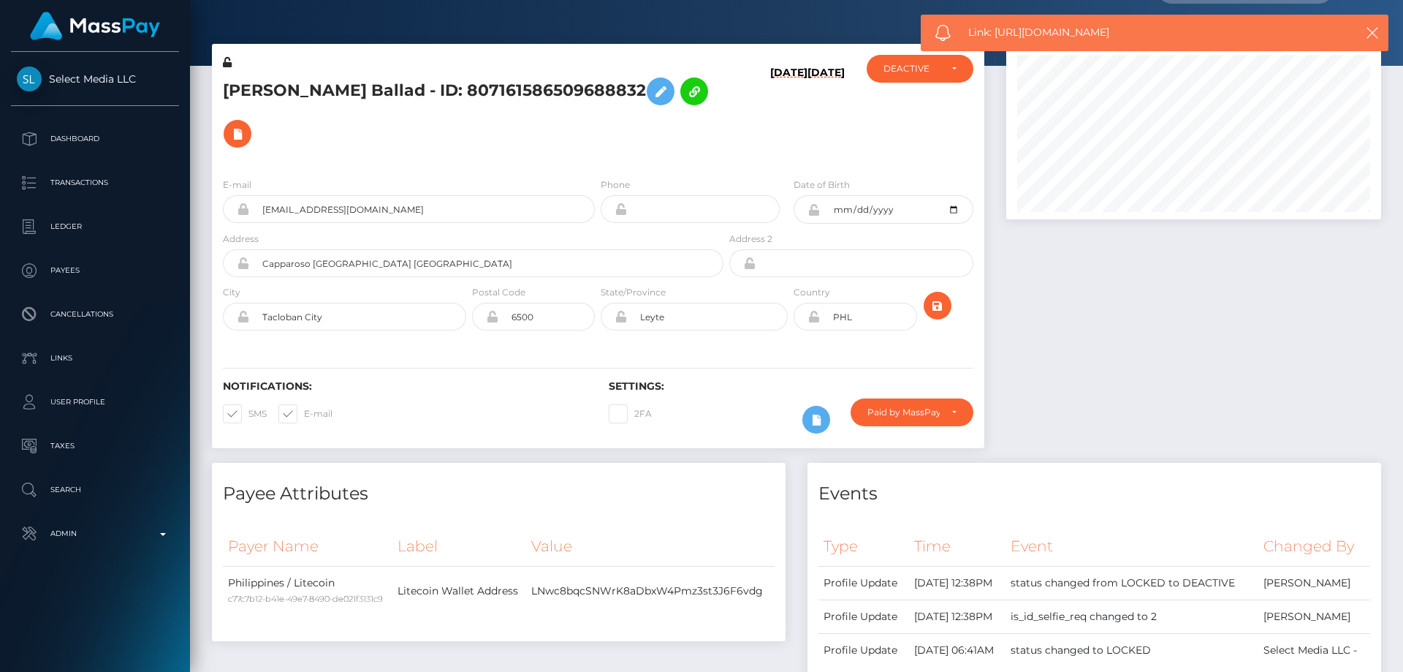
drag, startPoint x: 1133, startPoint y: 35, endPoint x: 998, endPoint y: 37, distance: 134.5
click at [998, 37] on span "Link: https://l.maspay.io/hhtG9" at bounding box center [1148, 32] width 361 height 15
copy span "https://l.maspay.io/hhtG9"
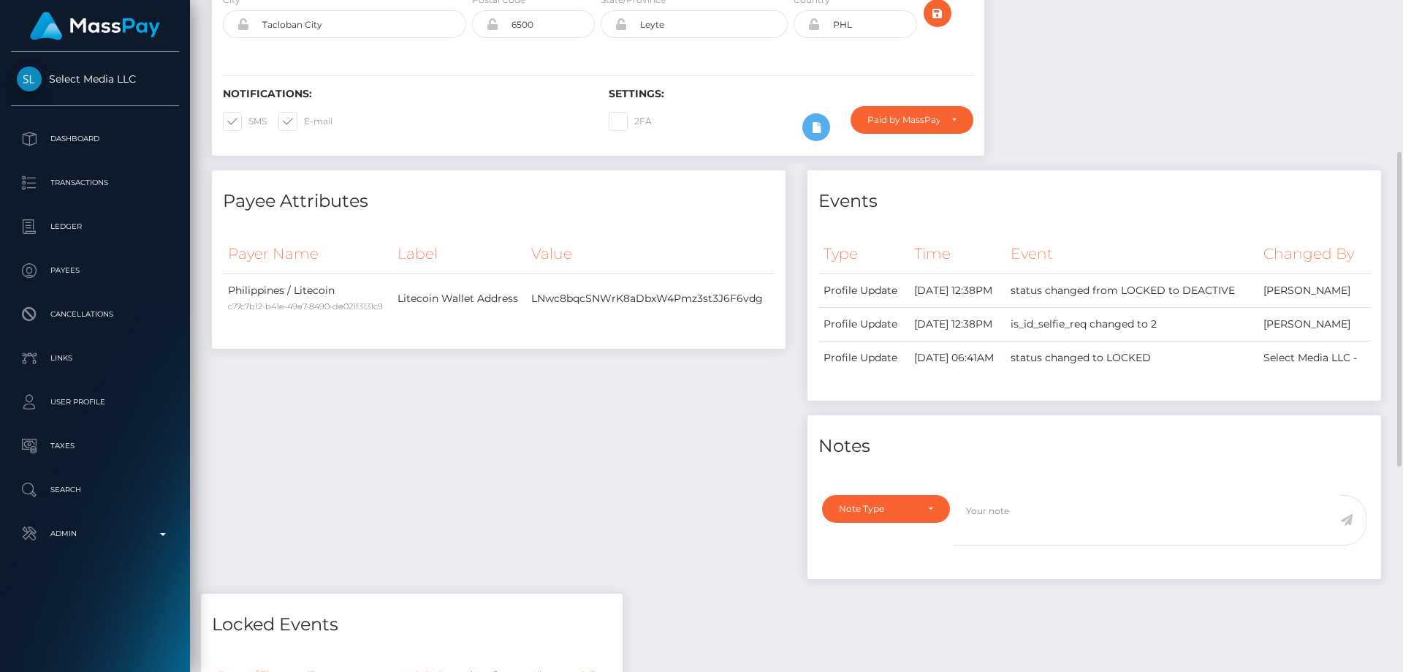
scroll to position [618, 0]
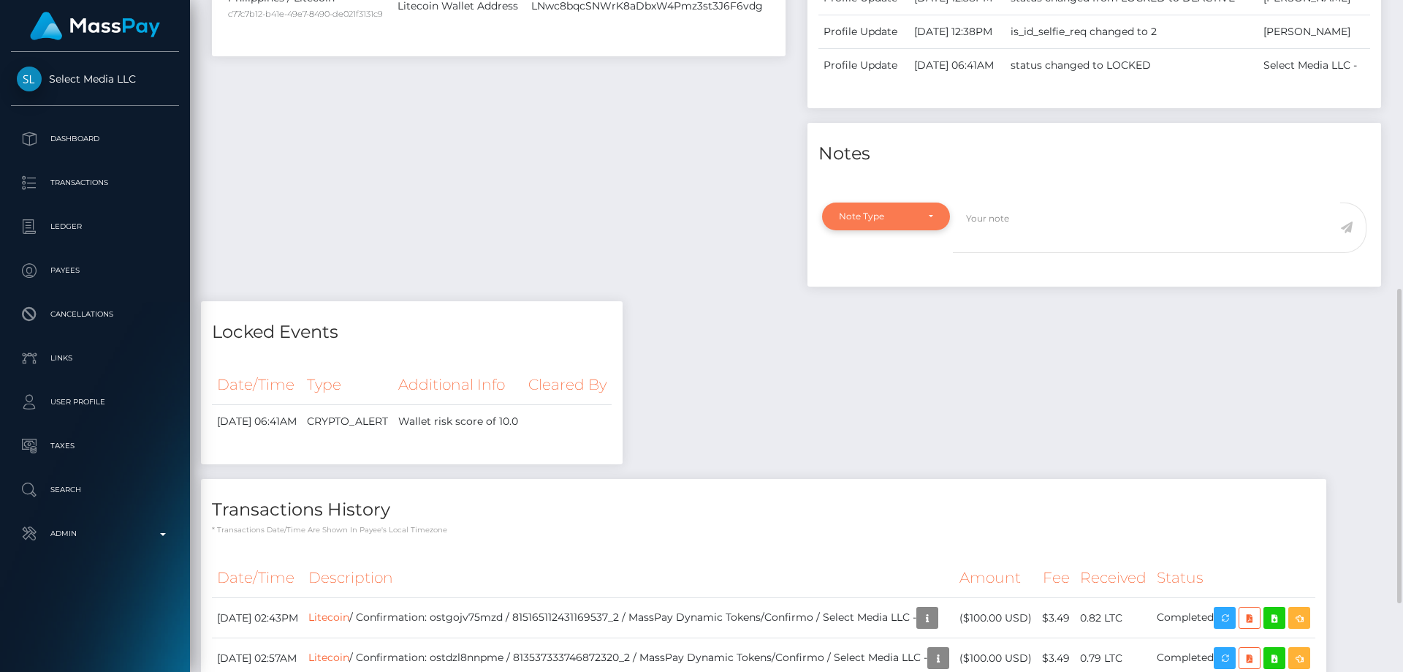
click at [869, 222] on div "Note Type" at bounding box center [877, 216] width 77 height 12
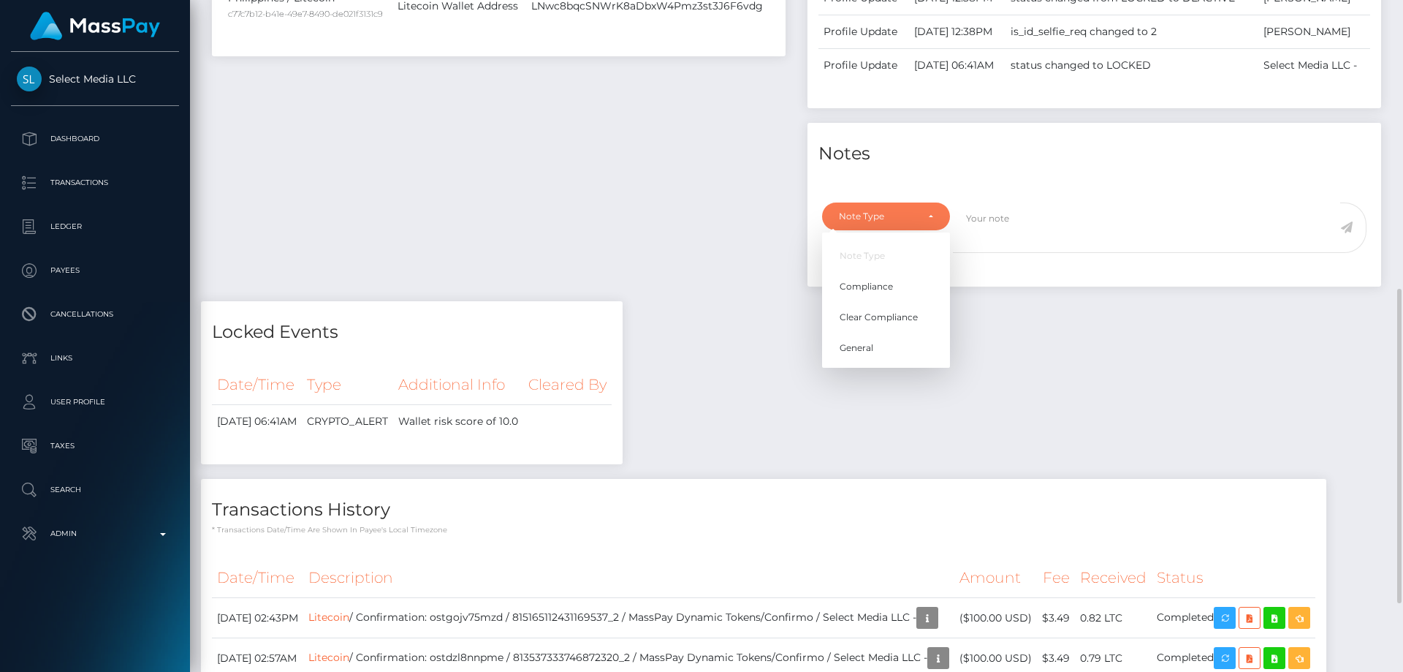
scroll to position [175, 376]
click at [888, 300] on link "Compliance" at bounding box center [886, 286] width 128 height 27
select select "COMPLIANCE"
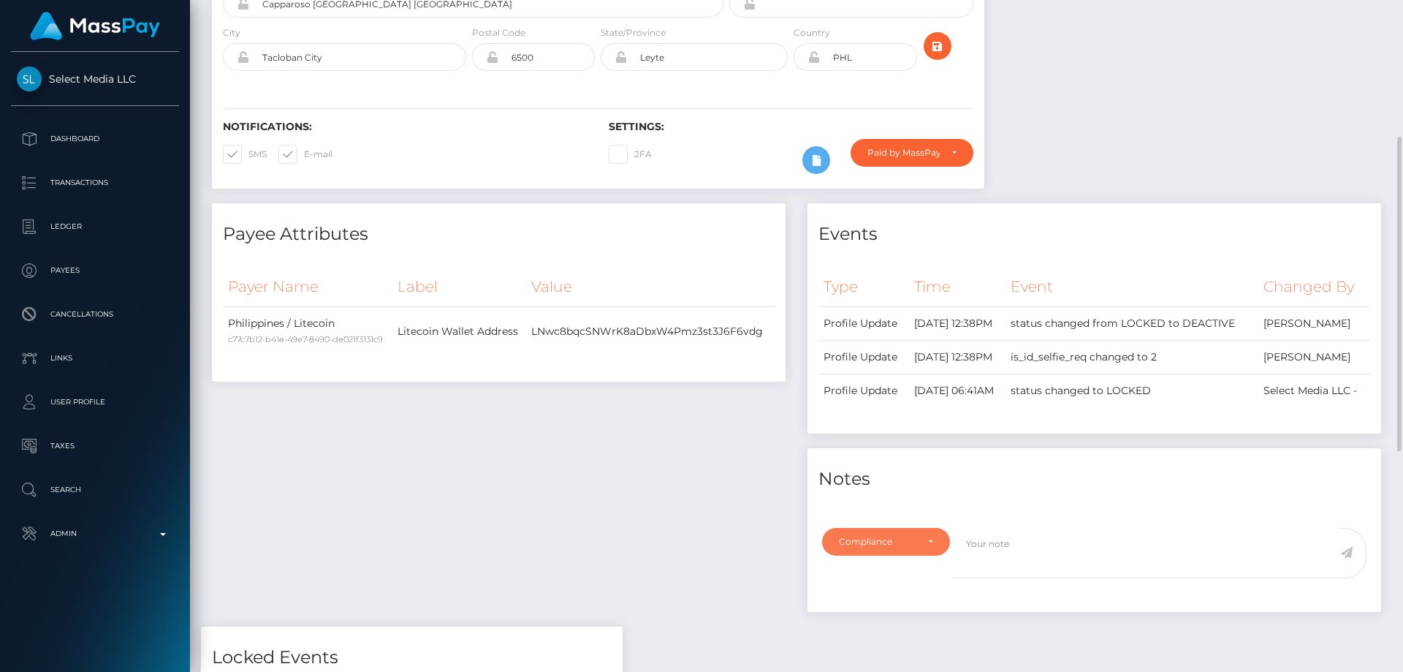
scroll to position [439, 0]
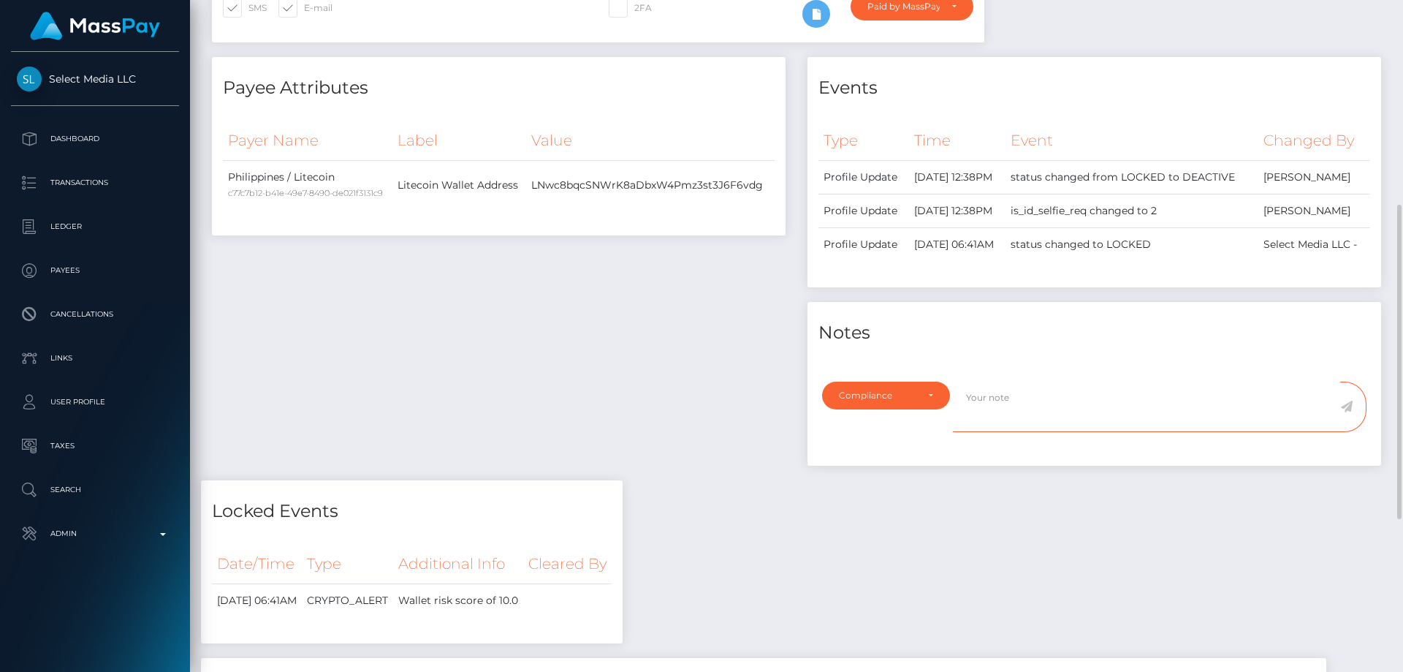
click at [990, 430] on textarea at bounding box center [1146, 407] width 387 height 50
type textarea "t"
paste textarea "FixedFloat"
type textarea "The user is not allowed to use his crypto funds to: FixedFloat"
drag, startPoint x: 1349, startPoint y: 432, endPoint x: 1256, endPoint y: 433, distance: 93.6
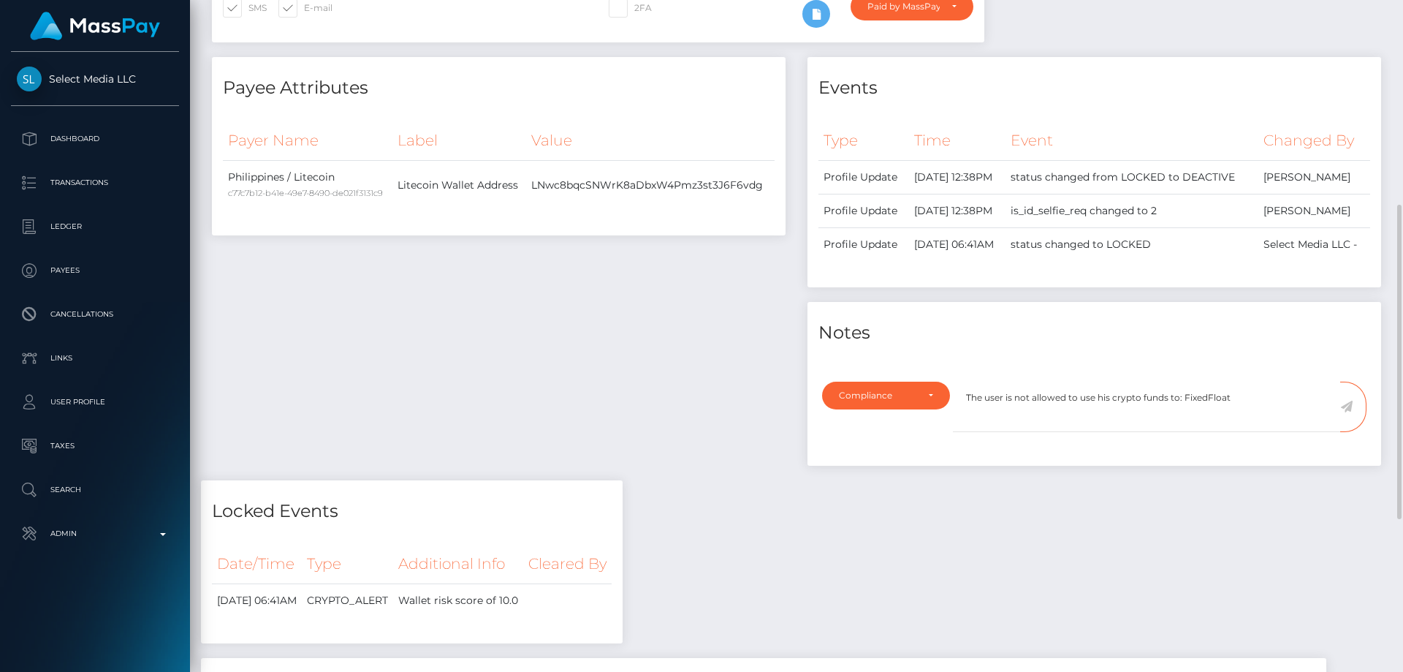
click at [1349, 412] on icon at bounding box center [1346, 407] width 12 height 12
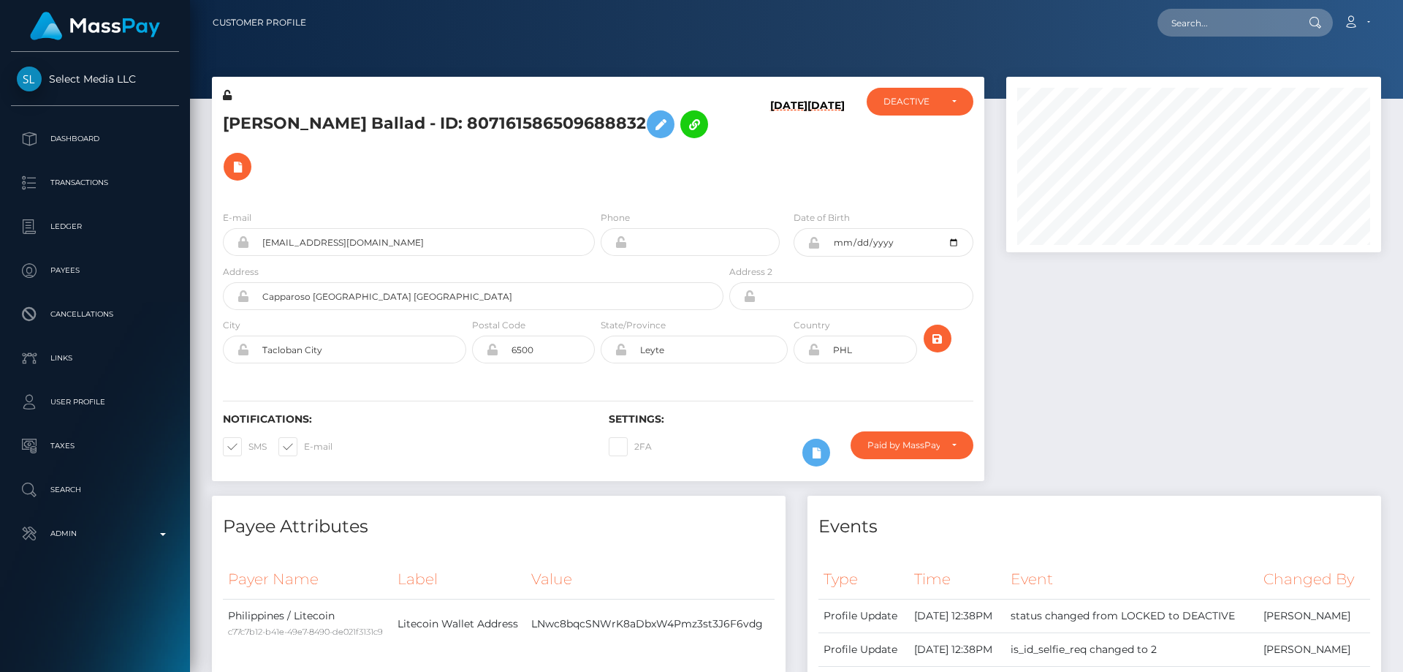
scroll to position [175, 376]
click at [294, 144] on h5 "[PERSON_NAME] Ballad - ID: 807161586509688832" at bounding box center [469, 145] width 493 height 85
copy h5 "[PERSON_NAME] Ballad - ID: 807161586509688832"
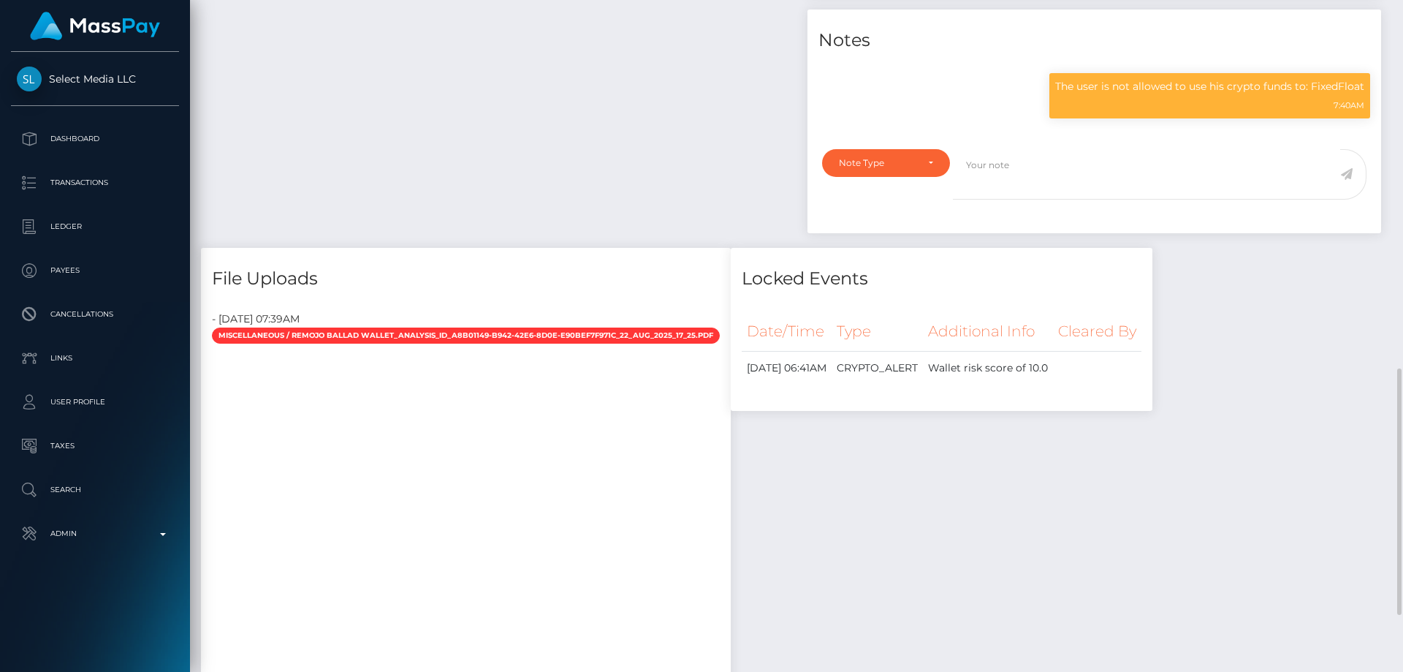
scroll to position [804, 0]
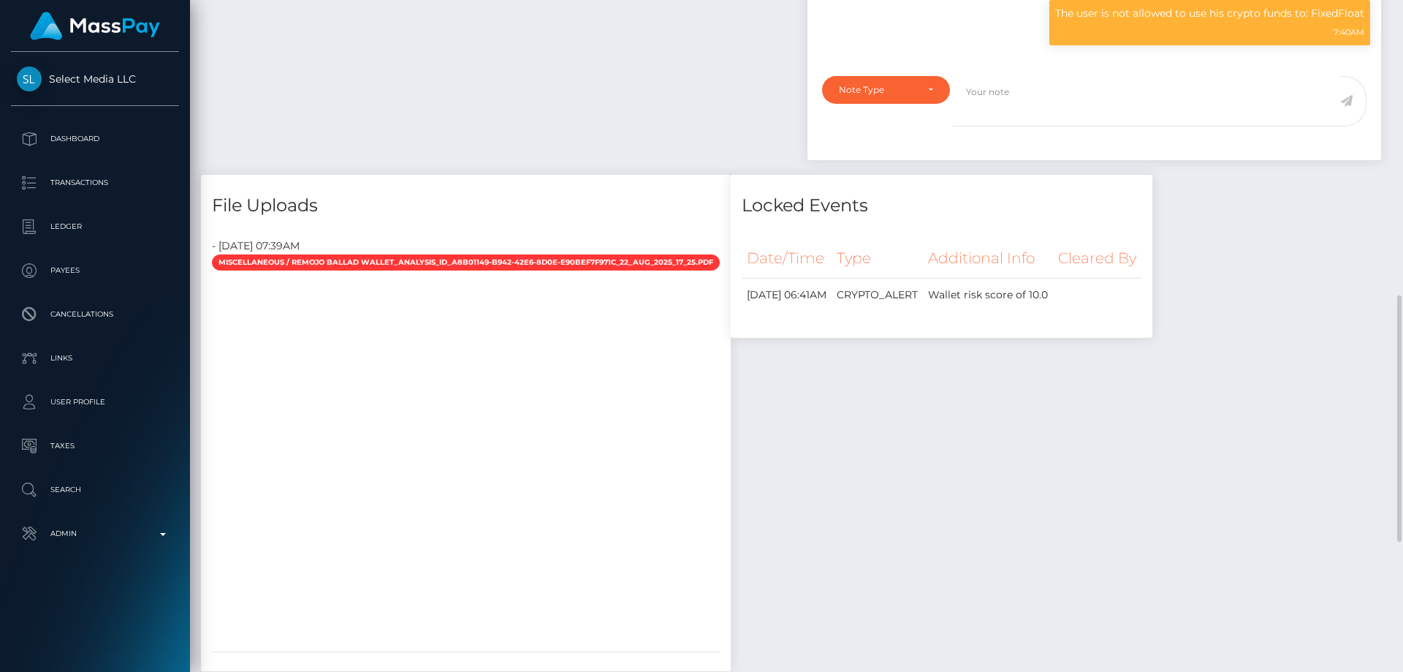
click at [1071, 416] on div "Locked Events Date/Time Type Additional Info Cleared By" at bounding box center [942, 430] width 444 height 511
click at [1141, 21] on p "The user is not allowed to use his crypto funds to: FixedFloat" at bounding box center [1209, 13] width 309 height 15
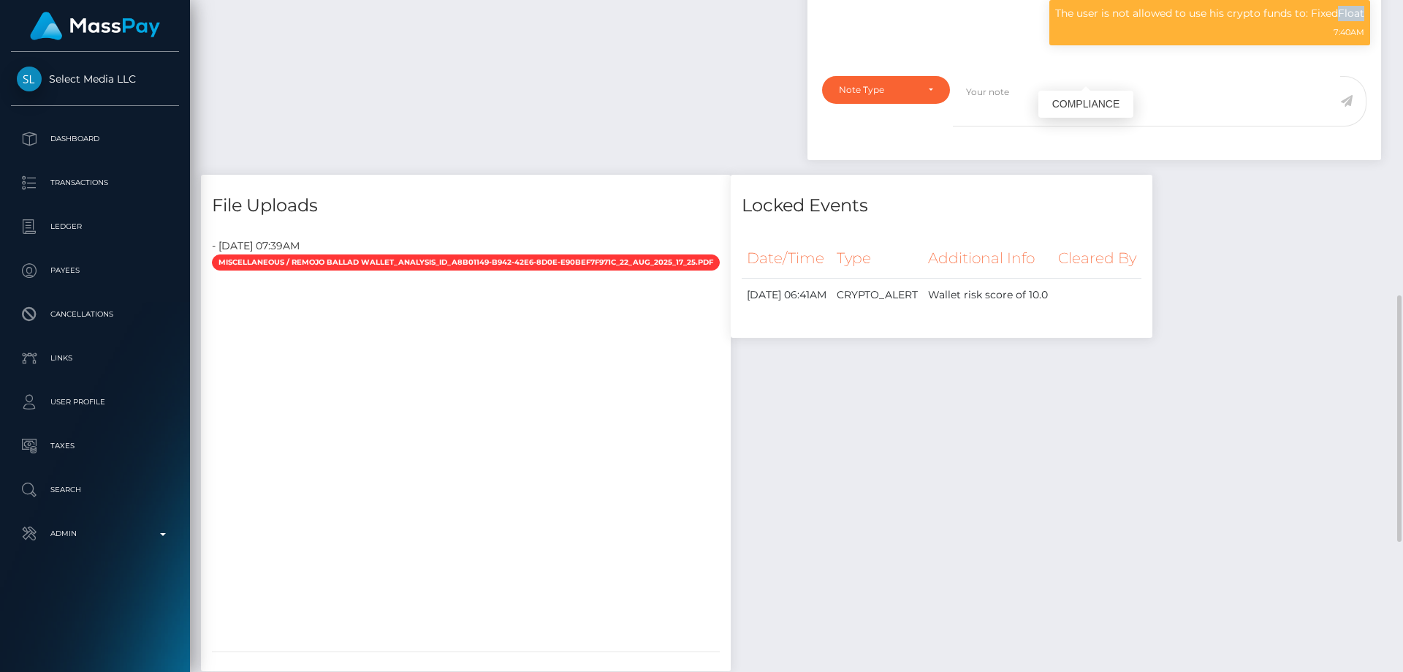
copy div "The user is not allowed to use his crypto funds to: FixedFloat"
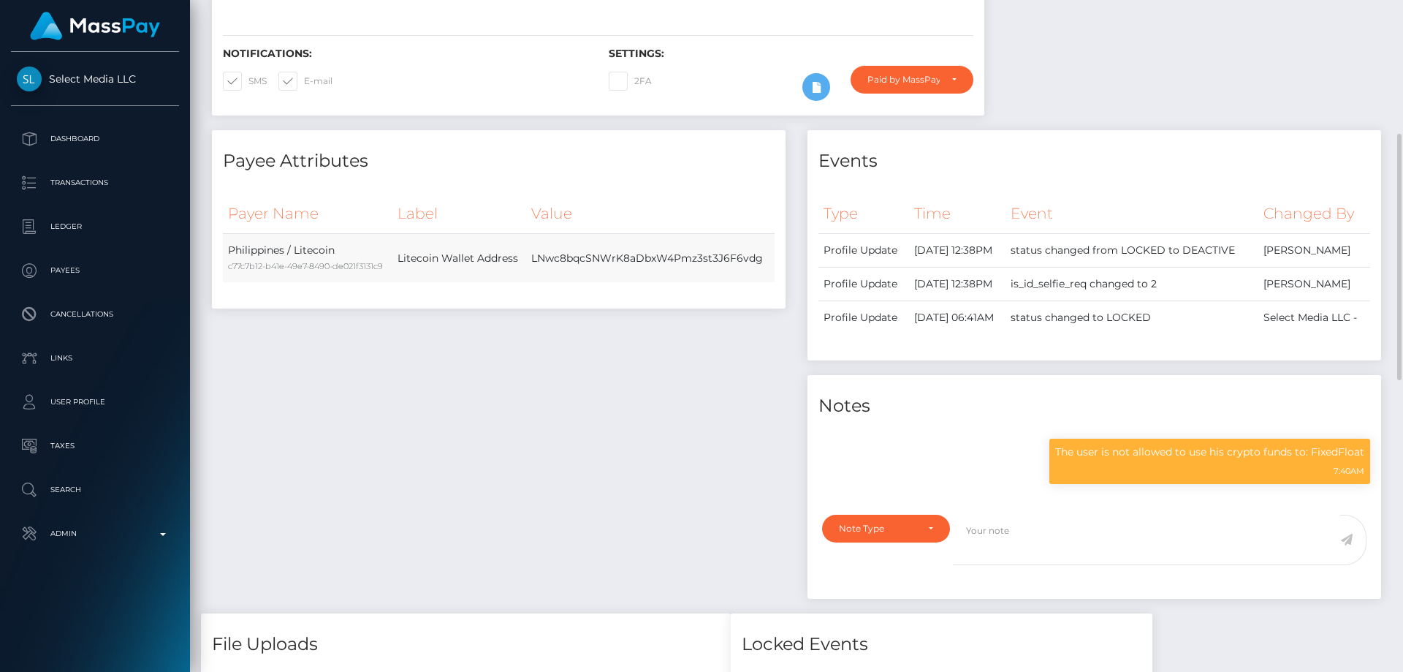
scroll to position [0, 0]
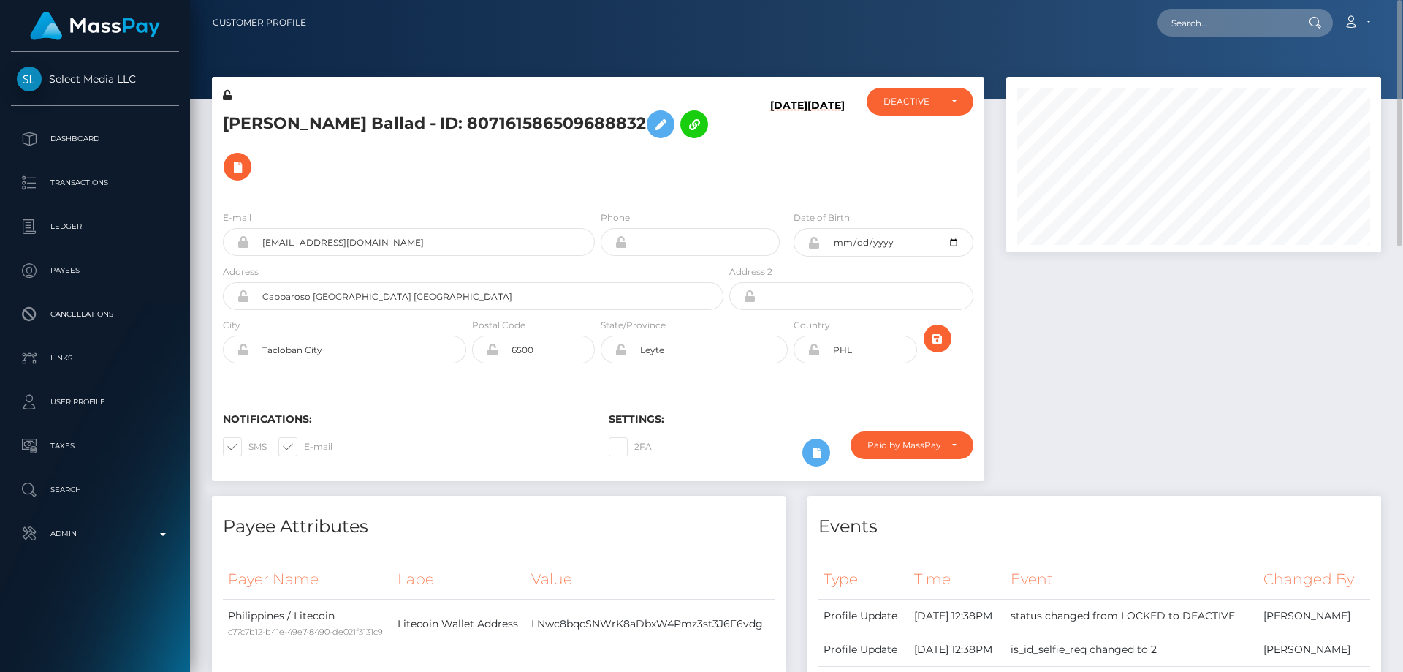
click at [661, 140] on h5 "[PERSON_NAME] Ballad - ID: 807161586509688832" at bounding box center [469, 145] width 493 height 85
click at [595, 130] on h5 "[PERSON_NAME] Ballad - ID: 807161586509688832" at bounding box center [469, 145] width 493 height 85
paste input "MSP21e4838b6703561"
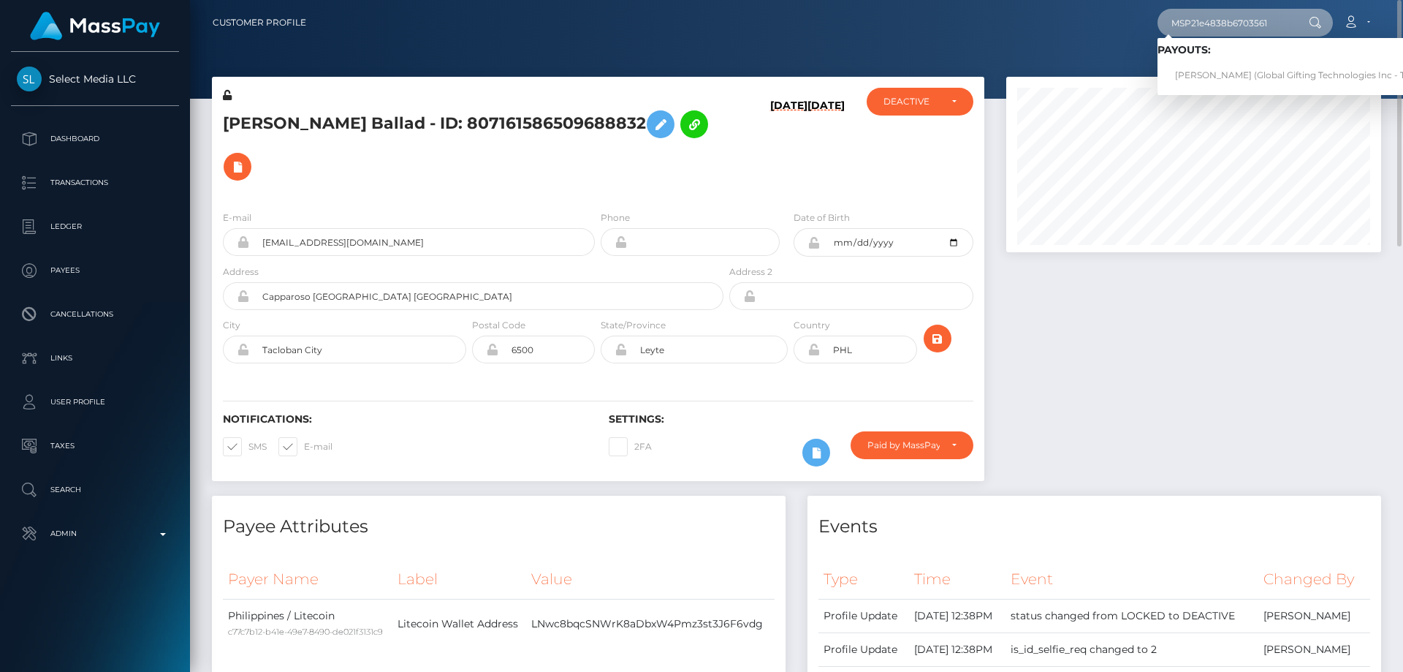
click at [1269, 21] on input "MSP21e4838b6703561" at bounding box center [1226, 23] width 137 height 28
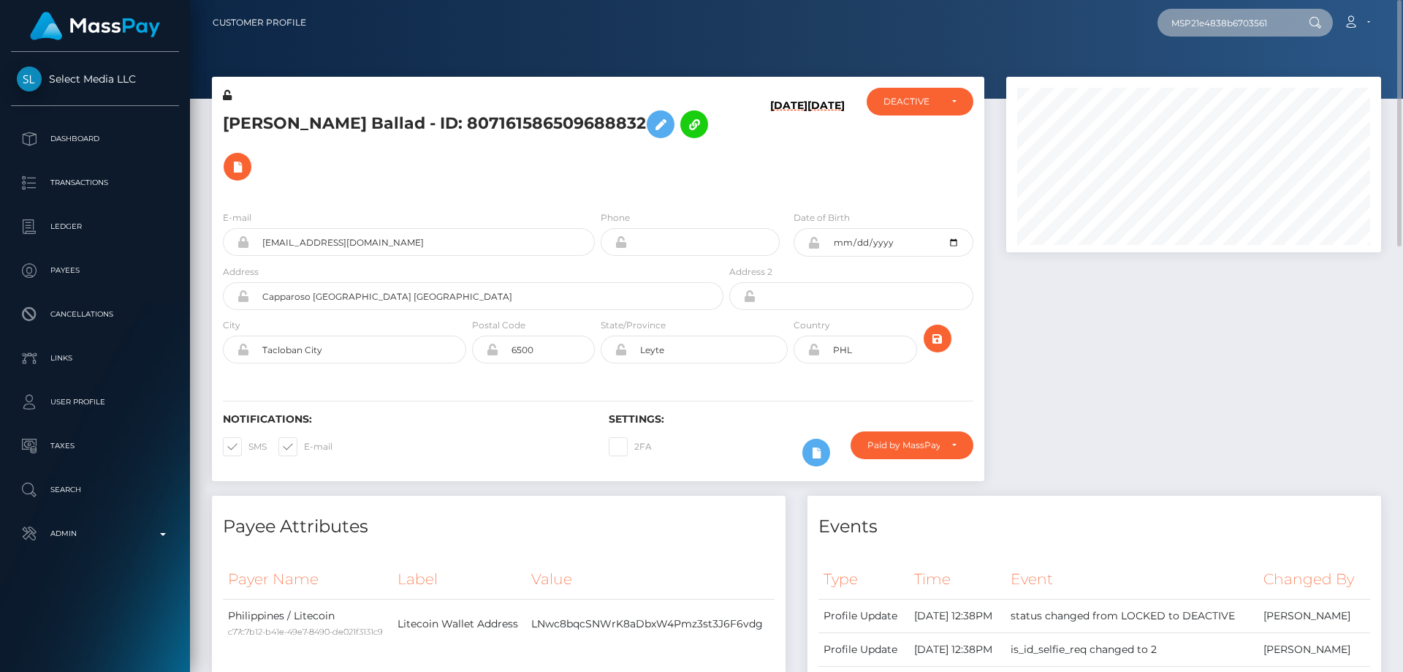
click at [1269, 21] on input "MSP21e4838b6703561" at bounding box center [1226, 23] width 137 height 28
click at [1269, 20] on input "MSP21e4838b6703561" at bounding box center [1226, 23] width 137 height 28
paste input "8b75c9ce14d38b2"
type input "MSP8b75c9ce14d38b2"
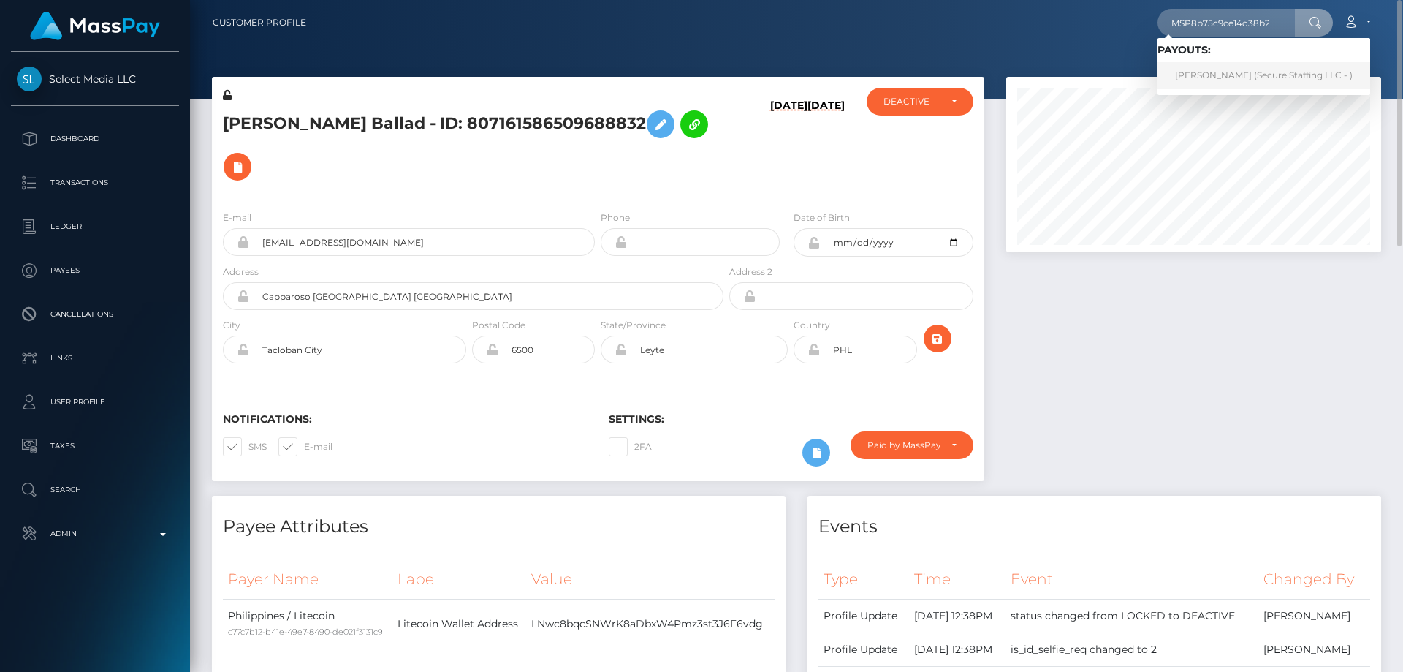
click at [1210, 72] on link "[PERSON_NAME] (Secure Staffing LLC - )" at bounding box center [1264, 75] width 213 height 27
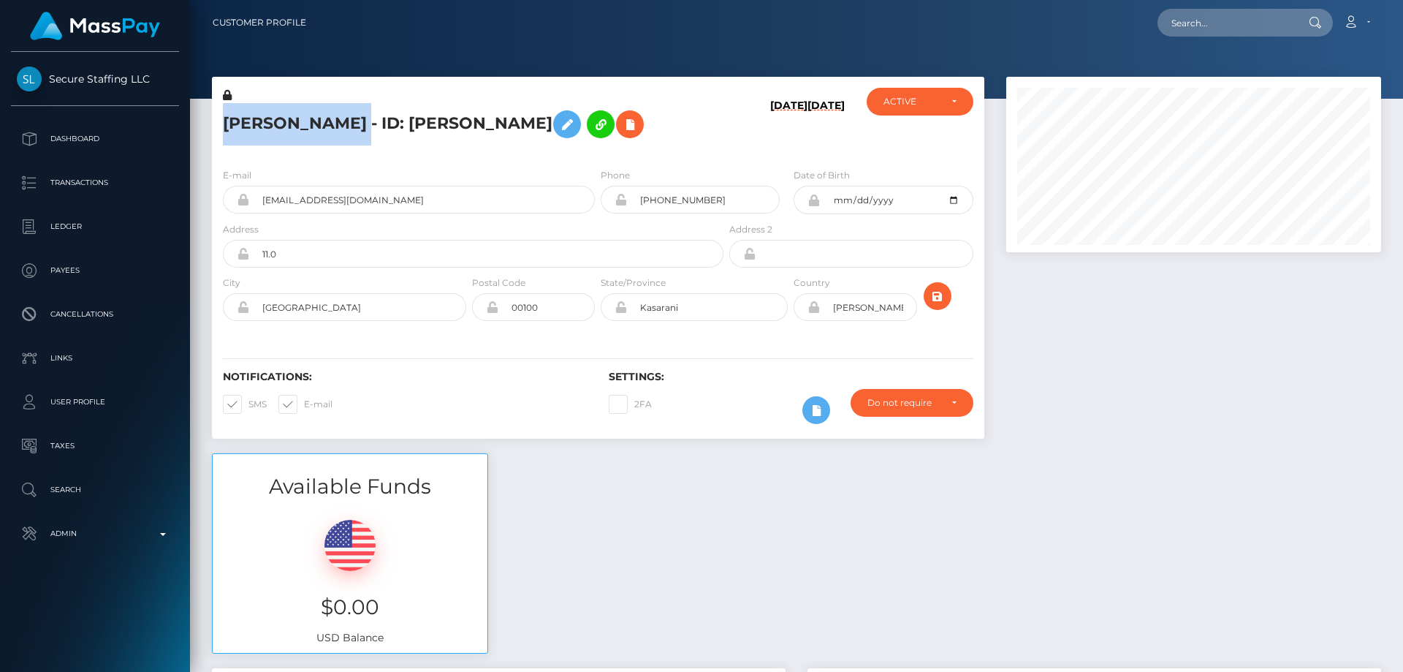
scroll to position [175, 376]
drag, startPoint x: 0, startPoint y: 0, endPoint x: 309, endPoint y: 124, distance: 333.2
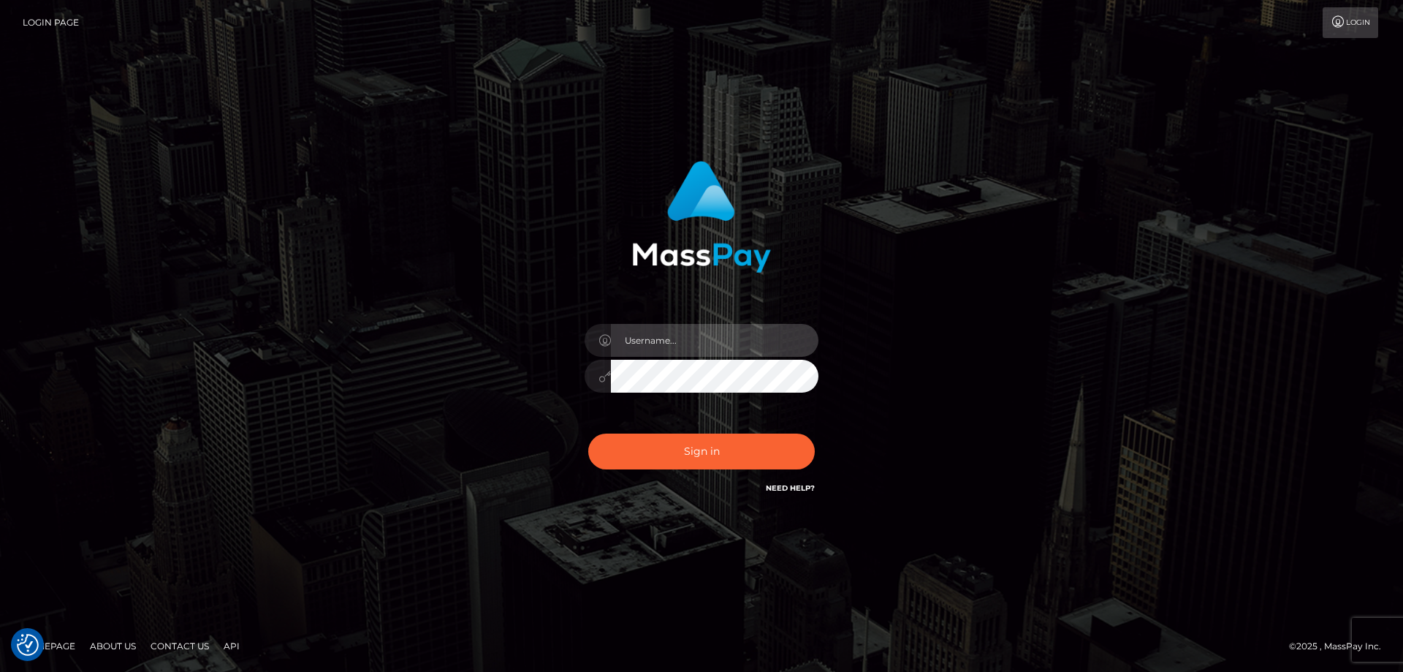
type input "[PERSON_NAME].Cirnat"
click at [311, 172] on div "[PERSON_NAME].Cirnat Sign in" at bounding box center [701, 336] width 833 height 372
